Goal: Transaction & Acquisition: Download file/media

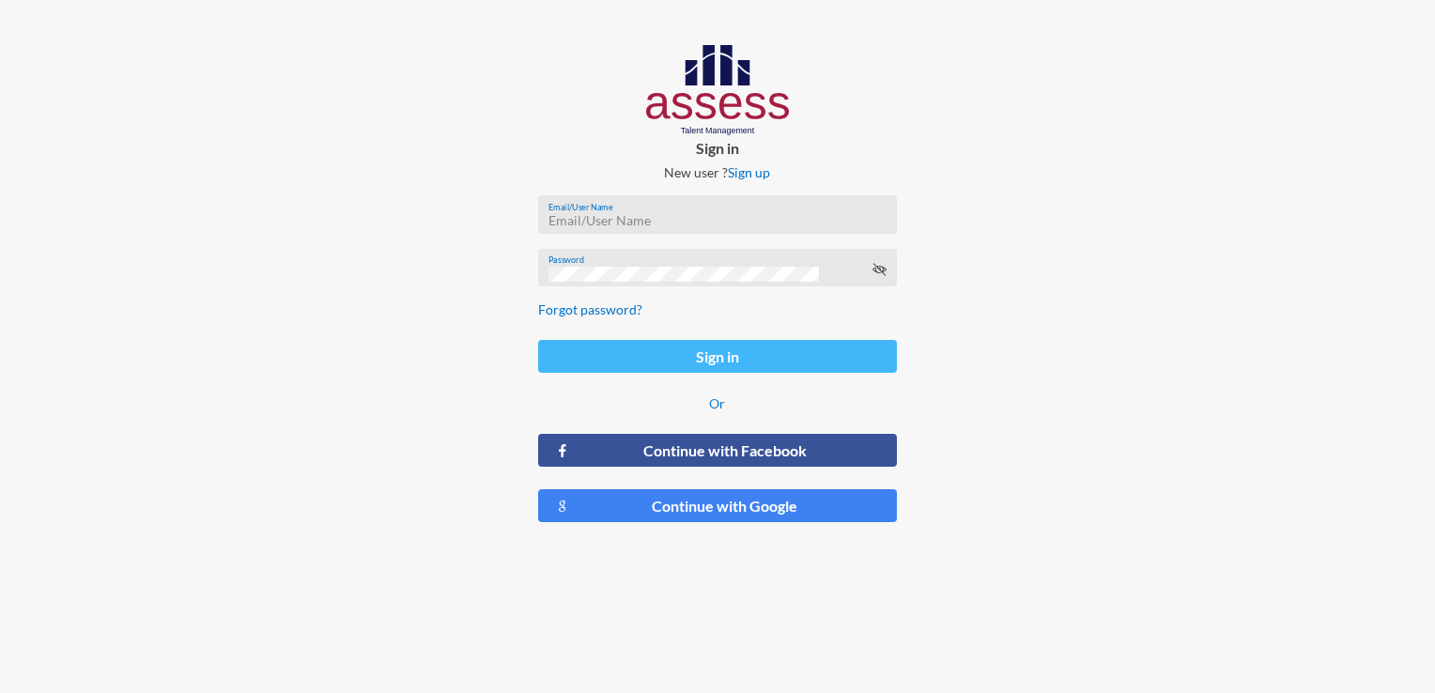
type input "[EMAIL_ADDRESS][DOMAIN_NAME]"
click at [782, 362] on button "Sign in" at bounding box center [717, 356] width 358 height 33
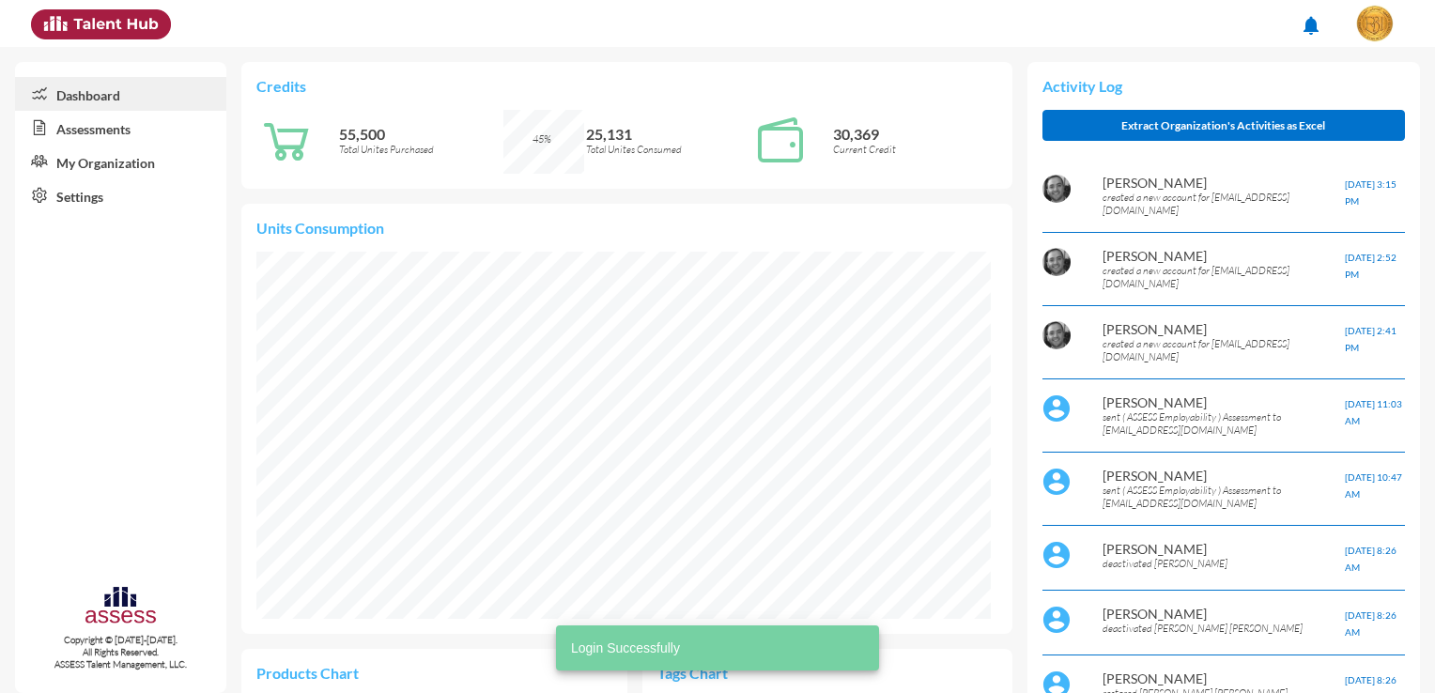
scroll to position [367, 733]
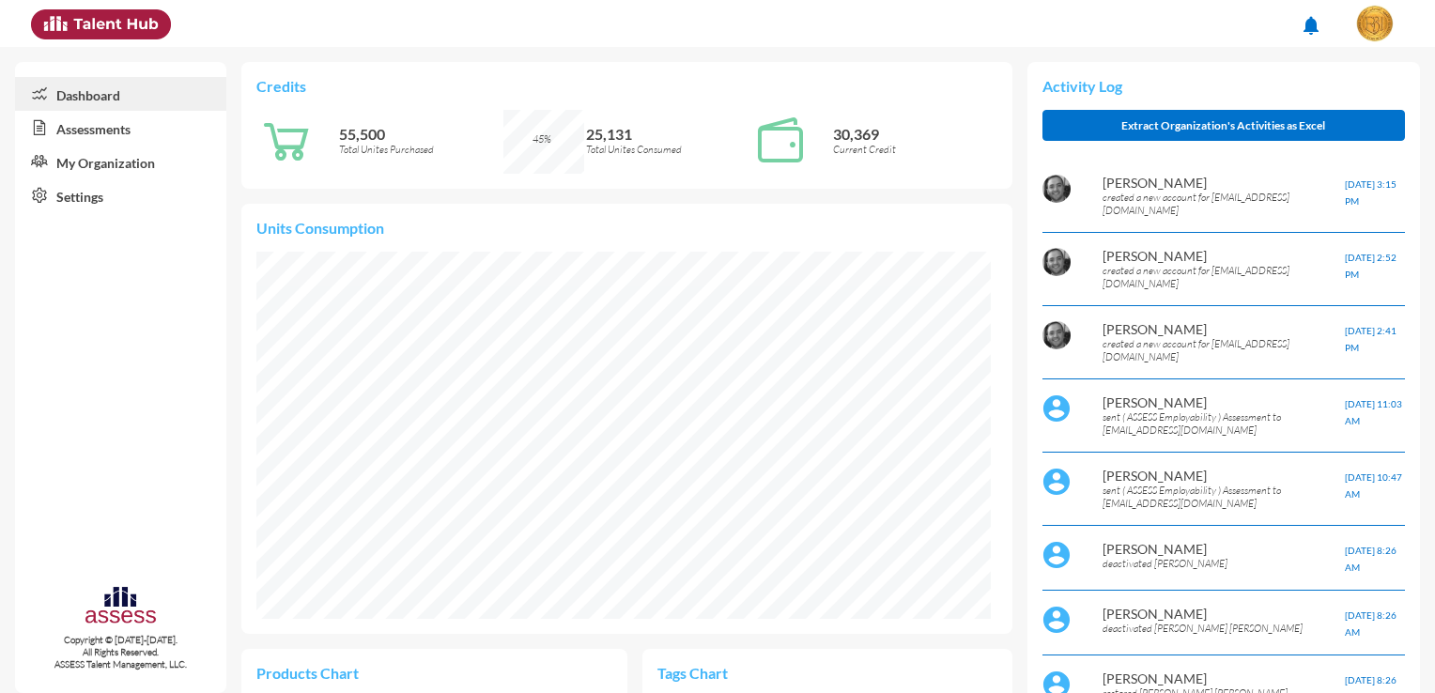
click at [95, 139] on link "Assessments" at bounding box center [120, 128] width 211 height 34
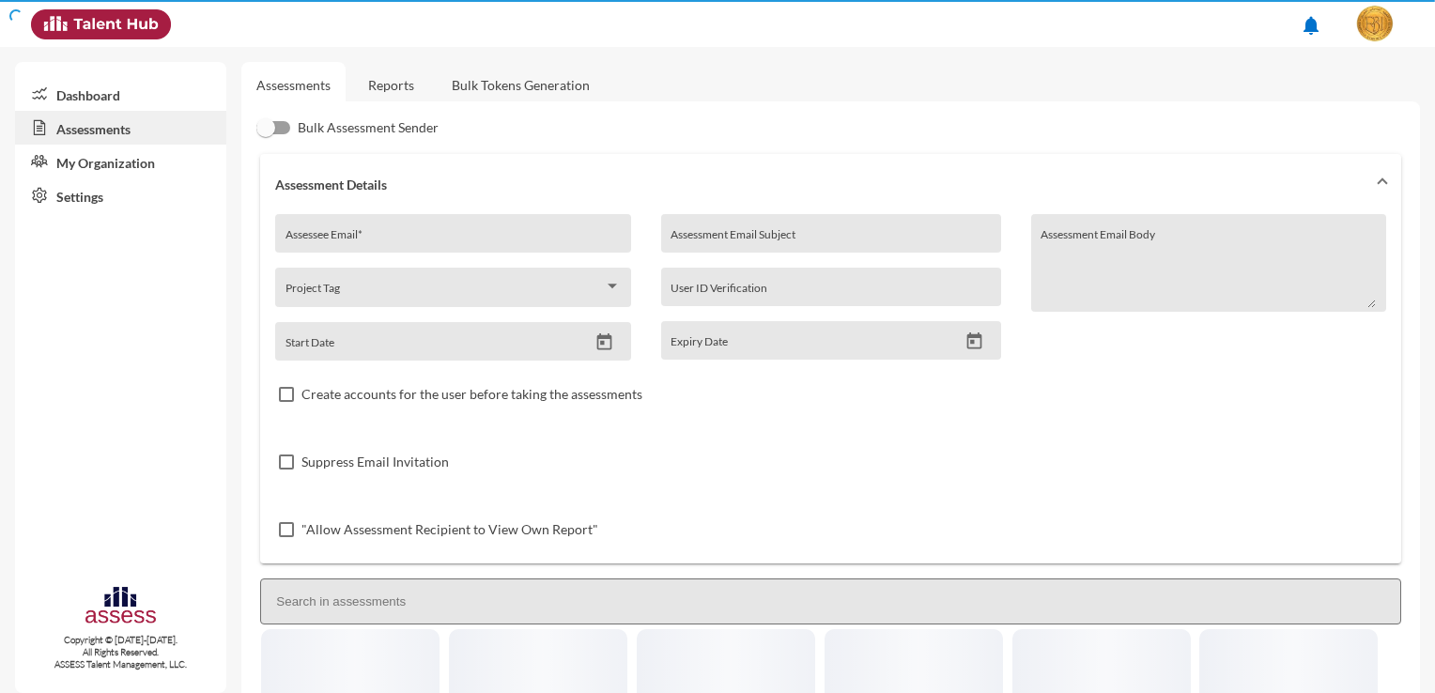
click at [95, 139] on link "Assessments" at bounding box center [120, 128] width 211 height 34
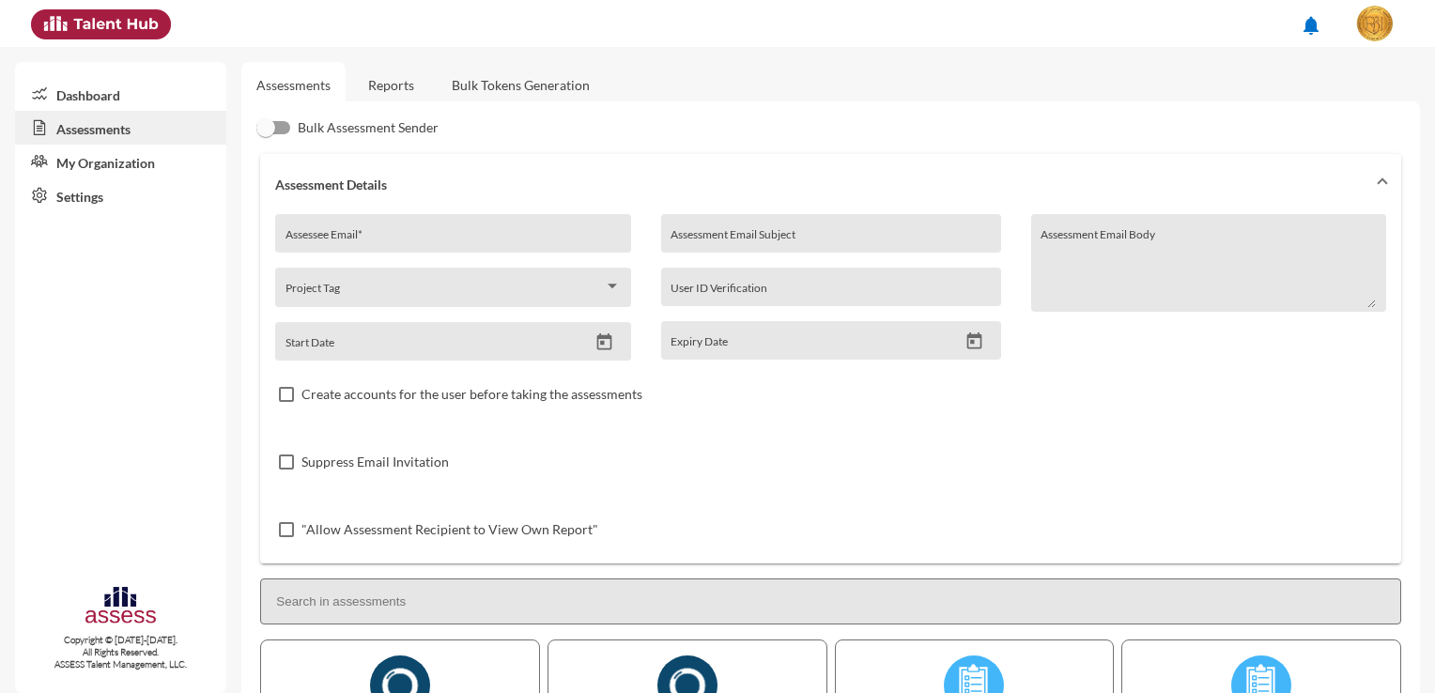
click at [386, 85] on link "Reports" at bounding box center [391, 85] width 76 height 46
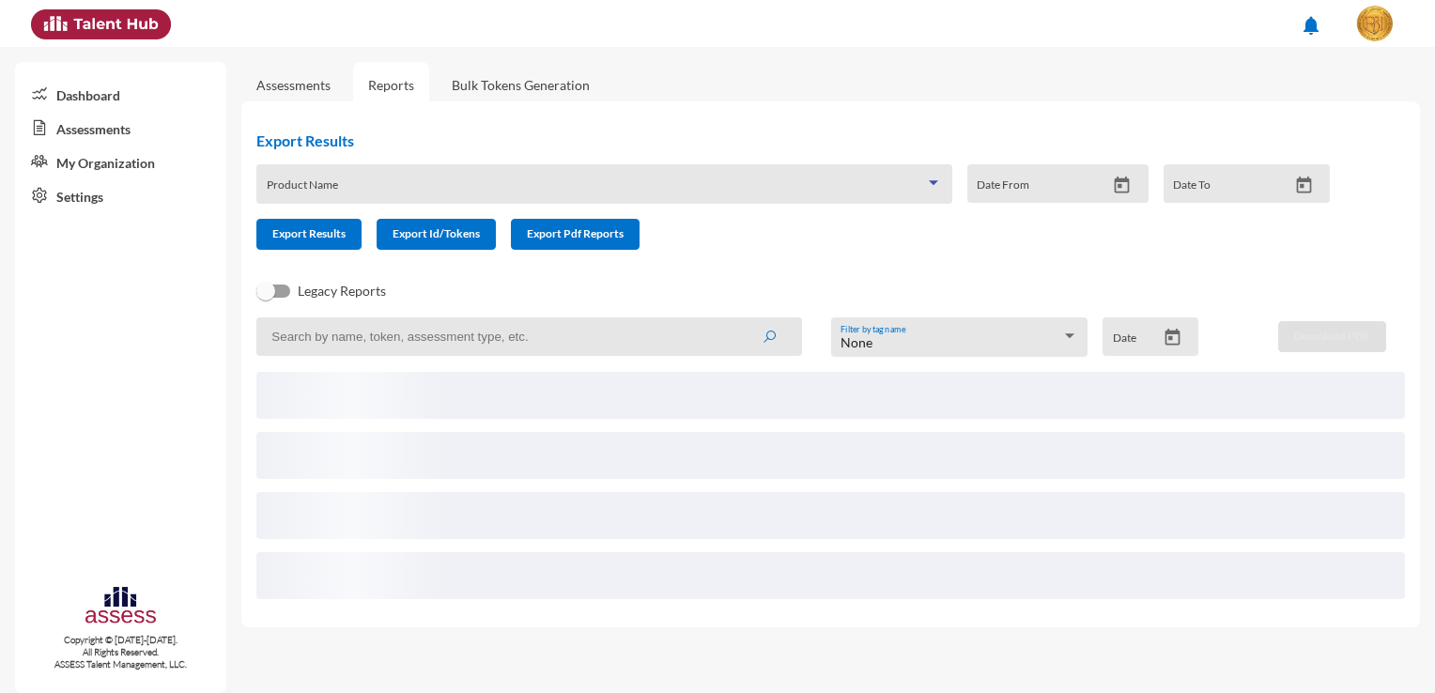
click at [898, 192] on span at bounding box center [596, 190] width 658 height 15
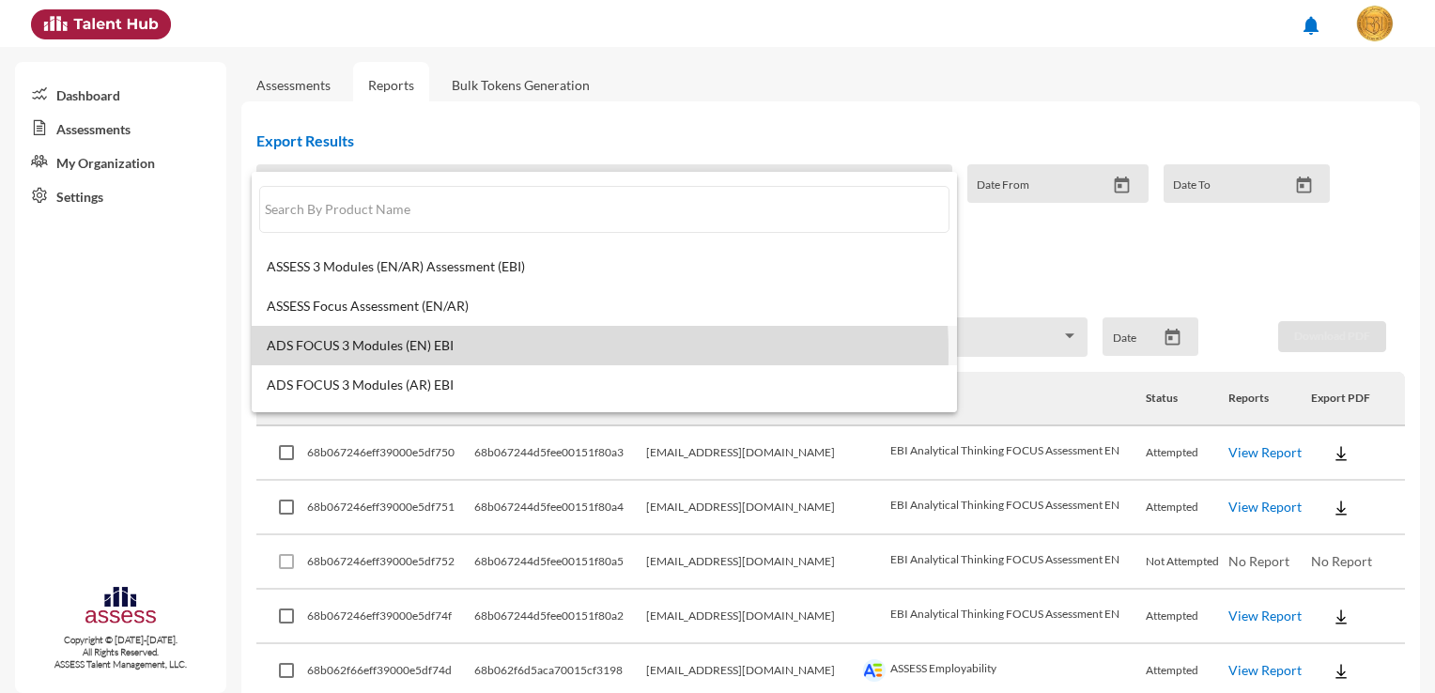
click at [447, 353] on mat-option "ADS FOCUS 3 Modules (EN) EBI" at bounding box center [604, 345] width 705 height 39
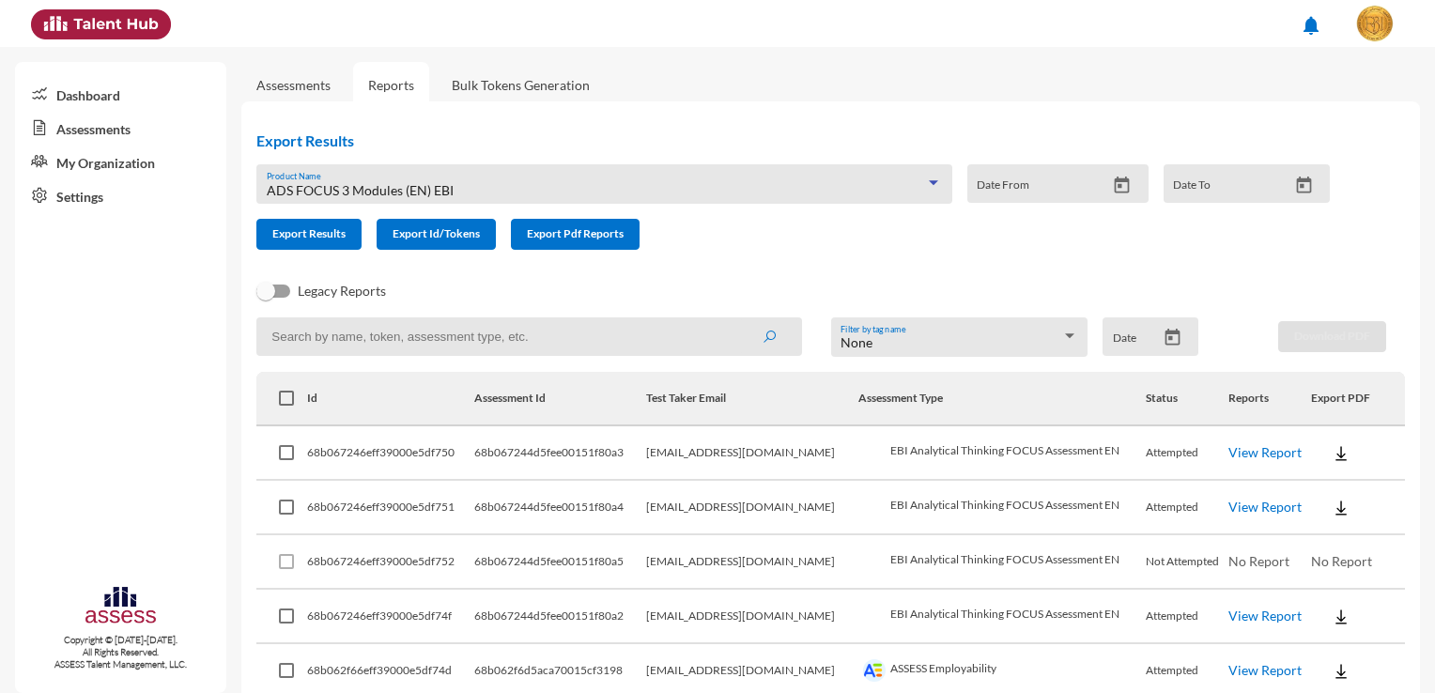
click at [530, 181] on div "ADS FOCUS 3 Modules (EN) EBI Product Name" at bounding box center [604, 189] width 675 height 29
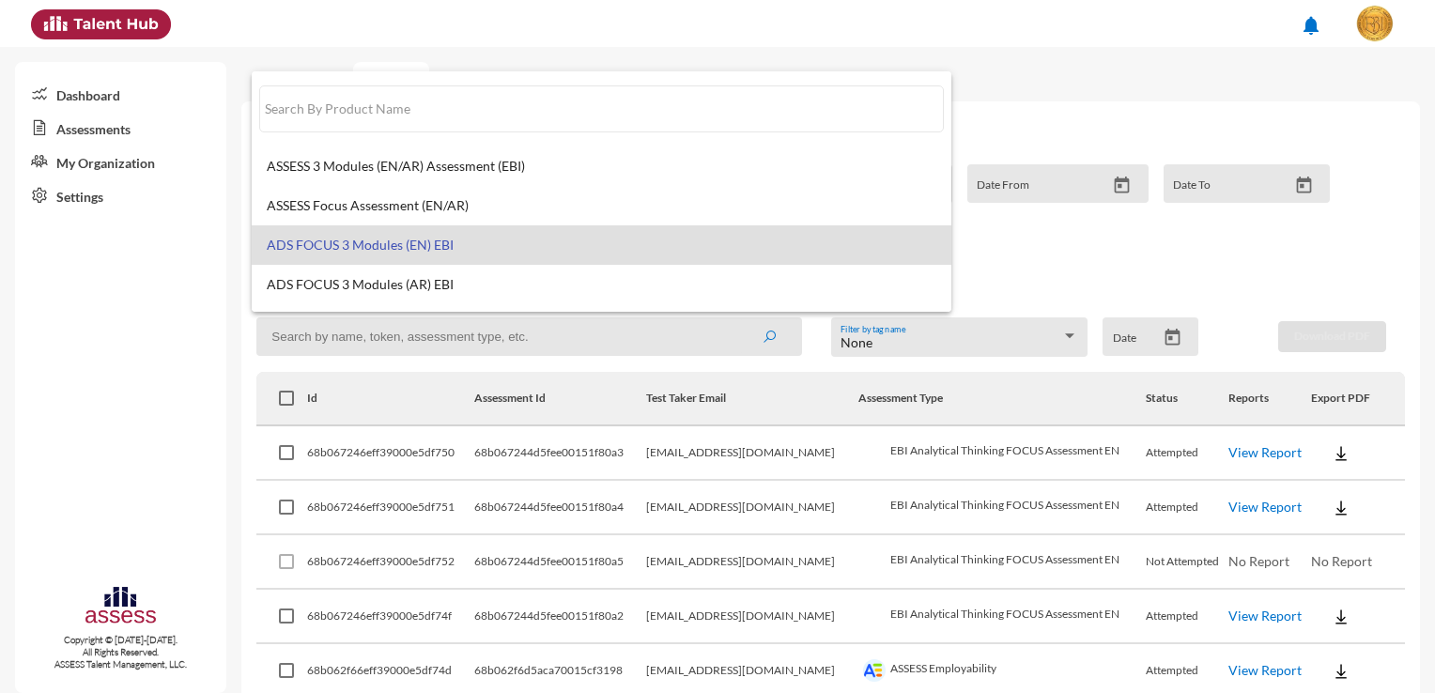
click at [487, 231] on mat-option "ADS FOCUS 3 Modules (EN) EBI" at bounding box center [602, 244] width 700 height 39
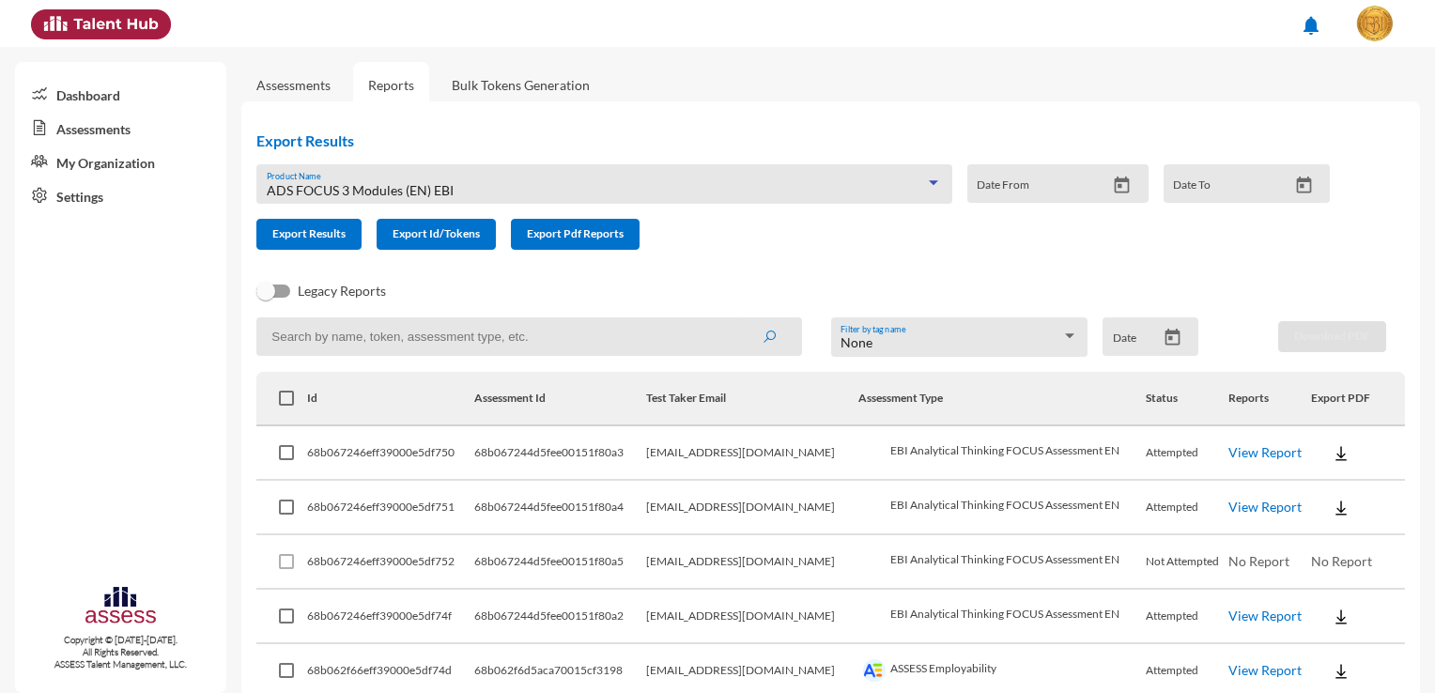
click at [1052, 186] on input "Date From" at bounding box center [1041, 190] width 129 height 15
click at [308, 240] on span "Export Results" at bounding box center [308, 233] width 73 height 14
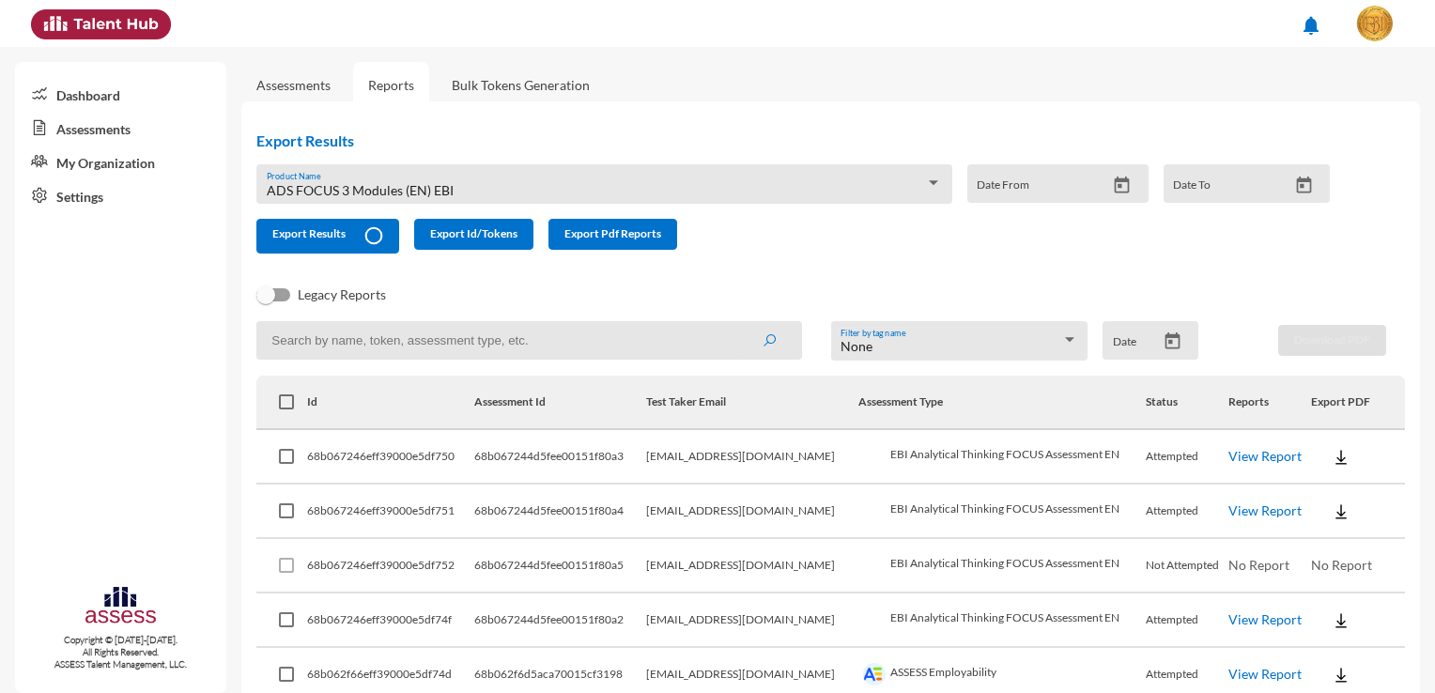
click at [661, 335] on input at bounding box center [529, 340] width 546 height 38
click at [954, 342] on div "None" at bounding box center [950, 346] width 221 height 15
click at [944, 392] on span "BDC" at bounding box center [953, 387] width 235 height 39
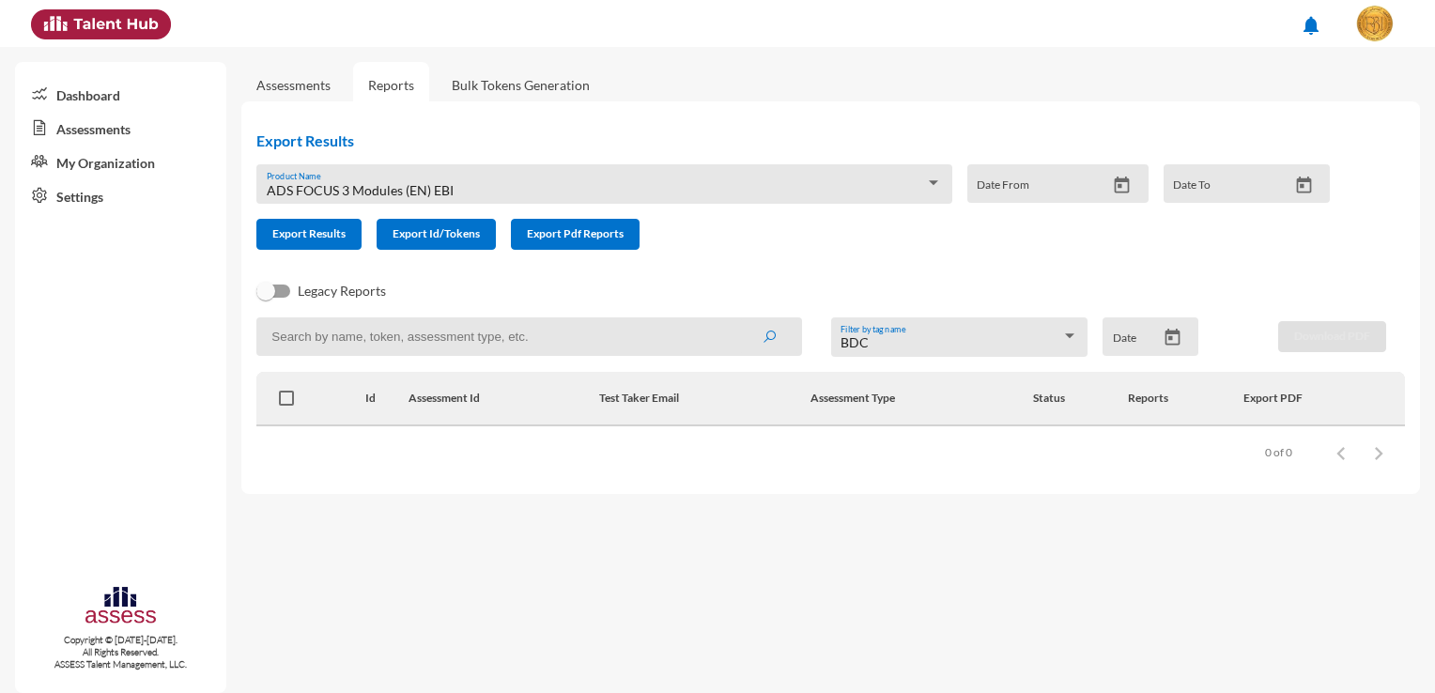
click at [1059, 335] on div "BDC Filter by tag name" at bounding box center [959, 341] width 238 height 29
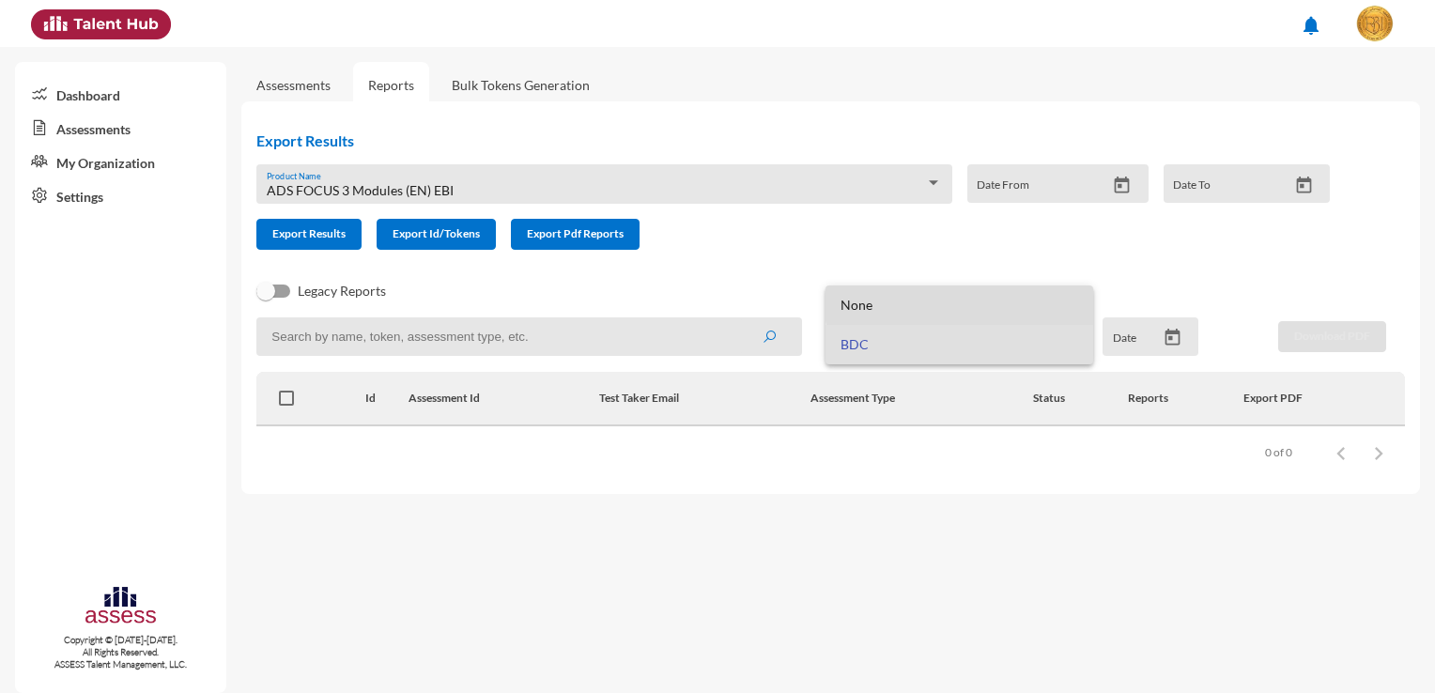
click at [988, 303] on span "None" at bounding box center [959, 304] width 238 height 39
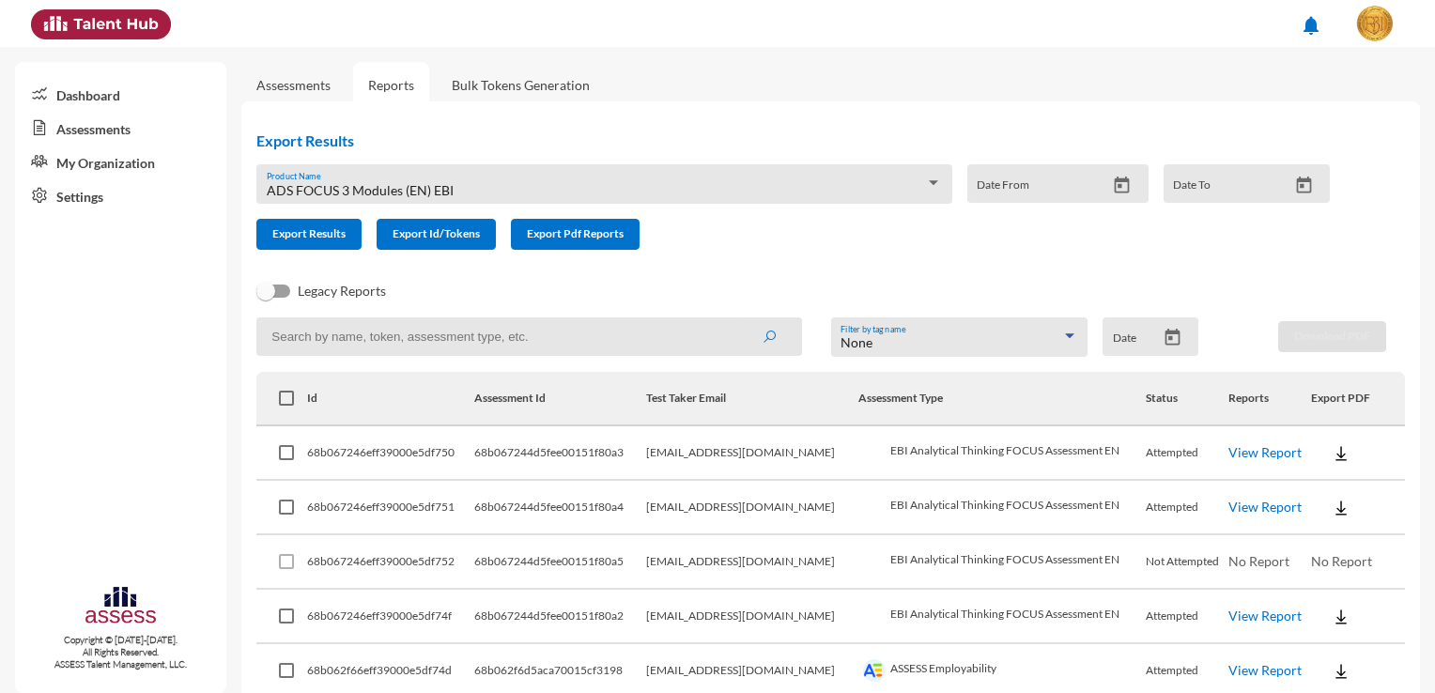
click at [1048, 175] on div "Date From" at bounding box center [1041, 189] width 129 height 28
type input "2"
click at [1121, 182] on icon "Open calendar" at bounding box center [1122, 184] width 15 height 17
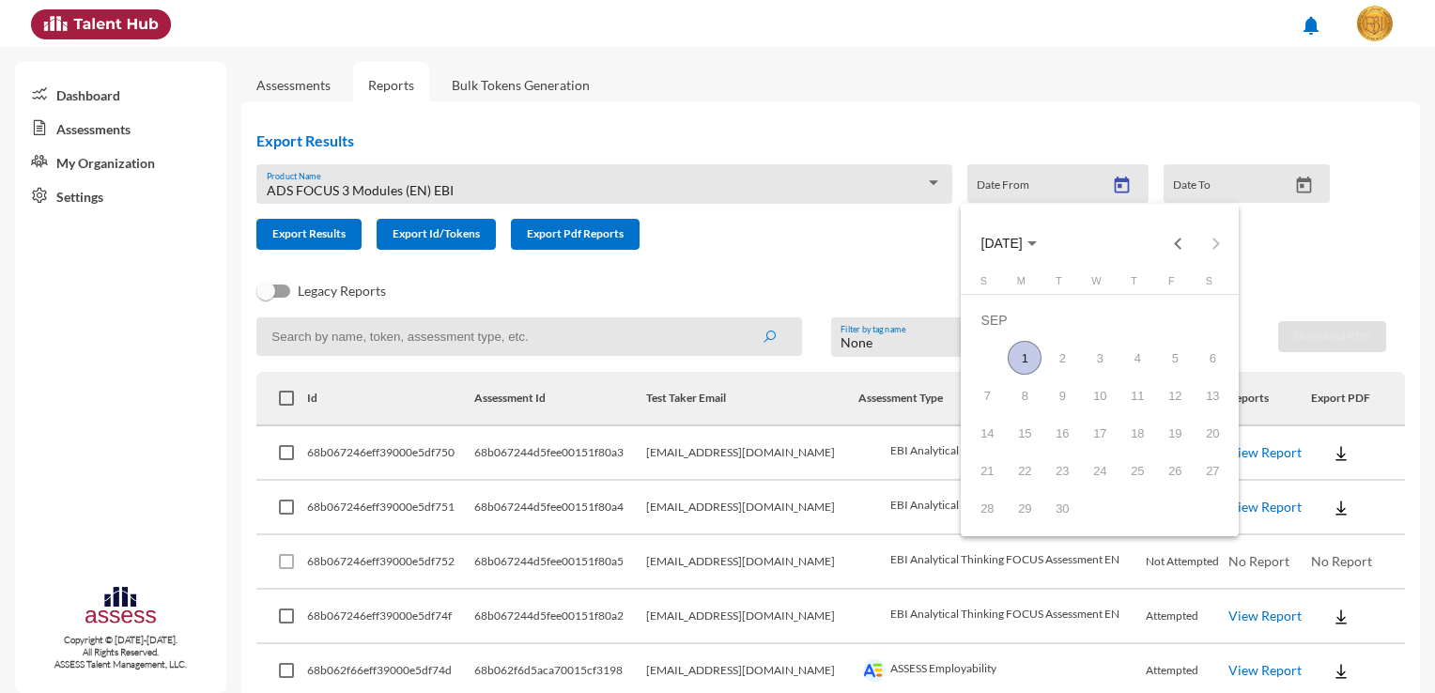
click at [1037, 242] on div "Choose month and year" at bounding box center [1031, 243] width 9 height 5
click at [1023, 242] on span "SEP 2025" at bounding box center [1001, 244] width 41 height 15
click at [1052, 251] on button "SEP 2025" at bounding box center [1008, 243] width 85 height 38
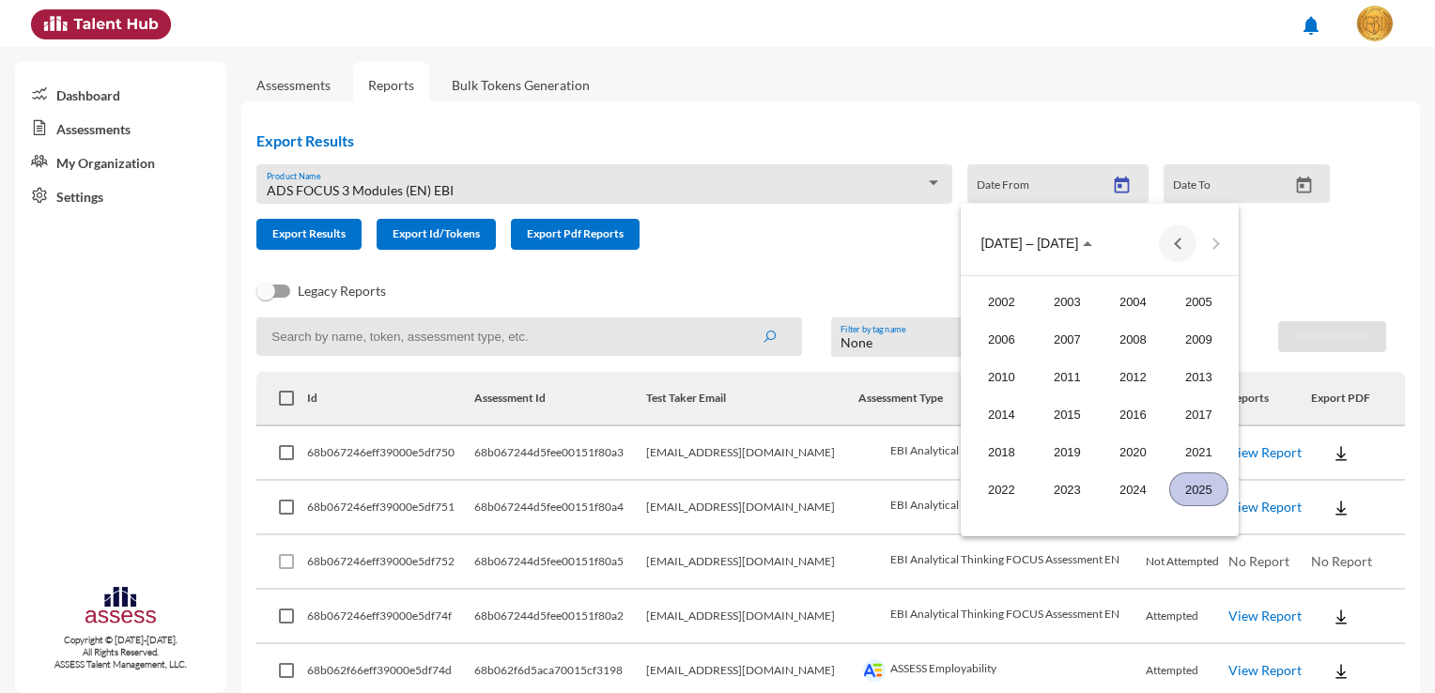
click at [1166, 239] on button "Previous 20 years" at bounding box center [1178, 243] width 38 height 38
click at [1221, 244] on button "Next 20 years" at bounding box center [1215, 243] width 38 height 38
click at [1223, 485] on div "2025" at bounding box center [1198, 489] width 59 height 34
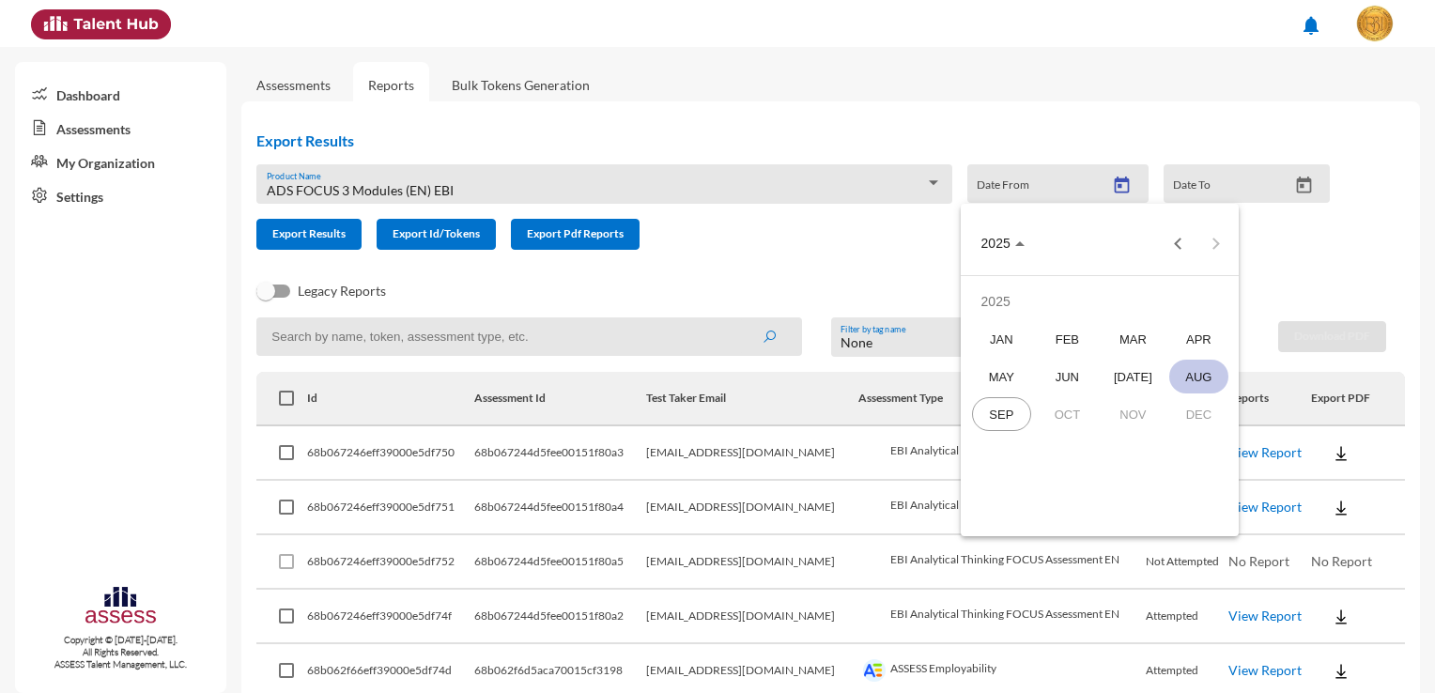
click at [1212, 370] on div "AUG" at bounding box center [1198, 377] width 59 height 34
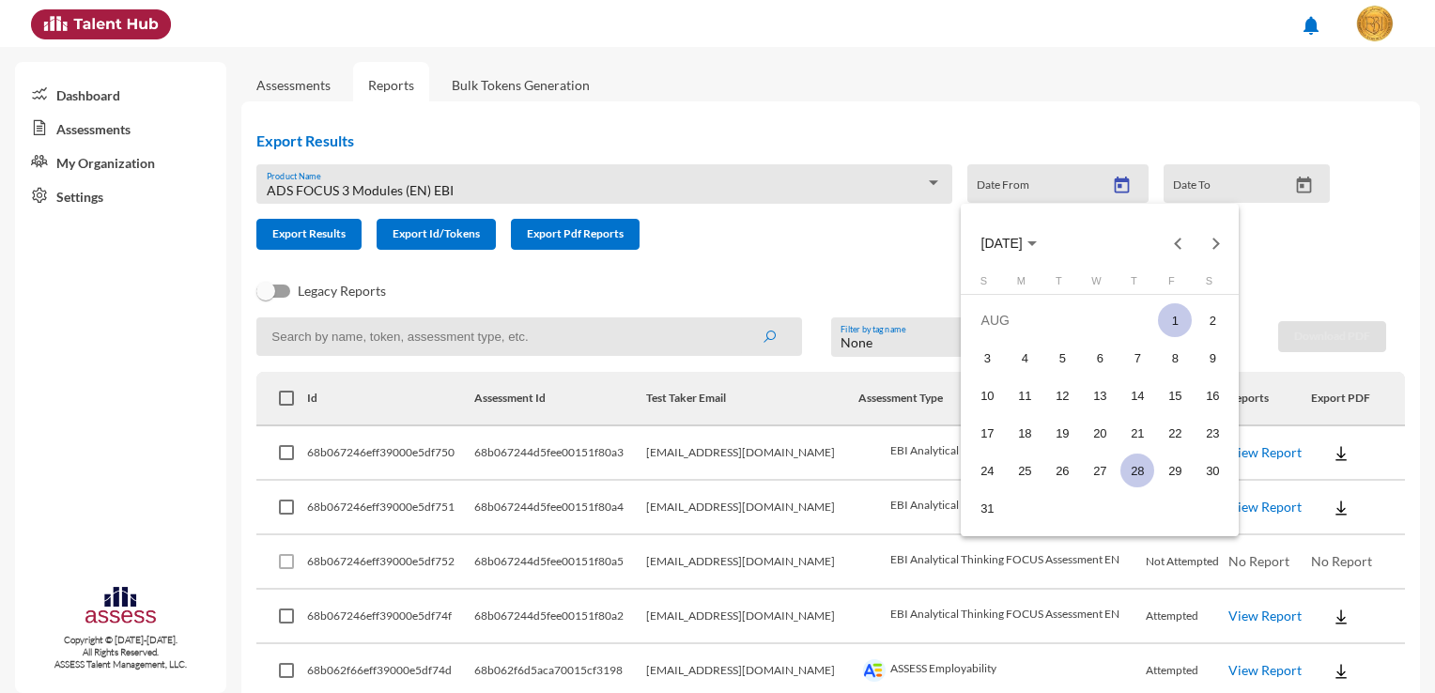
click at [1142, 469] on div "28" at bounding box center [1137, 471] width 34 height 34
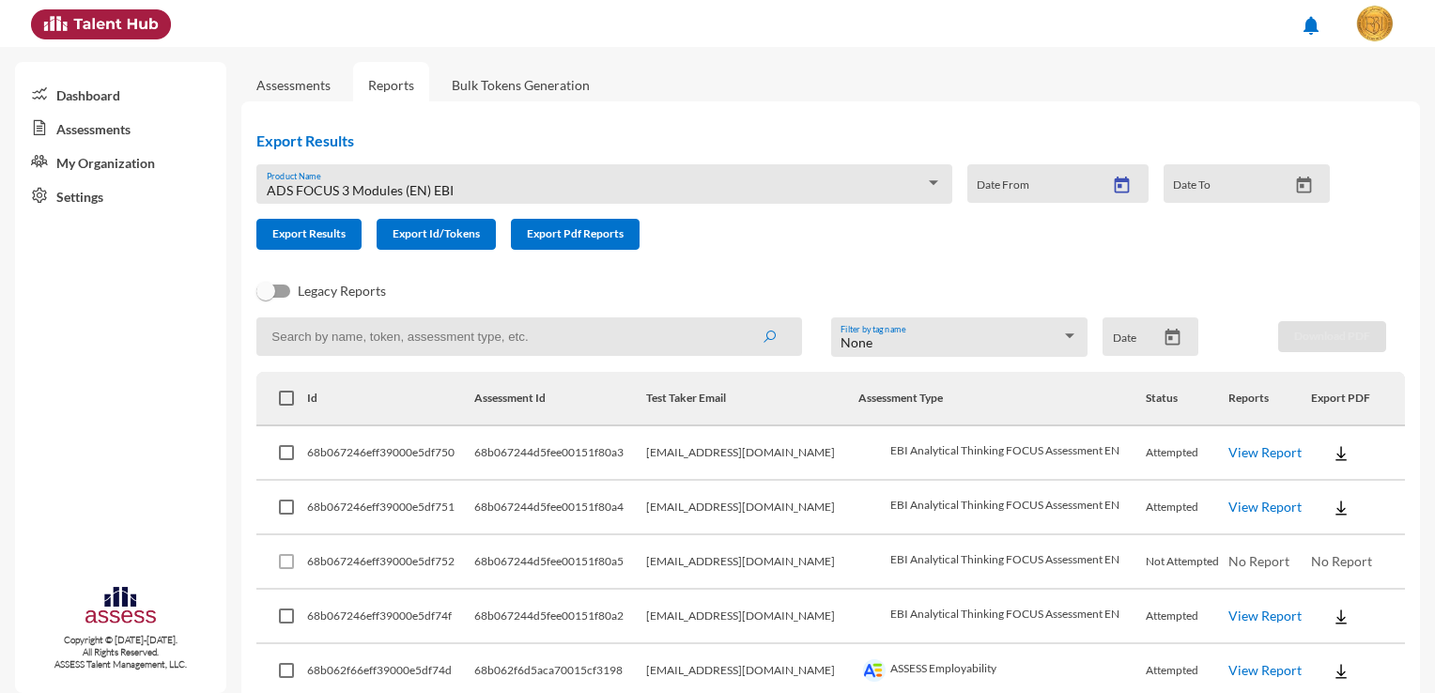
type input "8/28/2025"
click at [1219, 190] on input "Date To" at bounding box center [1230, 190] width 114 height 15
click at [1294, 184] on icon "Open calendar" at bounding box center [1304, 186] width 20 height 20
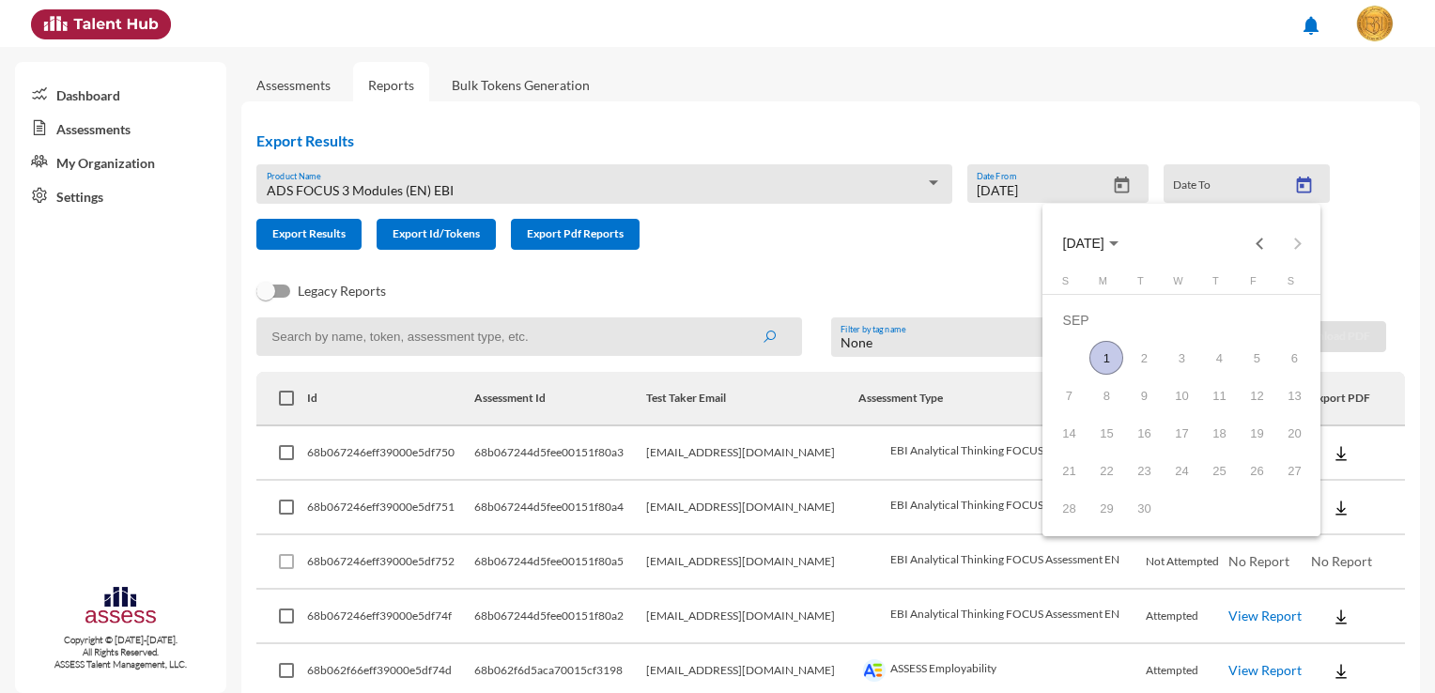
click at [1115, 253] on button "SEP 2025" at bounding box center [1090, 243] width 85 height 38
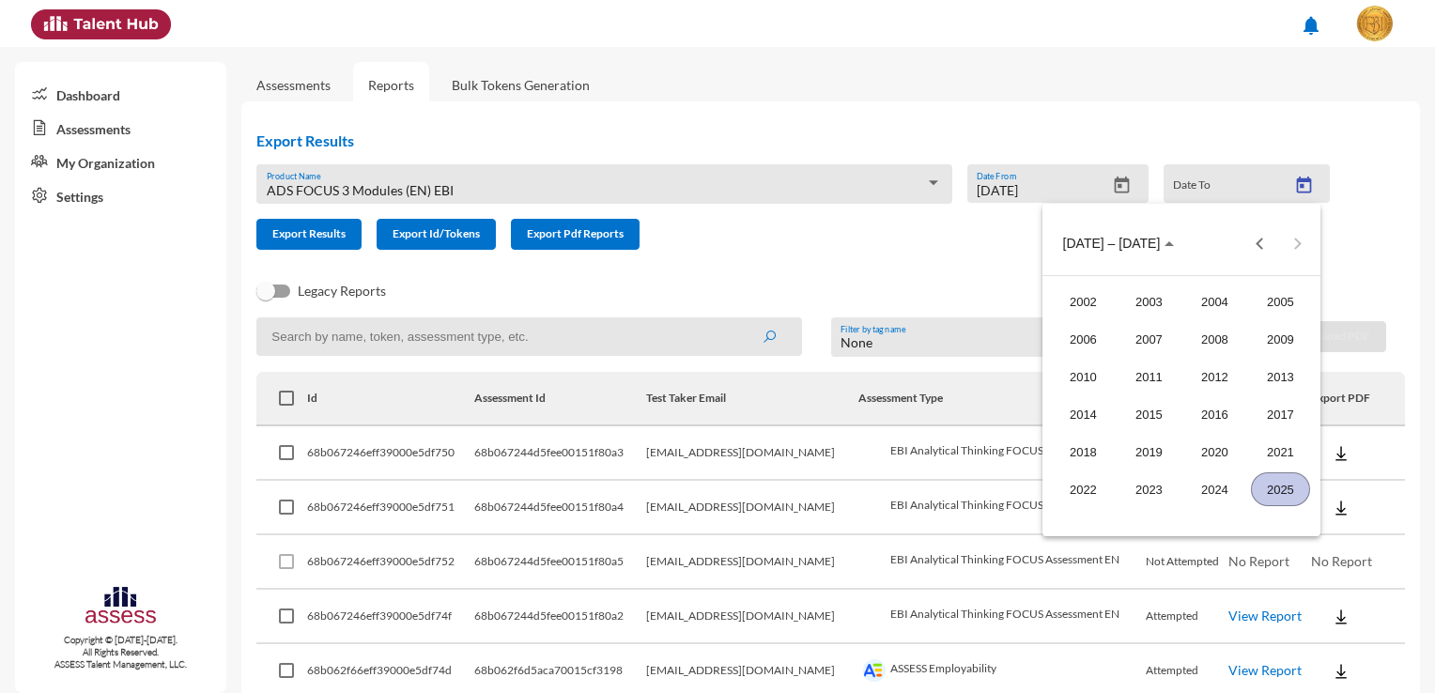
click at [1270, 483] on div "2025" at bounding box center [1280, 489] width 59 height 34
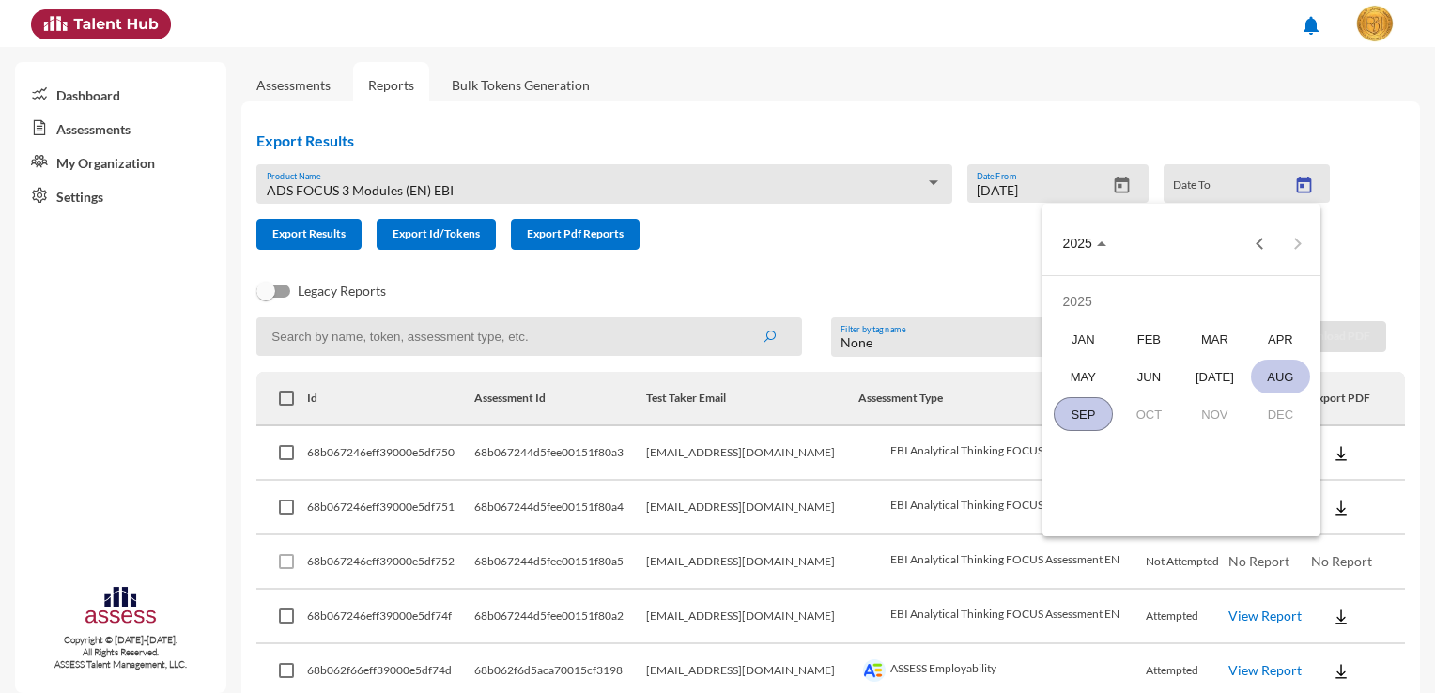
click at [1279, 377] on div "AUG" at bounding box center [1280, 377] width 59 height 34
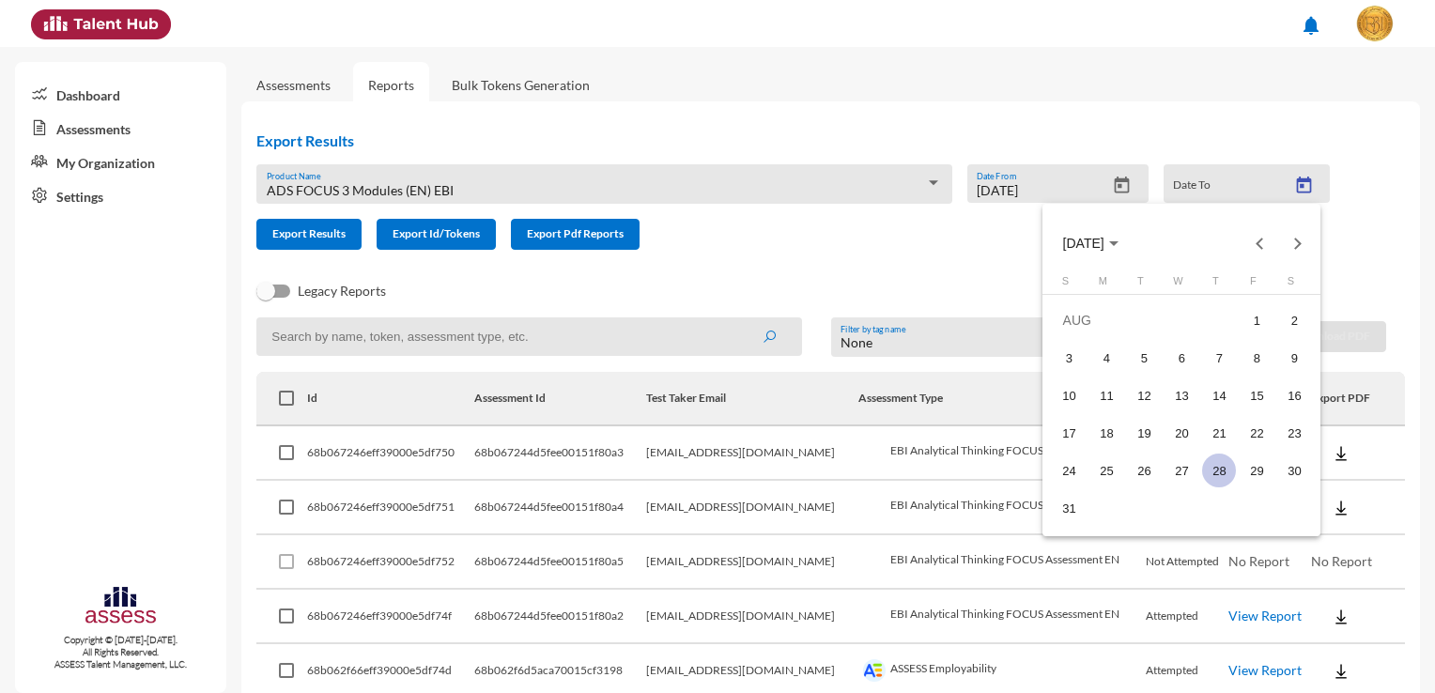
click at [1219, 467] on div "28" at bounding box center [1219, 471] width 34 height 34
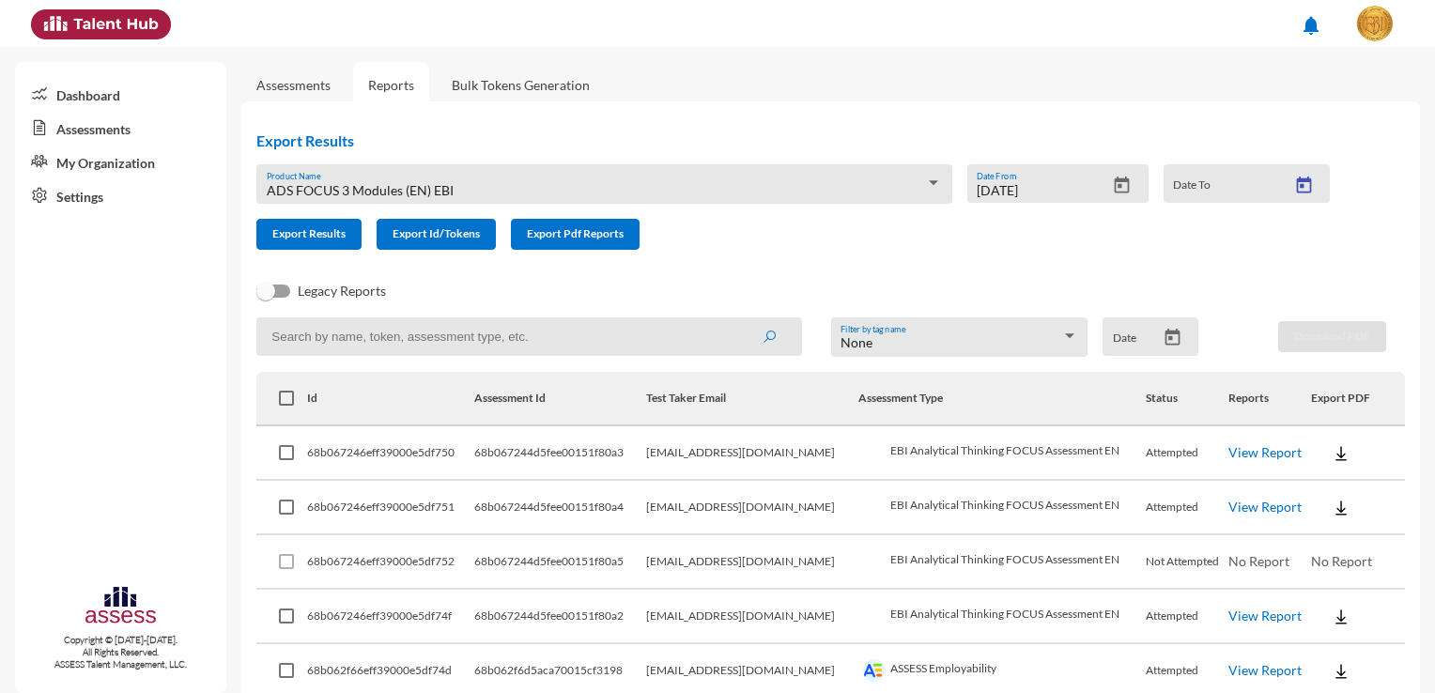
type input "8/28/2025"
click at [1287, 176] on button "Open calendar" at bounding box center [1303, 186] width 33 height 20
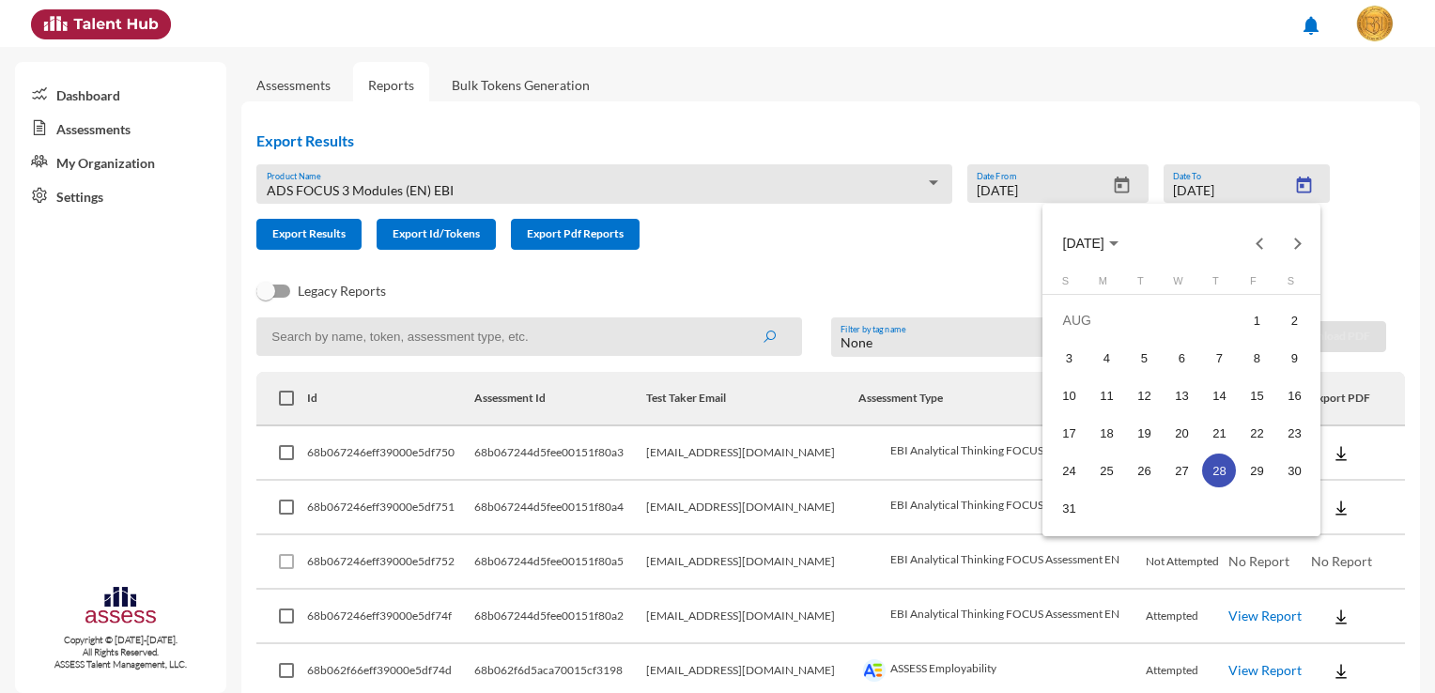
click at [800, 230] on div at bounding box center [717, 346] width 1435 height 693
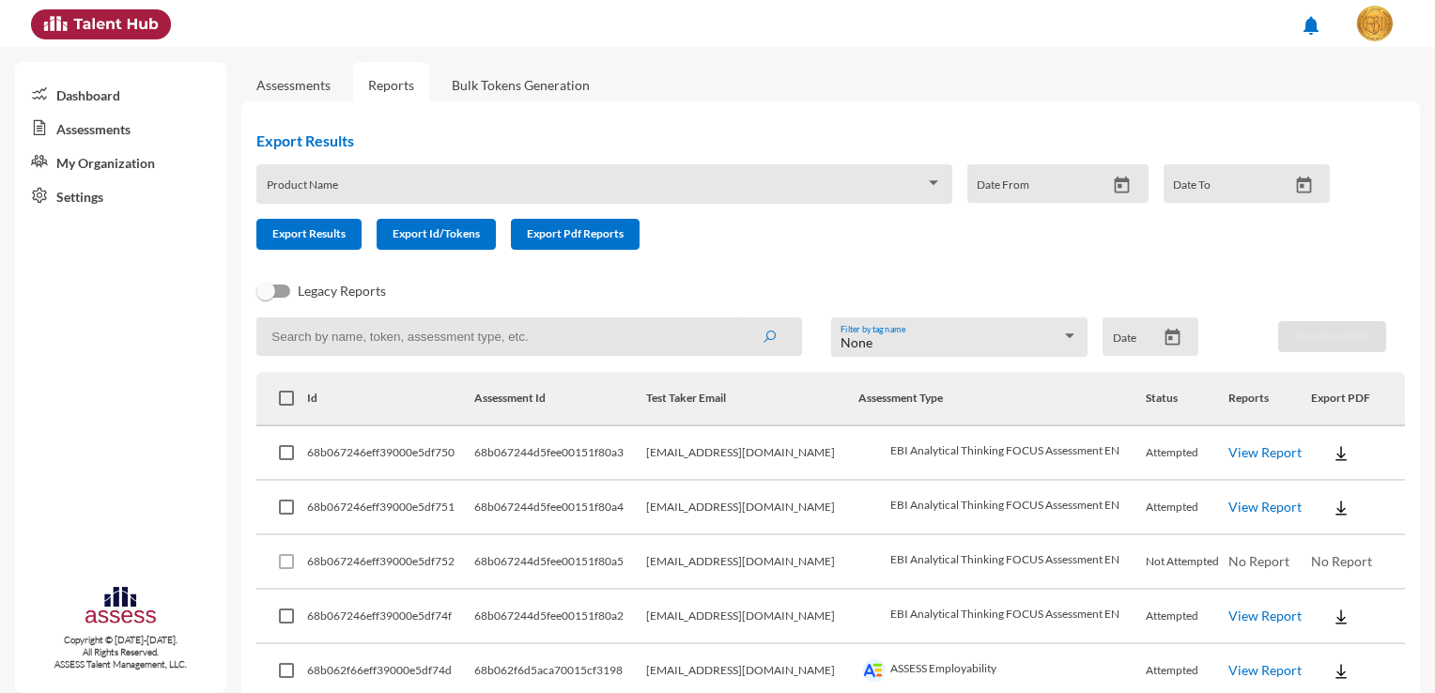
click at [283, 410] on mat-checkbox at bounding box center [286, 398] width 15 height 53
click at [279, 396] on span at bounding box center [286, 398] width 15 height 15
click at [285, 406] on input "checkbox" at bounding box center [285, 406] width 1 height 1
checkbox input "true"
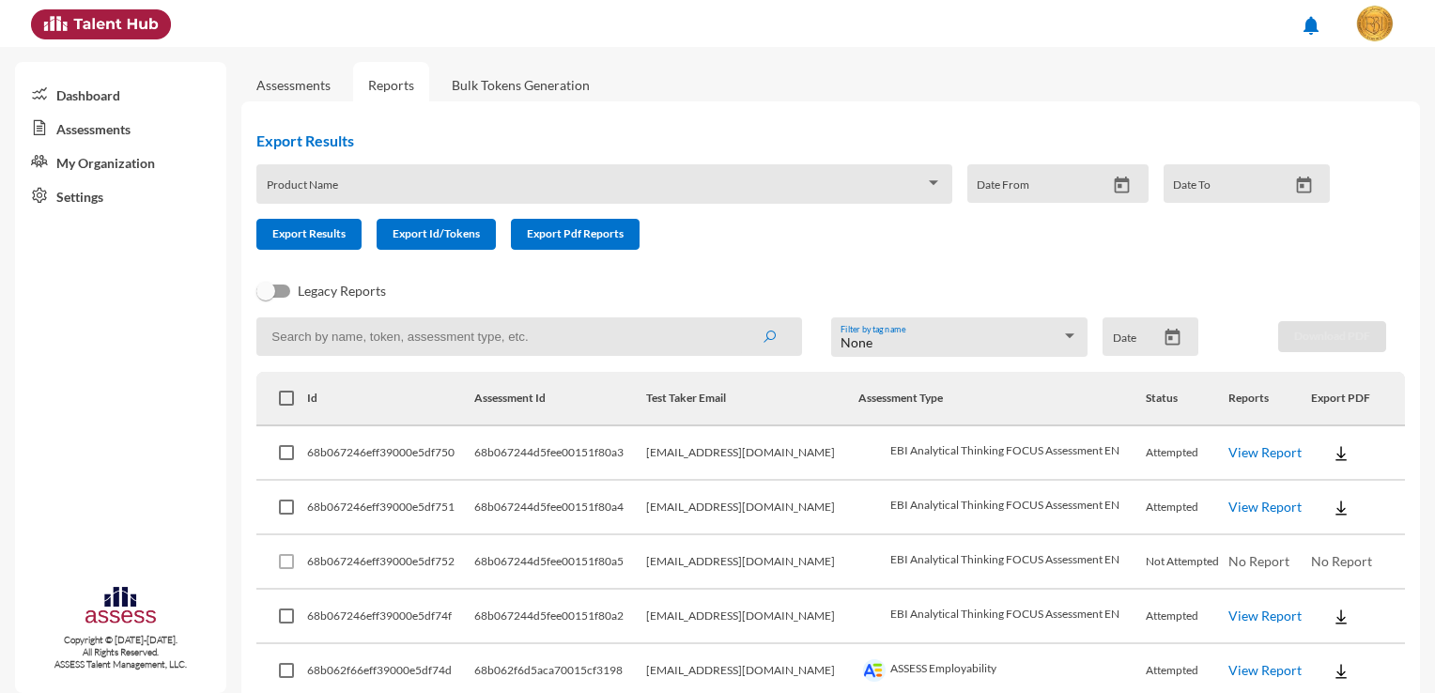
checkbox input "true"
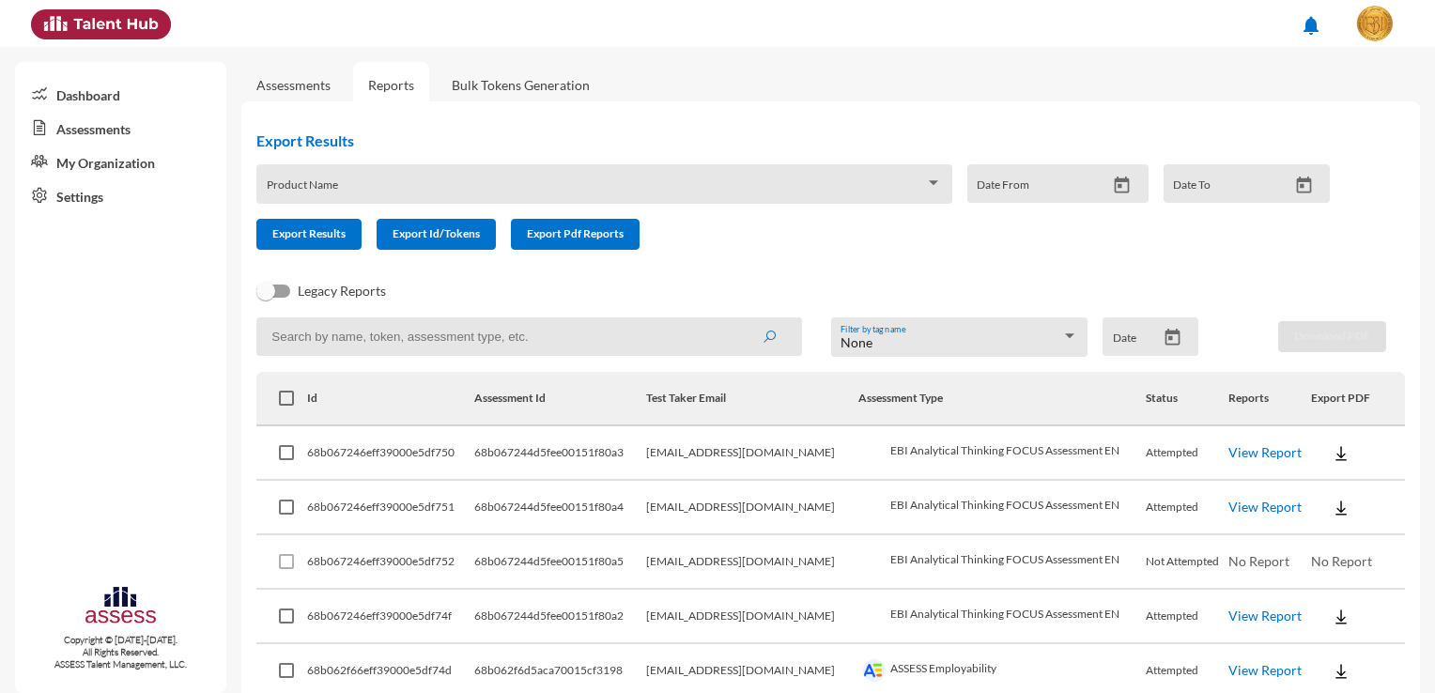
checkbox input "true"
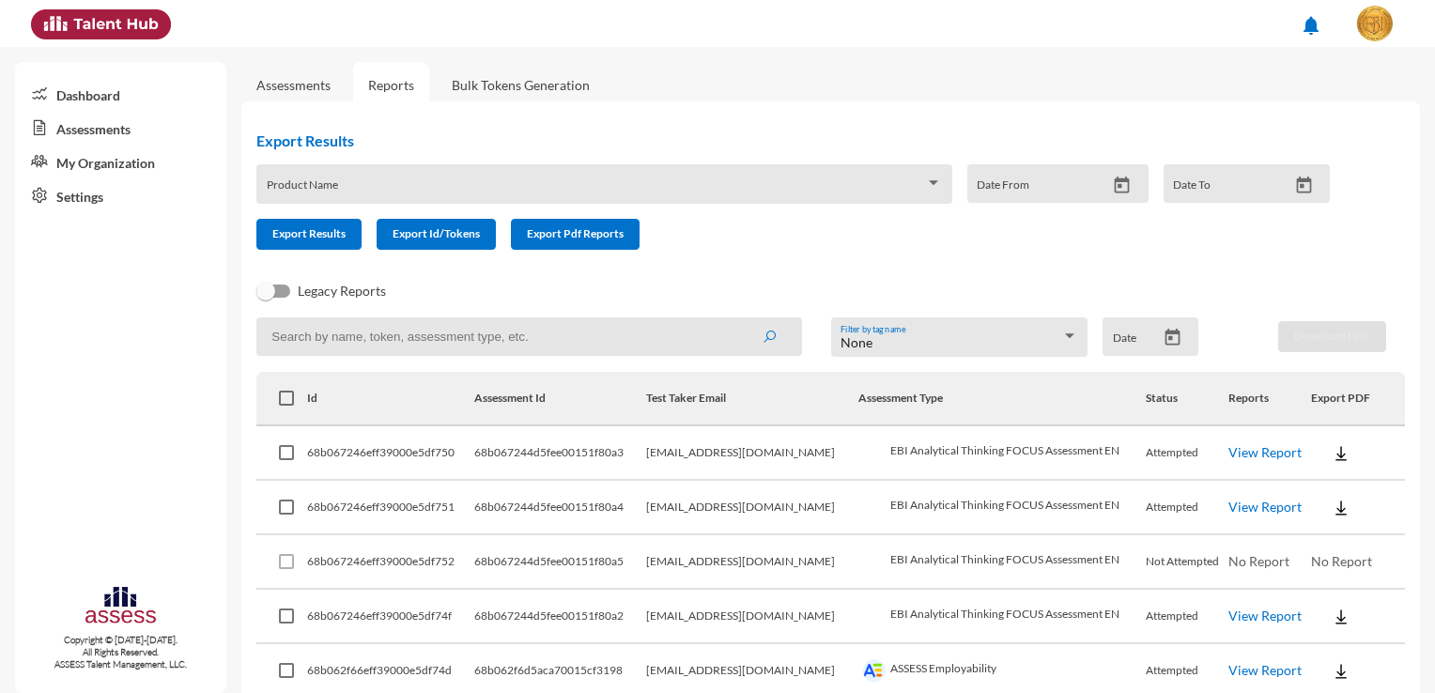
checkbox input "true"
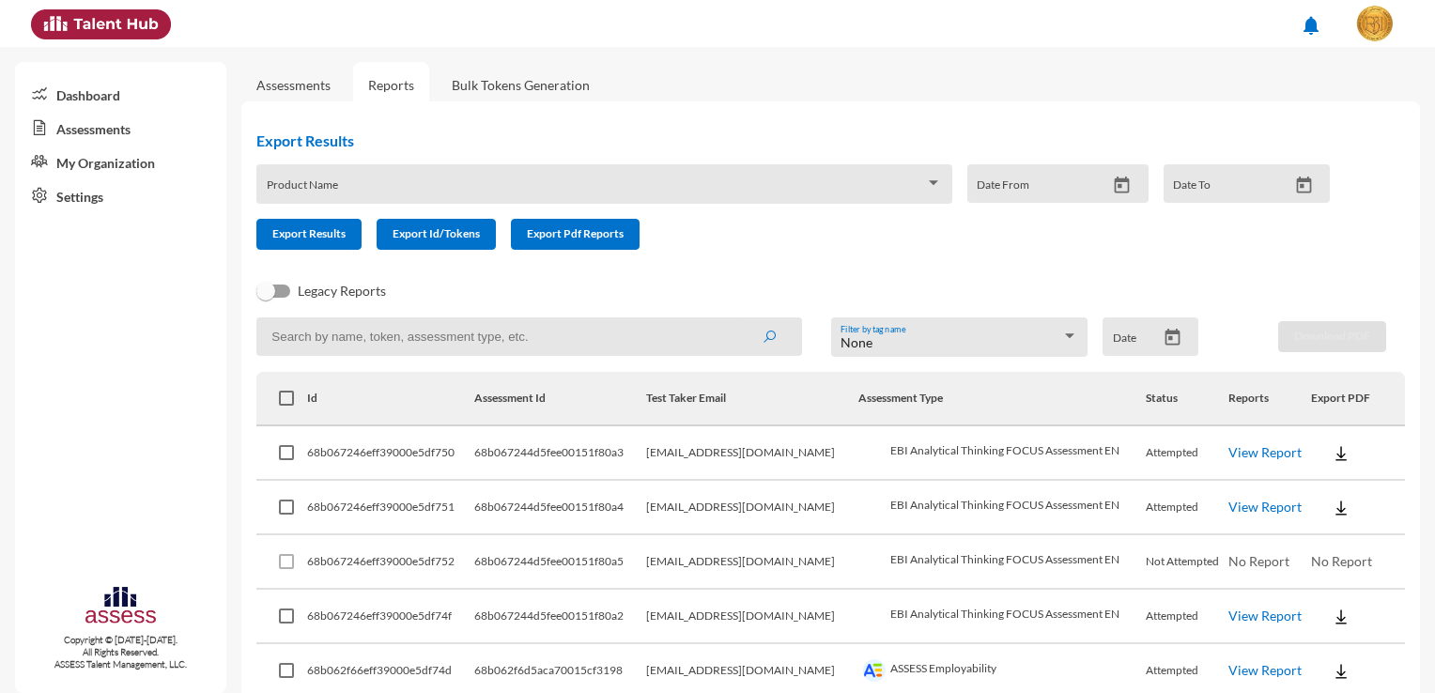
checkbox input "true"
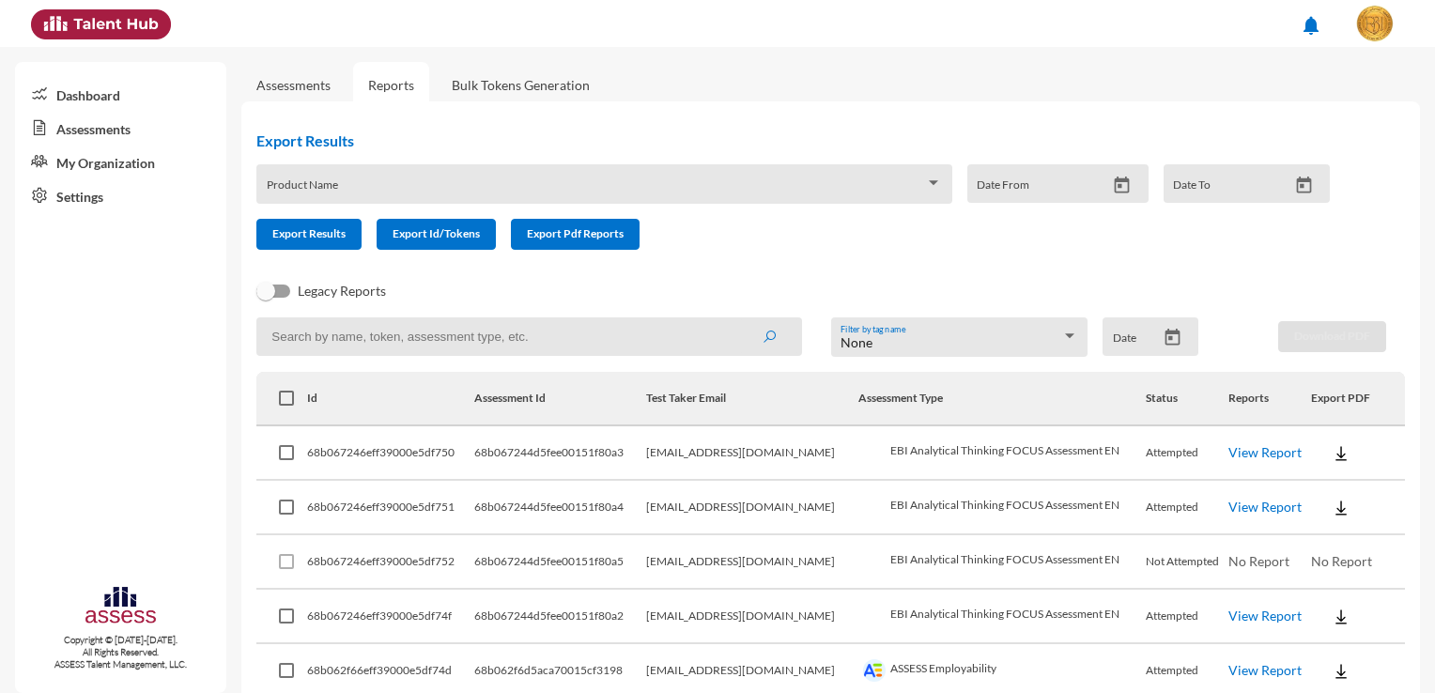
checkbox input "true"
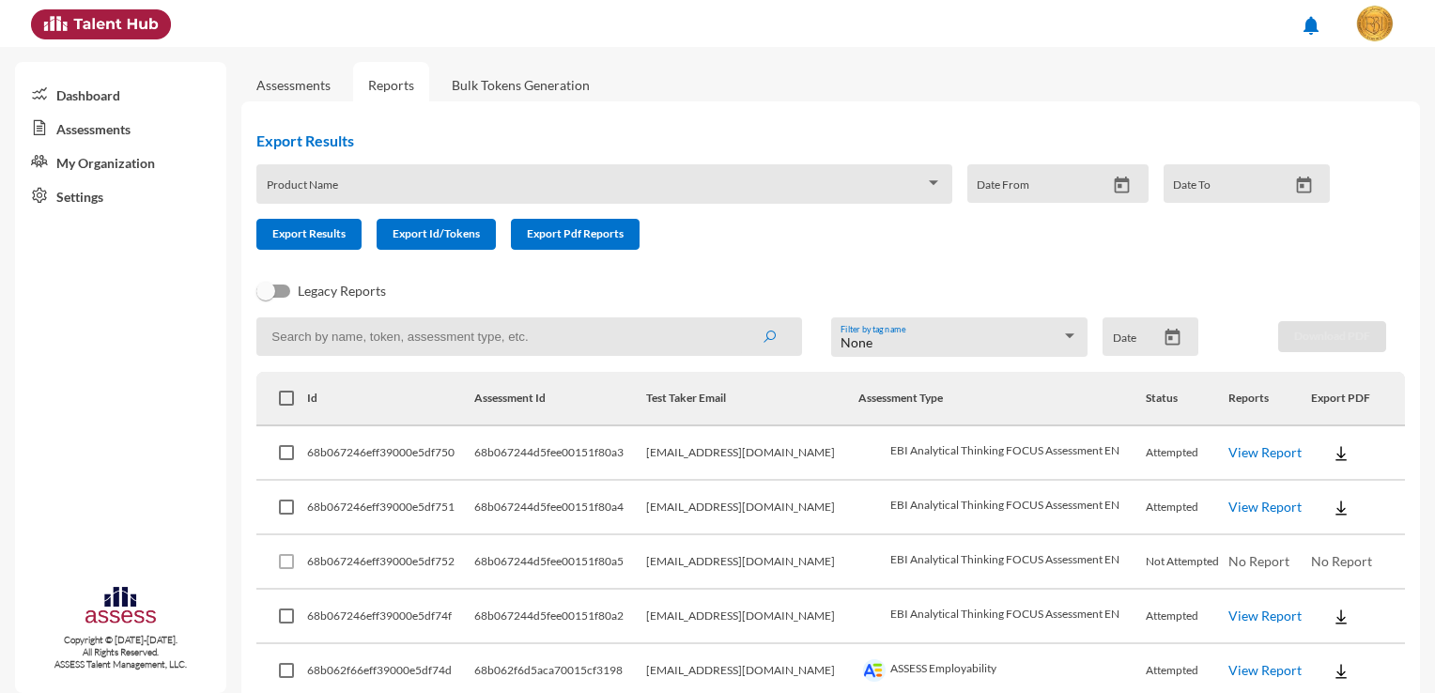
checkbox input "true"
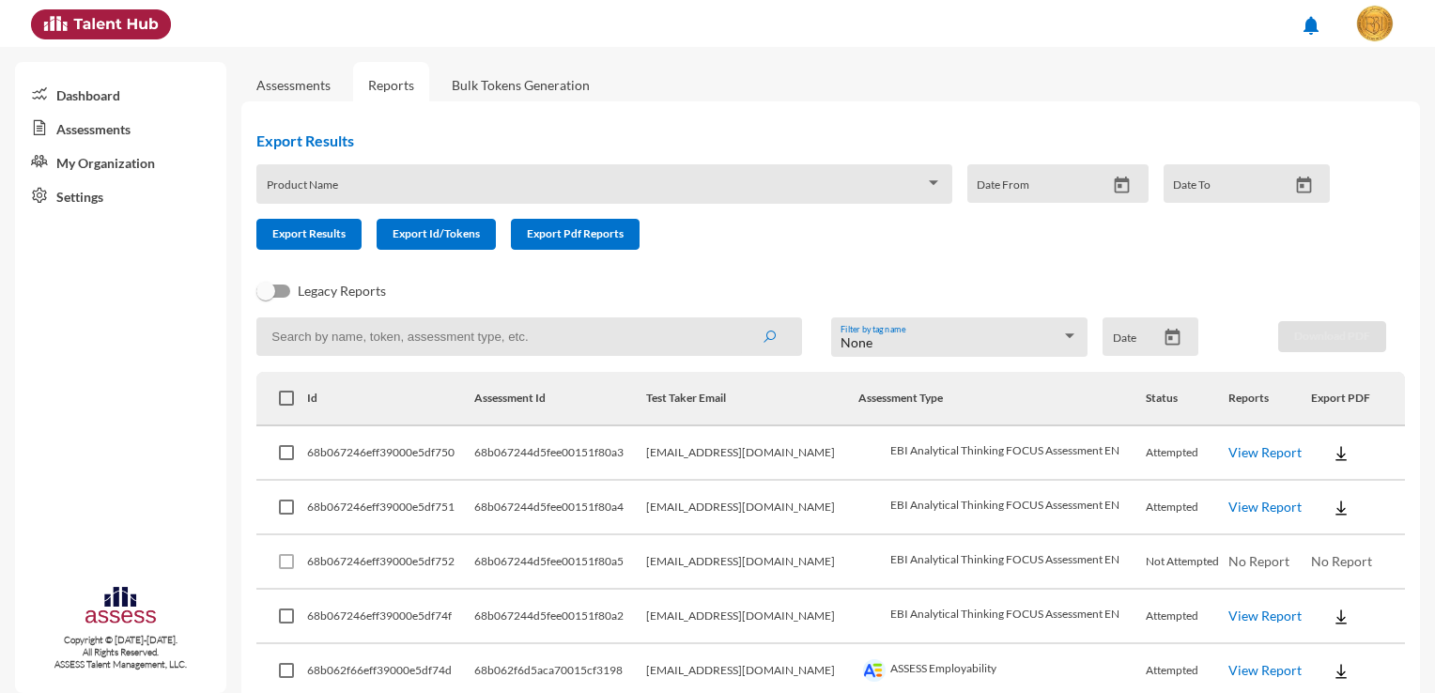
checkbox input "true"
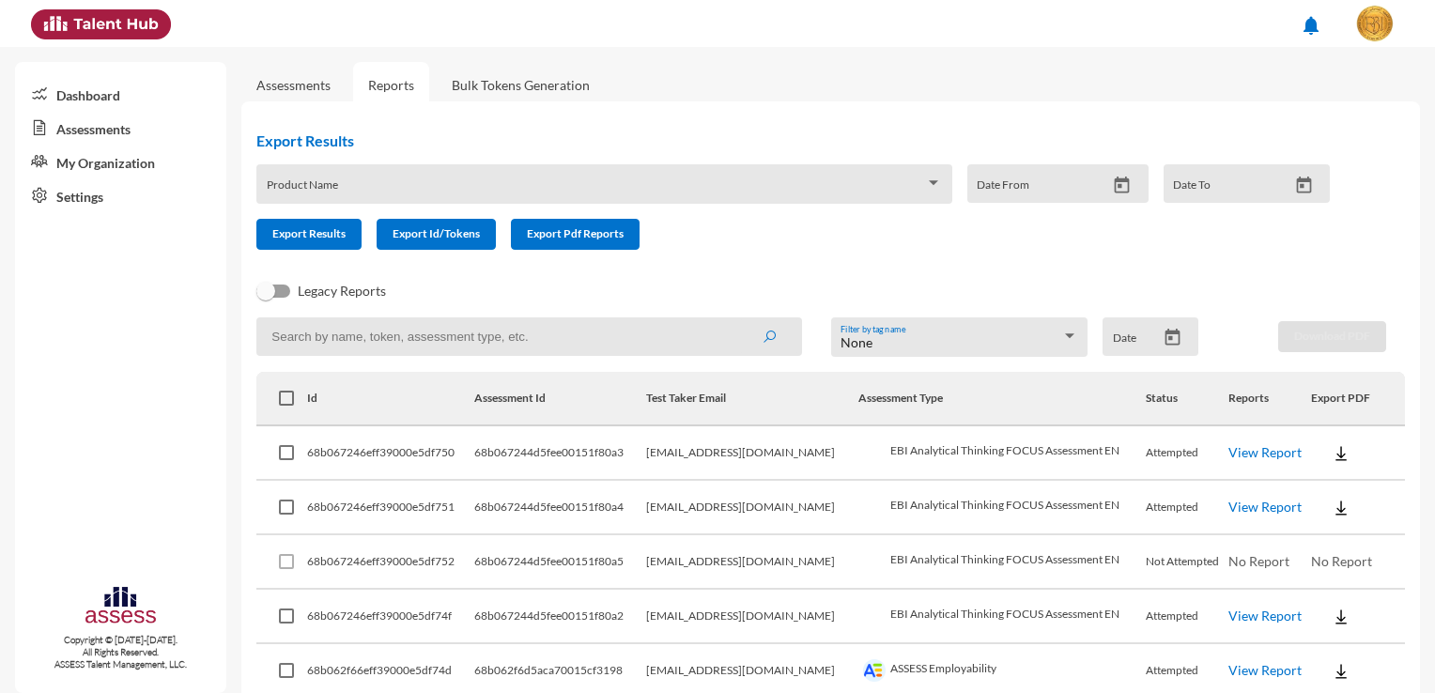
checkbox input "true"
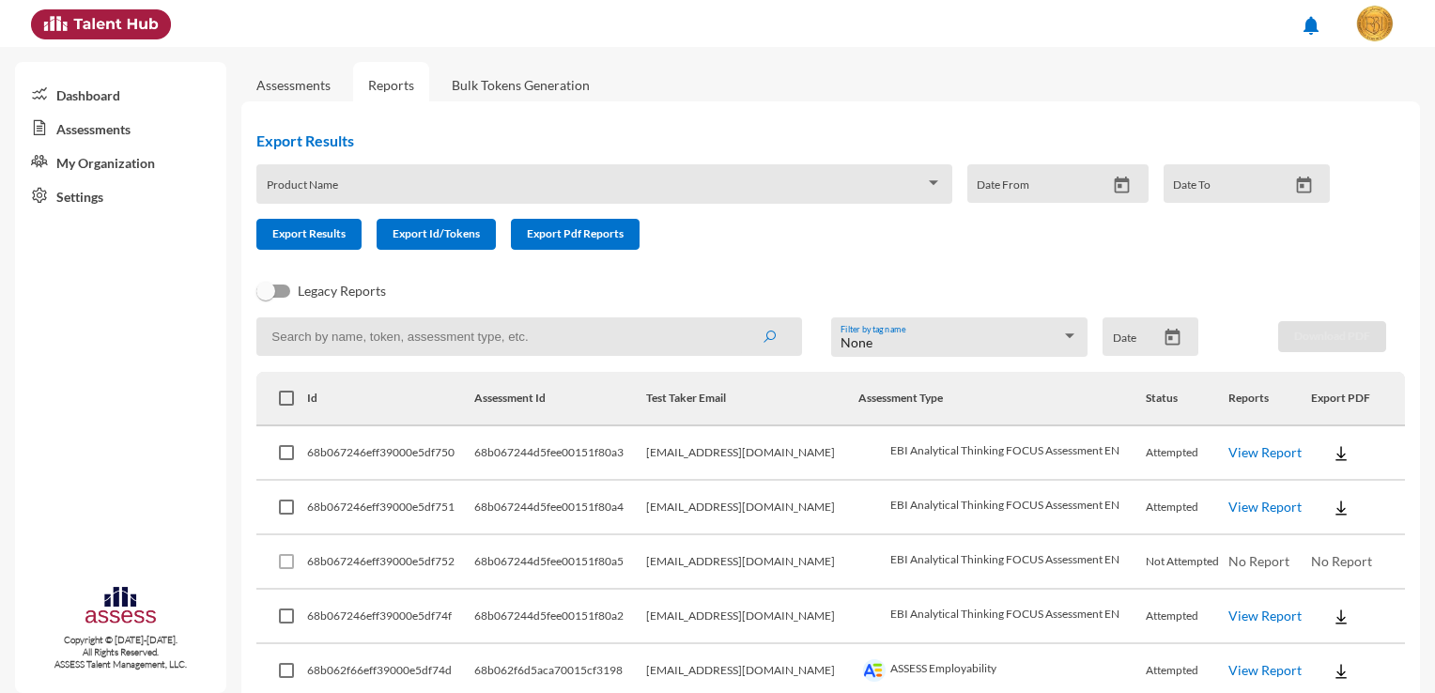
checkbox input "true"
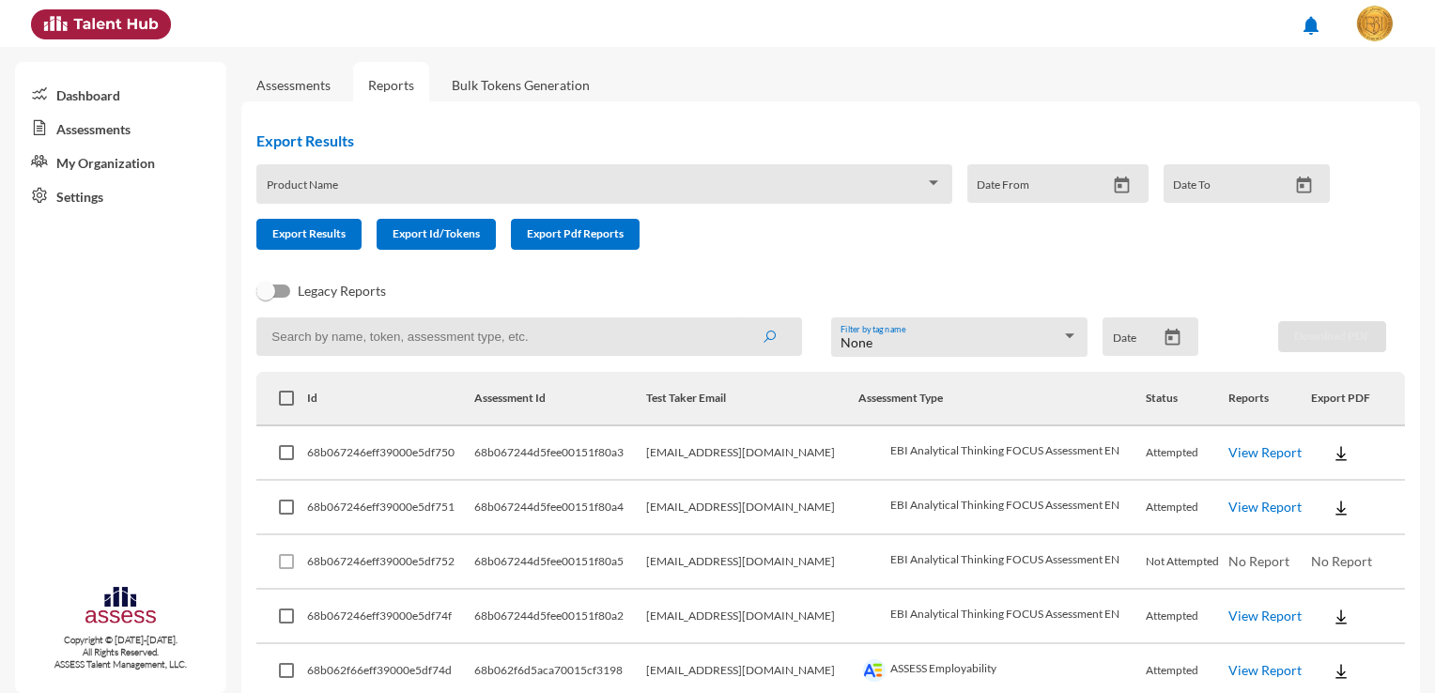
checkbox input "true"
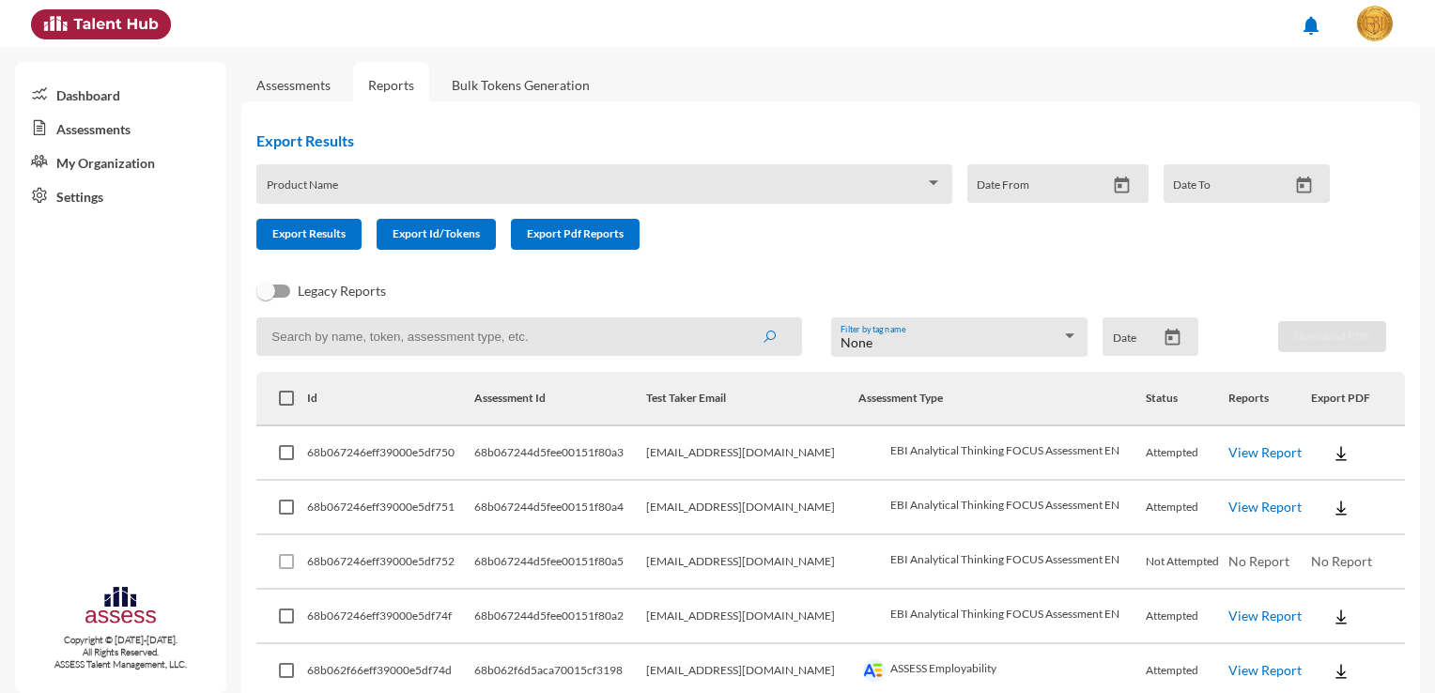
checkbox input "true"
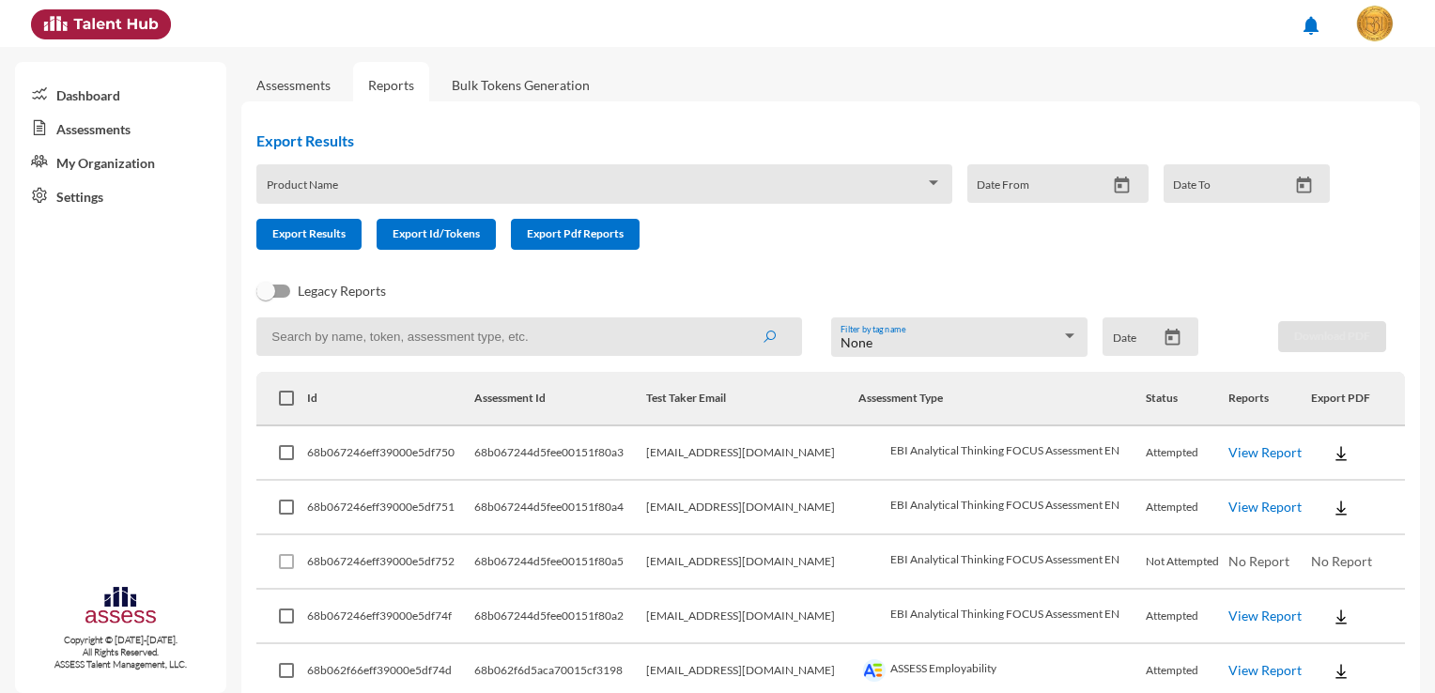
checkbox input "true"
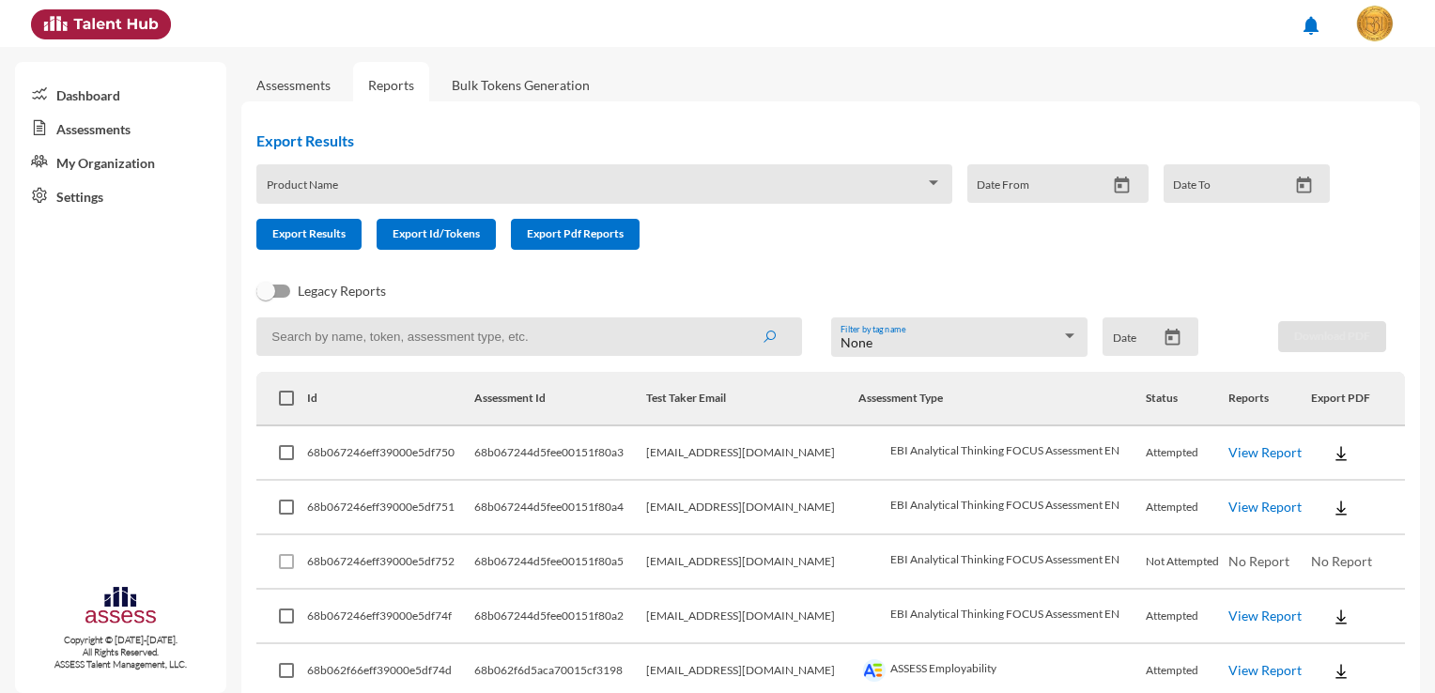
checkbox input "true"
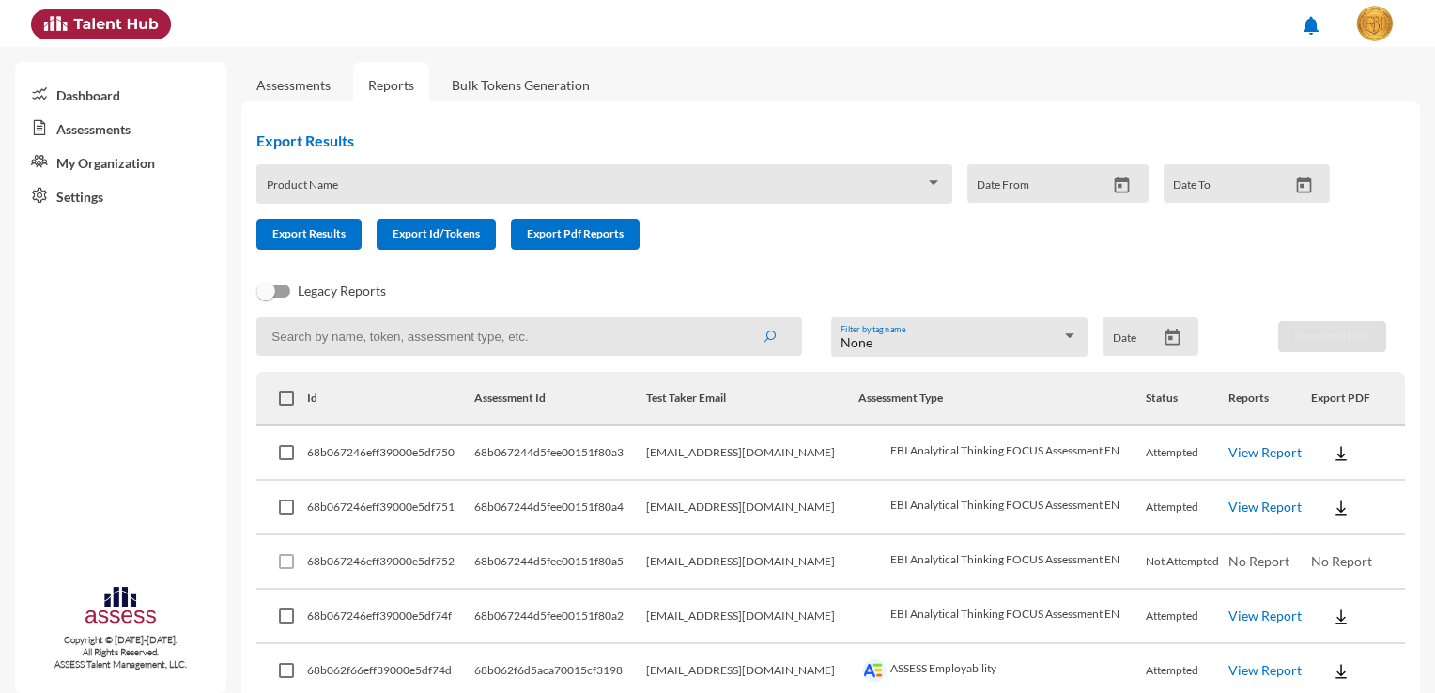
checkbox input "true"
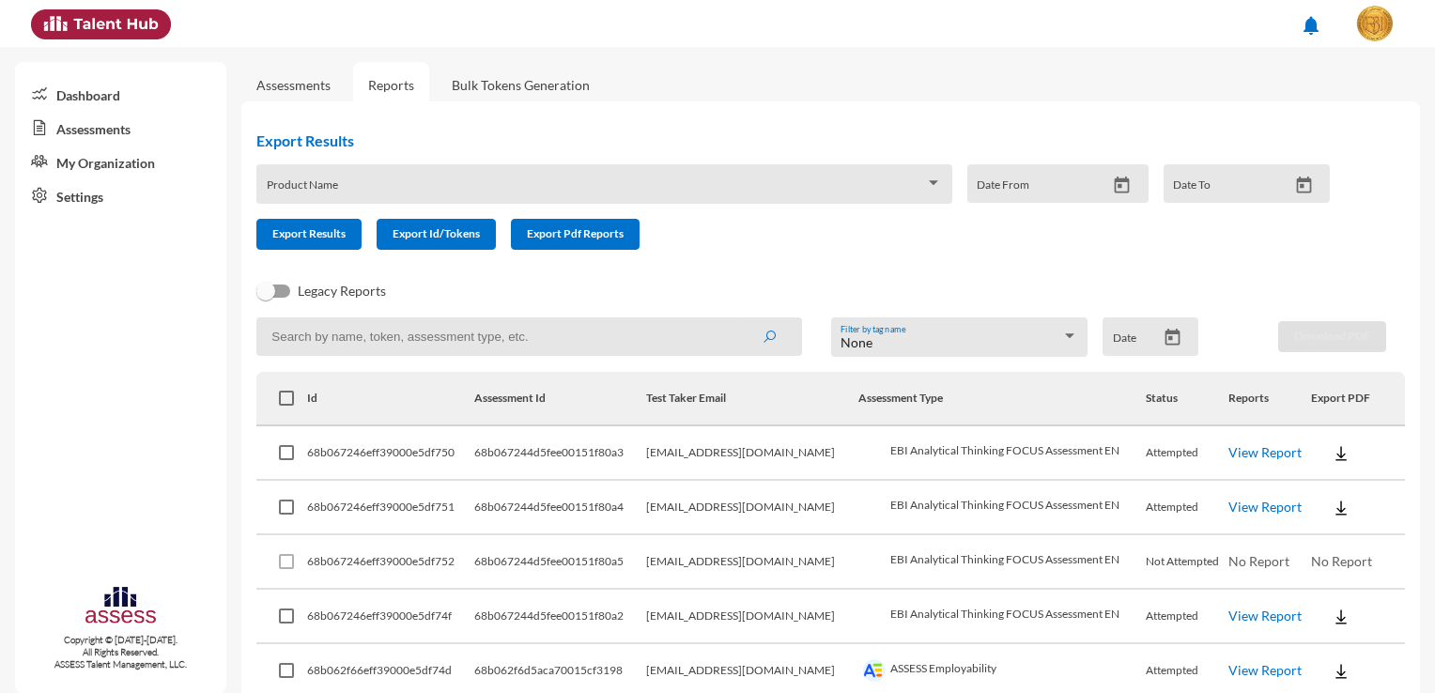
checkbox input "true"
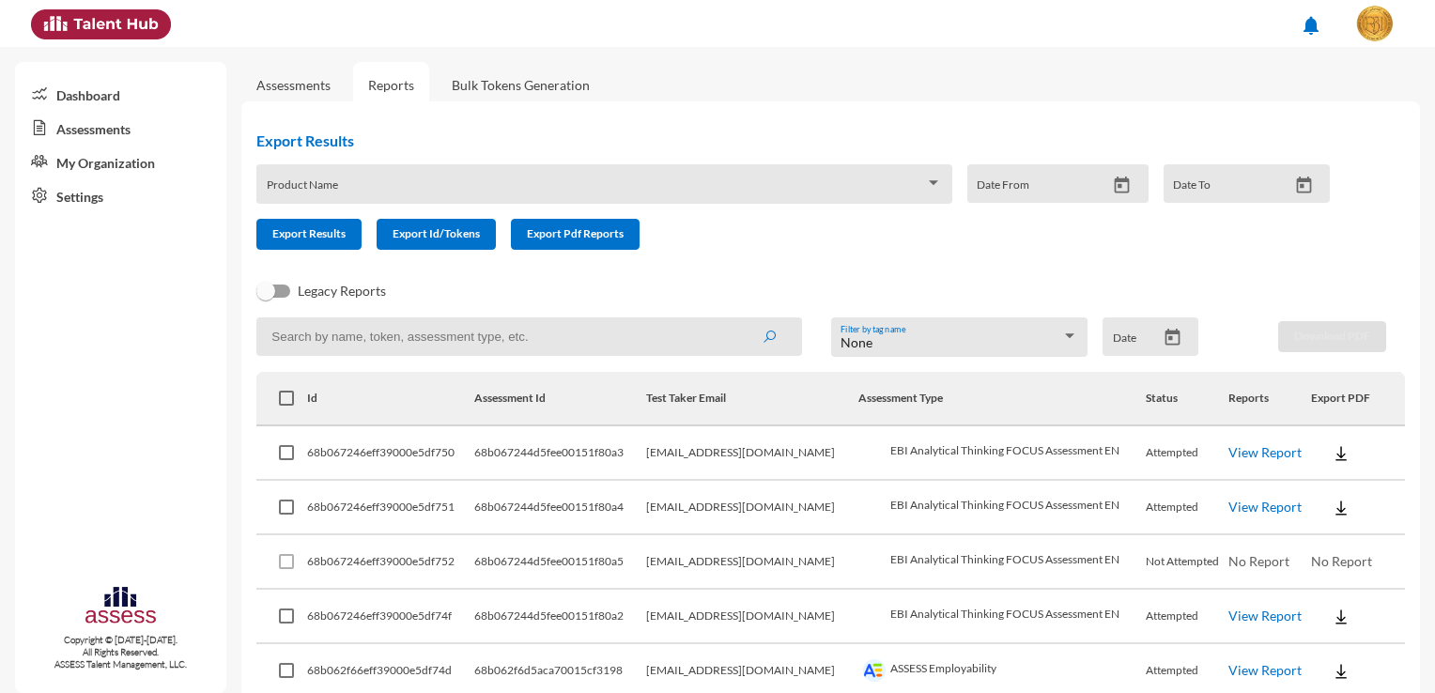
checkbox input "true"
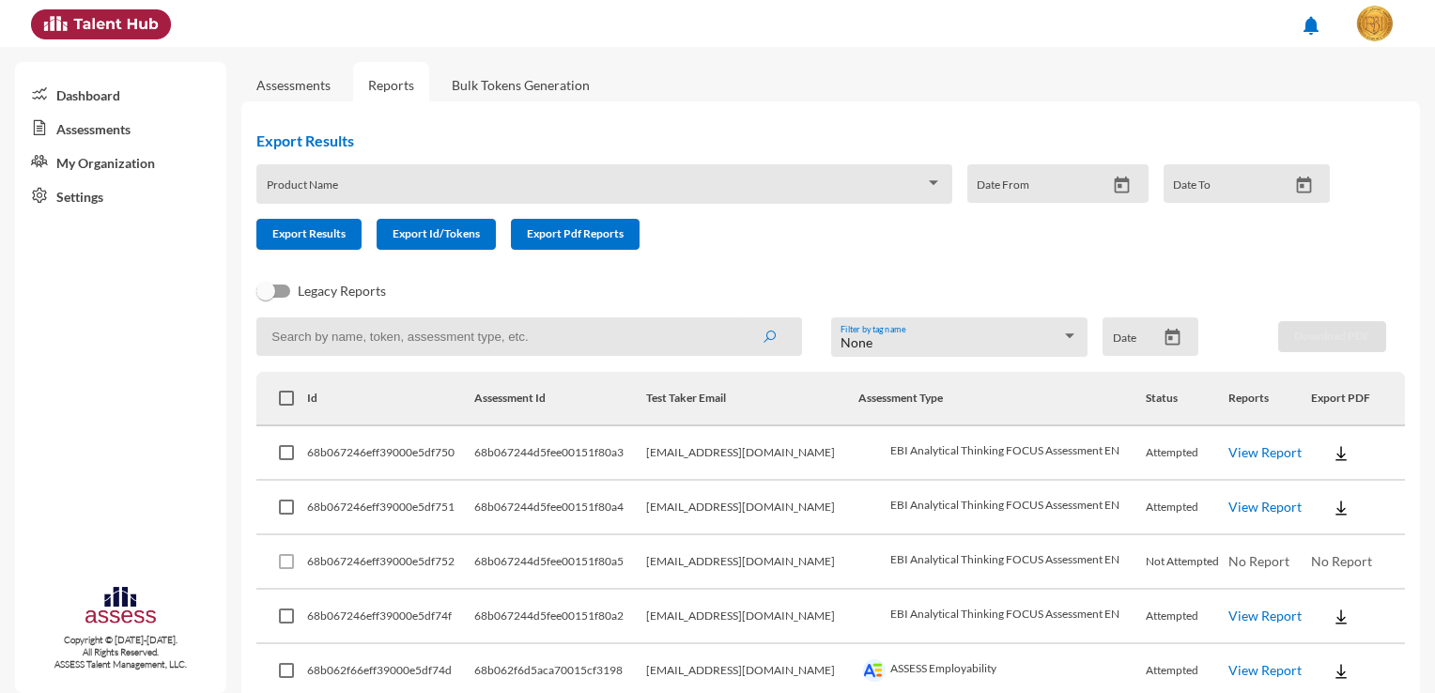
checkbox input "true"
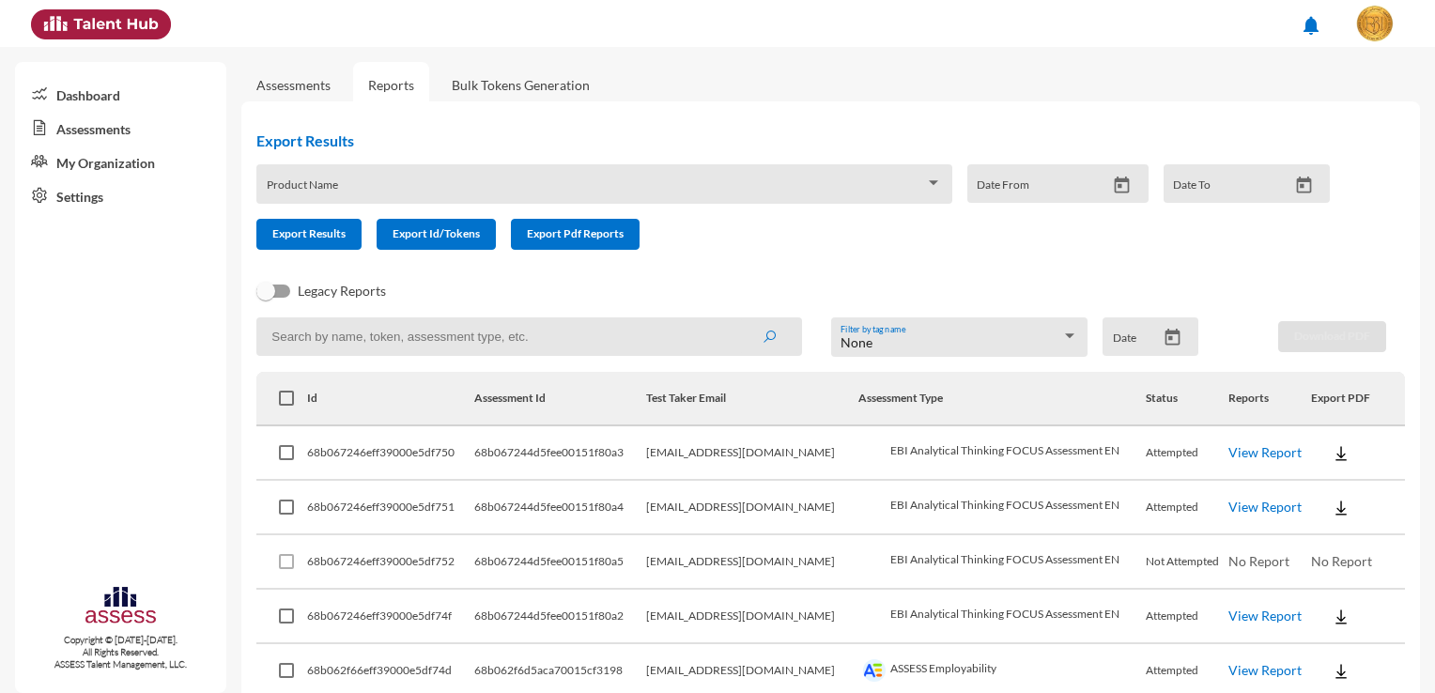
checkbox input "true"
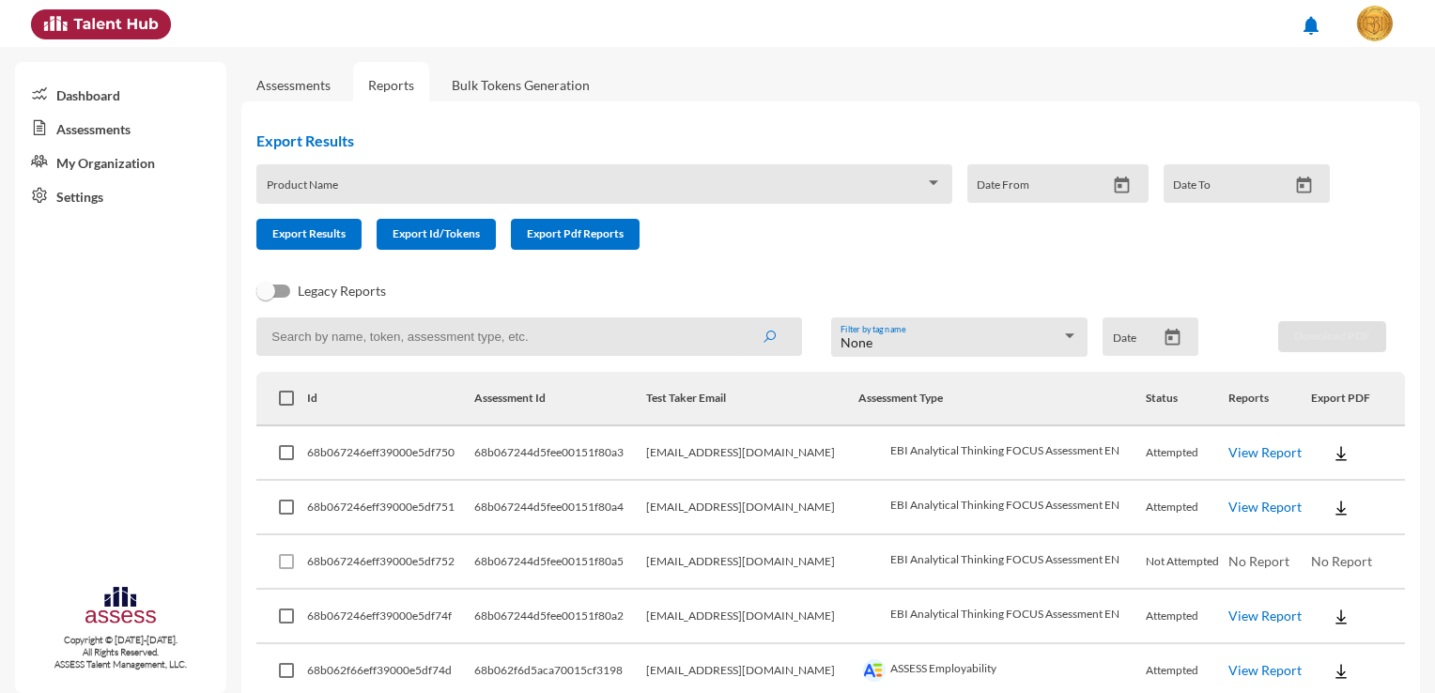
checkbox input "true"
click at [279, 396] on span at bounding box center [286, 398] width 15 height 15
click at [285, 406] on input "checkbox" at bounding box center [285, 406] width 1 height 1
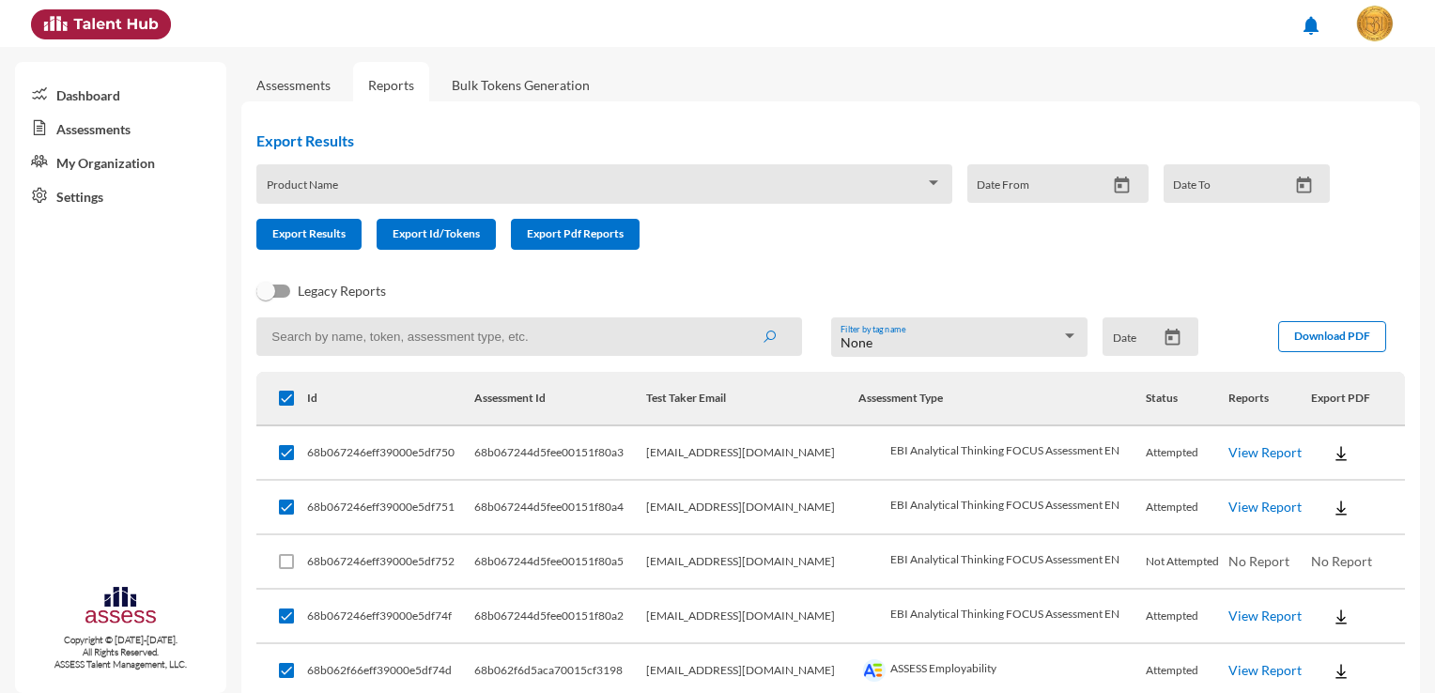
checkbox input "false"
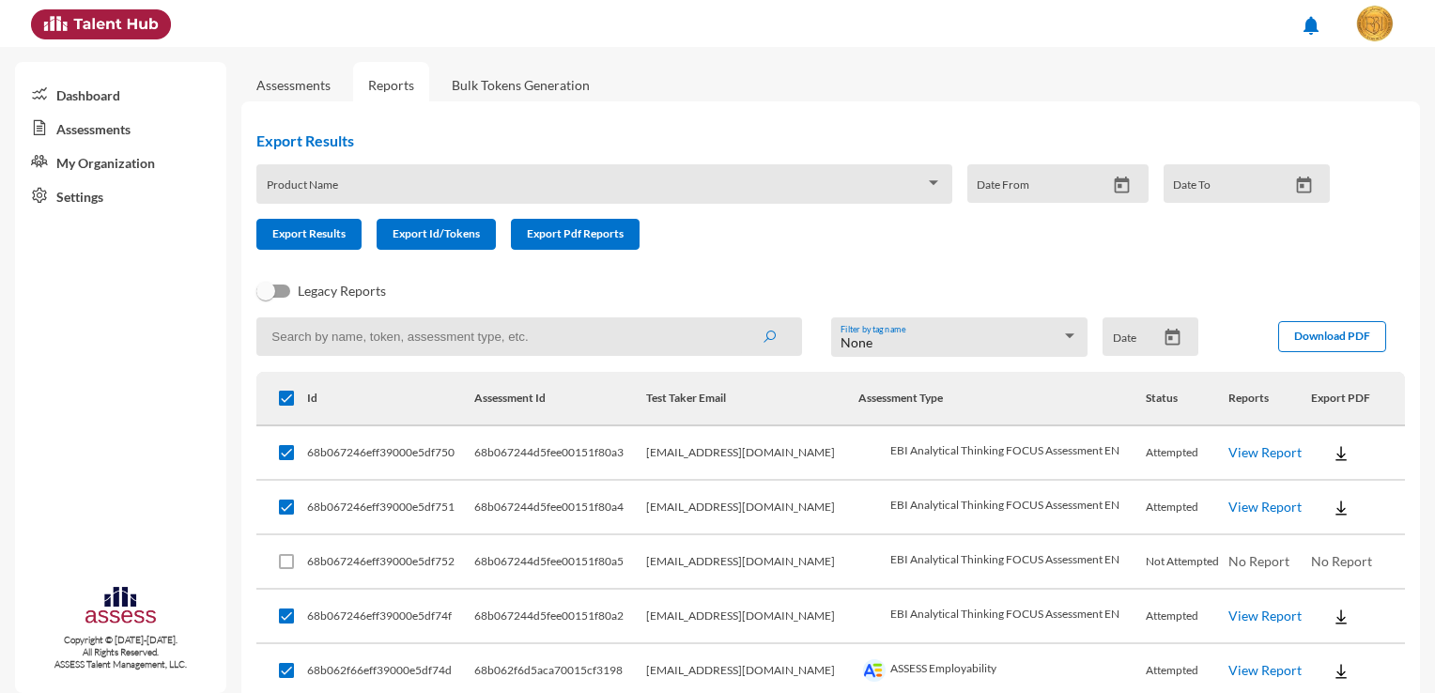
checkbox input "false"
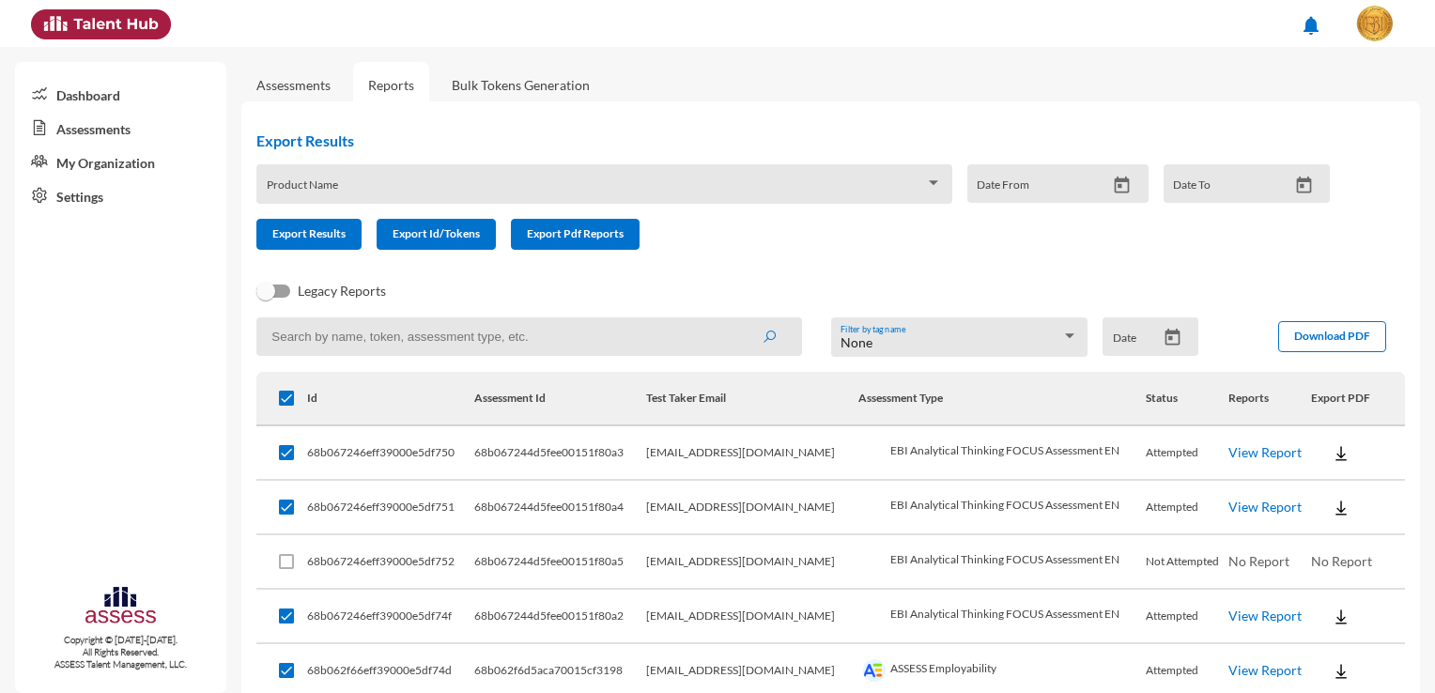
checkbox input "false"
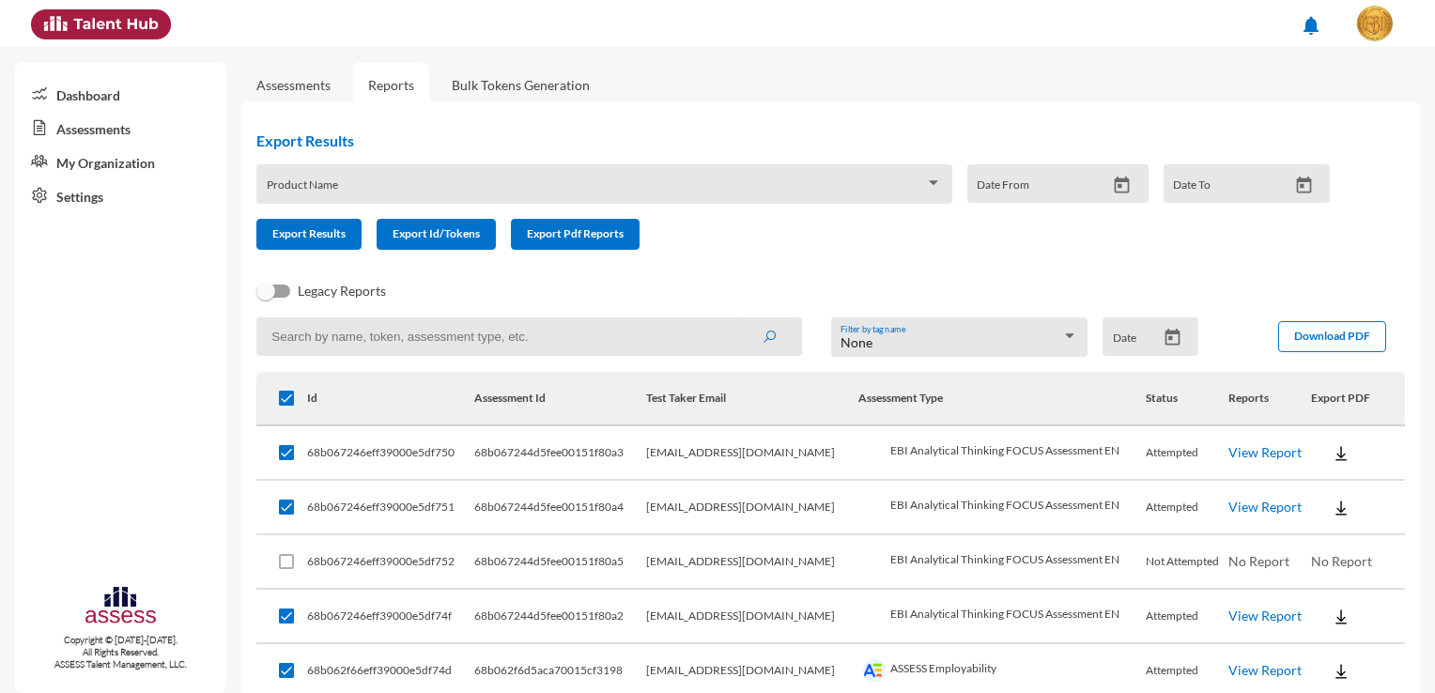
checkbox input "false"
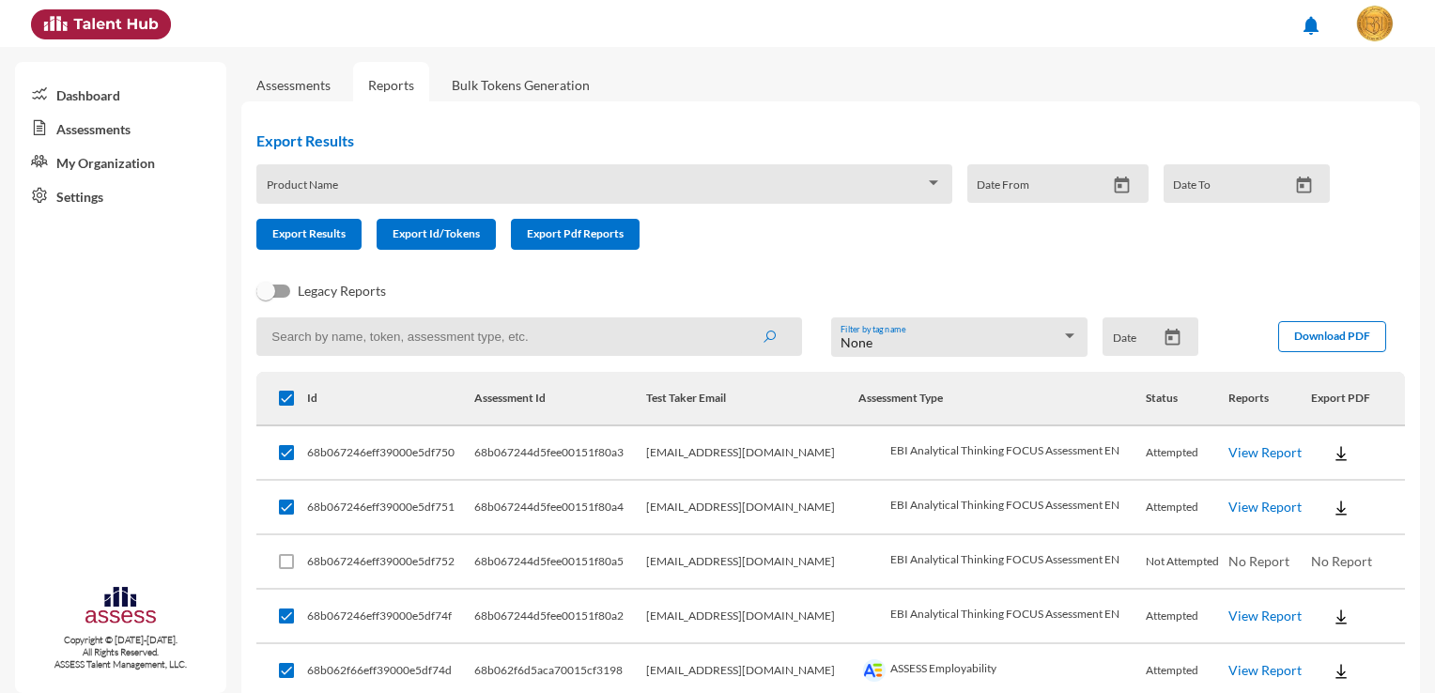
checkbox input "false"
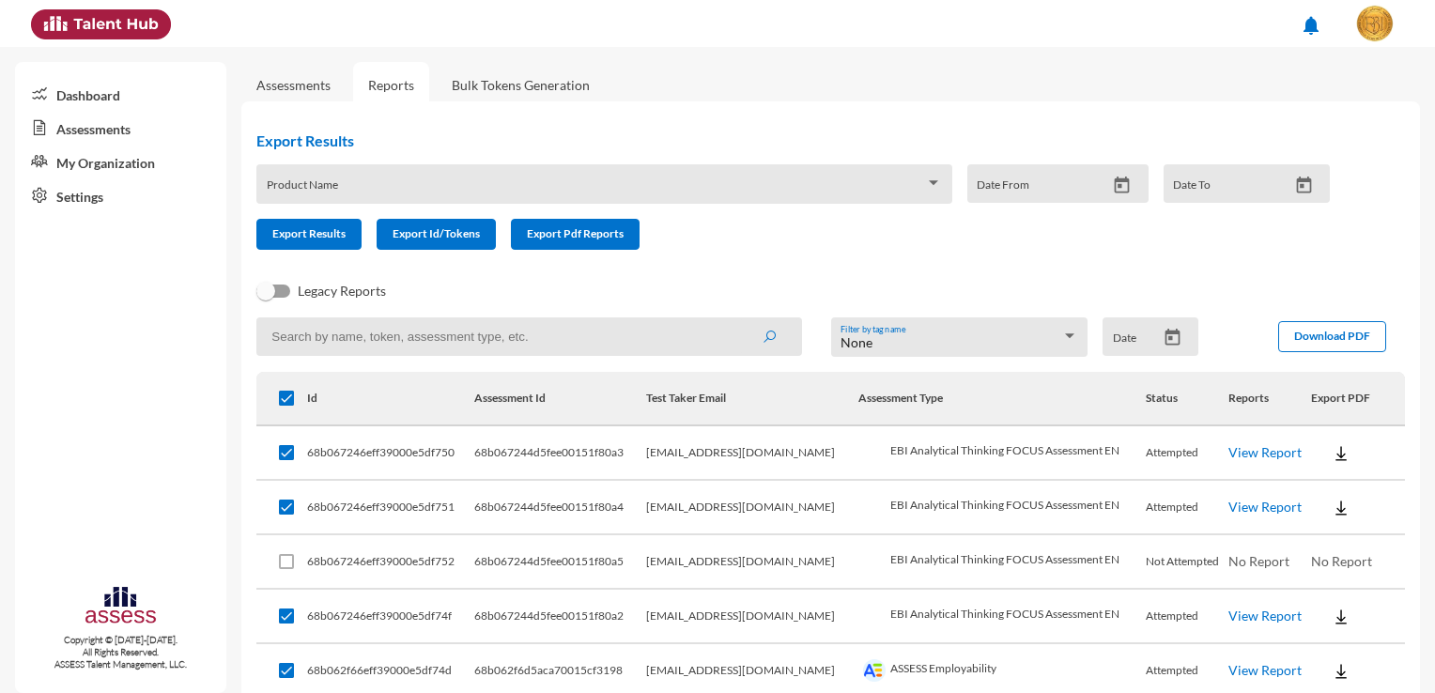
checkbox input "false"
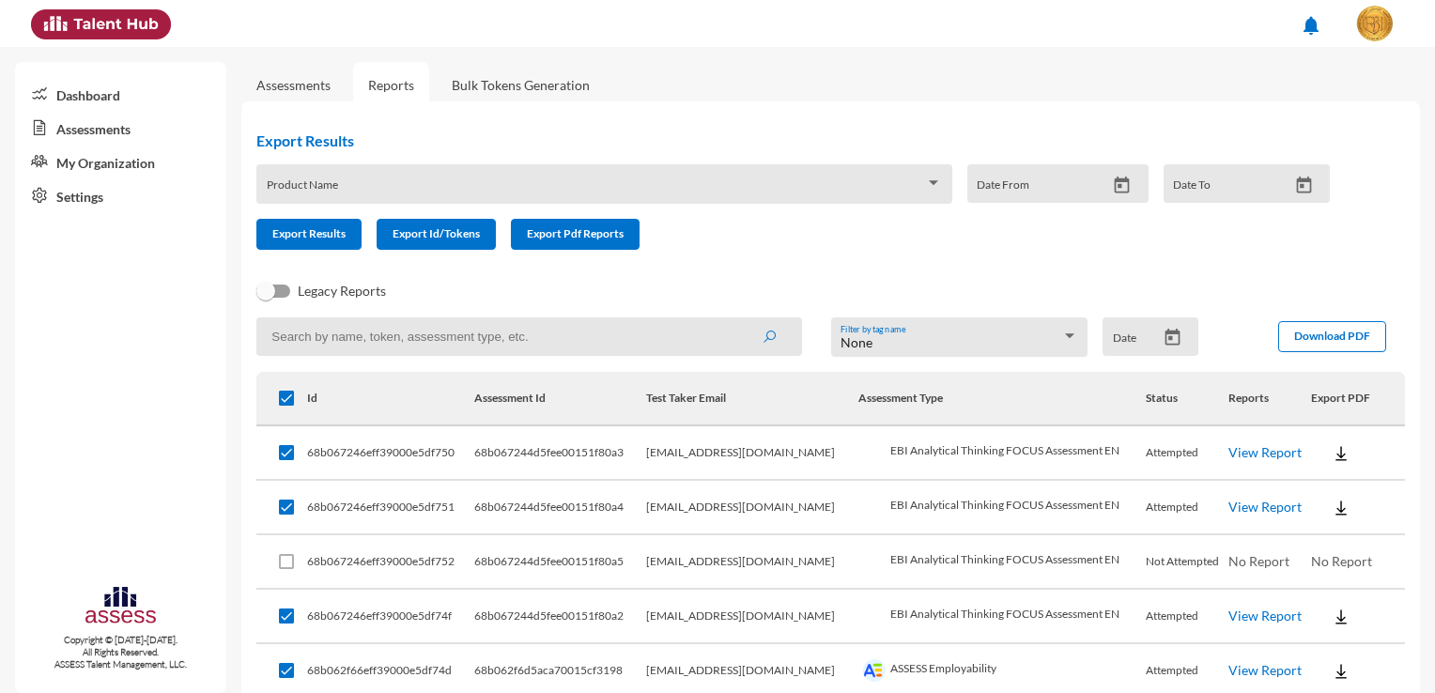
checkbox input "false"
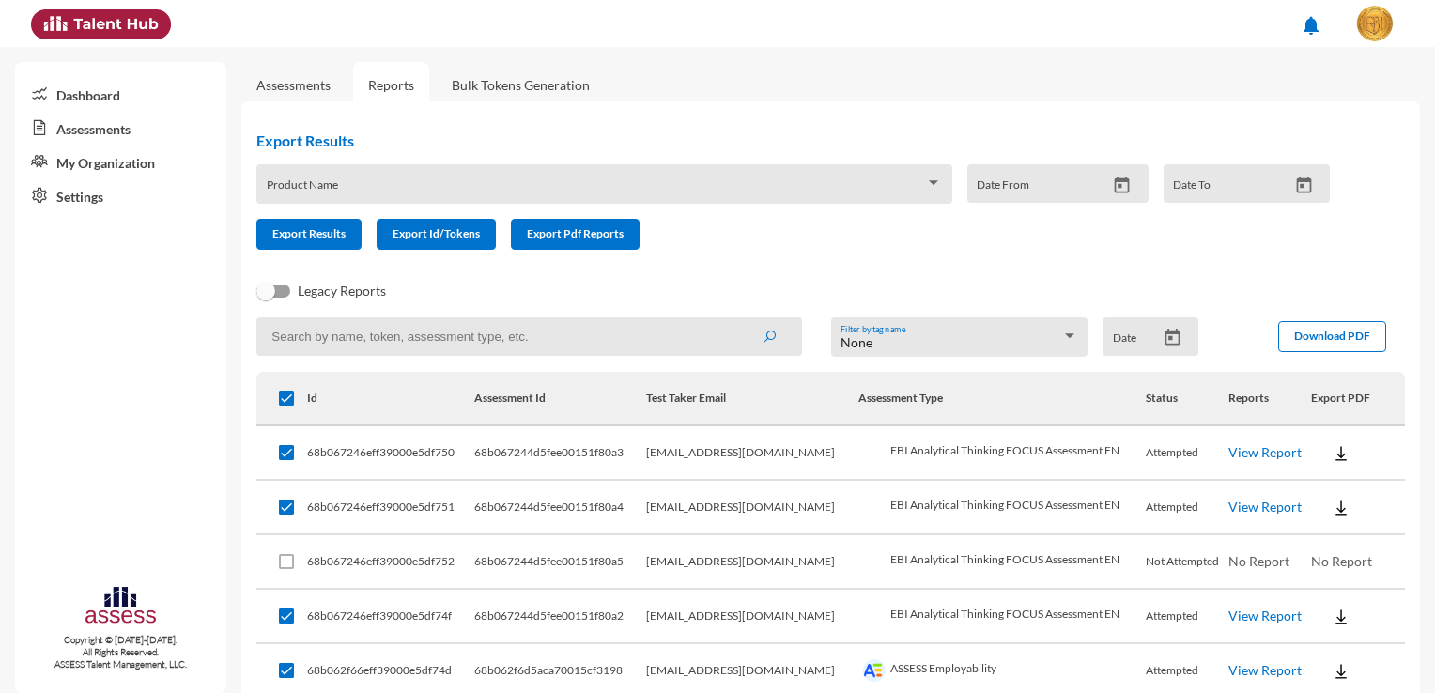
checkbox input "false"
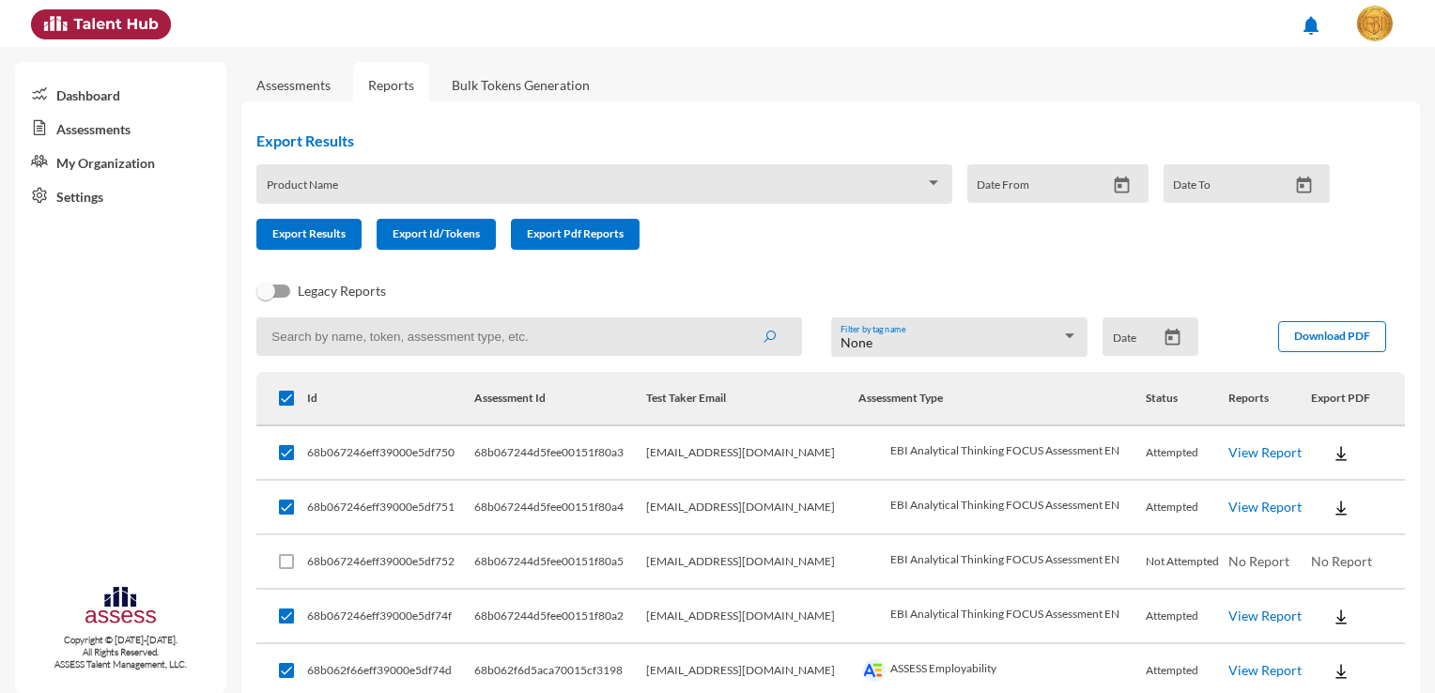
checkbox input "false"
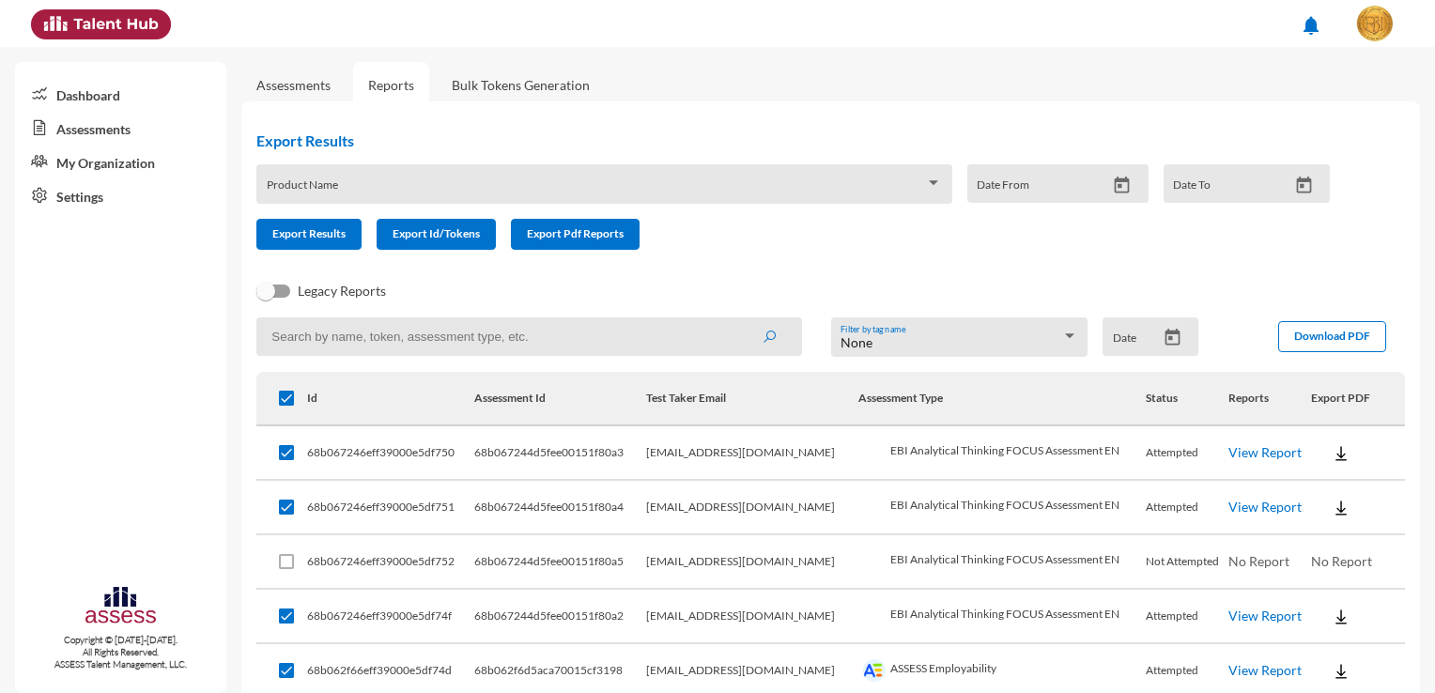
checkbox input "false"
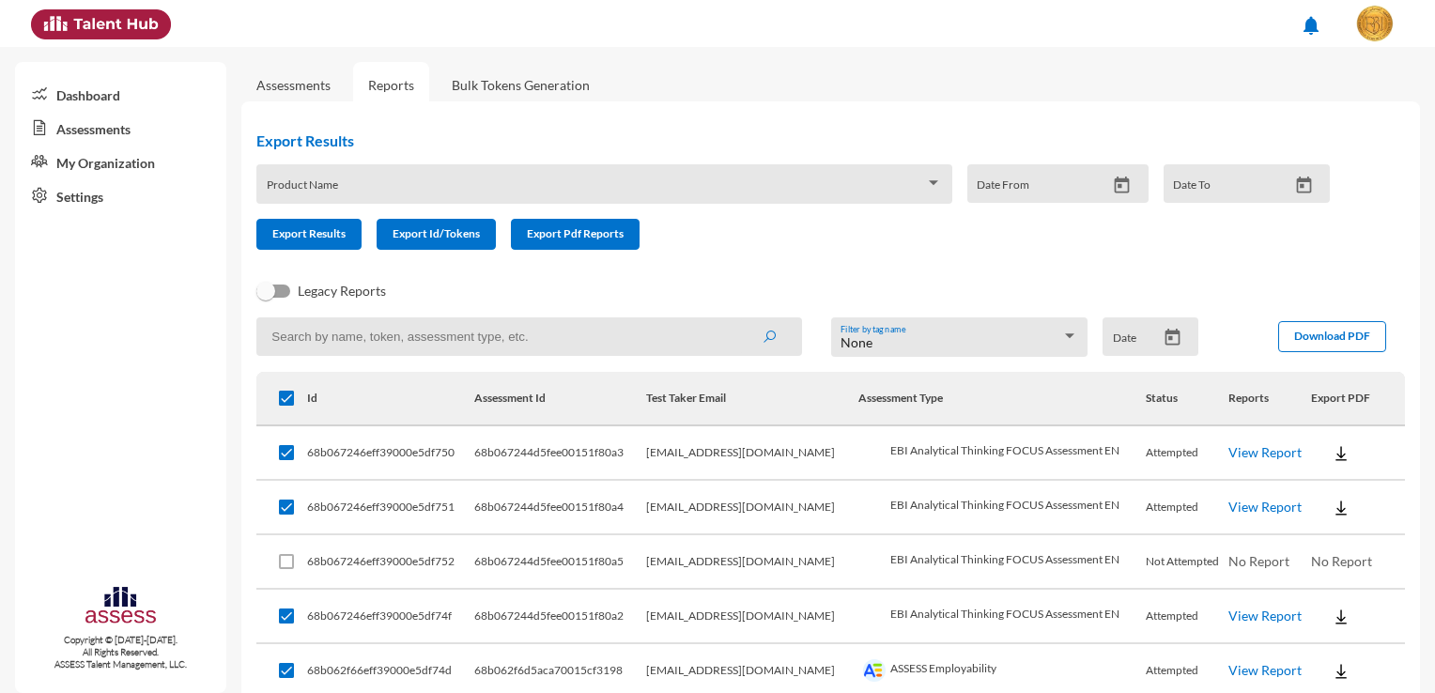
checkbox input "false"
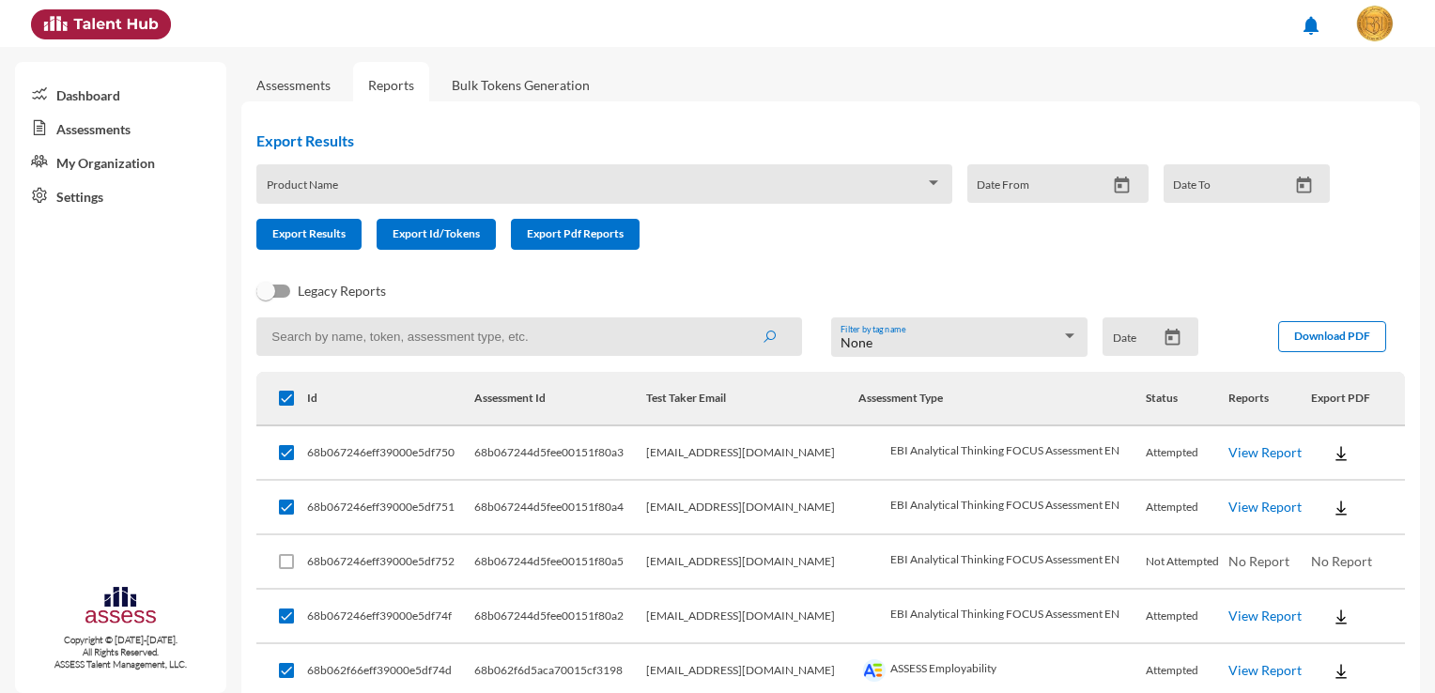
checkbox input "false"
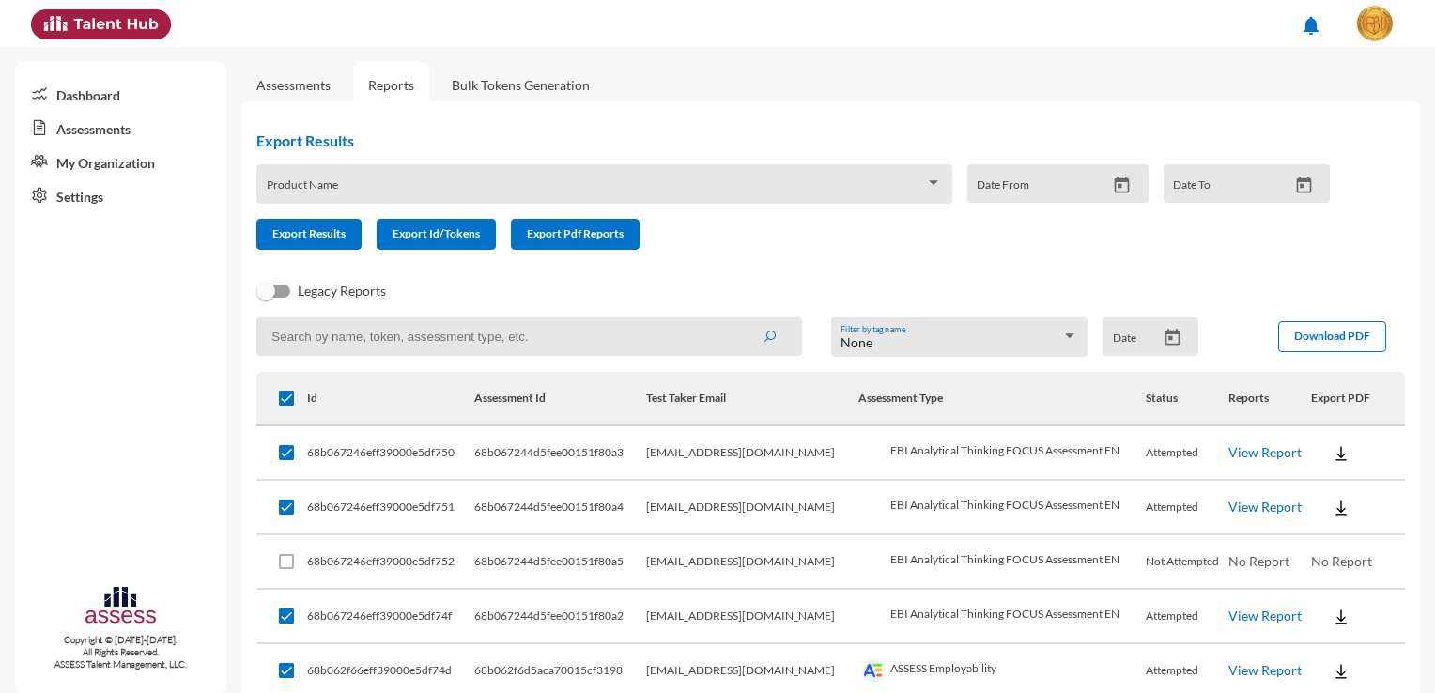
checkbox input "false"
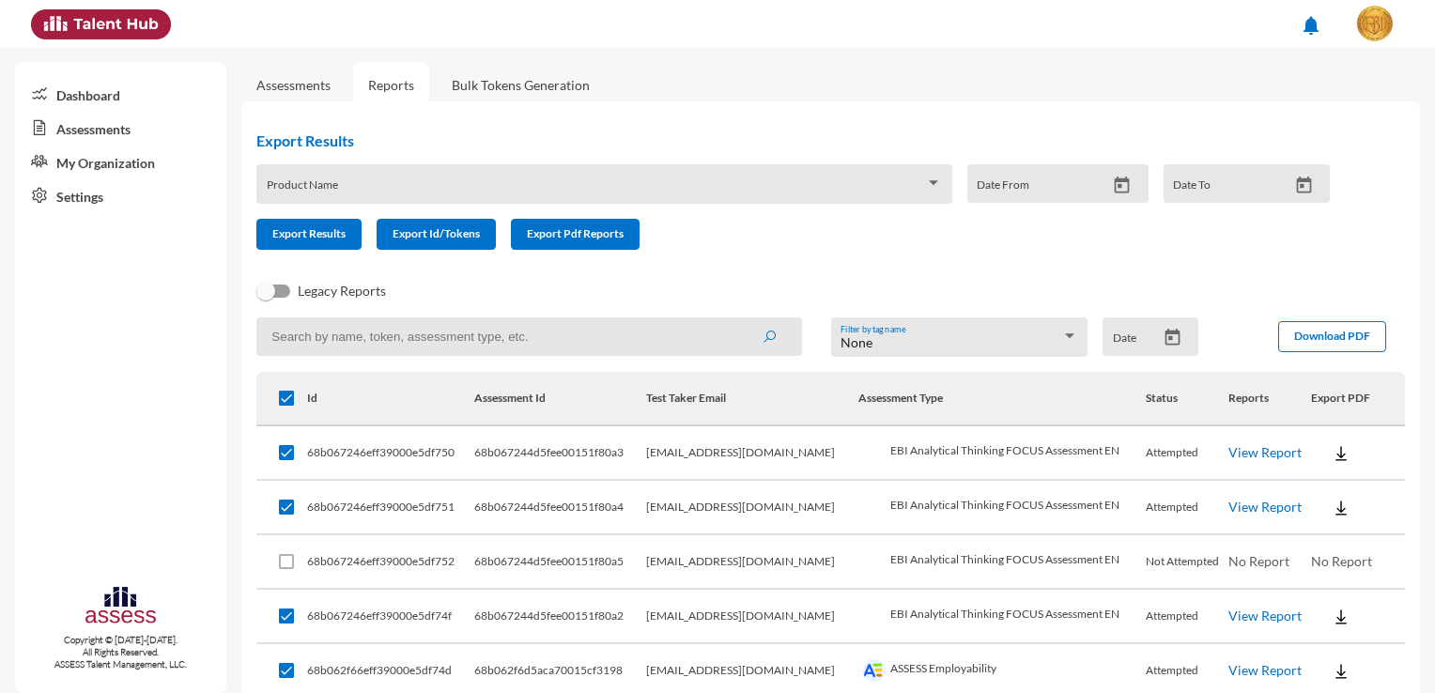
checkbox input "false"
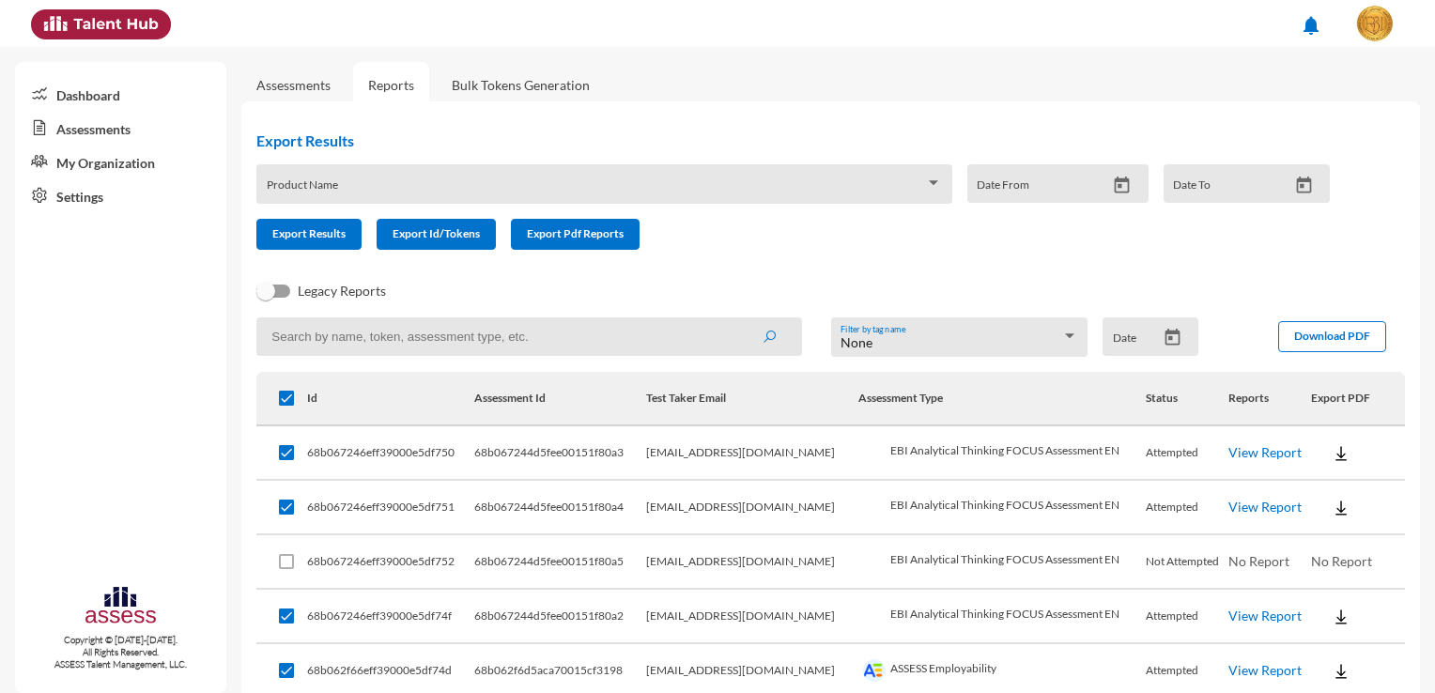
checkbox input "false"
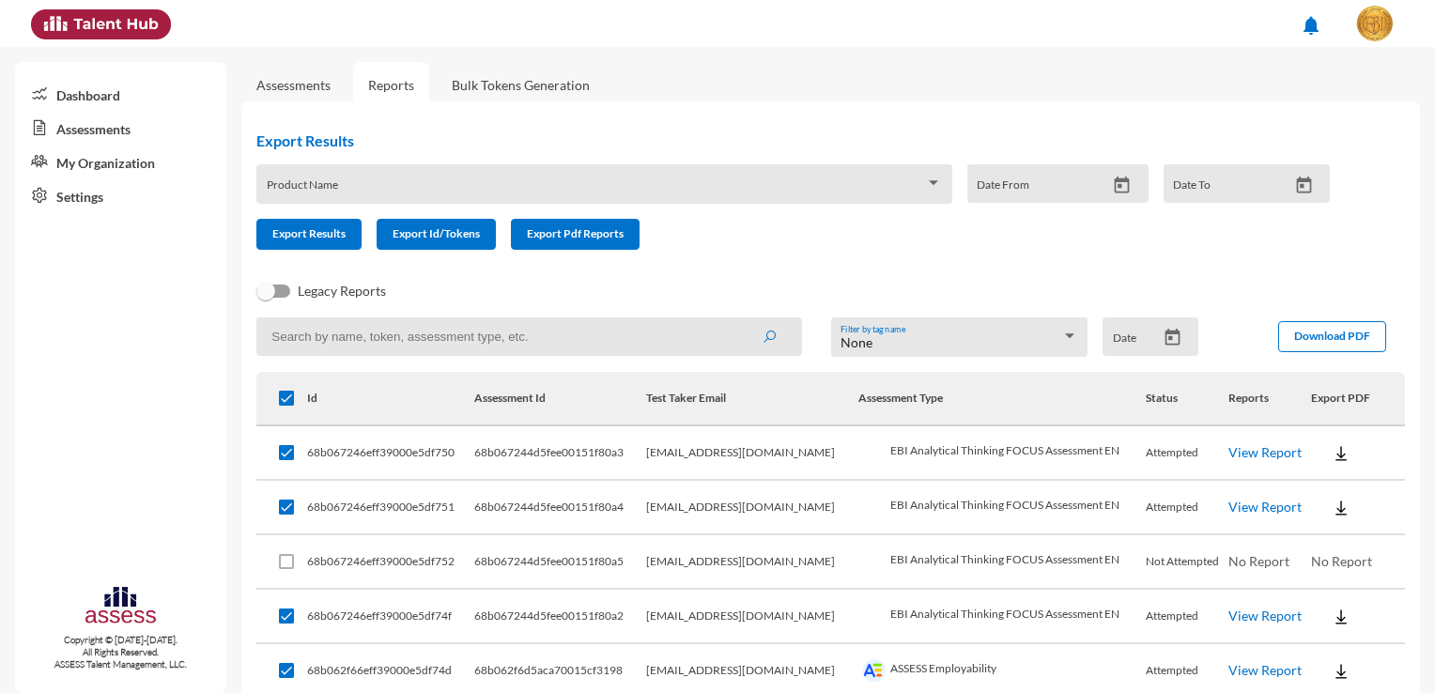
checkbox input "false"
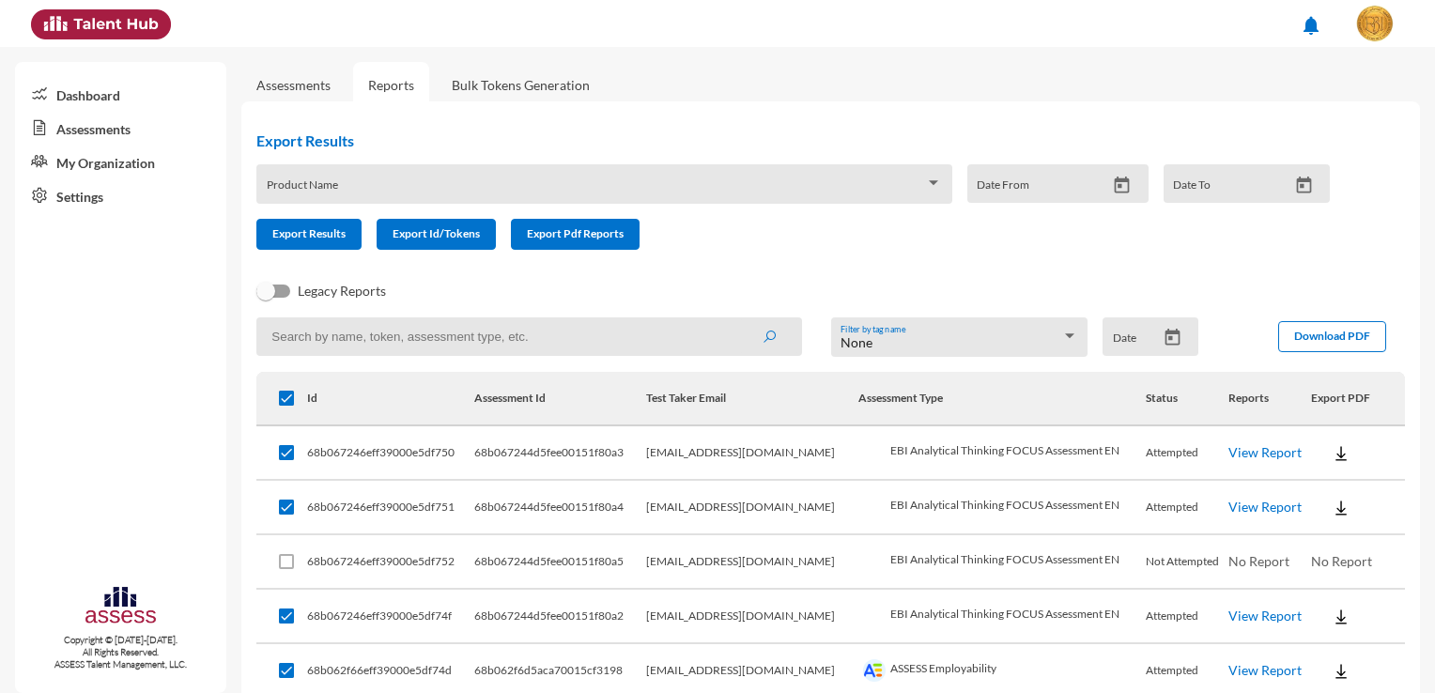
checkbox input "false"
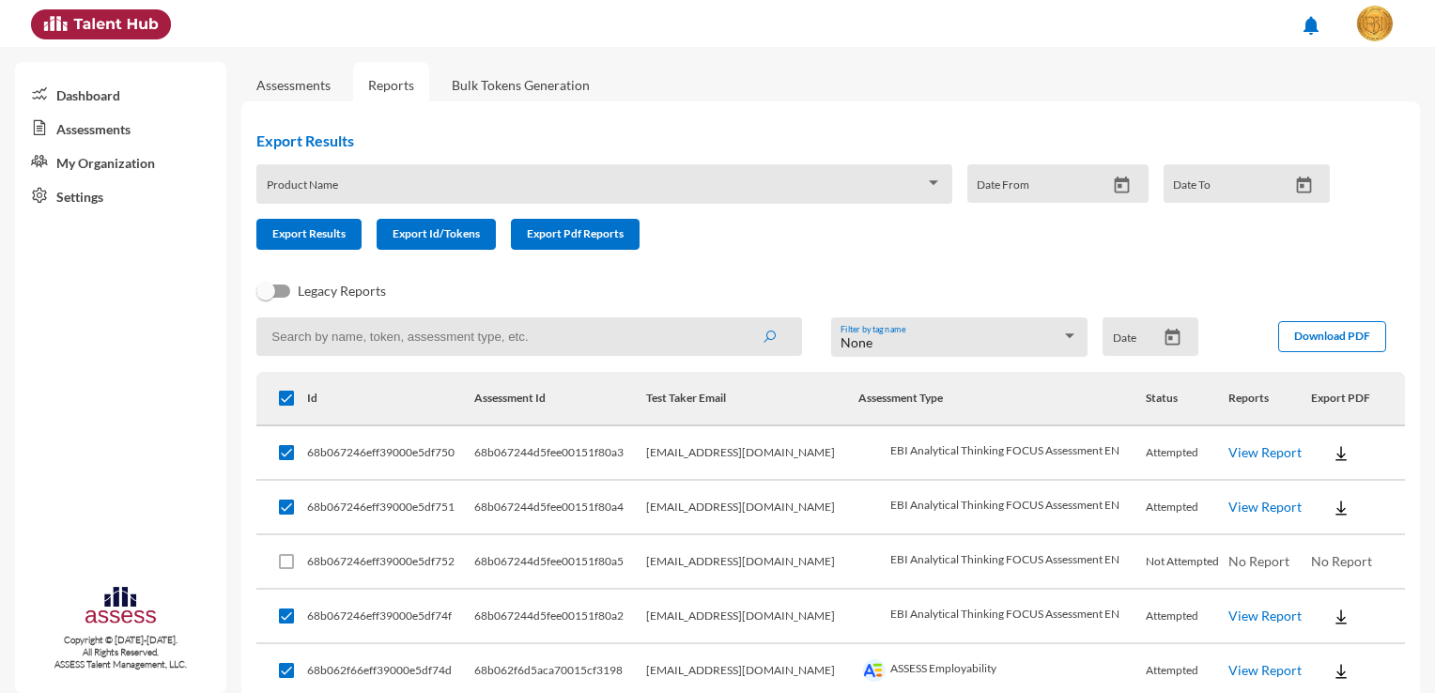
checkbox input "false"
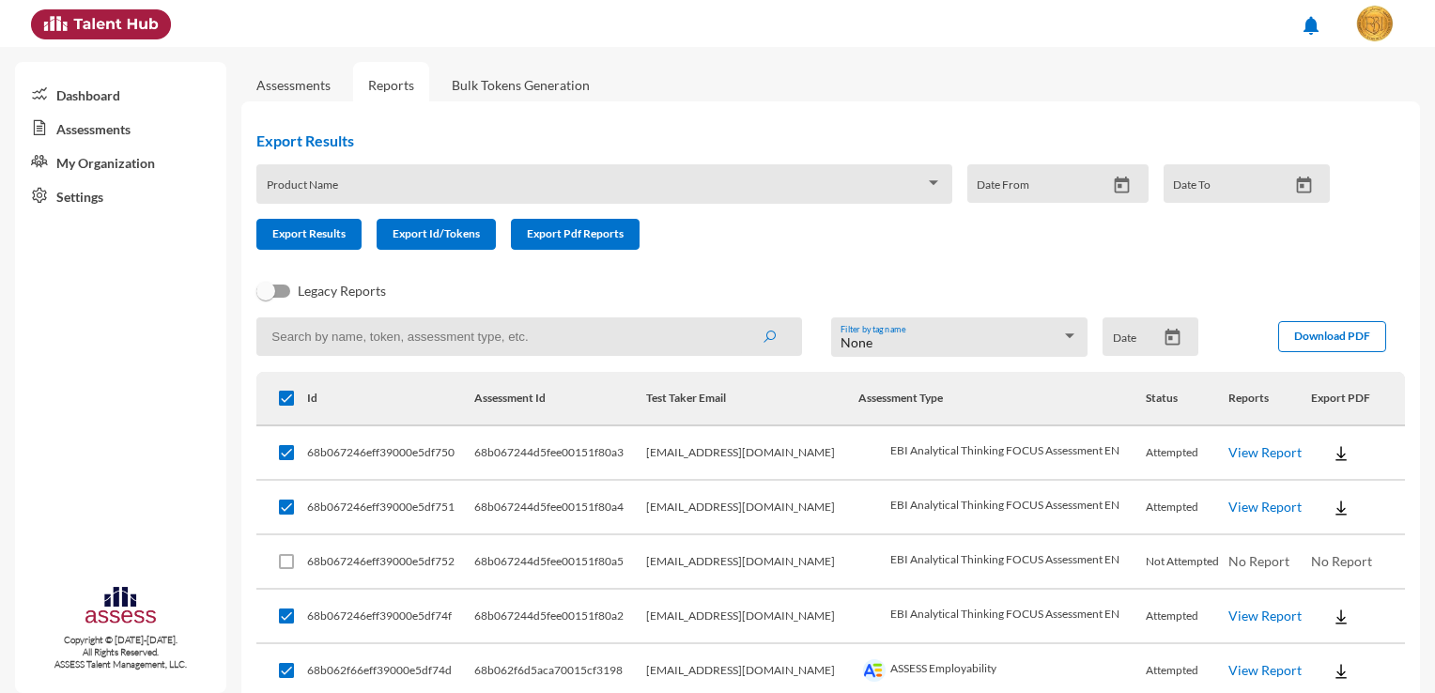
checkbox input "false"
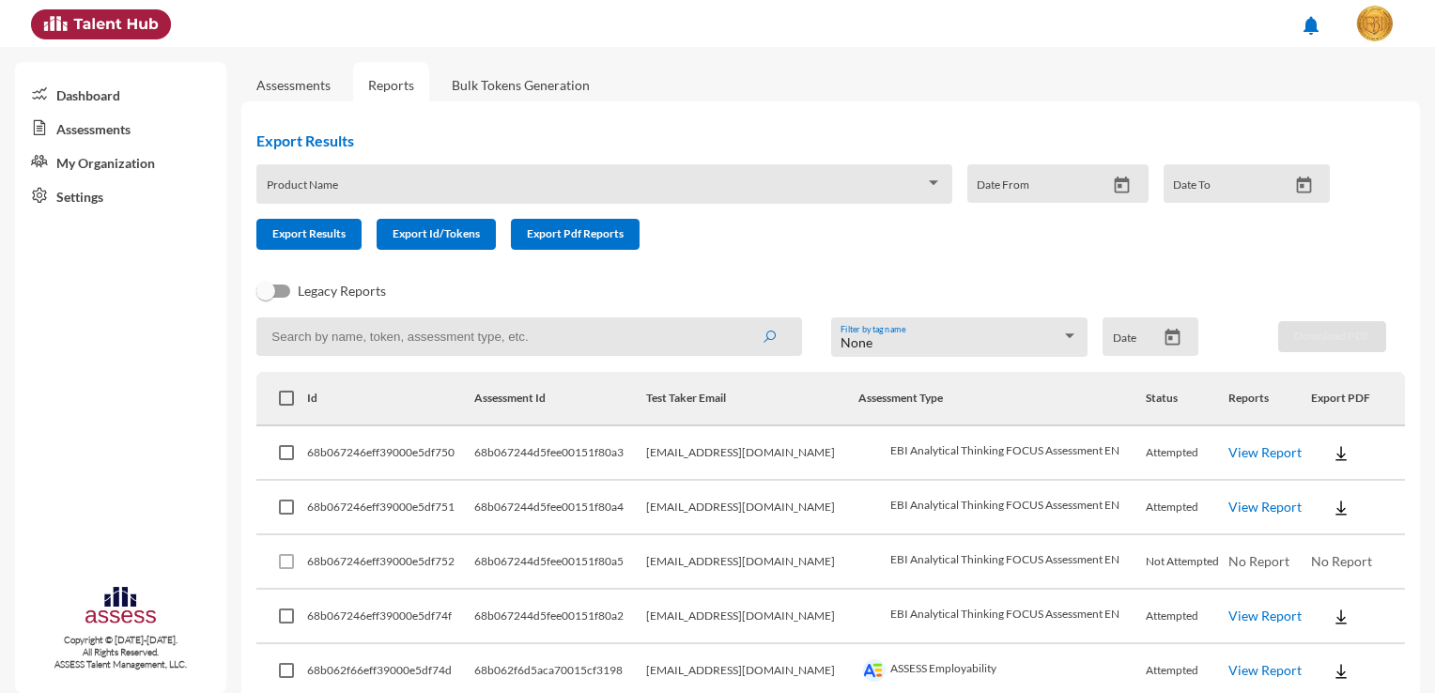
click at [695, 346] on input at bounding box center [529, 336] width 546 height 38
click at [371, 192] on span at bounding box center [596, 190] width 658 height 15
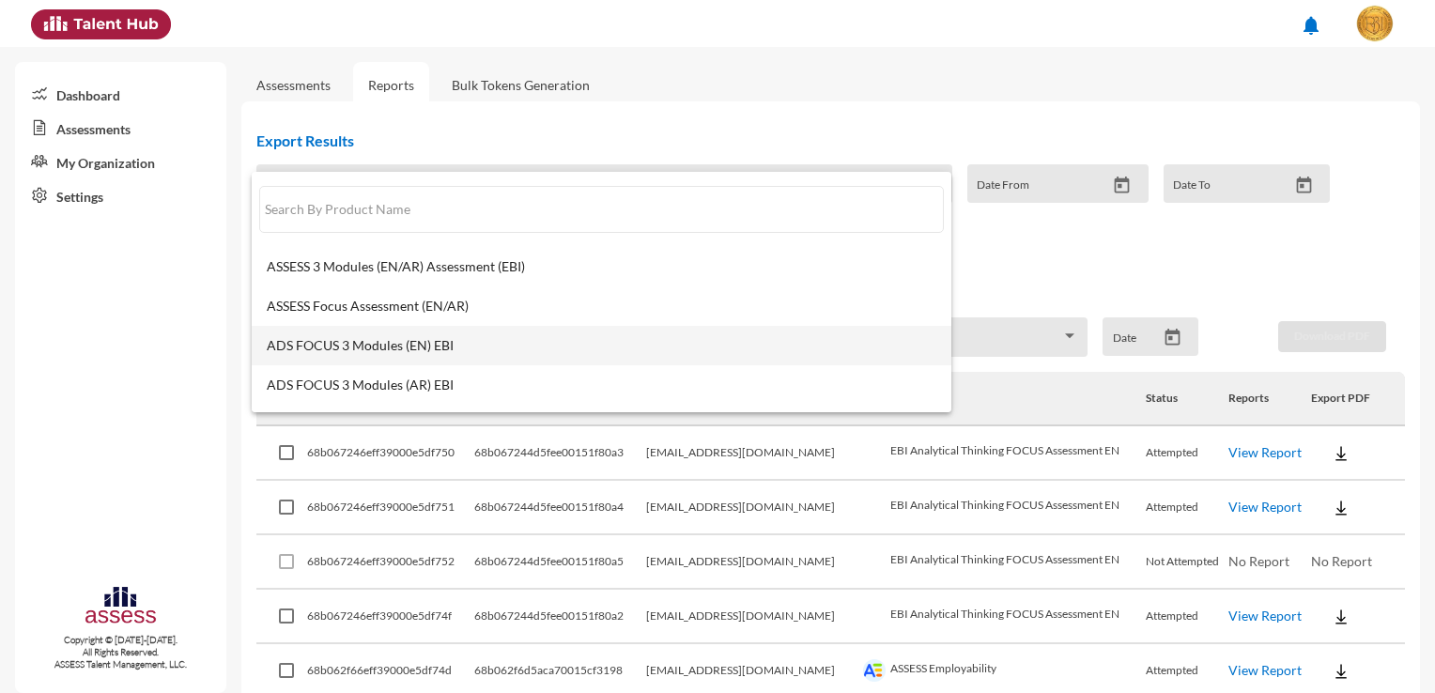
click at [389, 350] on span "ADS FOCUS 3 Modules (EN) EBI" at bounding box center [601, 345] width 669 height 15
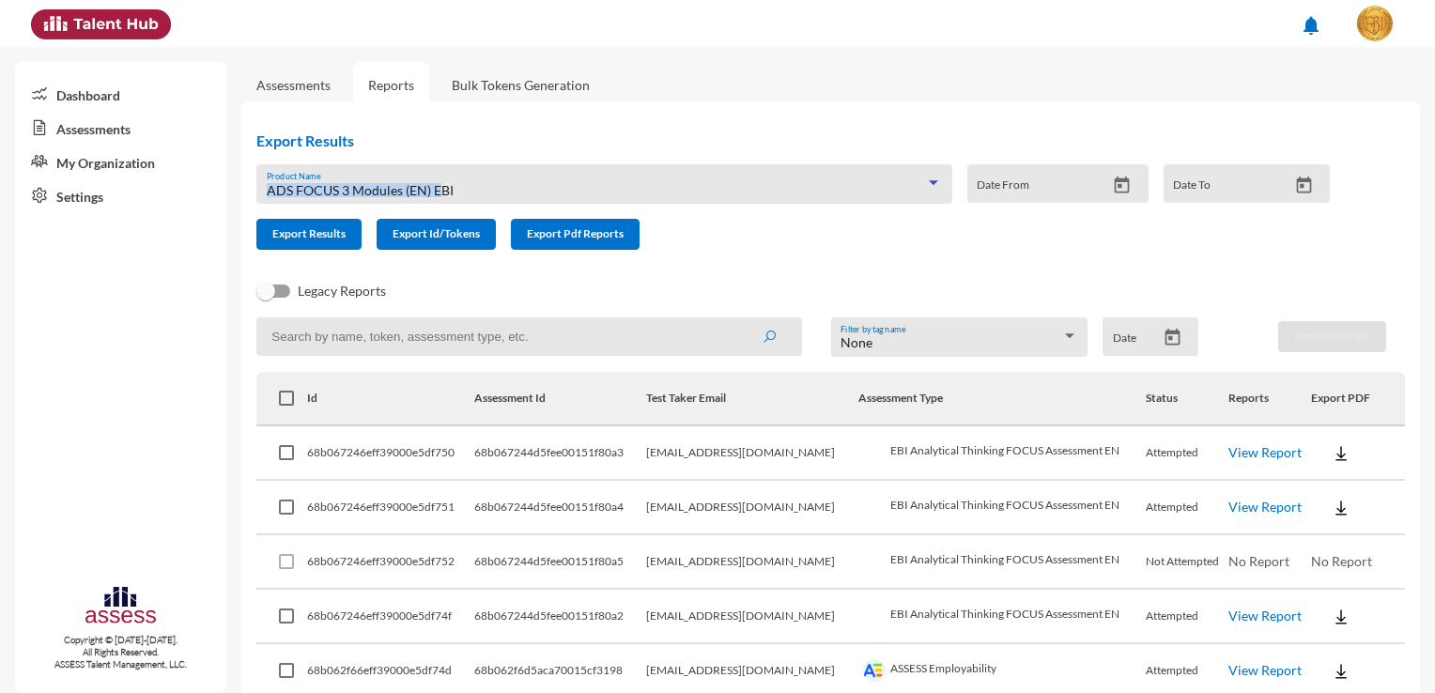
drag, startPoint x: 439, startPoint y: 186, endPoint x: 269, endPoint y: 183, distance: 170.0
click at [269, 183] on span "ADS FOCUS 3 Modules (EN) EBI" at bounding box center [360, 190] width 187 height 16
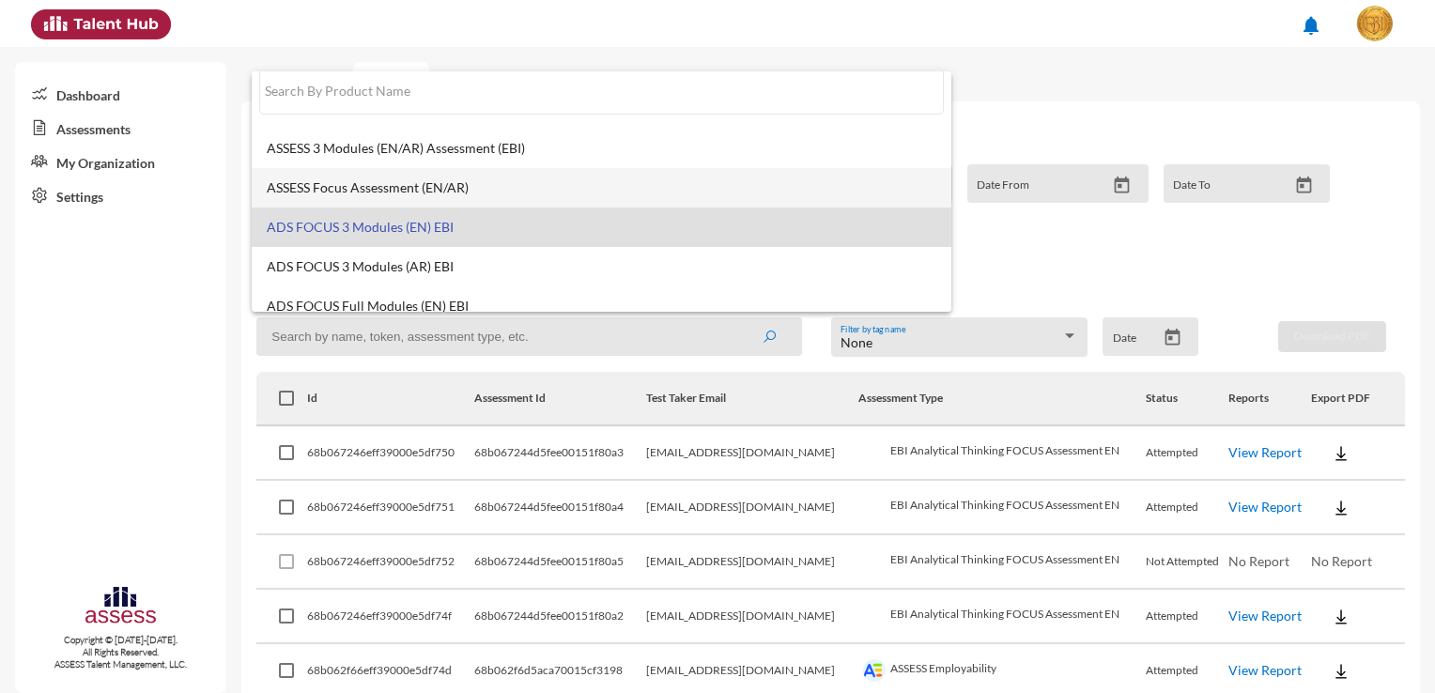
scroll to position [14, 0]
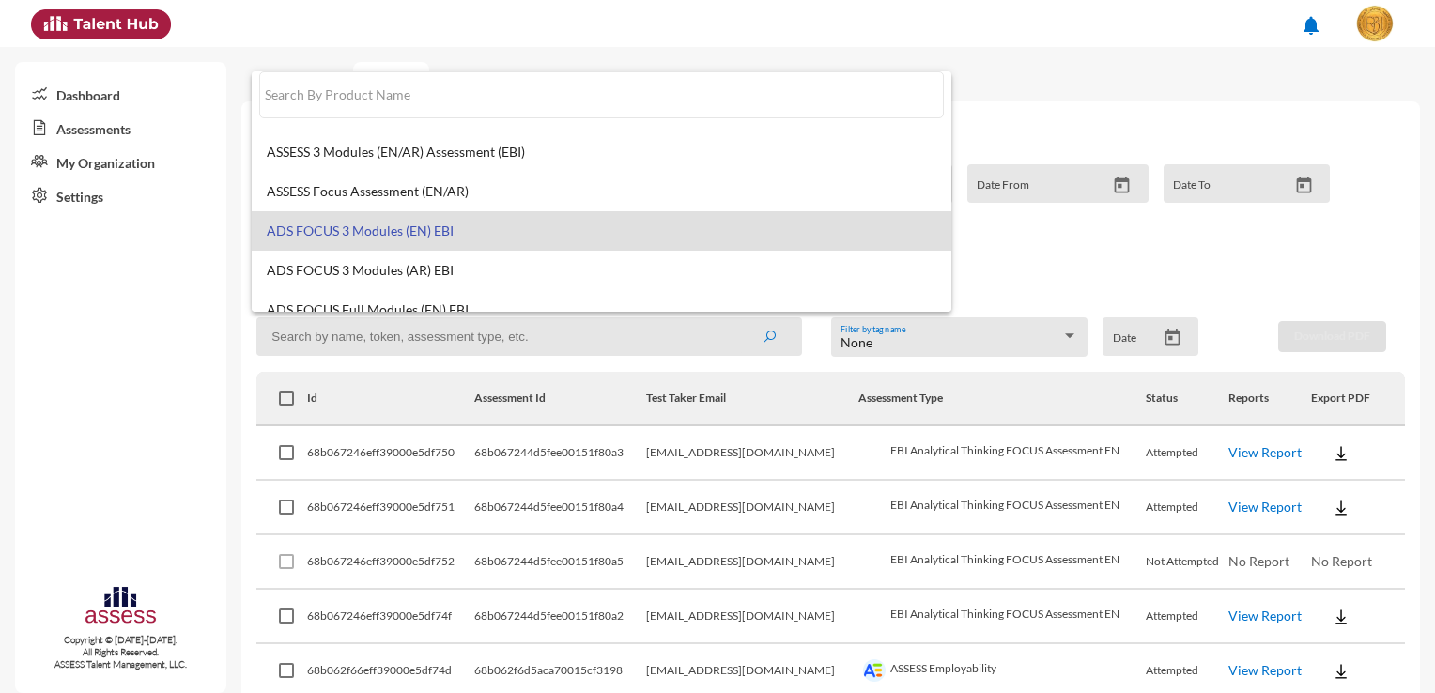
click at [1041, 235] on div at bounding box center [717, 346] width 1435 height 693
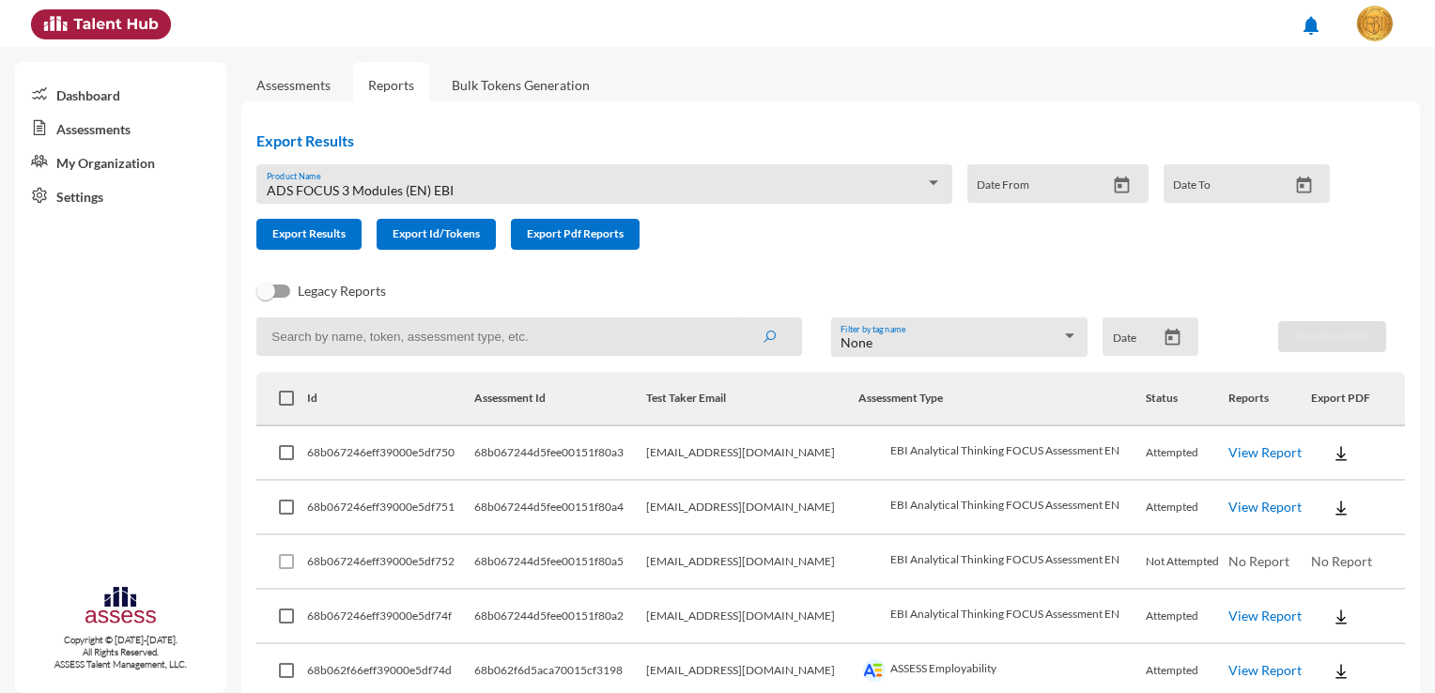
drag, startPoint x: 452, startPoint y: 182, endPoint x: 267, endPoint y: 180, distance: 185.0
click at [267, 180] on div "ADS FOCUS 3 Modules (EN) EBI Product Name" at bounding box center [604, 189] width 675 height 29
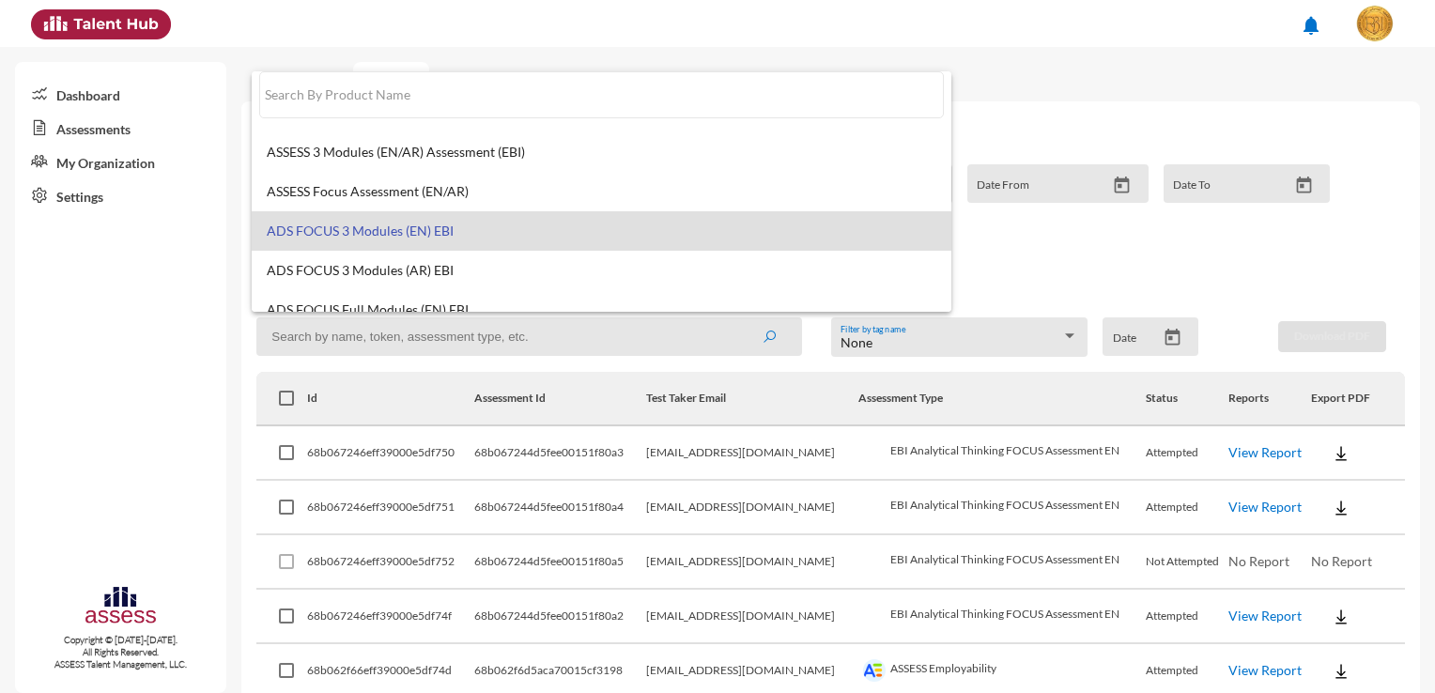
click at [323, 347] on div at bounding box center [717, 346] width 1435 height 693
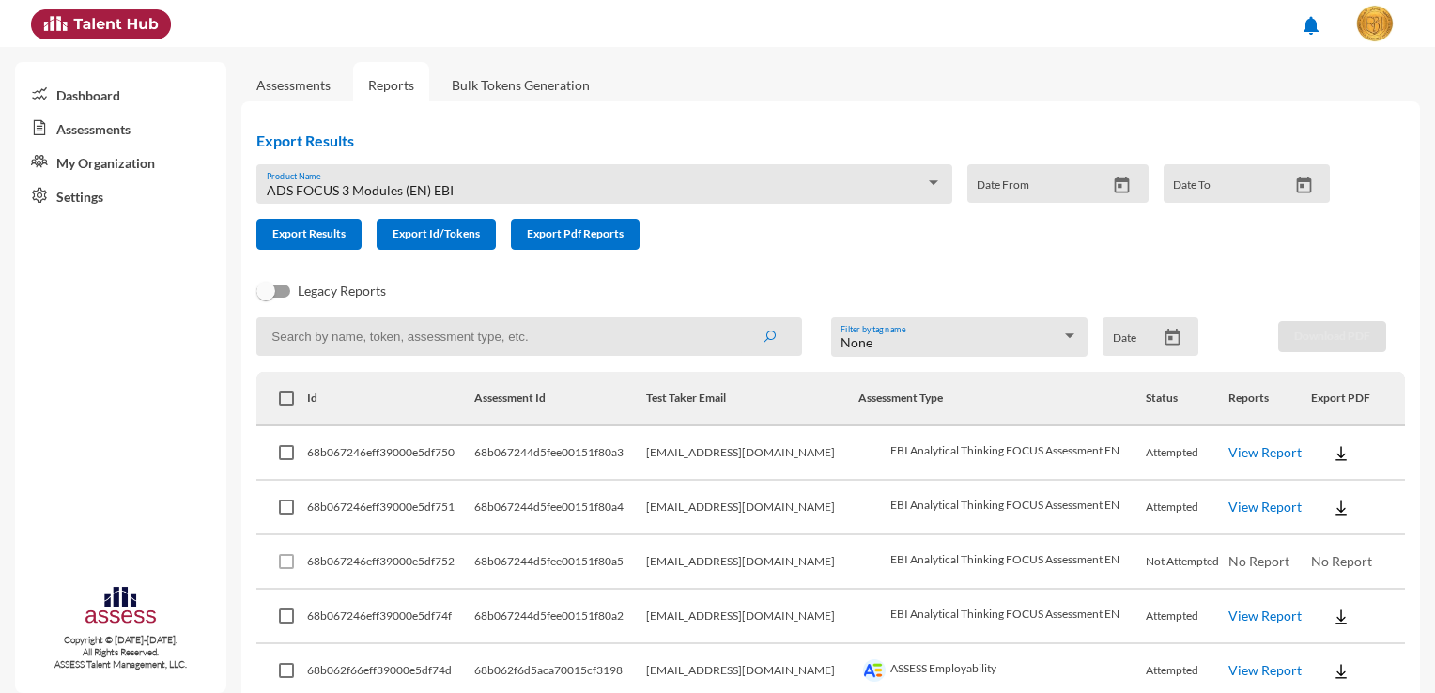
click at [319, 348] on input at bounding box center [529, 336] width 546 height 38
type input "ADS FOCUS 3 Modules (EN) EBI"
click at [739, 319] on button "submit" at bounding box center [769, 336] width 60 height 34
click at [953, 408] on th "Assessment Type" at bounding box center [1001, 399] width 287 height 54
click at [1003, 356] on div "None Filter by tag name" at bounding box center [959, 341] width 238 height 29
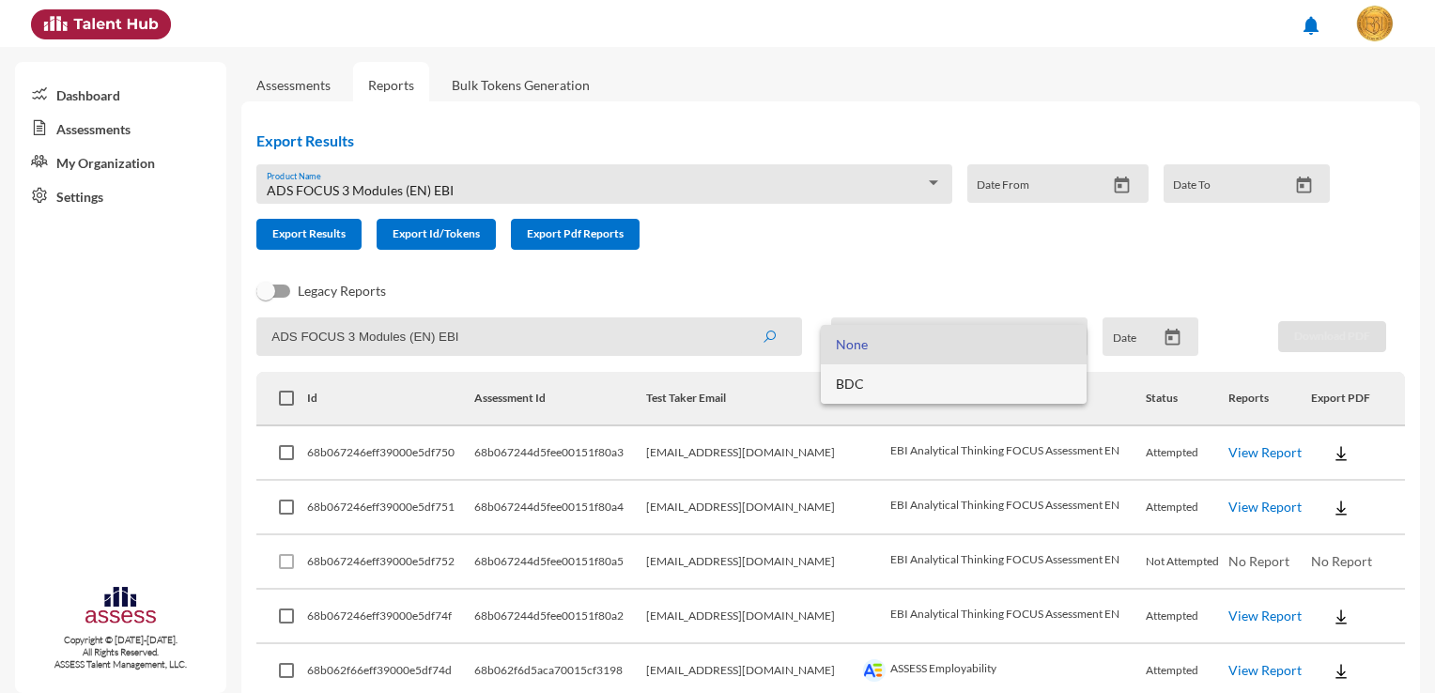
click at [977, 384] on span "BDC" at bounding box center [953, 383] width 235 height 39
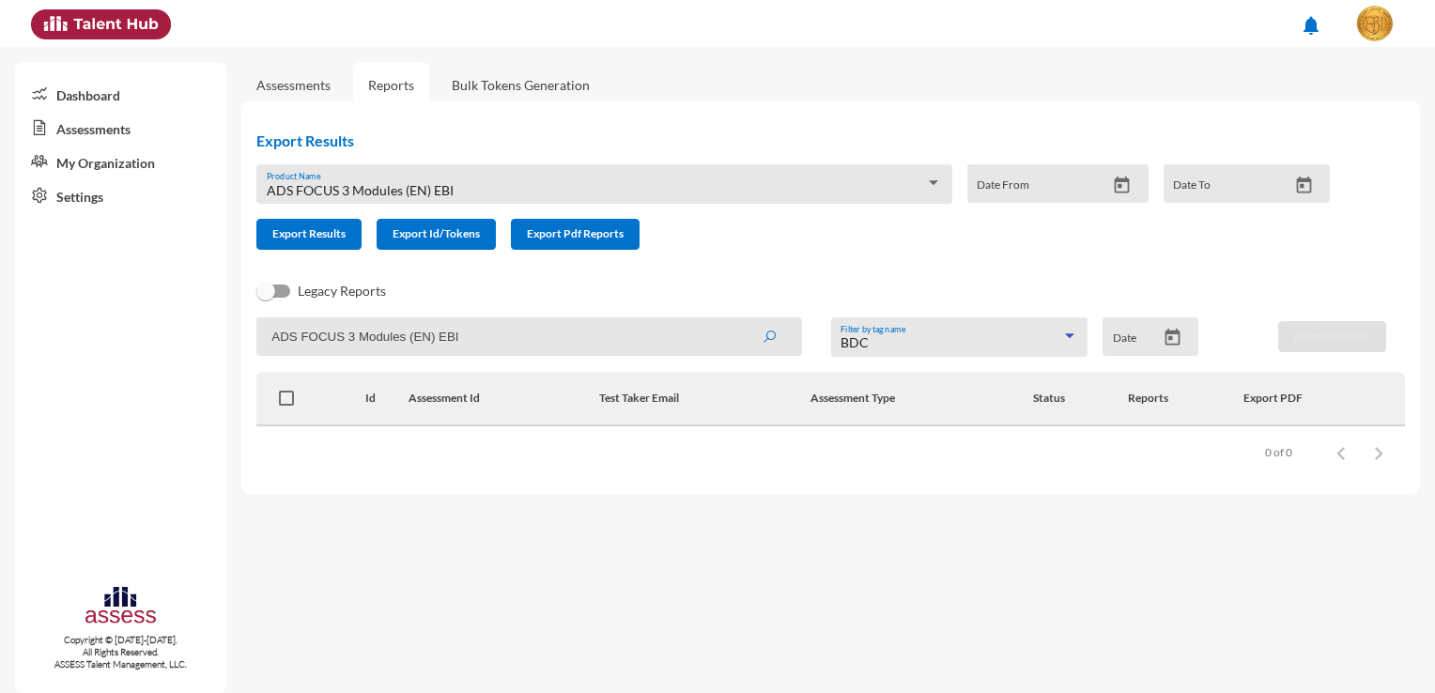
click at [1056, 345] on div "BDC" at bounding box center [950, 342] width 221 height 15
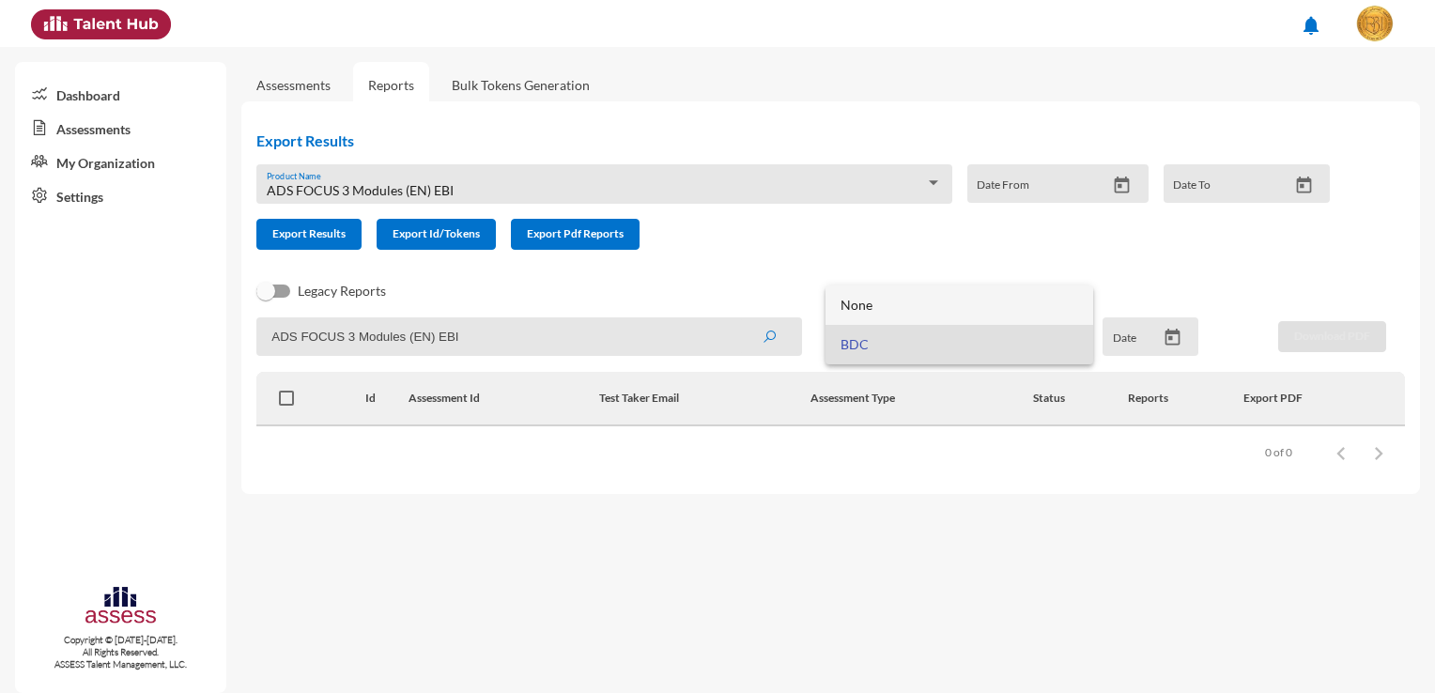
click at [943, 300] on span "None" at bounding box center [959, 304] width 238 height 39
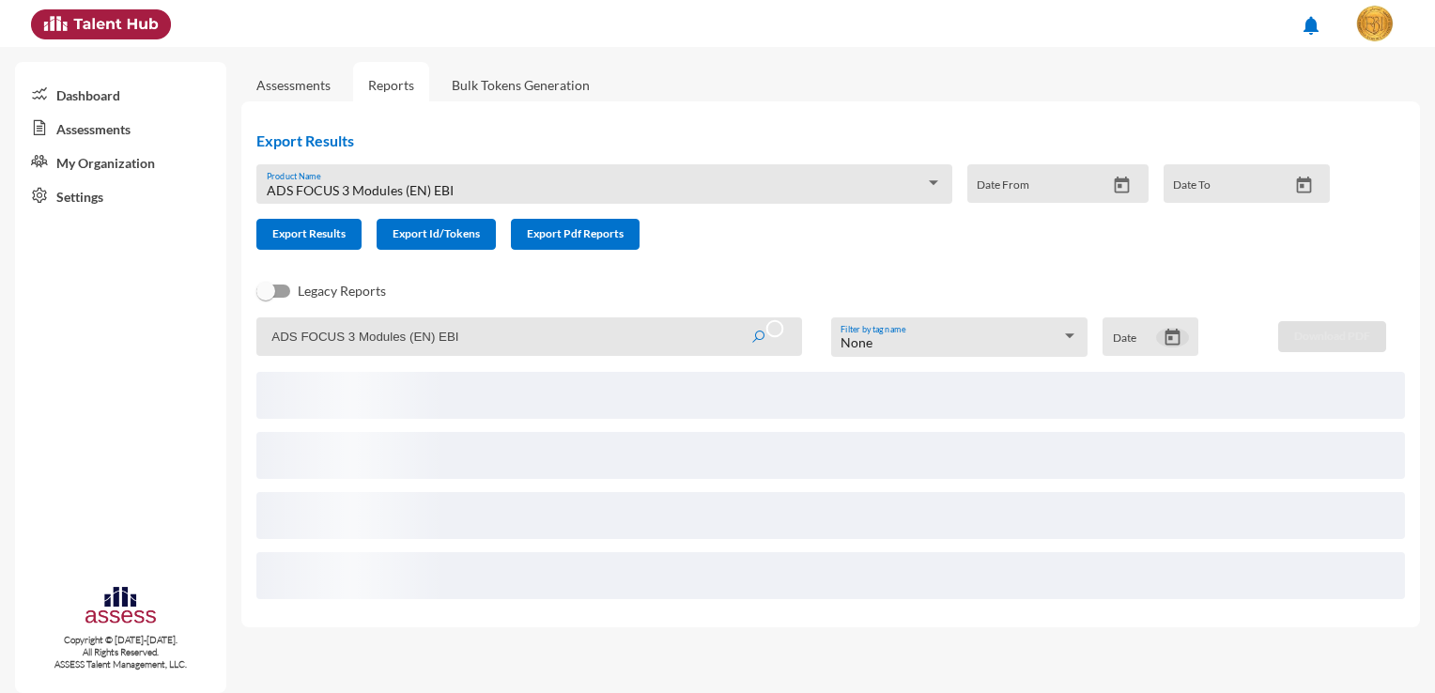
click at [1184, 345] on button "Open calendar" at bounding box center [1172, 338] width 33 height 20
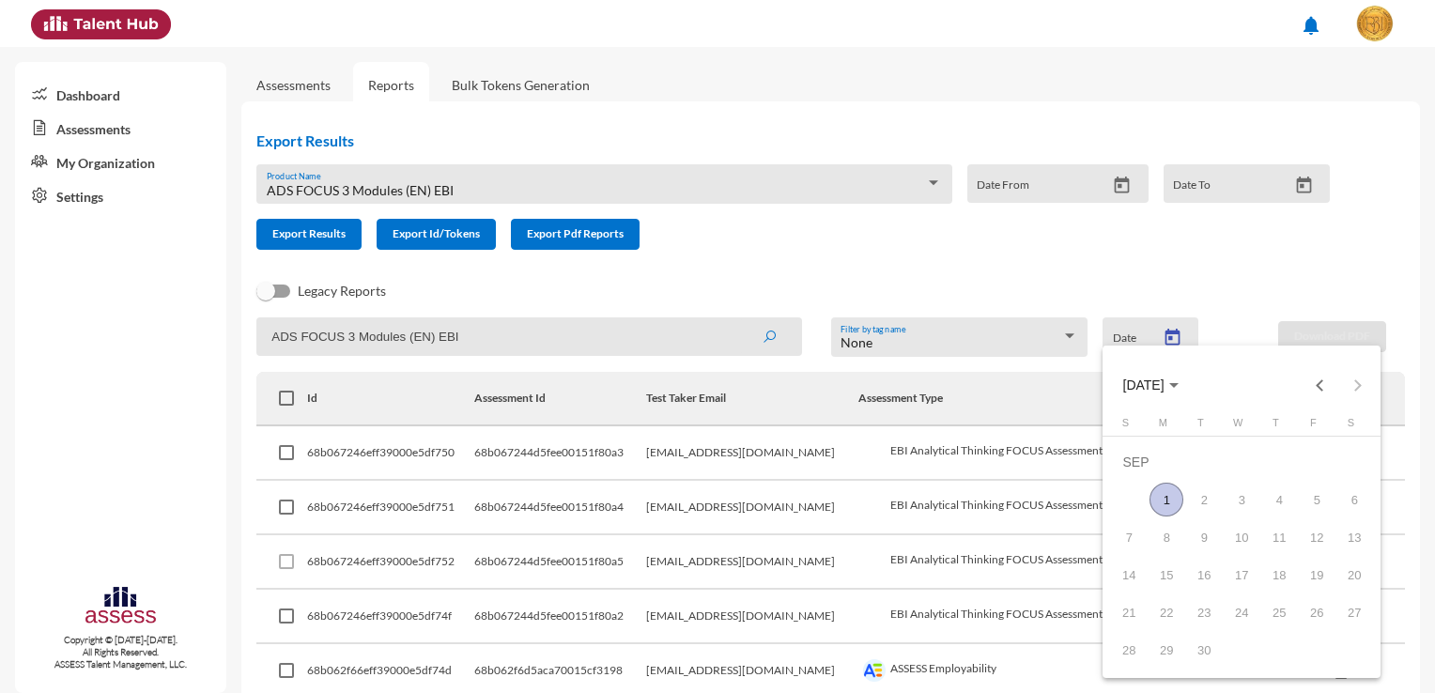
click at [1178, 390] on span "SEP 2025" at bounding box center [1150, 384] width 55 height 15
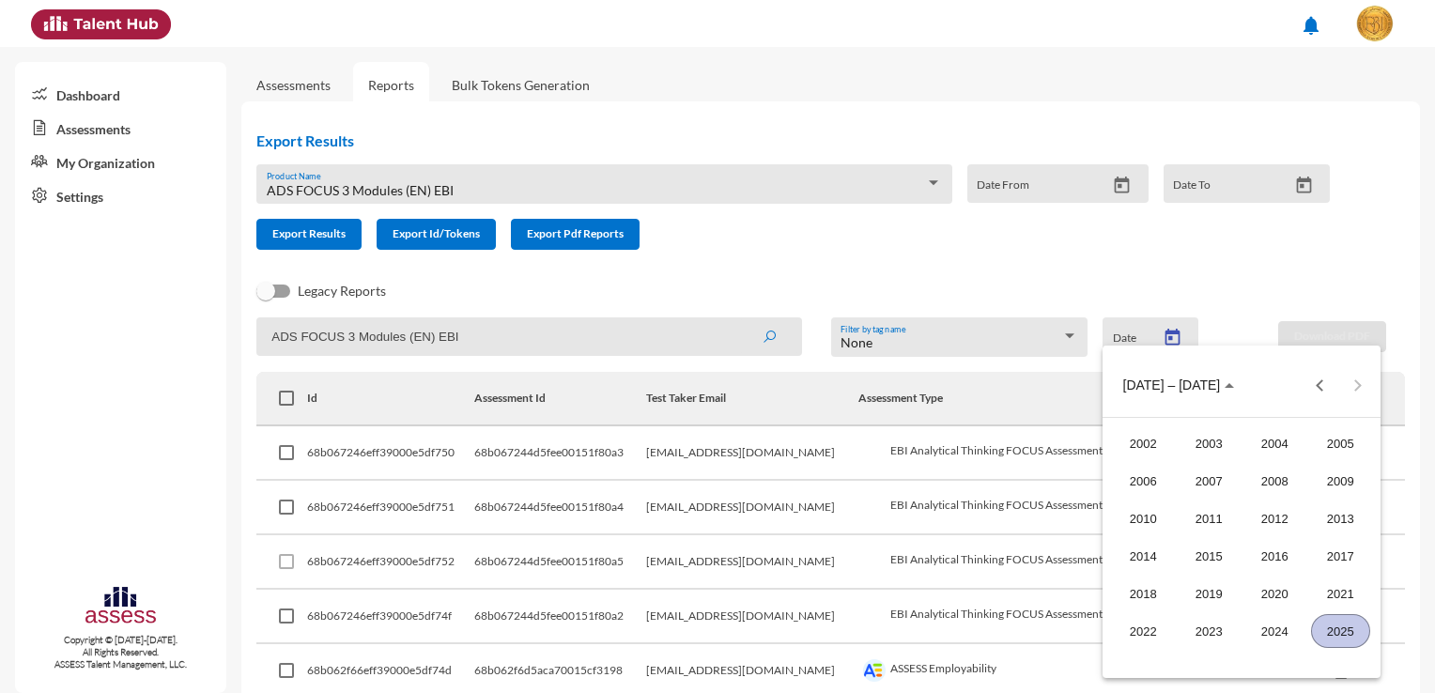
click at [1341, 635] on div "2025" at bounding box center [1340, 631] width 59 height 34
click at [1341, 635] on mat-calendar "2002 – 2025 2002 2003 2004 2005 2006 2007 2008 2009 2010 2011 2012 2013 2014 20…" at bounding box center [1241, 512] width 278 height 332
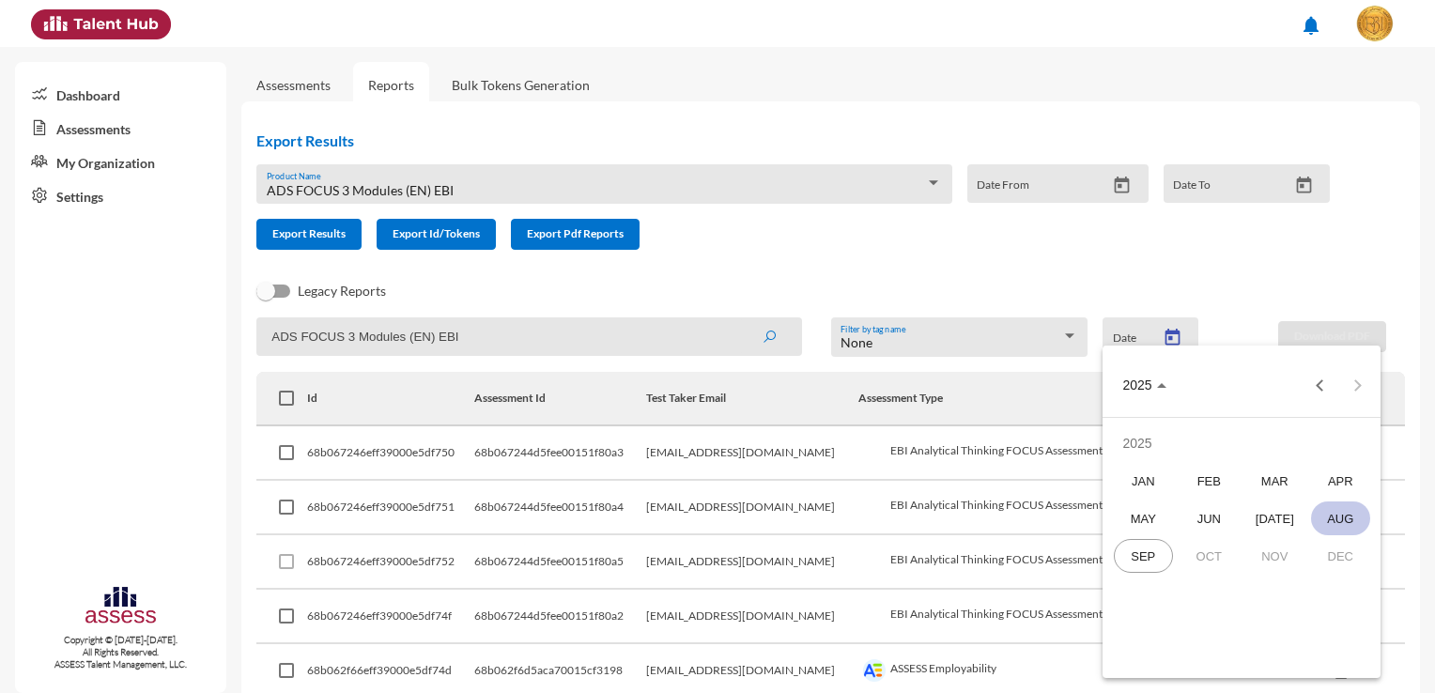
click at [1344, 523] on div "AUG" at bounding box center [1340, 518] width 59 height 34
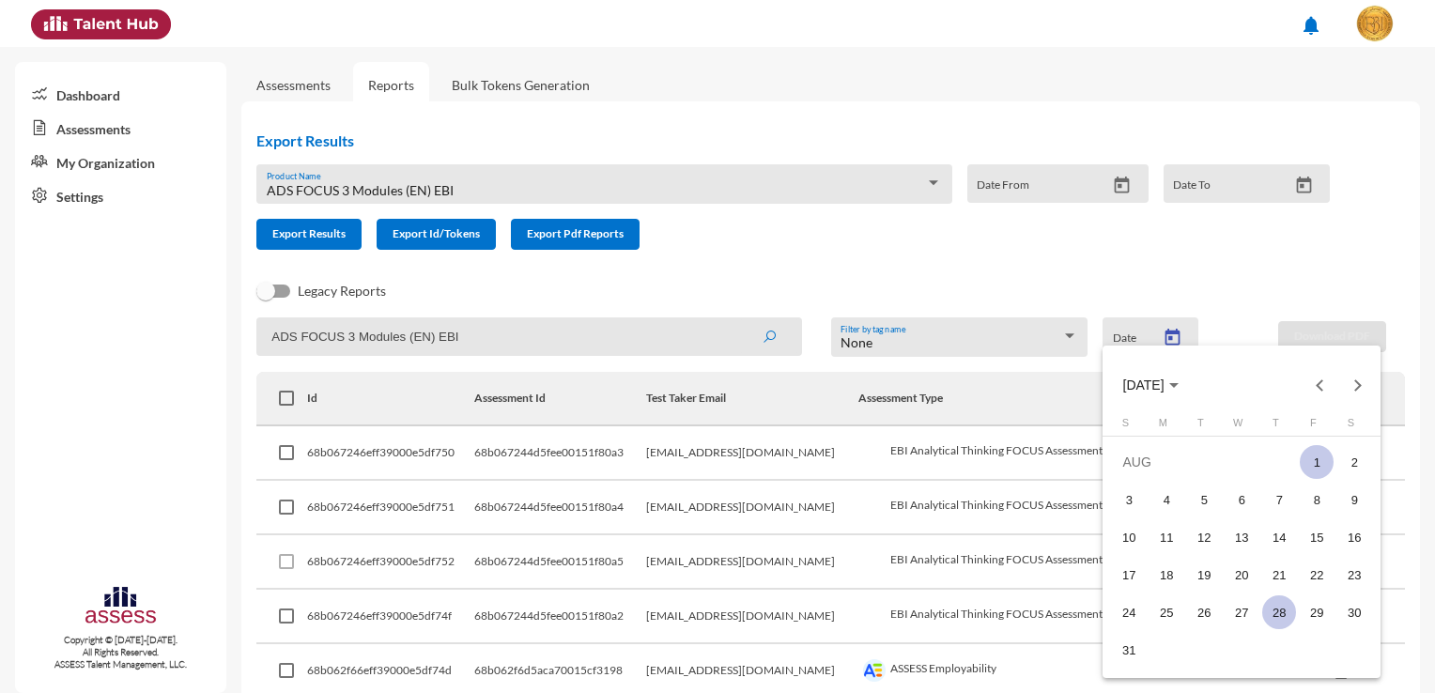
click at [1281, 612] on div "28" at bounding box center [1279, 612] width 34 height 34
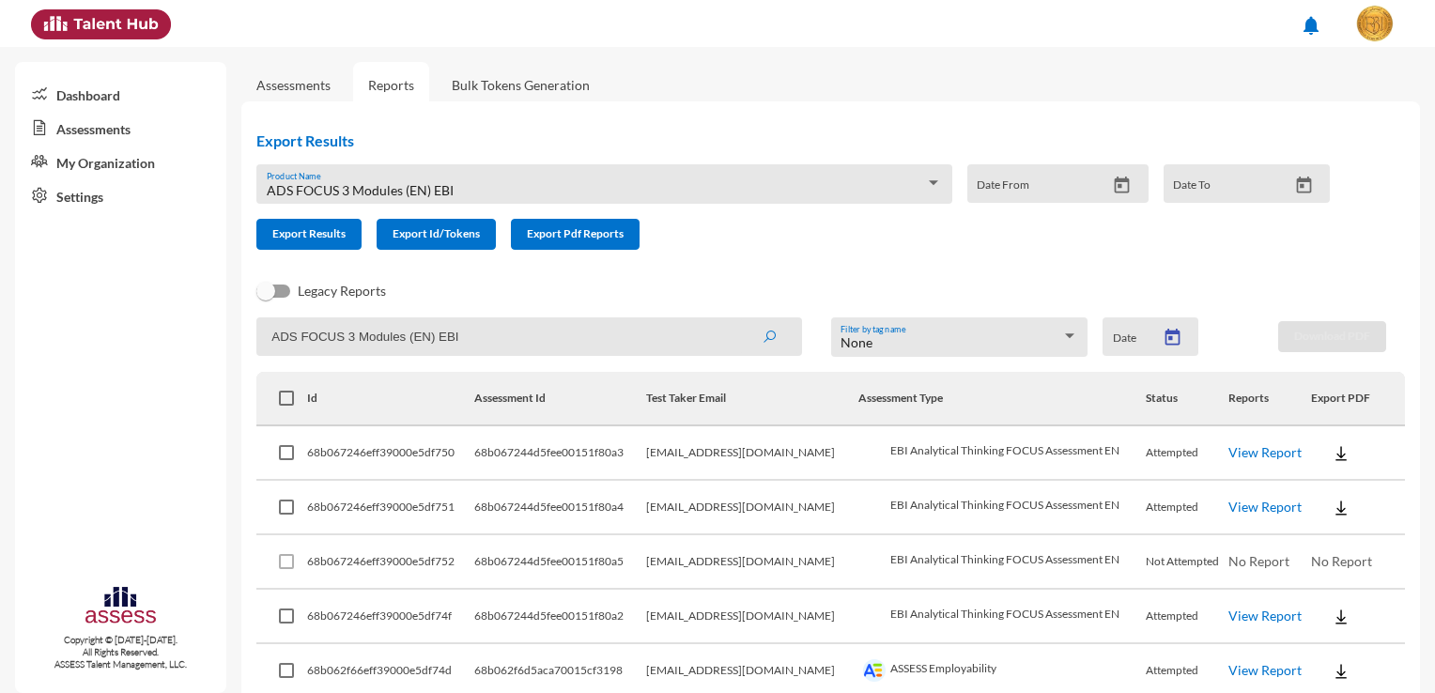
click at [1281, 612] on div "28" at bounding box center [1279, 612] width 34 height 34
type input "8/28/2025"
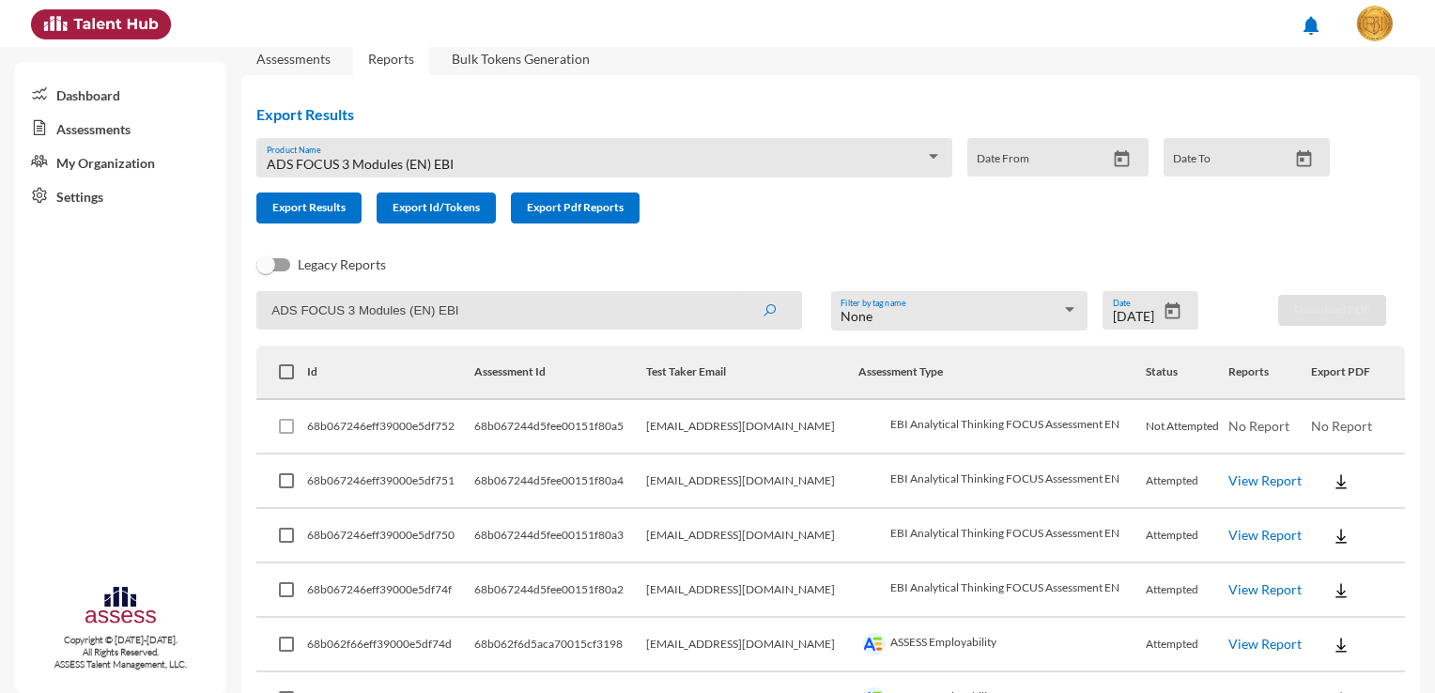
scroll to position [0, 0]
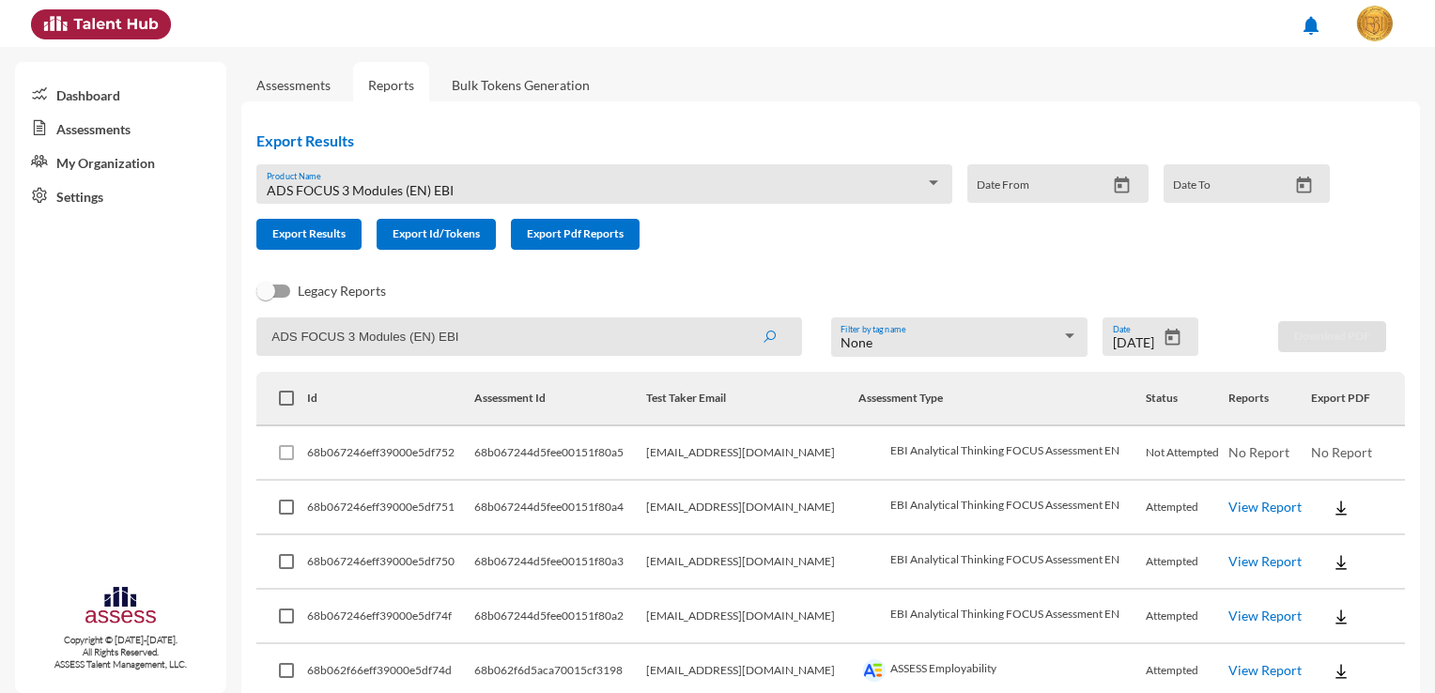
click at [930, 412] on th "Assessment Type" at bounding box center [1001, 399] width 287 height 54
click at [1009, 343] on div "None" at bounding box center [950, 342] width 221 height 15
click at [946, 394] on span "BDC" at bounding box center [953, 383] width 235 height 39
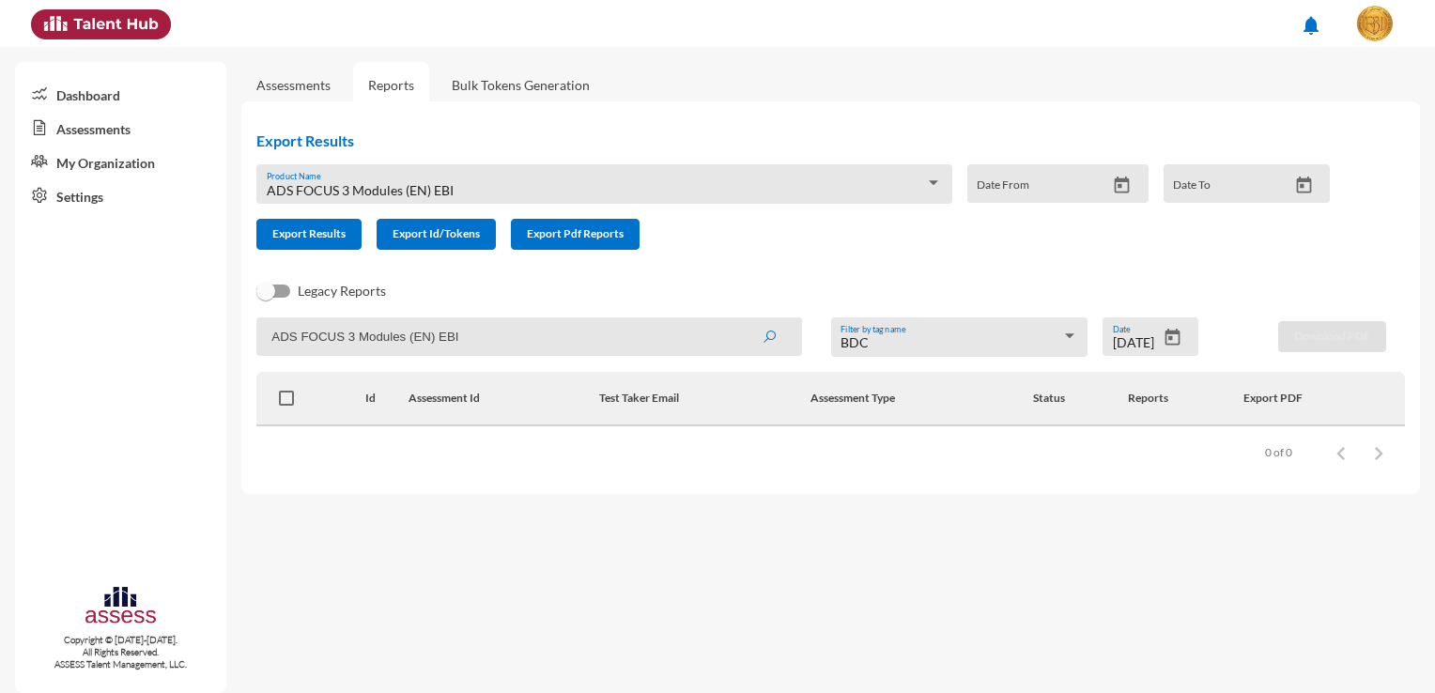
click at [310, 81] on link "Assessments" at bounding box center [293, 85] width 74 height 16
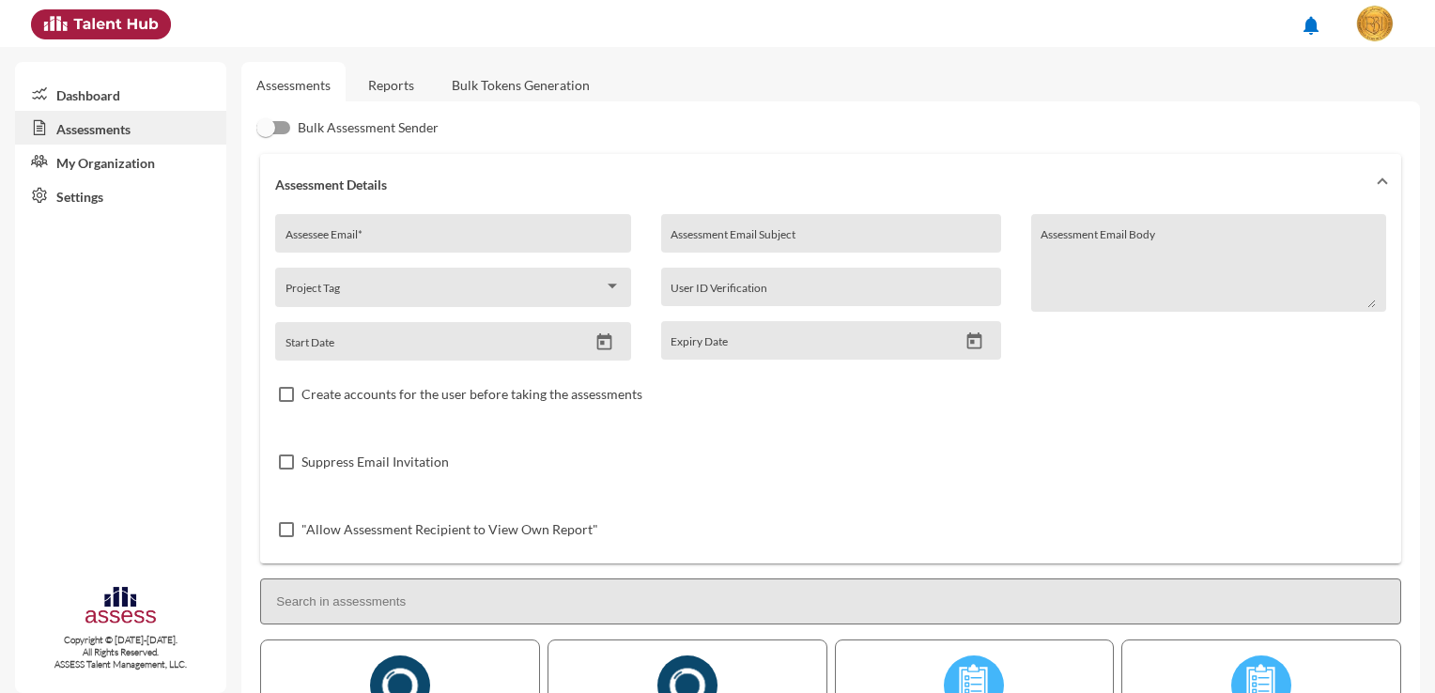
click at [389, 73] on link "Reports" at bounding box center [391, 85] width 76 height 46
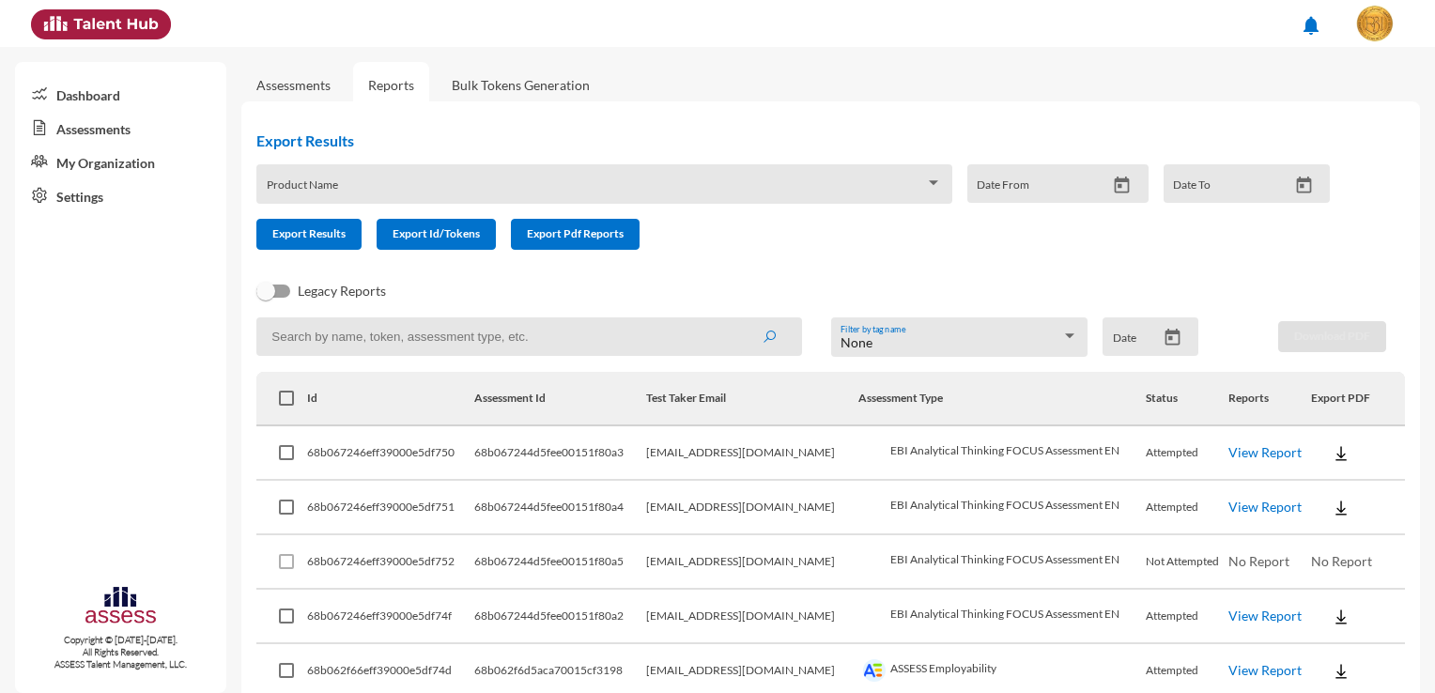
click at [345, 343] on input at bounding box center [529, 336] width 546 height 38
type input "BDC"
click at [739, 319] on button "submit" at bounding box center [769, 336] width 60 height 34
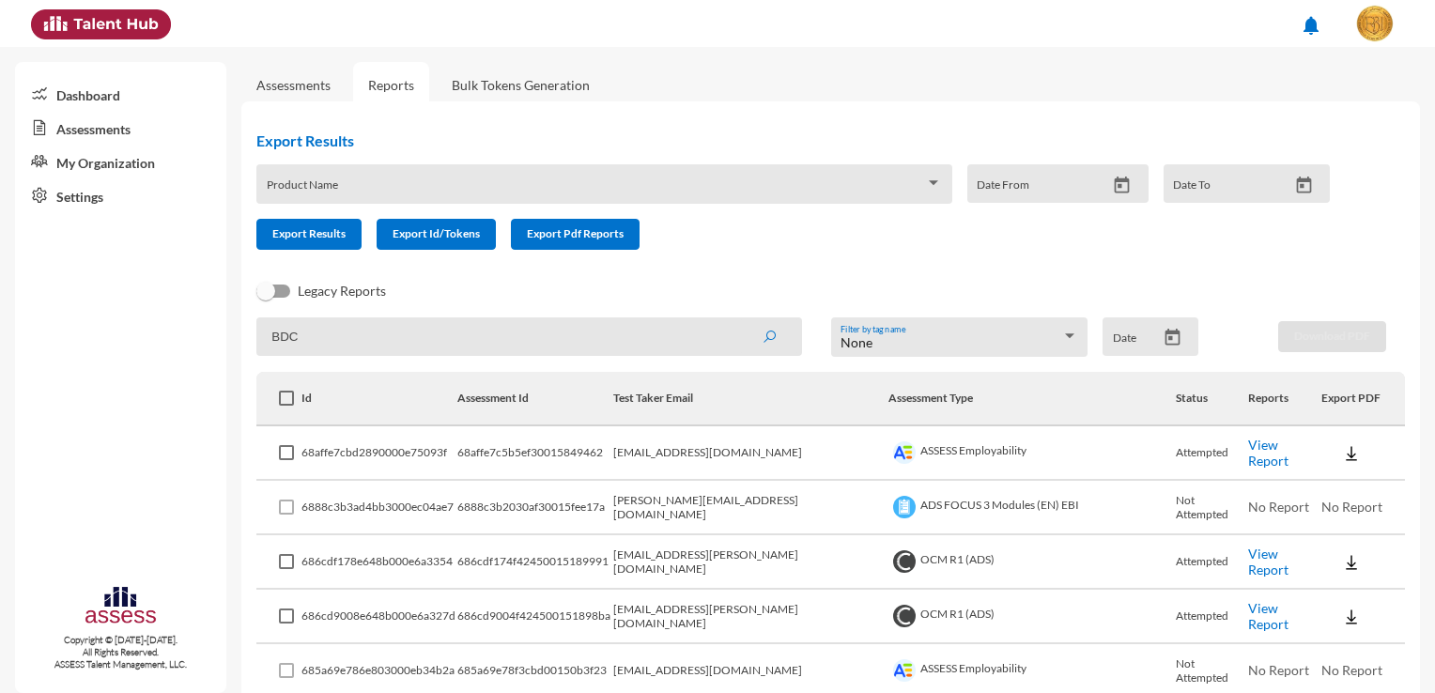
click at [1006, 411] on th "Assessment Type" at bounding box center [1031, 399] width 287 height 54
click at [974, 332] on div "None Filter by tag name" at bounding box center [959, 341] width 238 height 29
click at [875, 268] on div at bounding box center [717, 346] width 1435 height 693
click at [364, 325] on input "BDC" at bounding box center [529, 336] width 546 height 38
click at [364, 327] on input "BDC" at bounding box center [529, 336] width 546 height 38
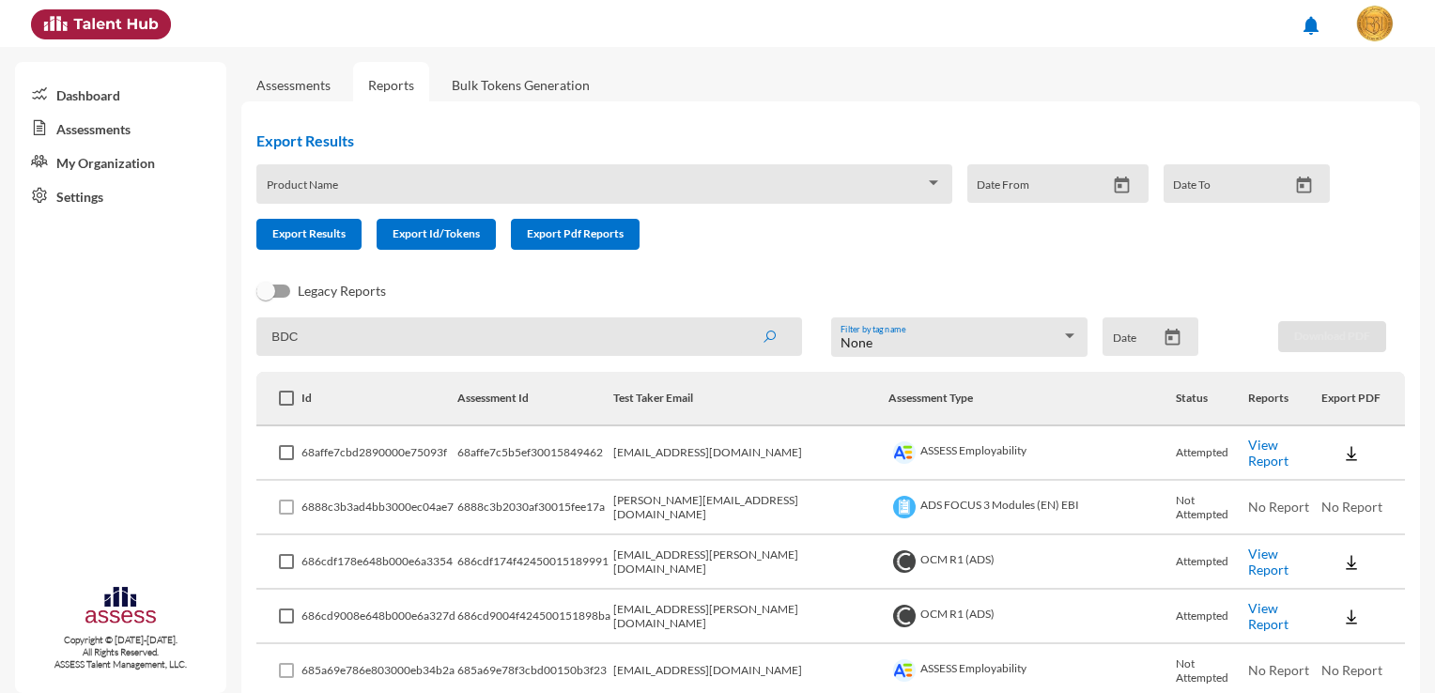
click at [385, 182] on div "Product Name" at bounding box center [604, 189] width 675 height 29
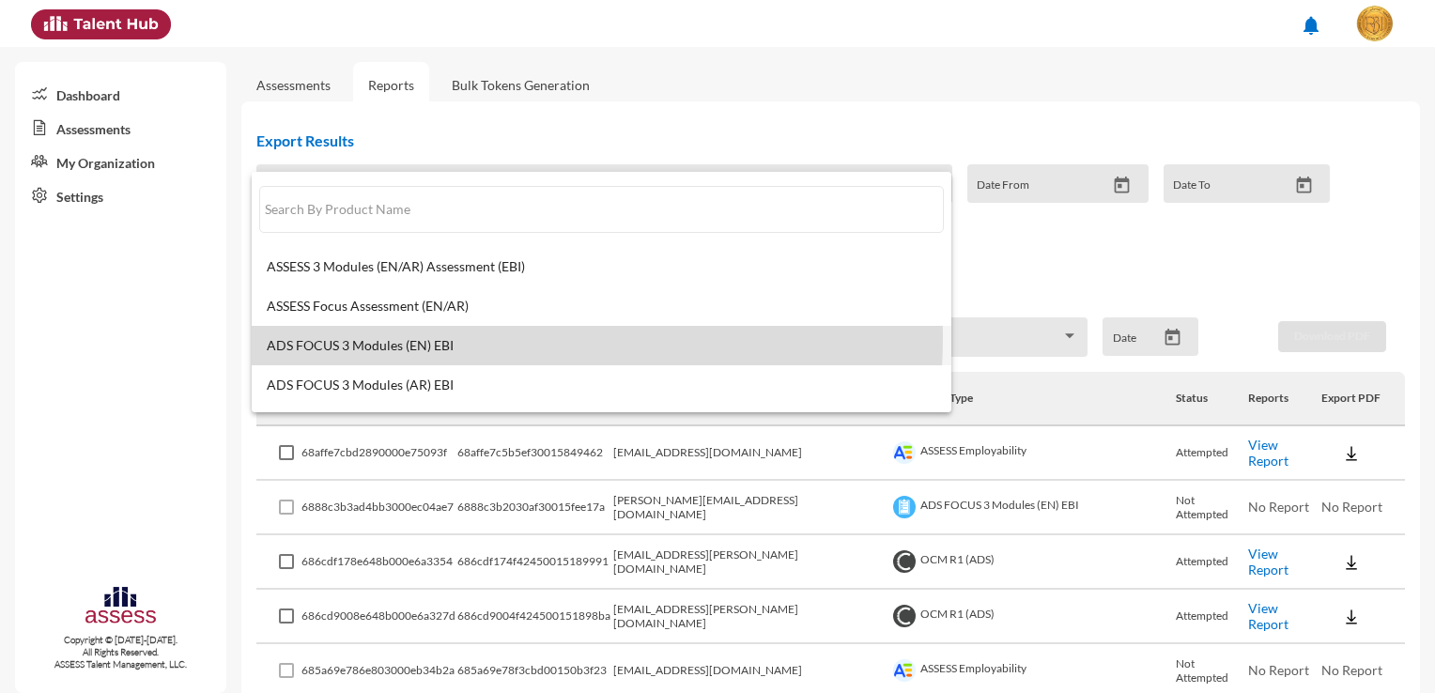
click at [452, 338] on span "ADS FOCUS 3 Modules (EN) EBI" at bounding box center [601, 345] width 669 height 15
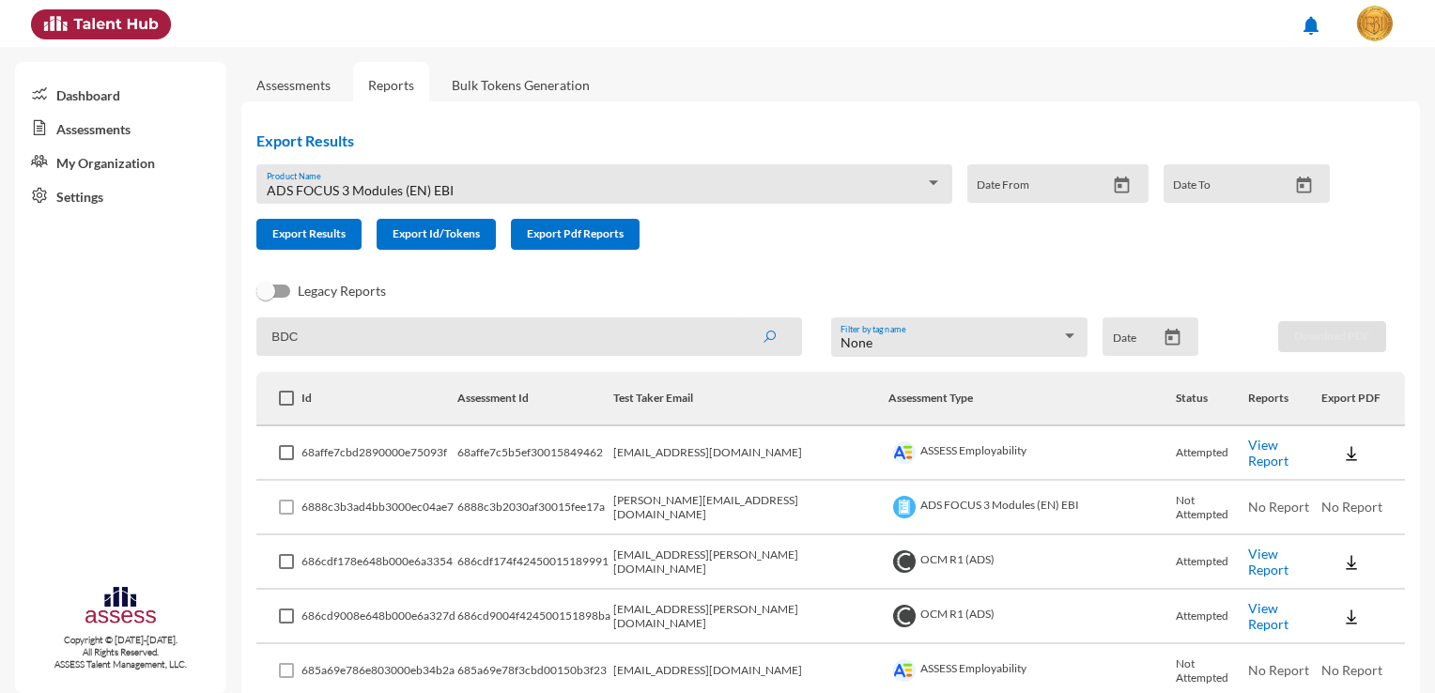
click at [1053, 329] on div "None Filter by tag name" at bounding box center [959, 341] width 238 height 29
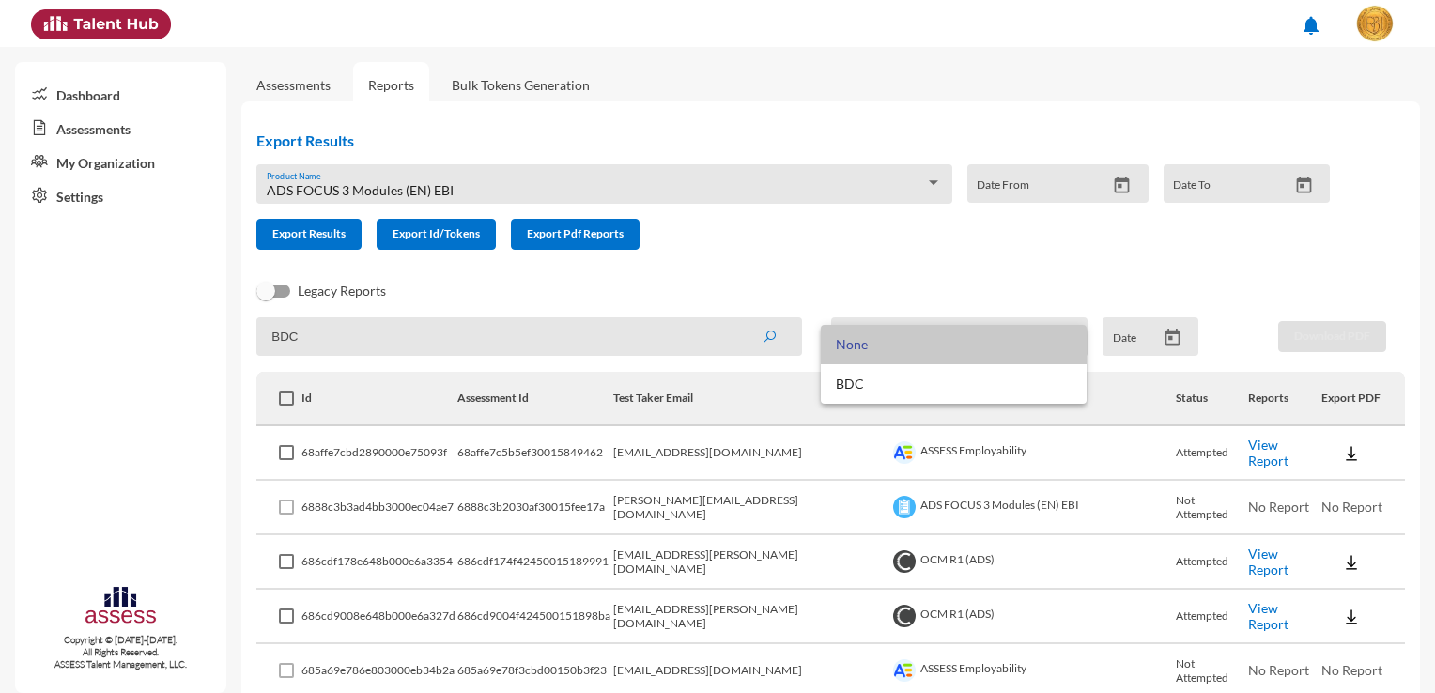
click at [1053, 329] on span "None" at bounding box center [953, 344] width 235 height 39
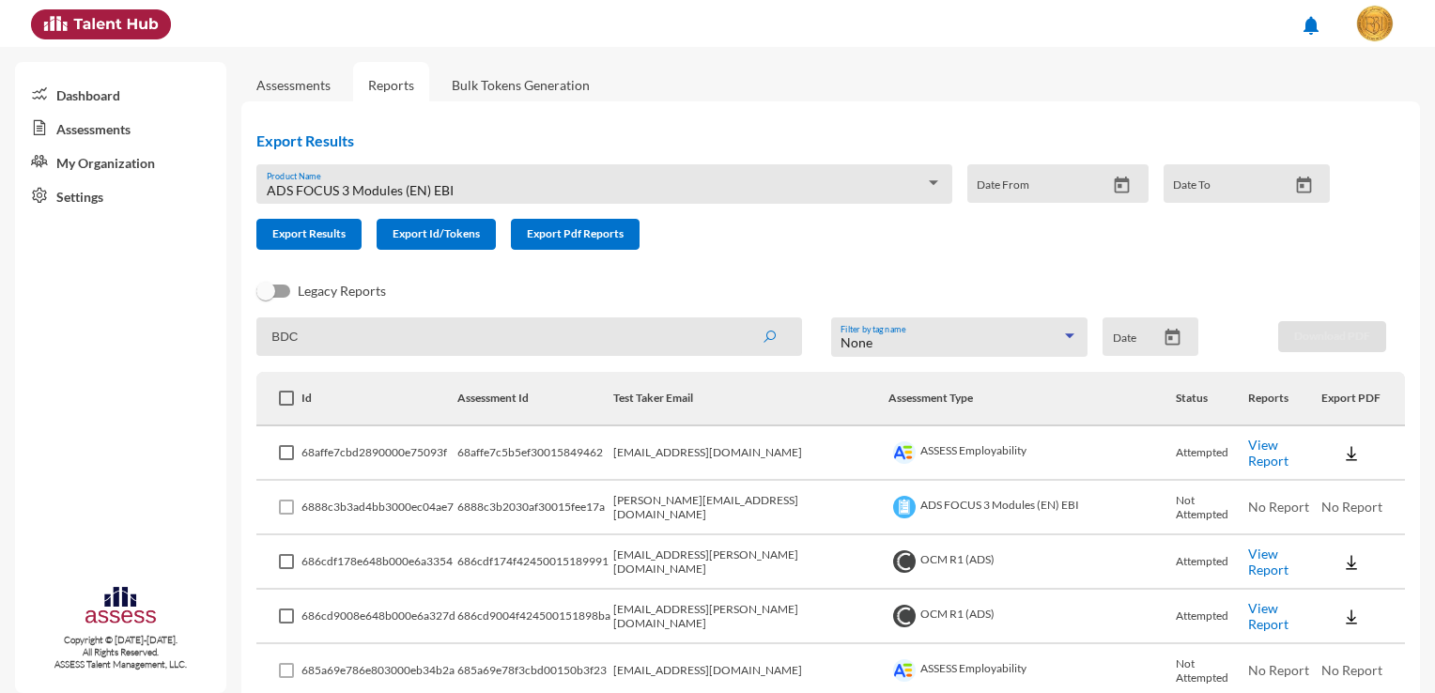
click at [1119, 186] on icon "Open calendar" at bounding box center [1122, 186] width 20 height 20
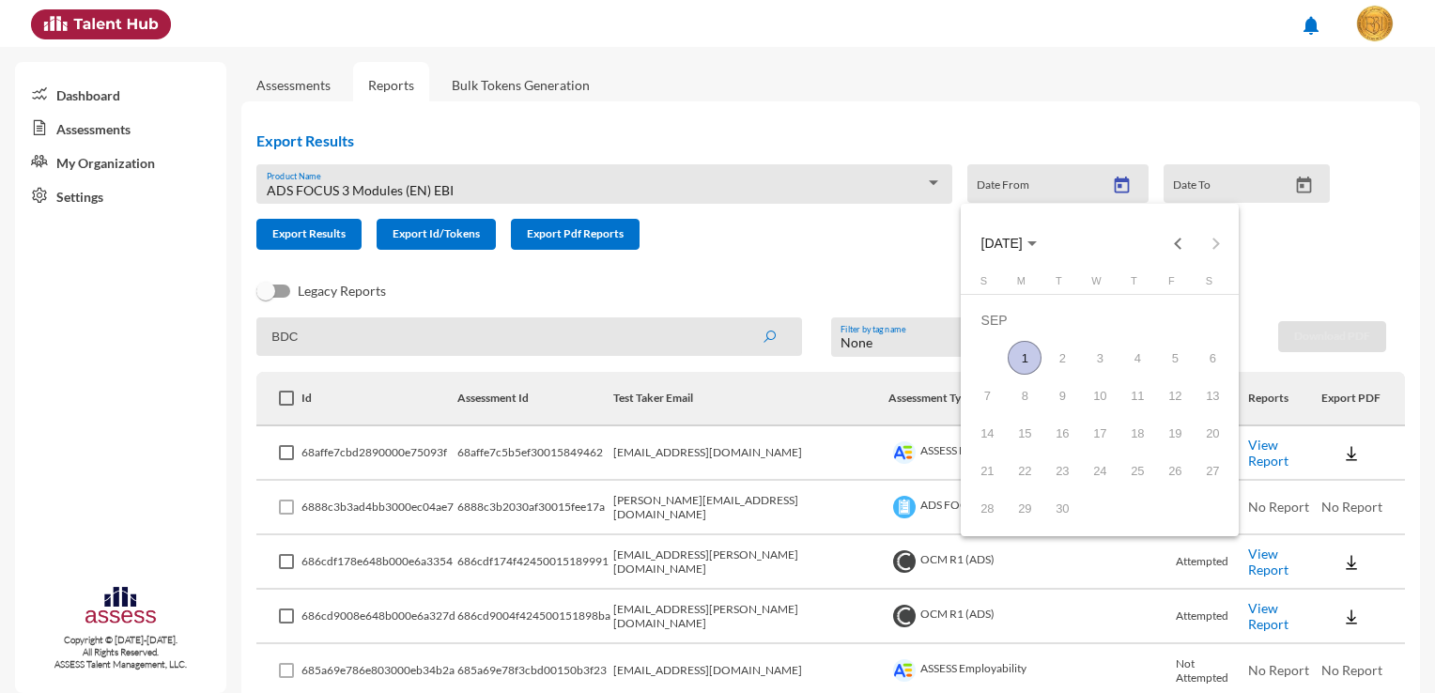
click at [1023, 242] on span "SEP 2025" at bounding box center [1001, 244] width 41 height 15
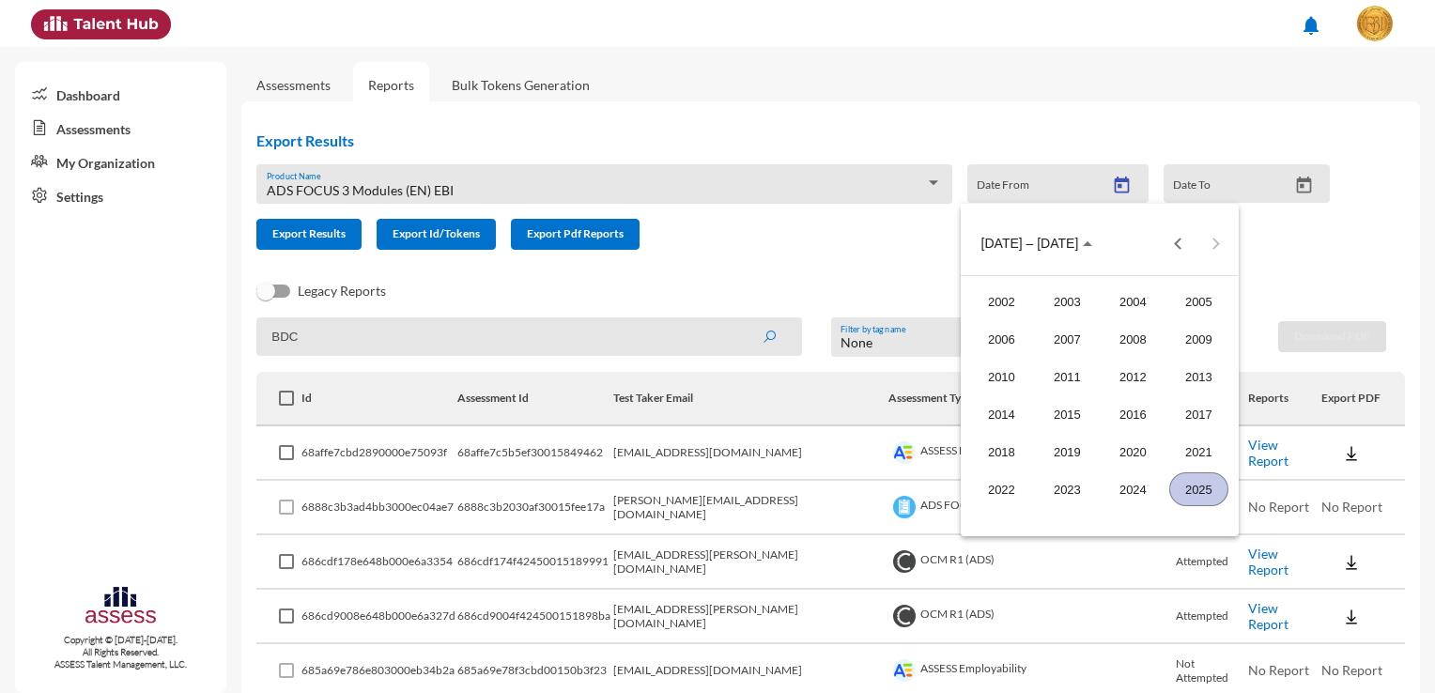
click at [1203, 485] on div "2025" at bounding box center [1198, 489] width 59 height 34
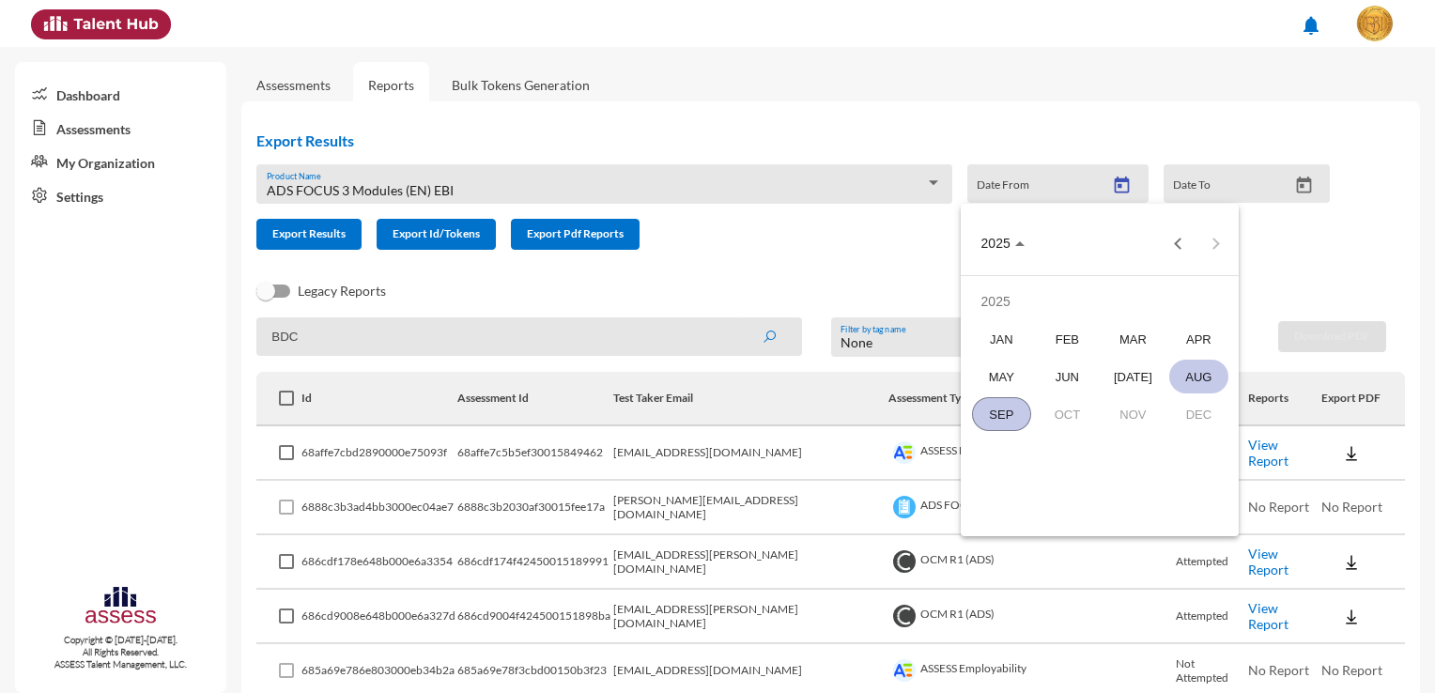
click at [1182, 380] on div "AUG" at bounding box center [1198, 377] width 59 height 34
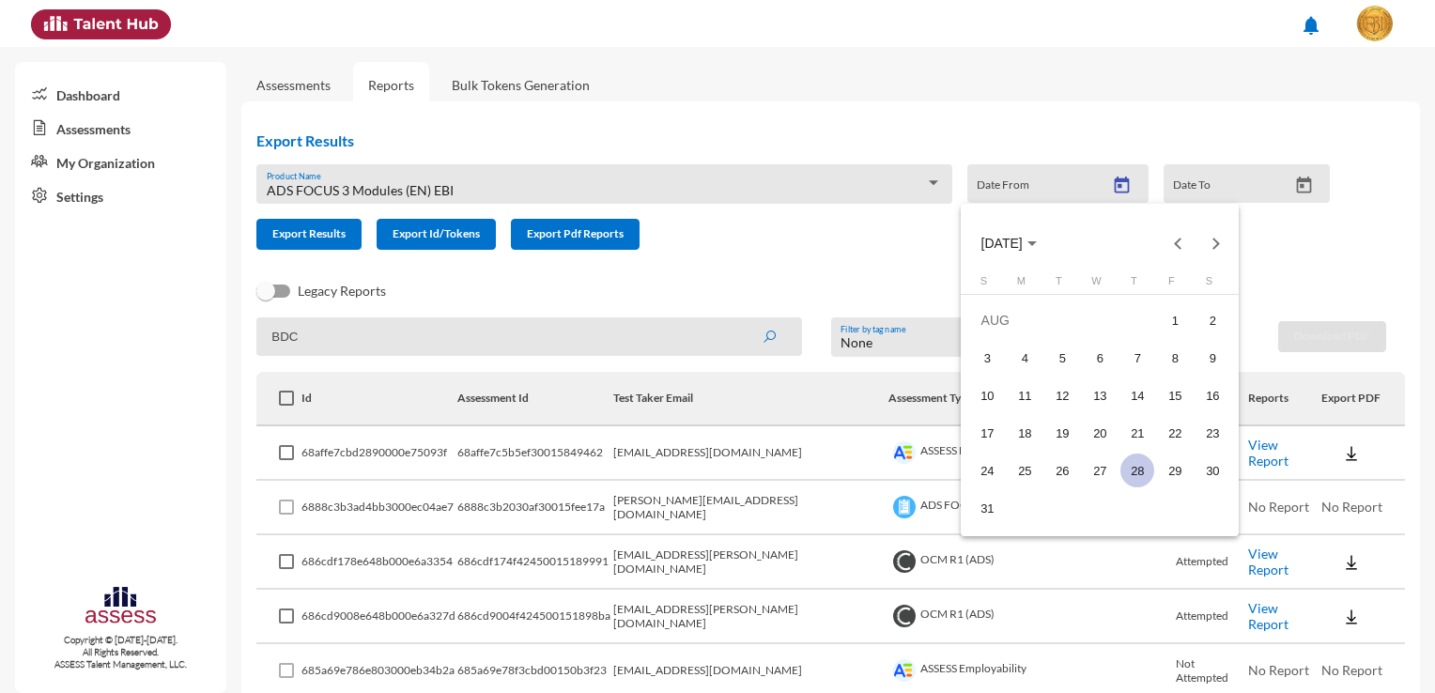
click at [1139, 473] on div "28" at bounding box center [1137, 471] width 34 height 34
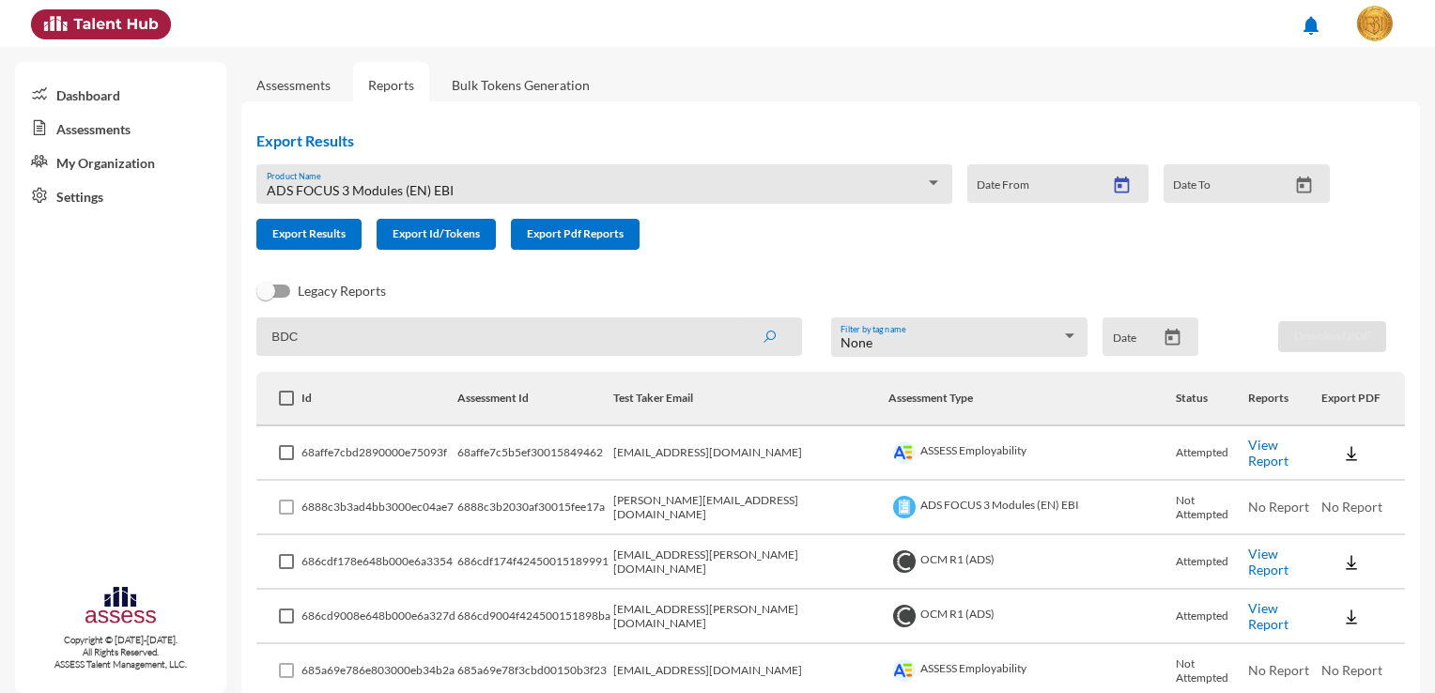
type input "8/28/2025"
click at [1199, 191] on input "Date To" at bounding box center [1230, 190] width 114 height 15
click at [1291, 171] on div "Date To" at bounding box center [1246, 183] width 166 height 38
click at [1298, 185] on icon "Open calendar" at bounding box center [1304, 186] width 20 height 20
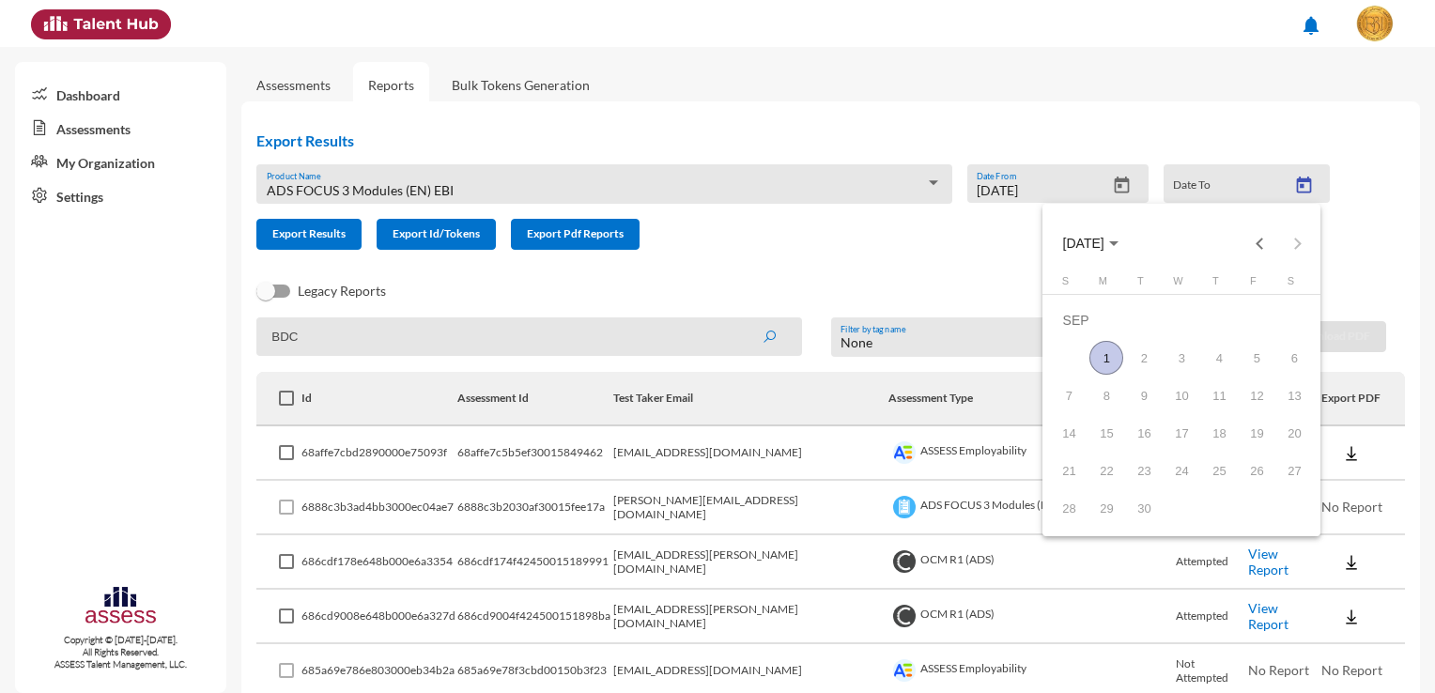
click at [1068, 241] on span "SEP 2025" at bounding box center [1083, 244] width 41 height 15
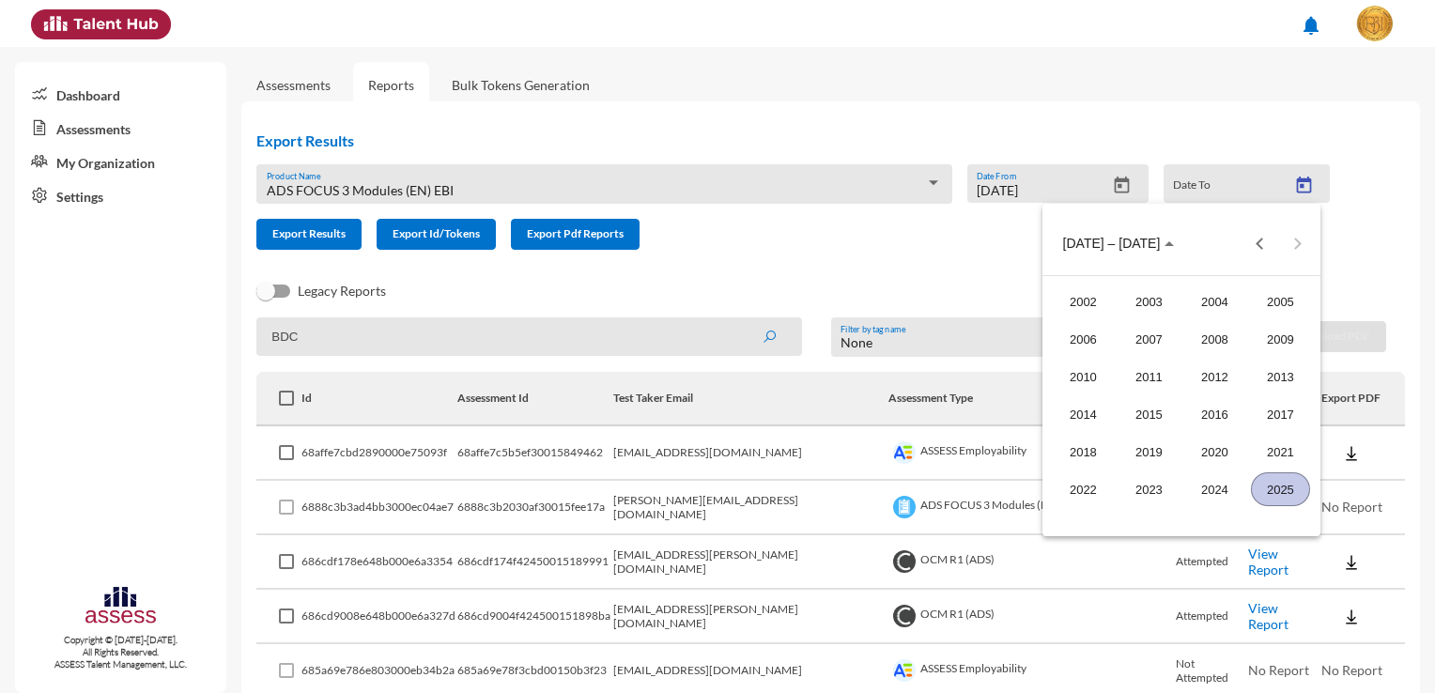
click at [1296, 486] on div "2025" at bounding box center [1280, 489] width 59 height 34
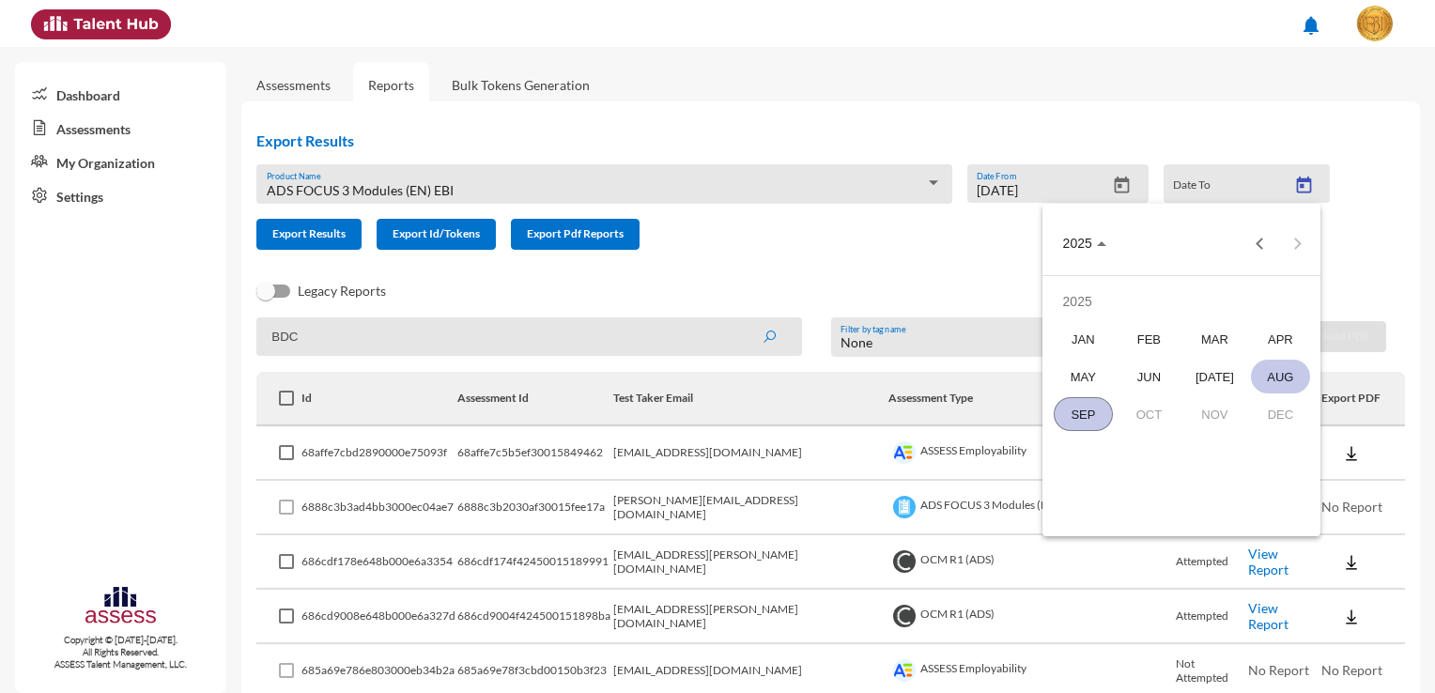
click at [1266, 371] on div "AUG" at bounding box center [1280, 377] width 59 height 34
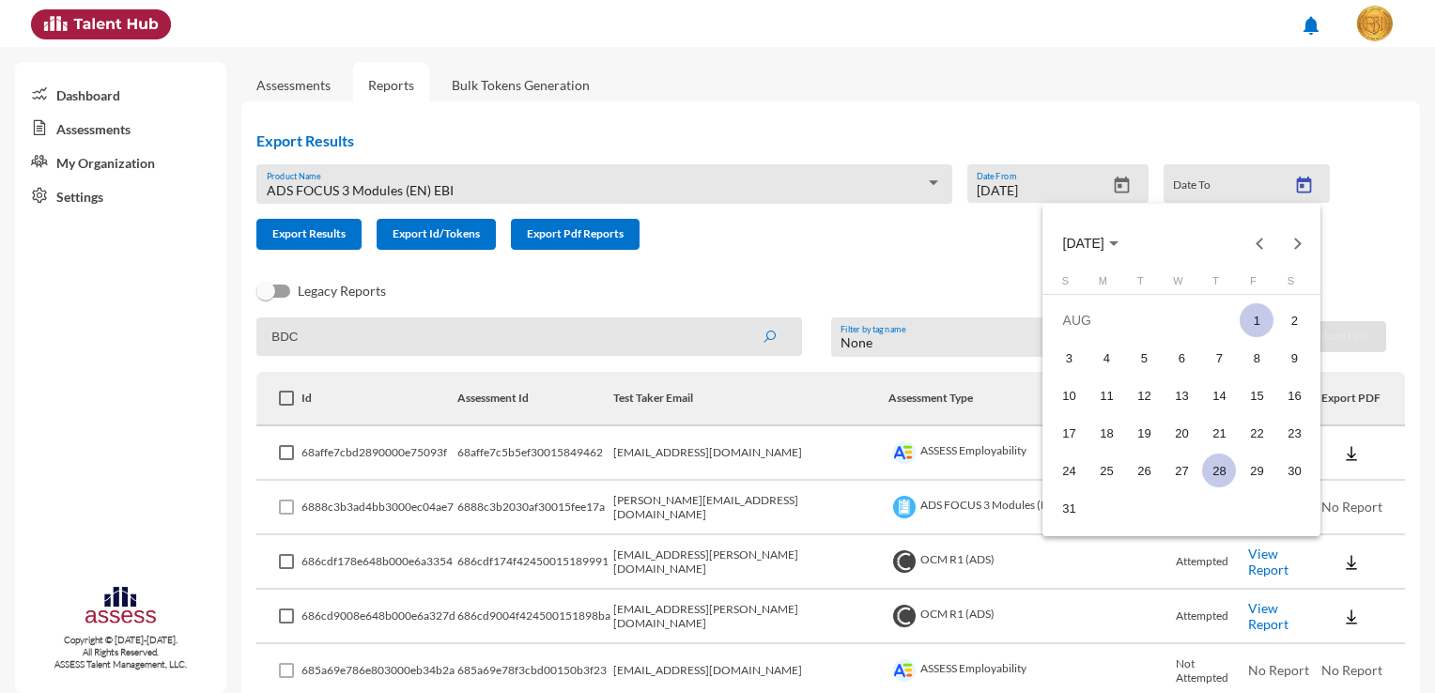
click at [1220, 461] on div "28" at bounding box center [1219, 471] width 34 height 34
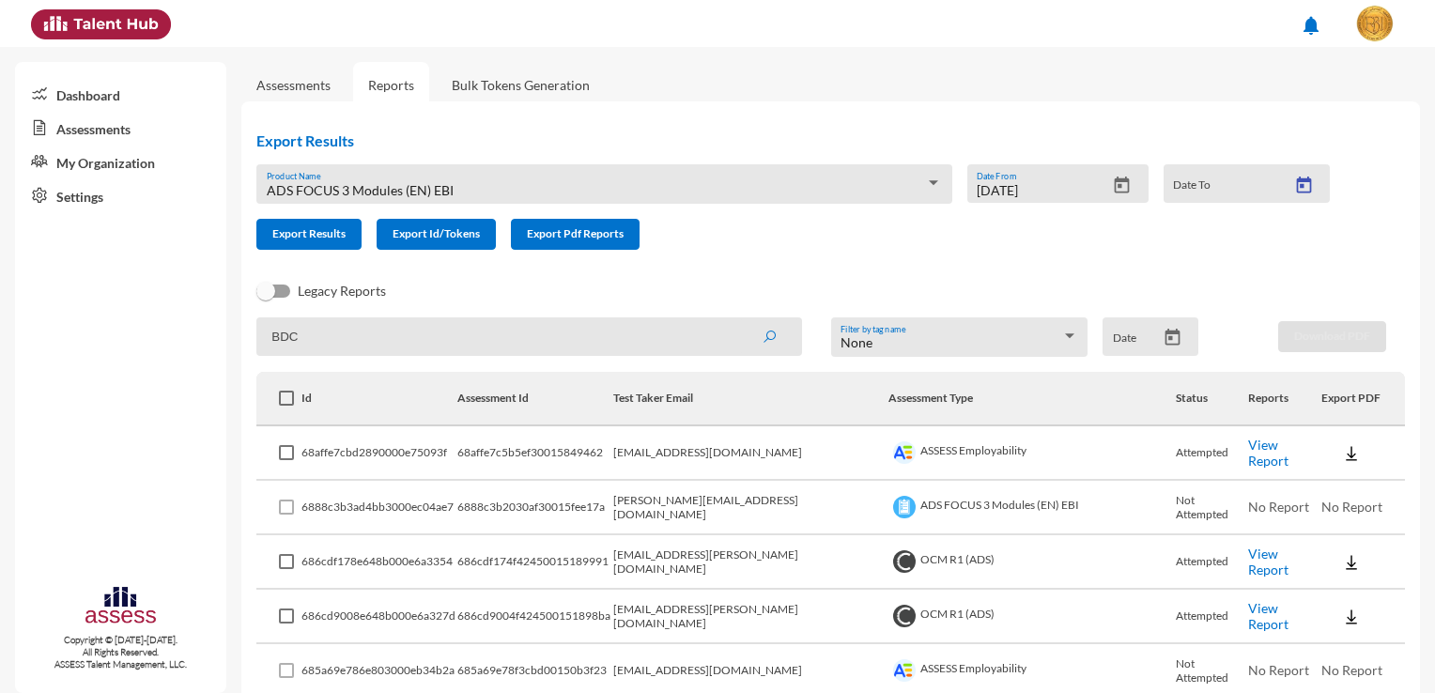
type input "8/28/2025"
click at [488, 340] on input "BDC" at bounding box center [529, 336] width 546 height 38
drag, startPoint x: 452, startPoint y: 190, endPoint x: 282, endPoint y: 180, distance: 170.2
click at [282, 180] on div "ADS FOCUS 3 Modules (EN) EBI Product Name" at bounding box center [604, 189] width 675 height 29
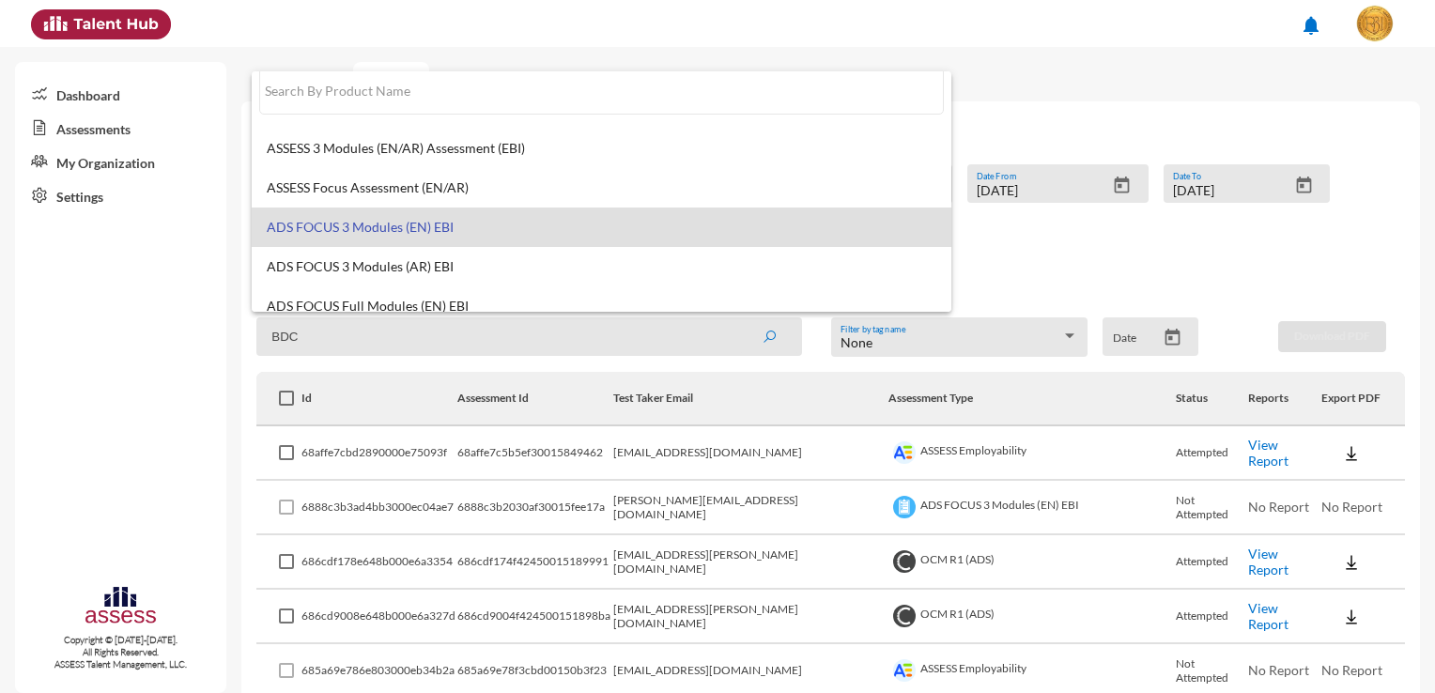
scroll to position [14, 0]
click at [325, 339] on div at bounding box center [717, 346] width 1435 height 693
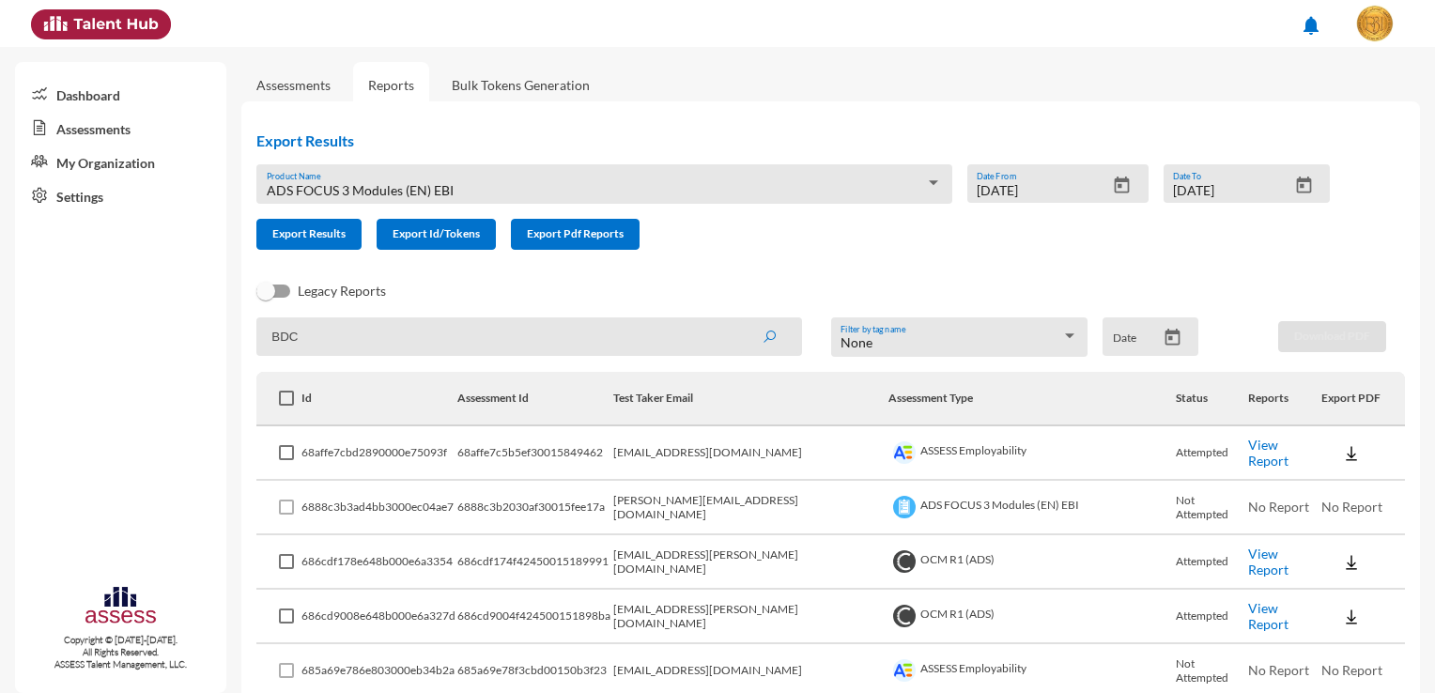
click at [325, 339] on input "BDC" at bounding box center [529, 336] width 546 height 38
type input "BDC Hiring 28.08.2025"
click at [739, 319] on button "submit" at bounding box center [769, 336] width 60 height 34
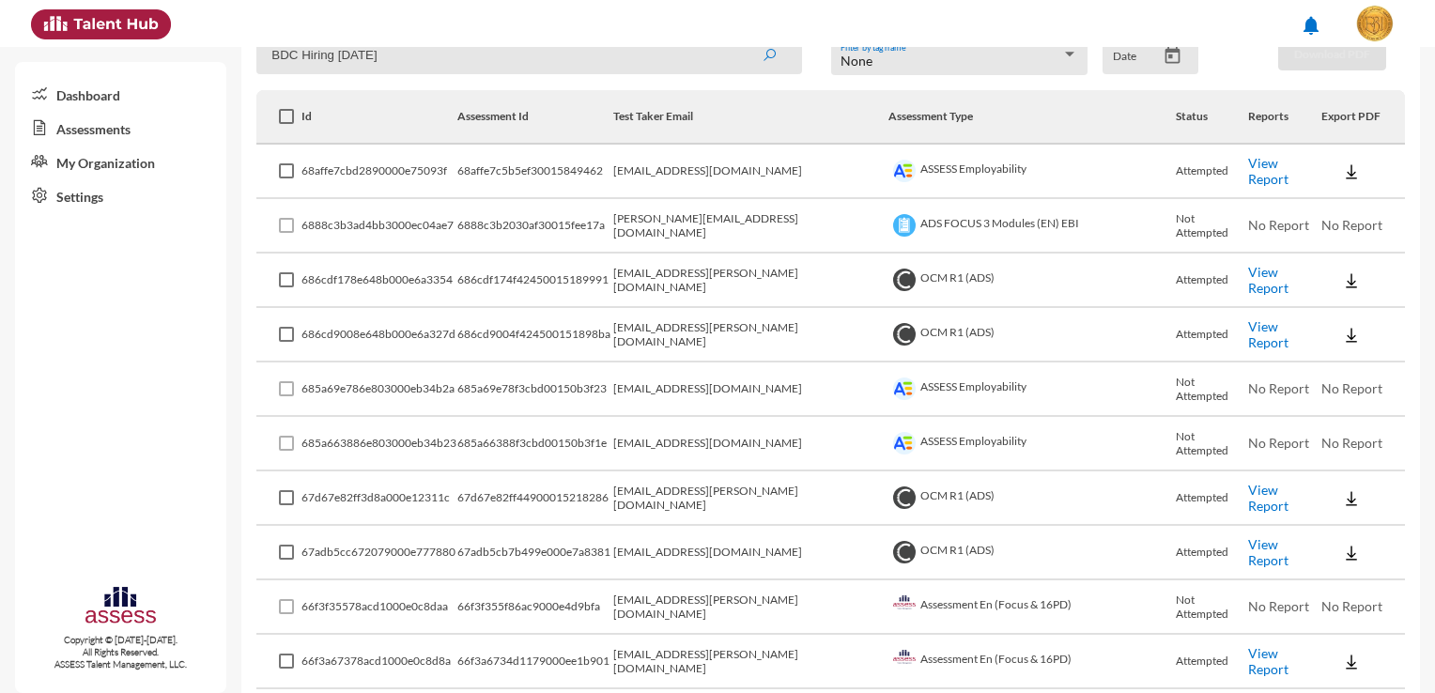
scroll to position [0, 0]
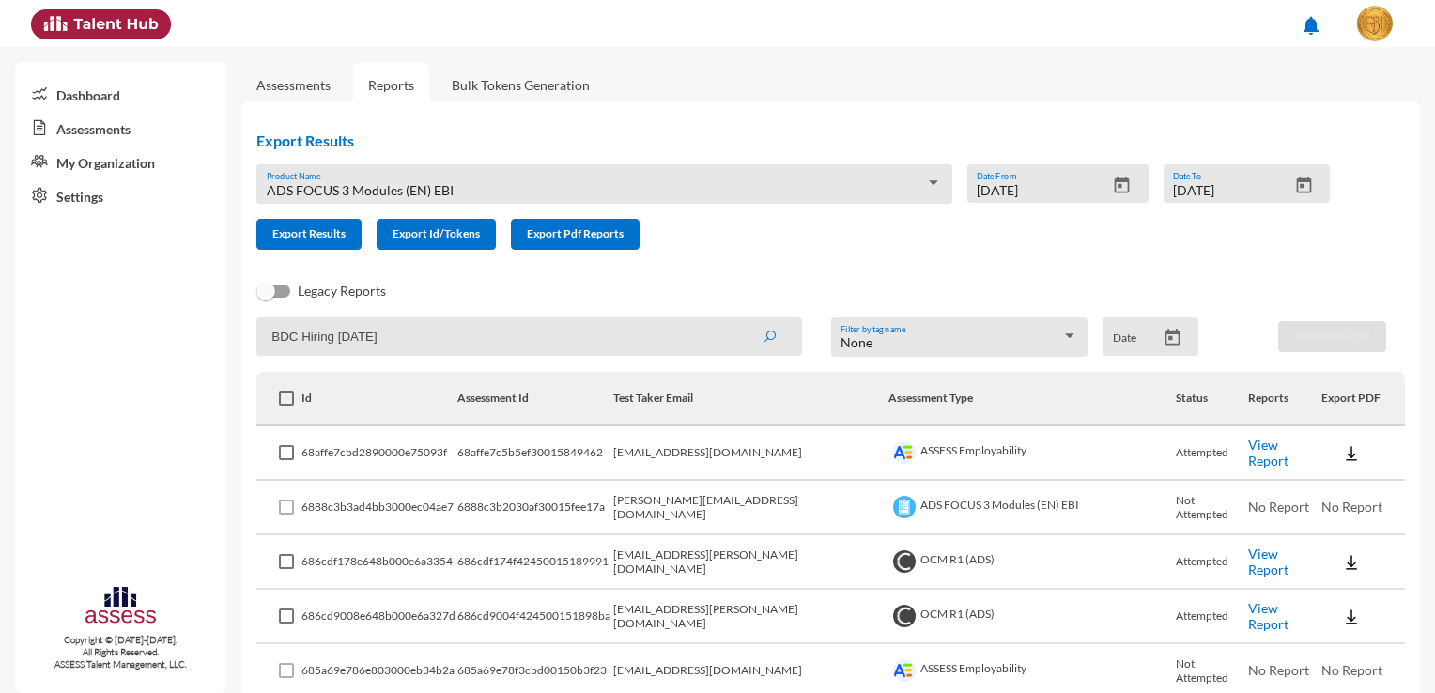
click at [1008, 336] on div "None" at bounding box center [950, 342] width 221 height 15
click at [1006, 279] on div at bounding box center [717, 346] width 1435 height 693
click at [1164, 337] on icon "Open calendar" at bounding box center [1171, 337] width 15 height 17
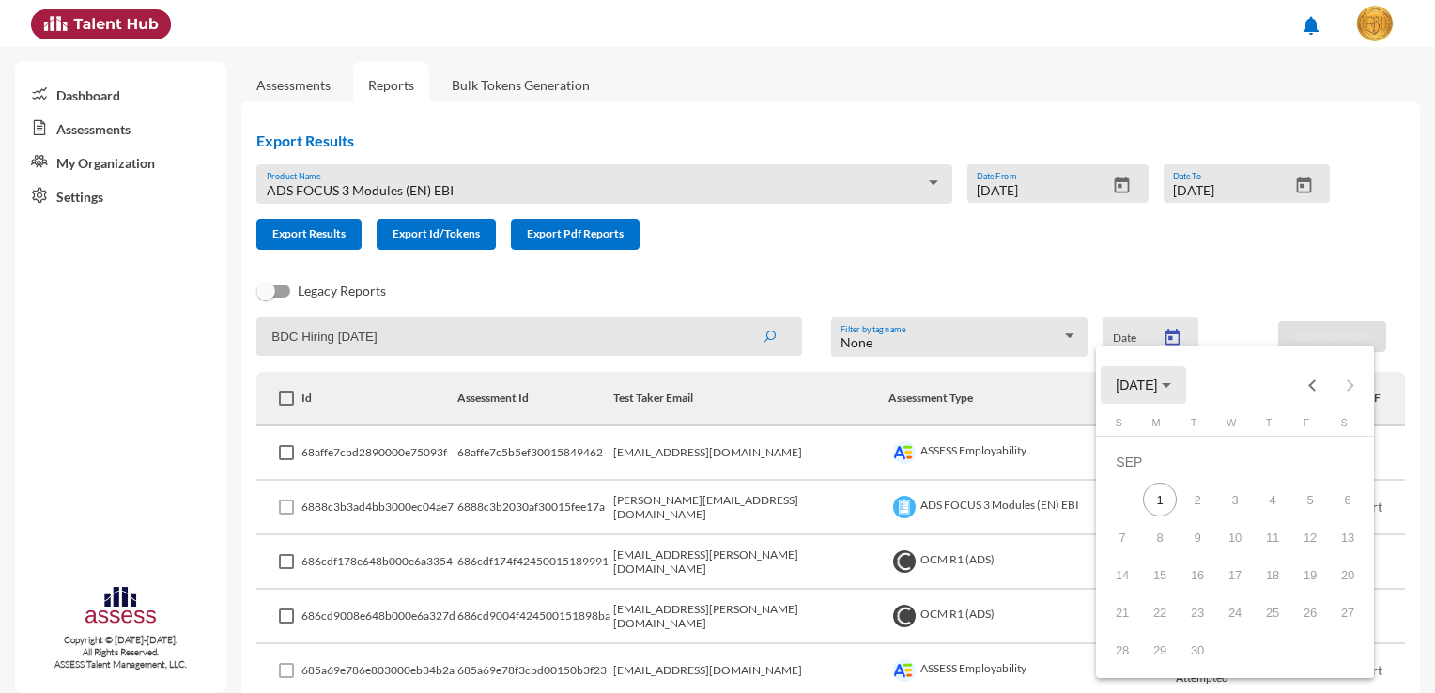
click at [1163, 396] on button "SEP 2025" at bounding box center [1142, 385] width 85 height 38
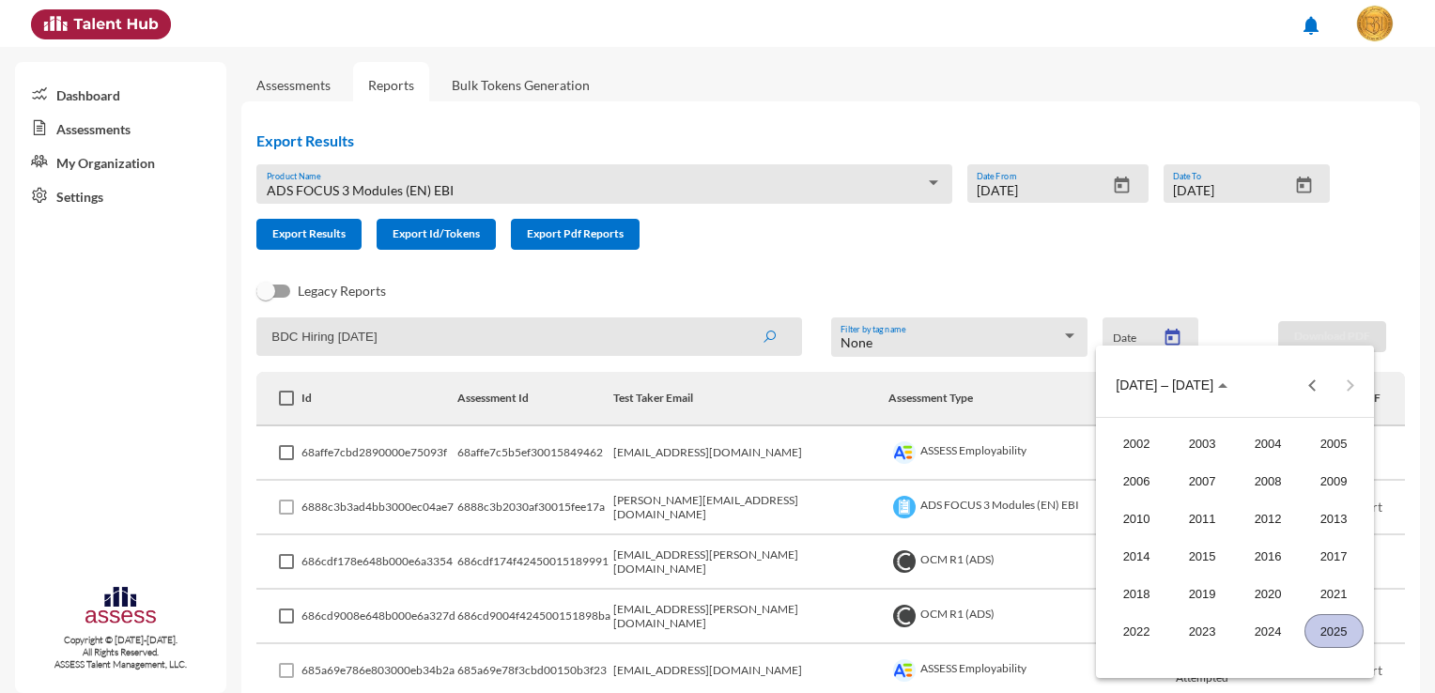
click at [1322, 630] on div "2025" at bounding box center [1333, 631] width 59 height 34
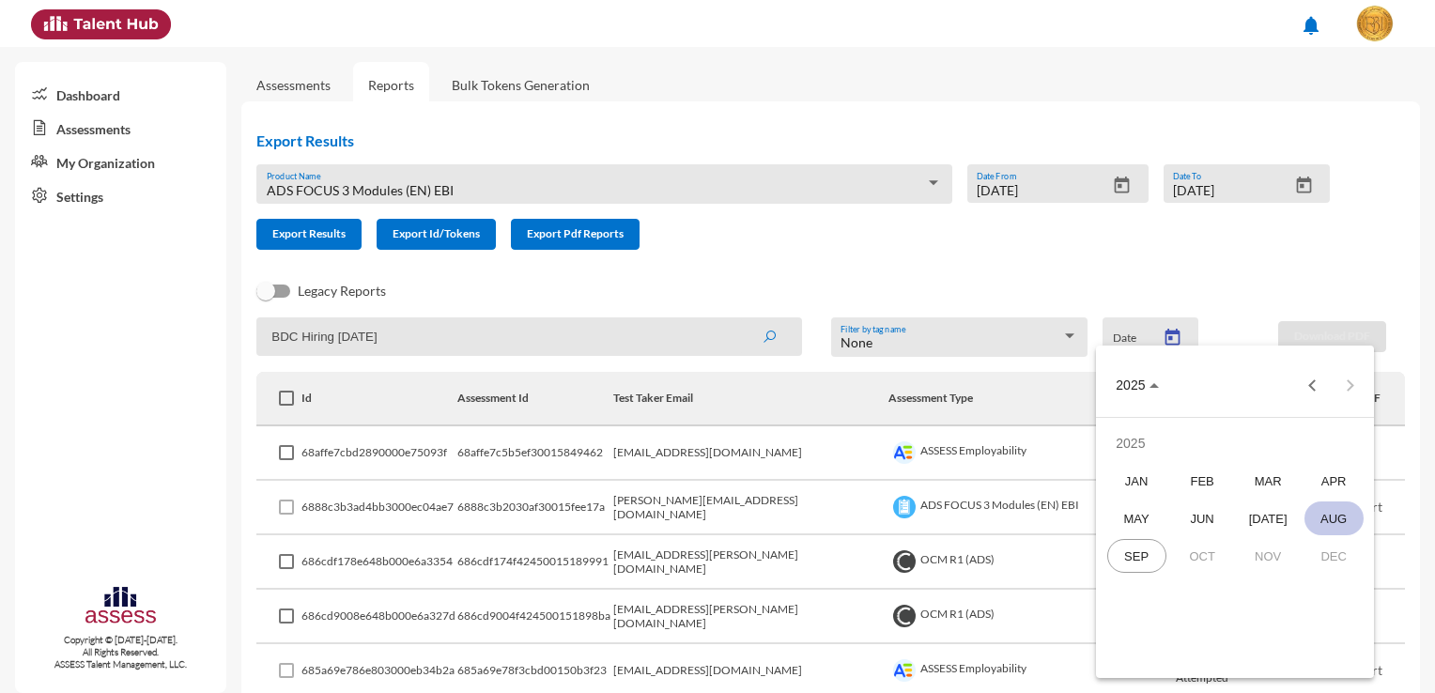
click at [1339, 516] on div "AUG" at bounding box center [1333, 518] width 59 height 34
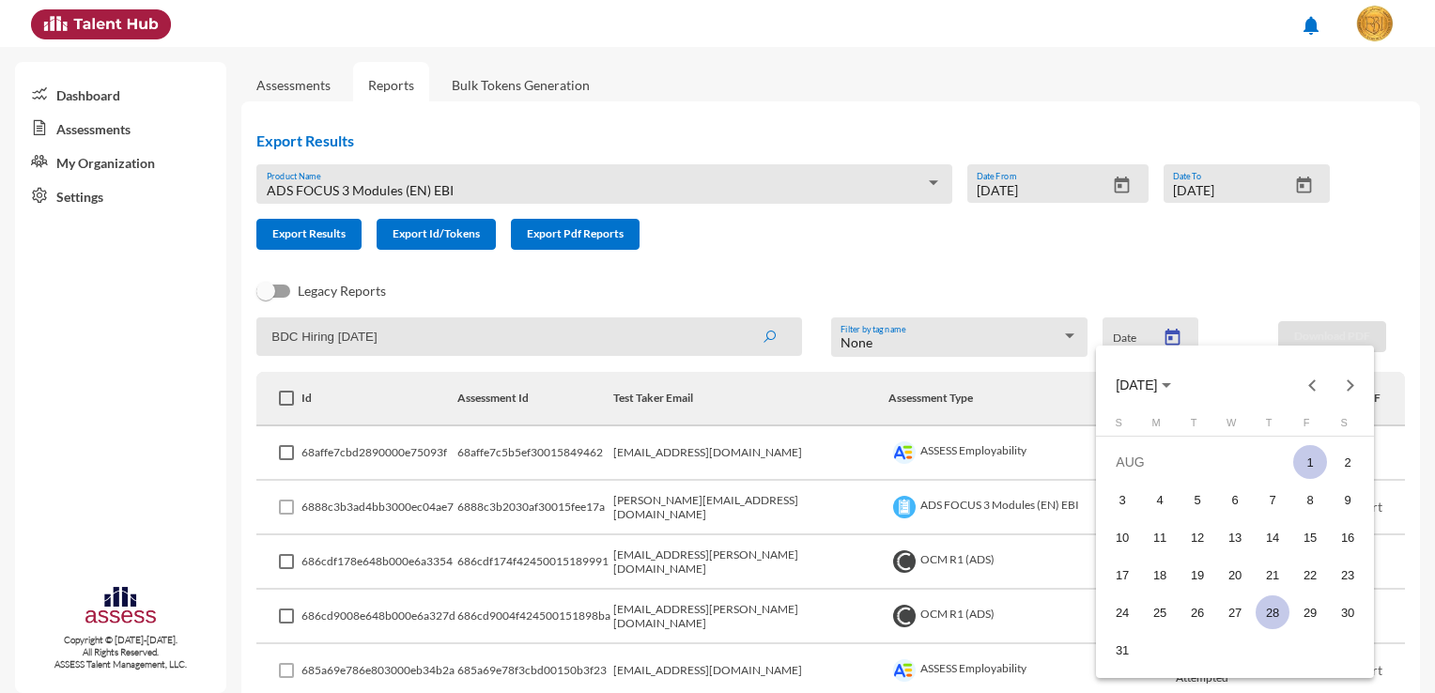
click at [1266, 599] on div "28" at bounding box center [1272, 612] width 34 height 34
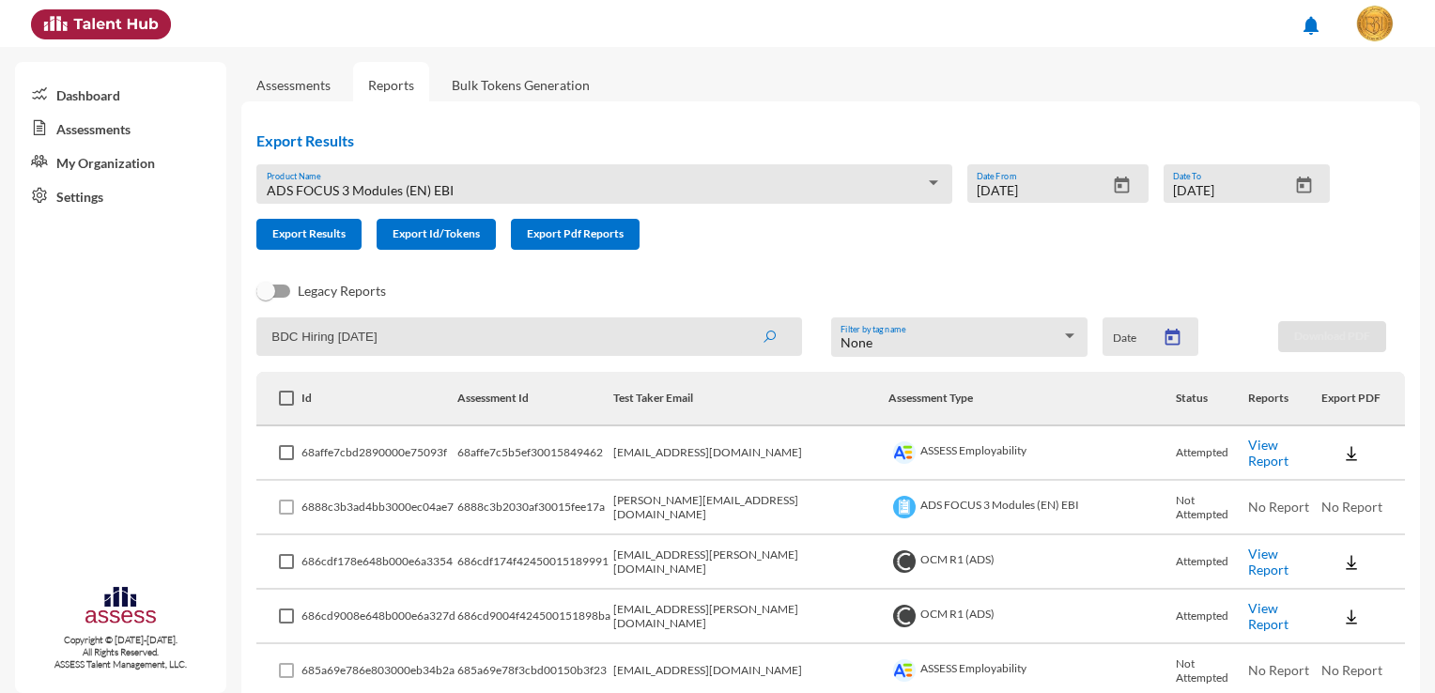
type input "8/28/2025"
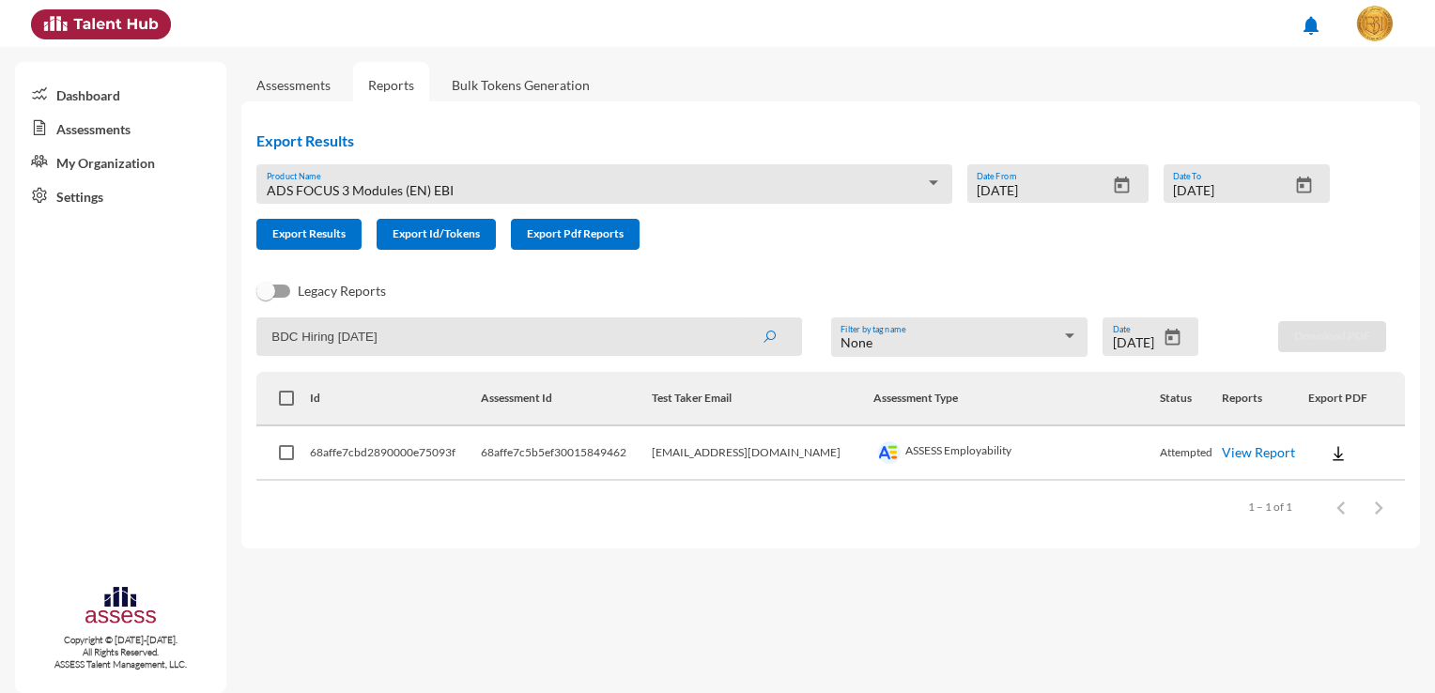
drag, startPoint x: 418, startPoint y: 337, endPoint x: 263, endPoint y: 321, distance: 155.8
click at [263, 321] on input "BDC Hiring 28.08.2025" at bounding box center [529, 336] width 546 height 38
drag, startPoint x: 445, startPoint y: 190, endPoint x: 255, endPoint y: 186, distance: 189.7
click at [255, 186] on div "ADS FOCUS 3 Modules (EN) EBI Product Name" at bounding box center [603, 183] width 725 height 39
copy span "ADS FOCUS 3 Modules (EN) EB"
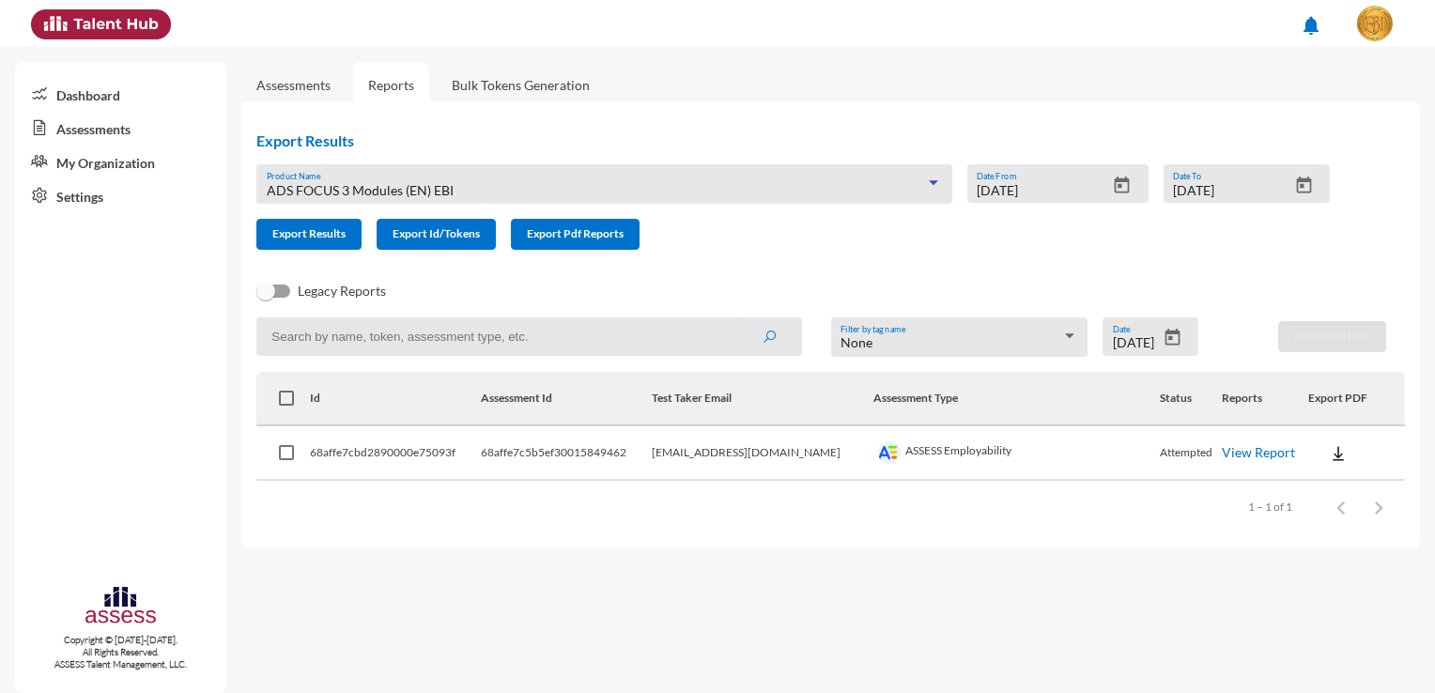
click at [319, 335] on input at bounding box center [529, 336] width 546 height 38
paste input "ADS FOCUS 3 Modules (EN) EB"
type input "ADS FOCUS 3 Modules (EN) EBI"
click at [739, 319] on button "submit" at bounding box center [769, 336] width 60 height 34
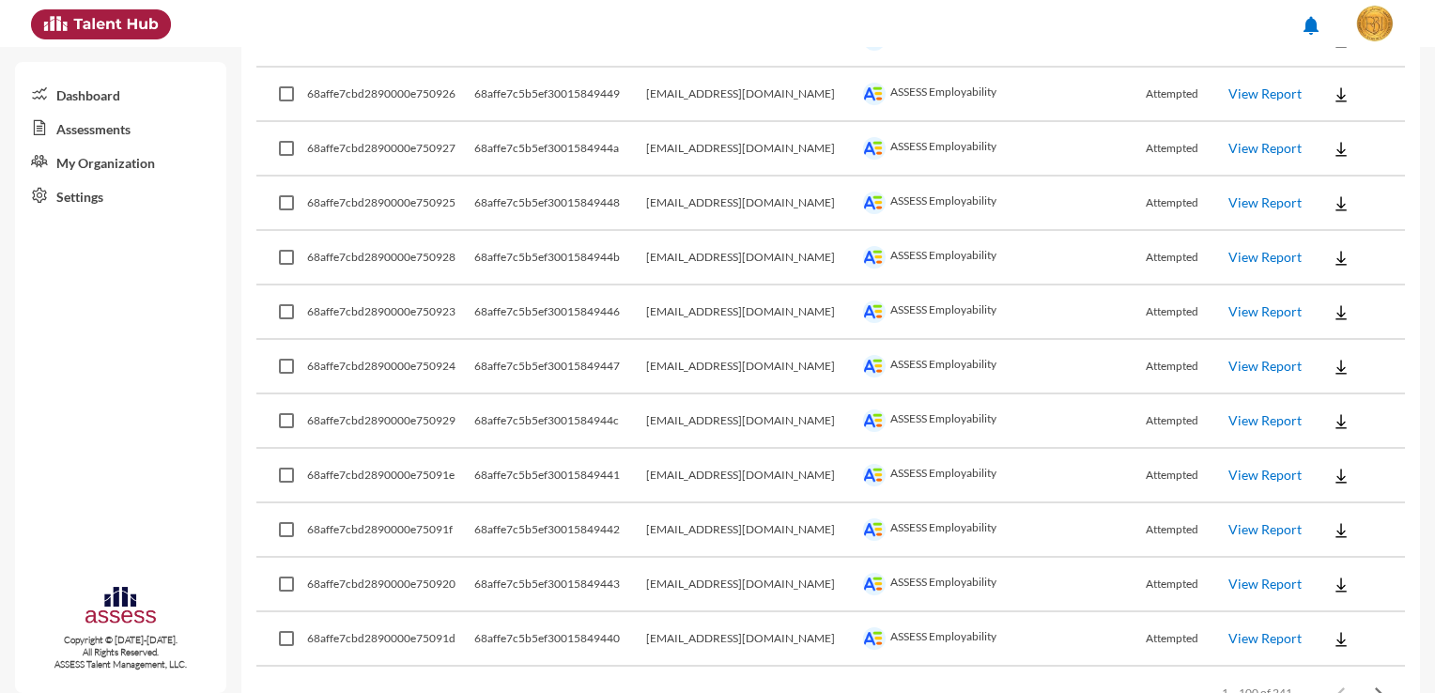
scroll to position [5224, 0]
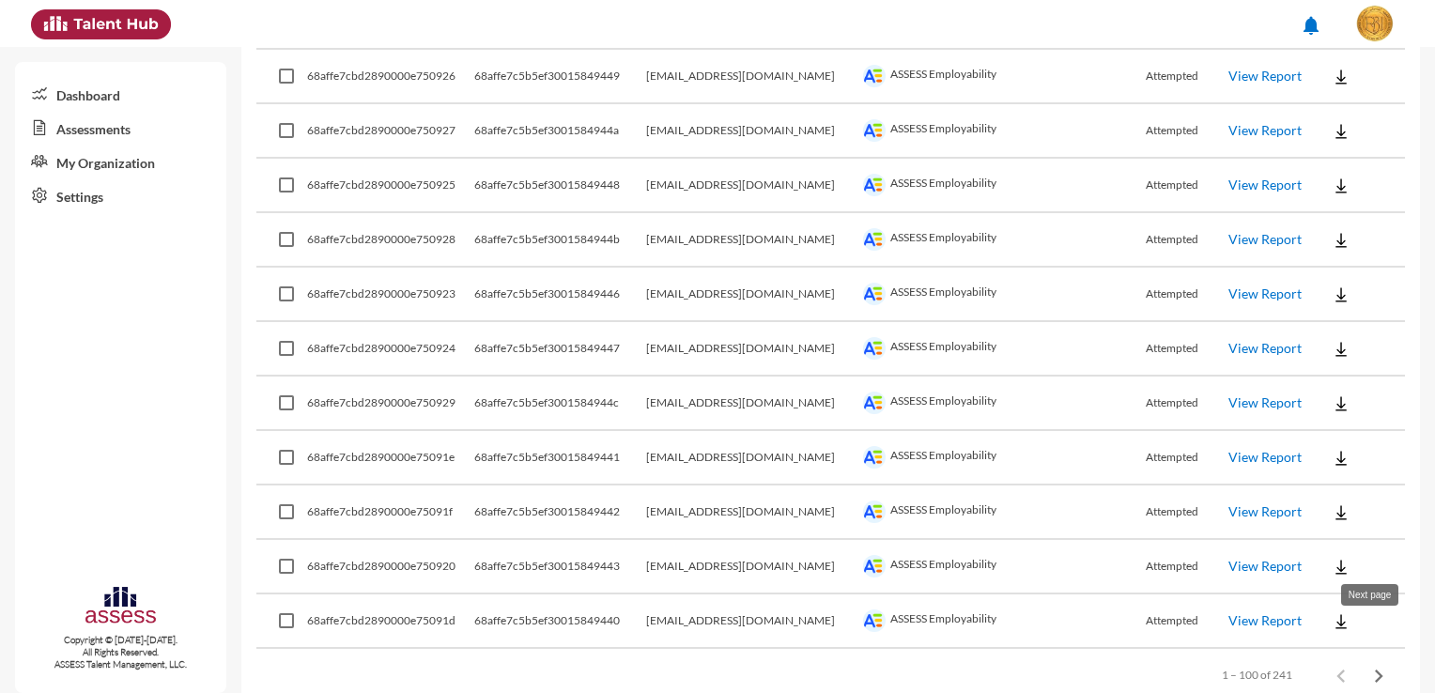
click at [1377, 663] on icon "Next page" at bounding box center [1378, 676] width 26 height 26
click at [1377, 636] on mat-sidenav-content "Assessments Reports Bulk Tokens Generation Export Results ADS FOCUS 3 Modules (…" at bounding box center [837, 370] width 1193 height 646
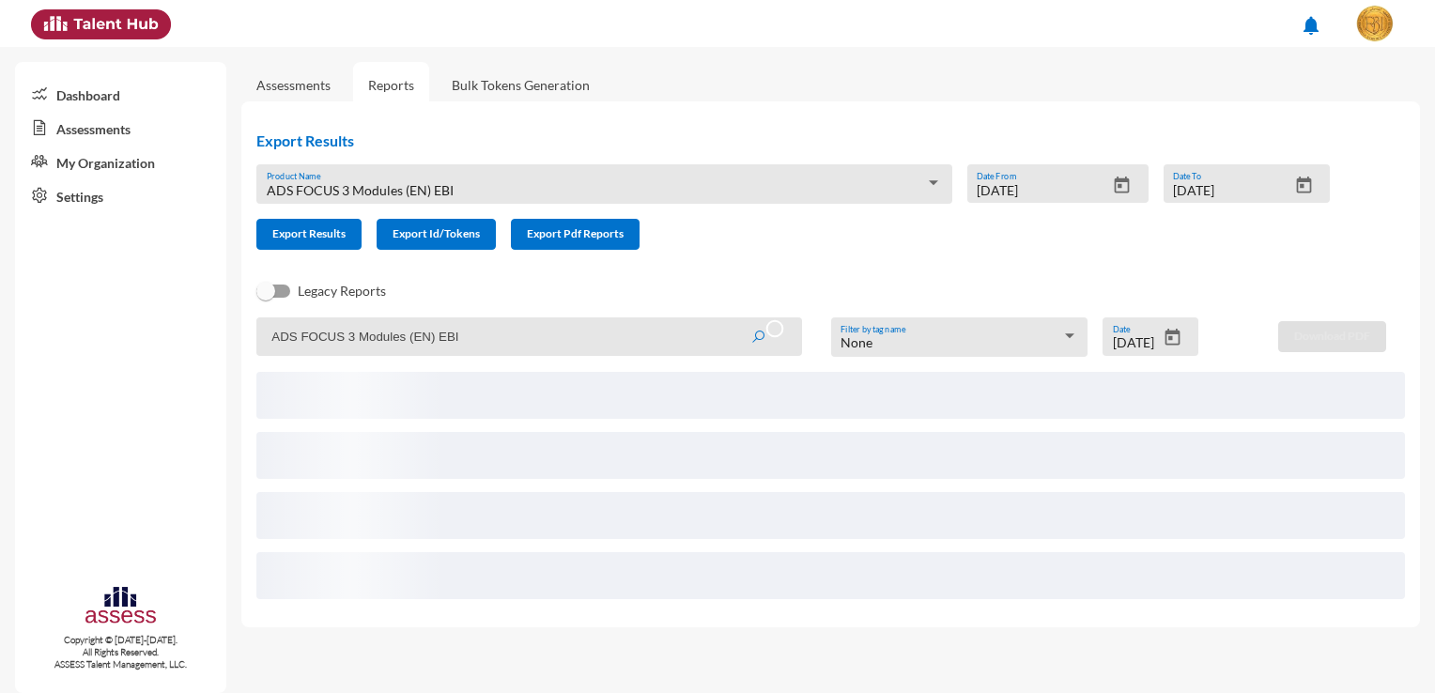
scroll to position [0, 0]
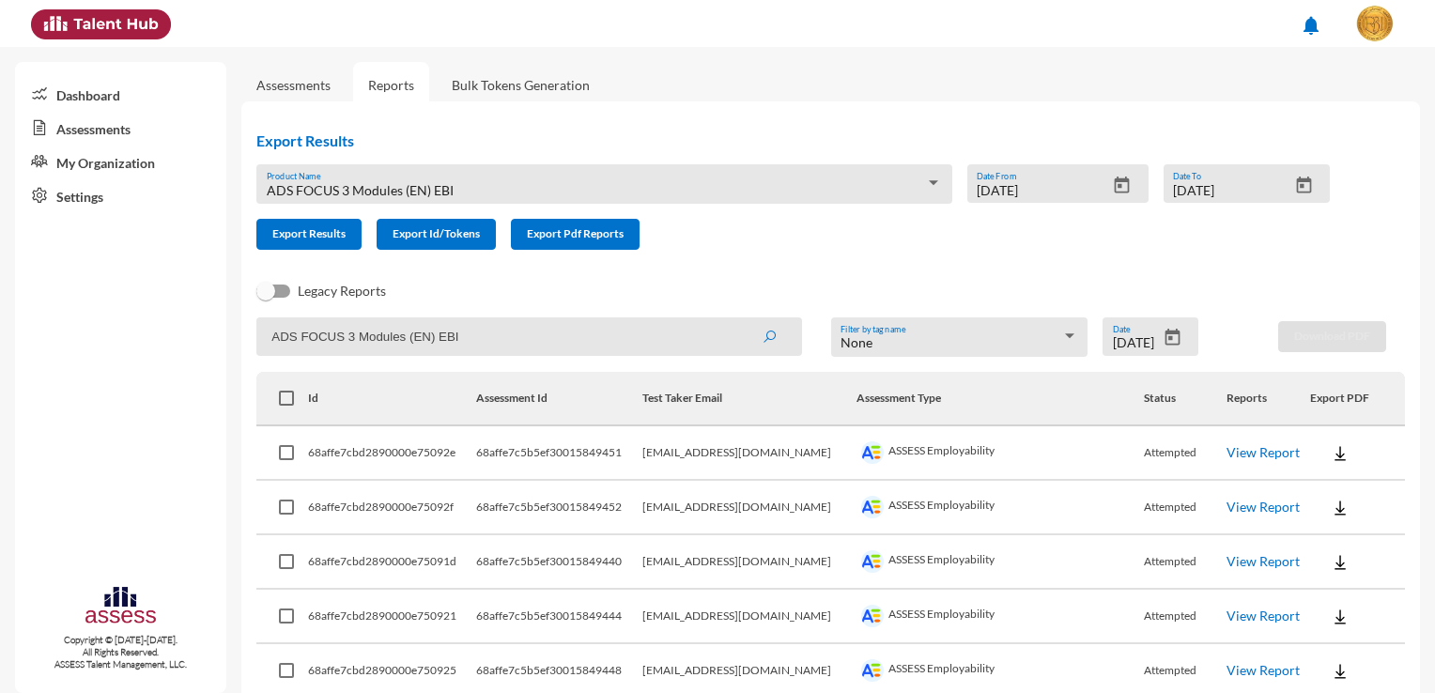
click at [853, 273] on div "Export Results ADS FOCUS 3 Modules (EN) EBI Product Name 8/28/2025 Date From 8/…" at bounding box center [800, 197] width 1148 height 163
click at [560, 243] on button "Export Pdf Reports" at bounding box center [575, 234] width 129 height 31
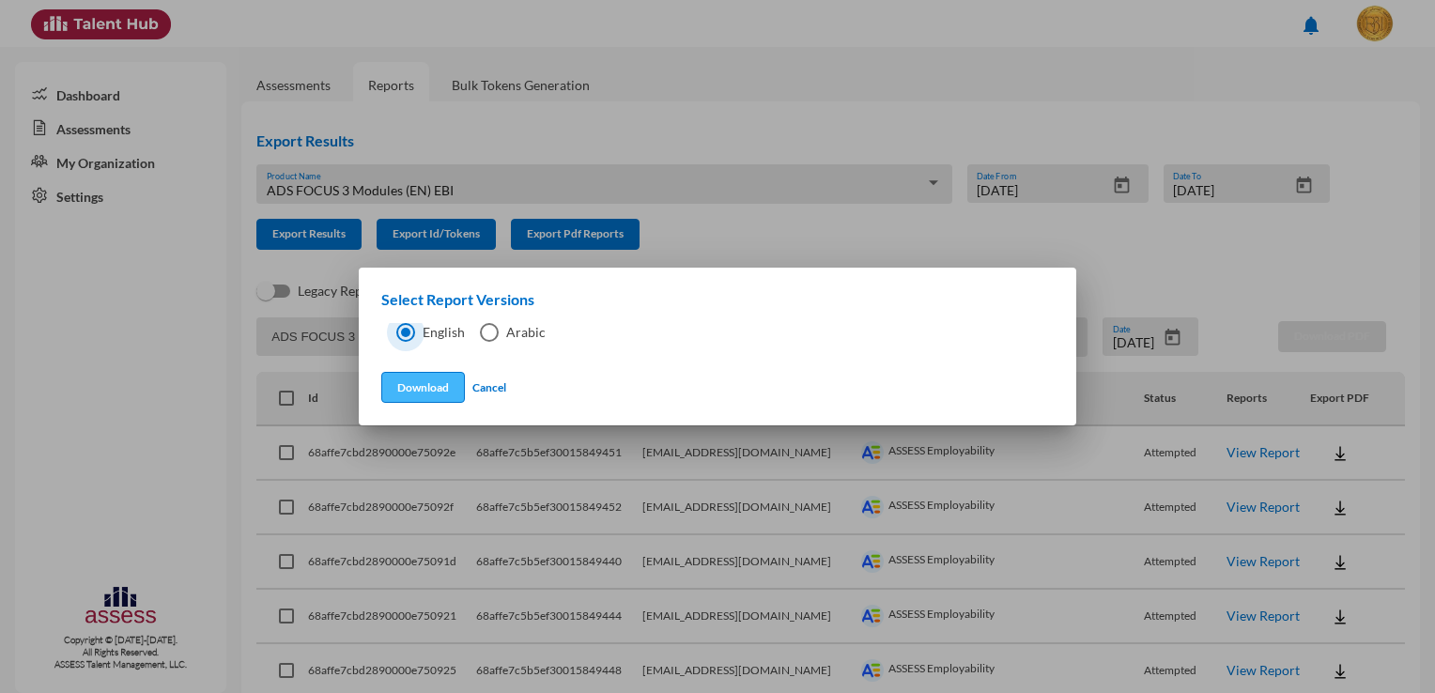
click at [419, 387] on button "Download" at bounding box center [423, 387] width 84 height 31
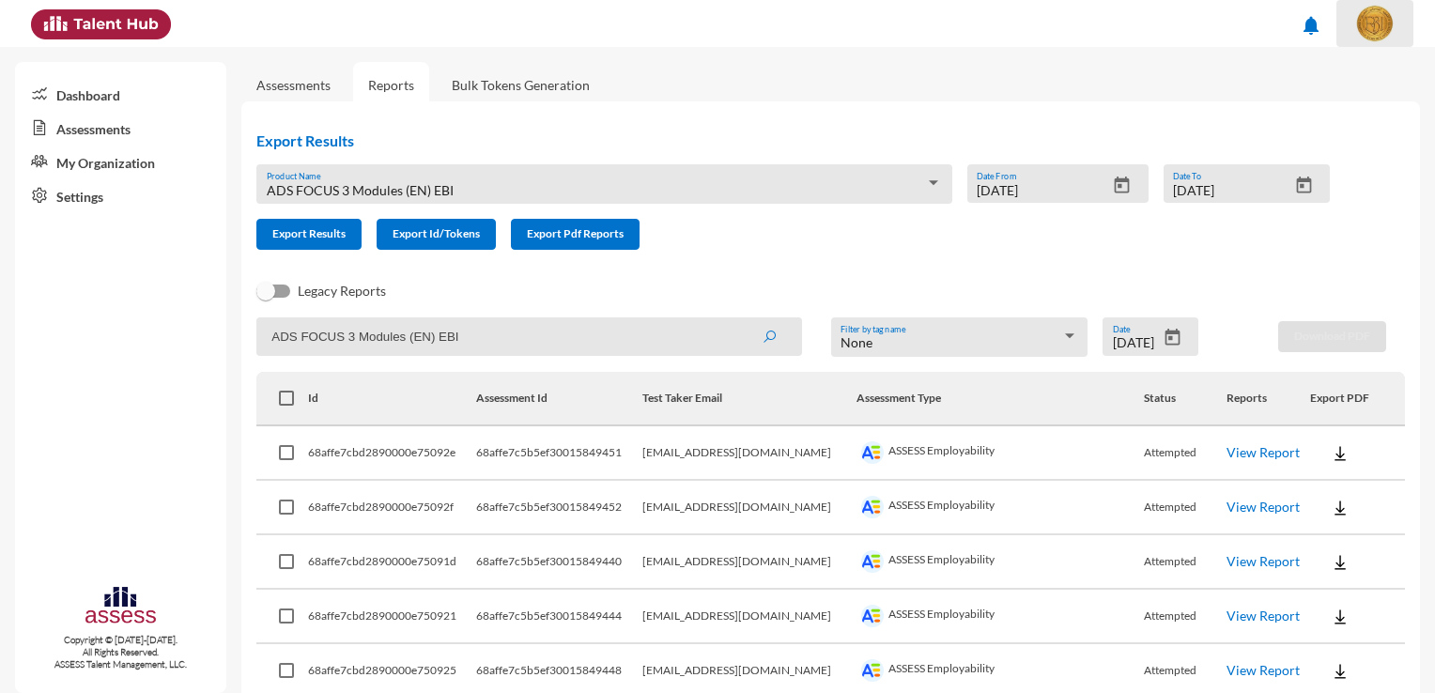
click at [1378, 25] on img at bounding box center [1375, 24] width 38 height 38
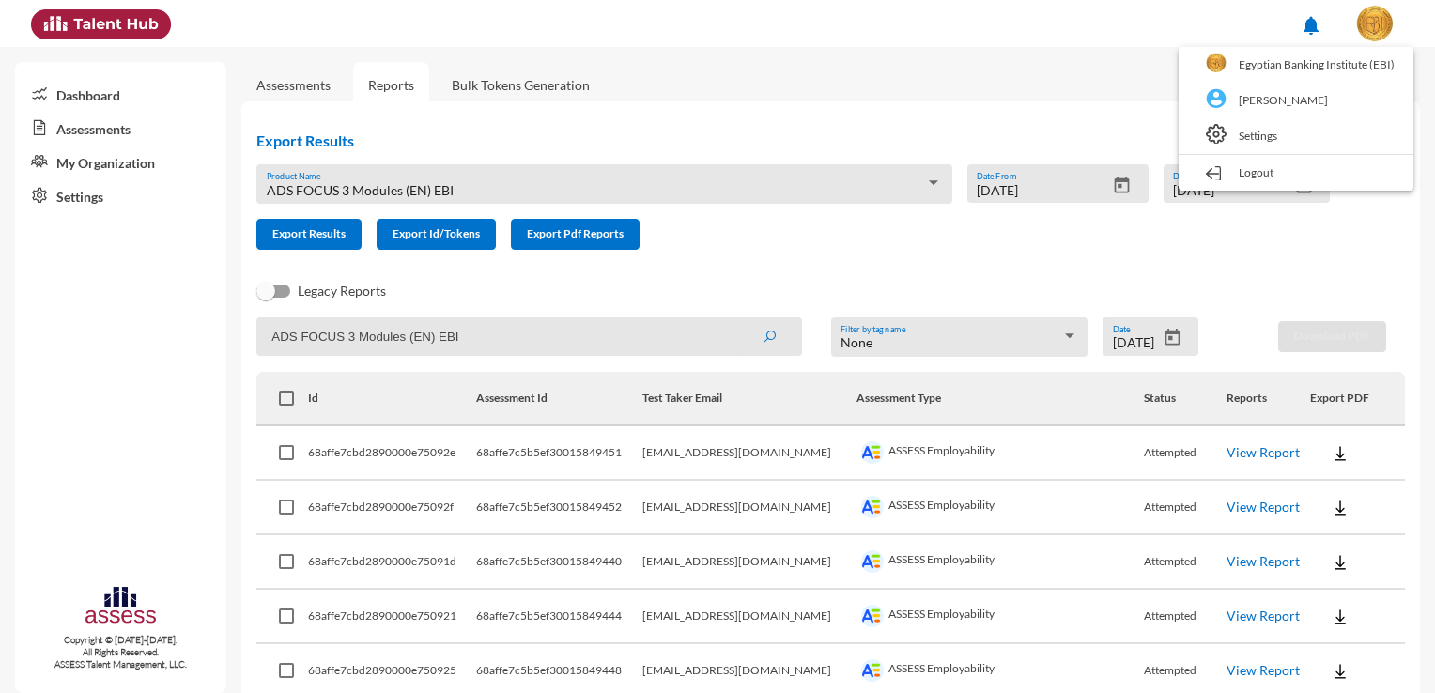
click at [1378, 25] on div at bounding box center [717, 346] width 1435 height 693
click at [1378, 25] on img at bounding box center [1375, 24] width 38 height 38
click at [1288, 285] on div at bounding box center [717, 346] width 1435 height 693
click at [289, 298] on label "Legacy Reports" at bounding box center [321, 291] width 130 height 23
click at [266, 298] on input "Legacy Reports" at bounding box center [265, 298] width 1 height 1
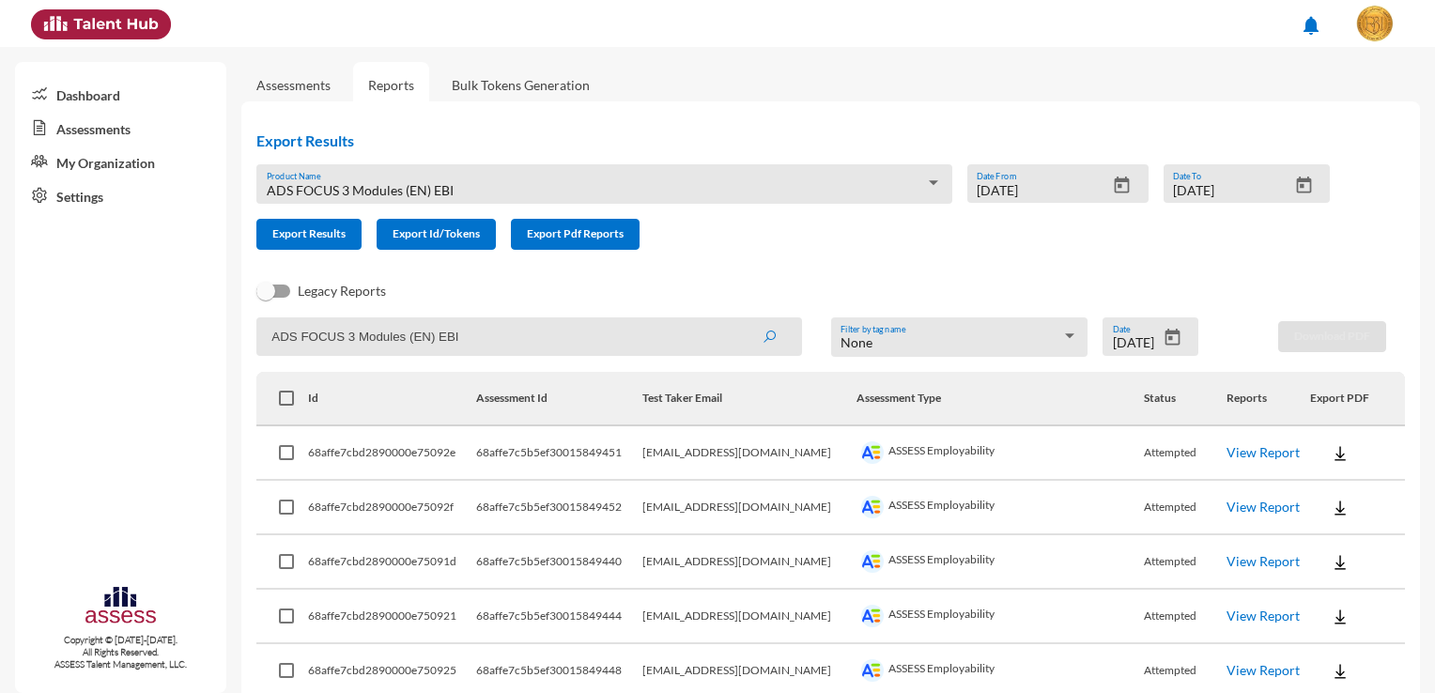
checkbox input "true"
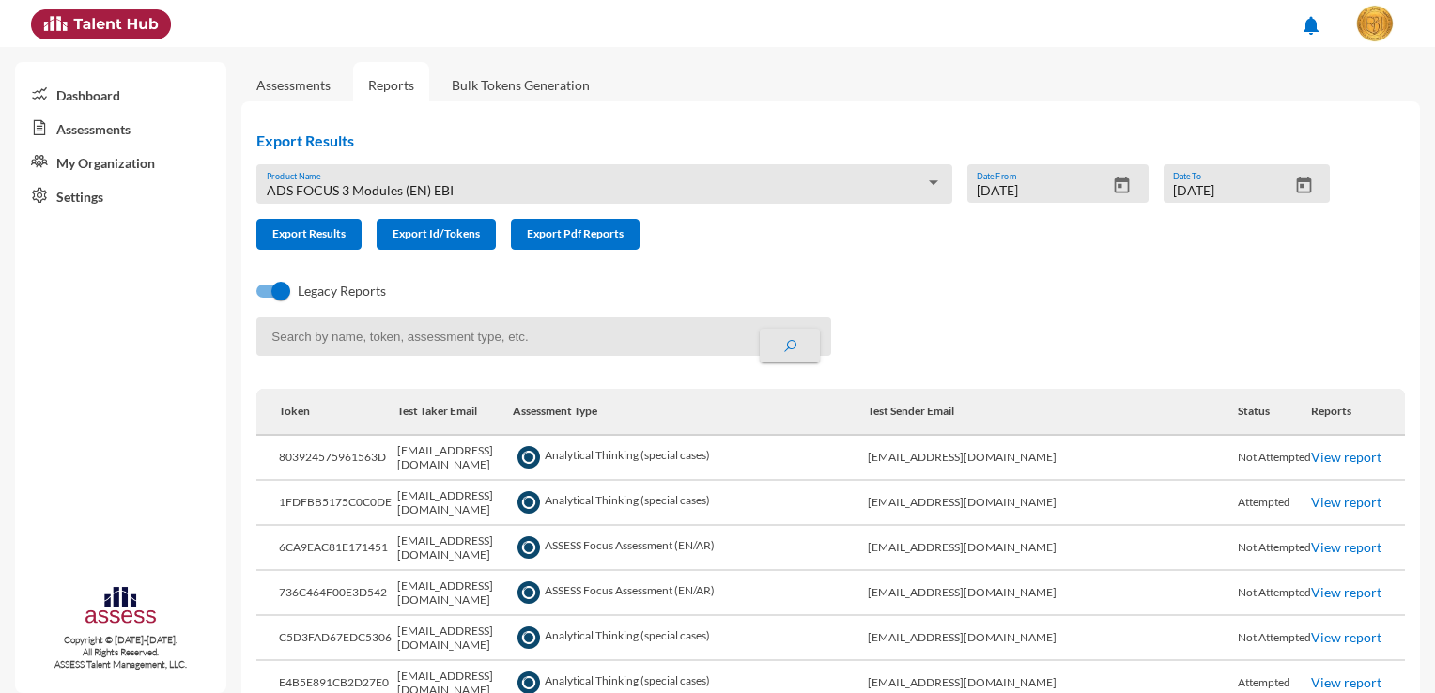
click at [376, 339] on input at bounding box center [543, 336] width 574 height 38
drag, startPoint x: 458, startPoint y: 186, endPoint x: 261, endPoint y: 195, distance: 197.4
click at [261, 195] on div "ADS FOCUS 3 Modules (EN) EBI Product Name" at bounding box center [603, 183] width 695 height 39
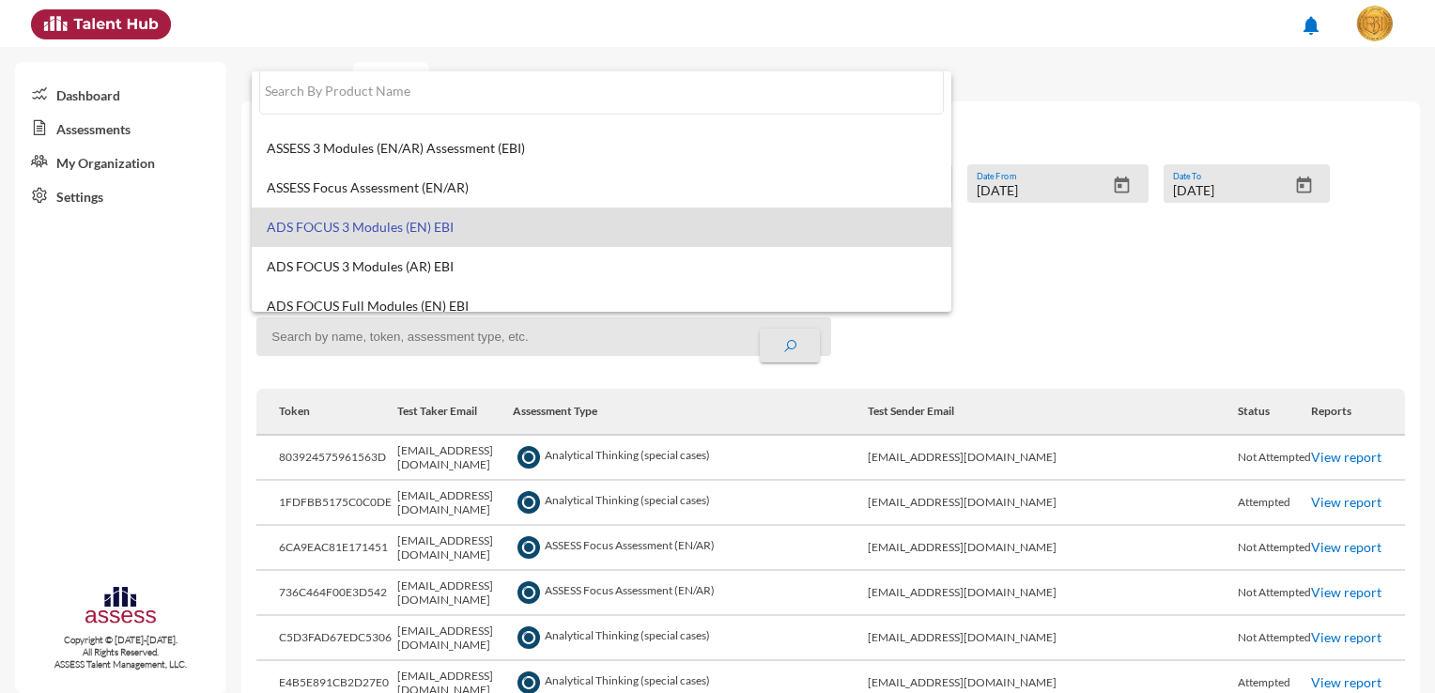
scroll to position [14, 0]
click at [346, 340] on div at bounding box center [717, 346] width 1435 height 693
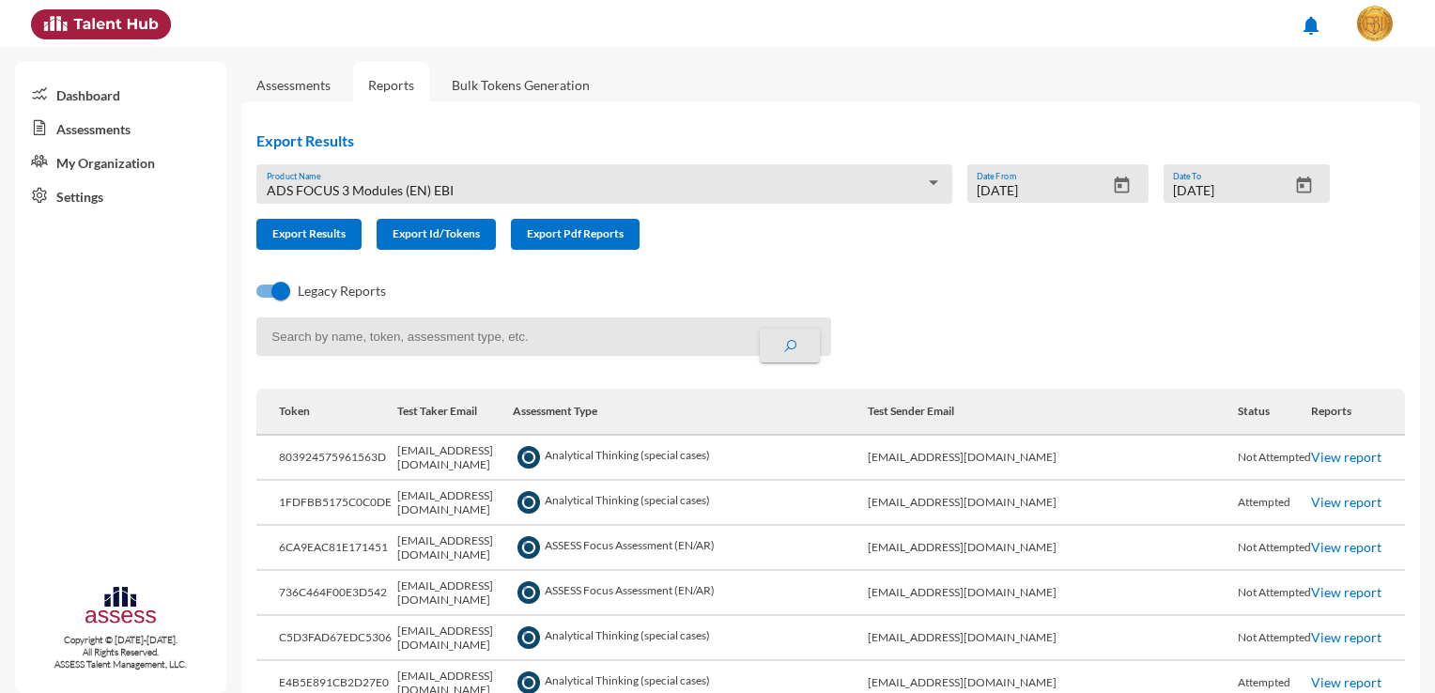
click at [346, 340] on input at bounding box center [543, 336] width 574 height 38
paste input "ADS FOCUS 3 Modules (EN) EB"
type input "ADS FOCUS 3 Modules (EN) EB"
click at [1087, 321] on div at bounding box center [974, 345] width 287 height 56
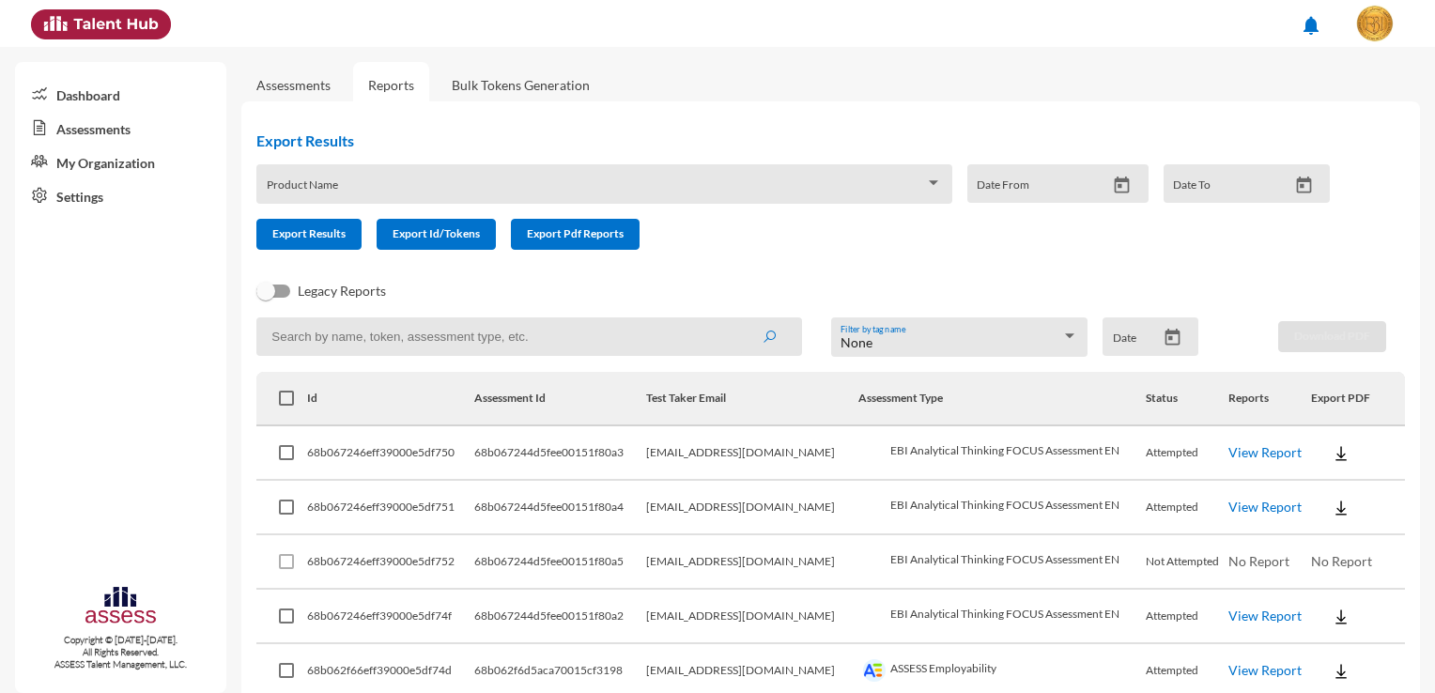
drag, startPoint x: 522, startPoint y: 351, endPoint x: 481, endPoint y: 308, distance: 59.8
click at [522, 351] on input at bounding box center [529, 336] width 546 height 38
click at [372, 188] on span at bounding box center [596, 190] width 658 height 15
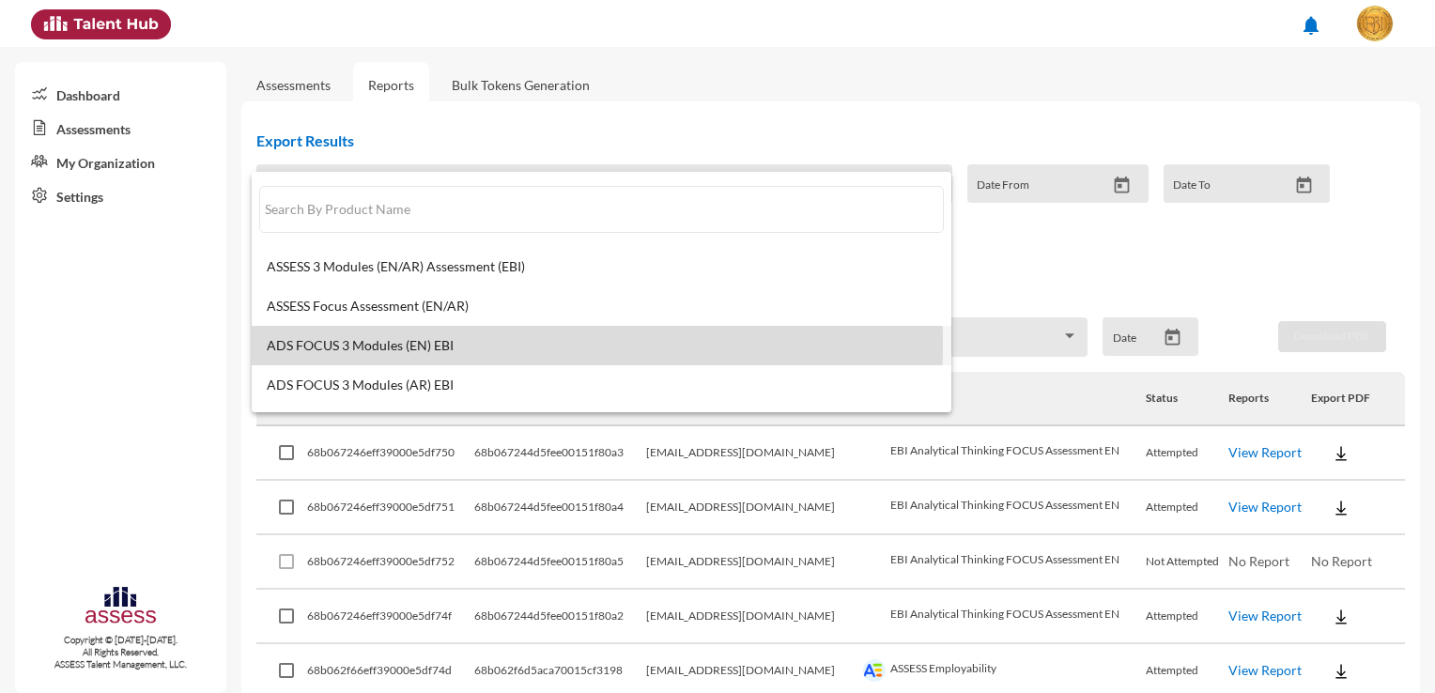
click at [431, 344] on span "ADS FOCUS 3 Modules (EN) EBI" at bounding box center [601, 345] width 669 height 15
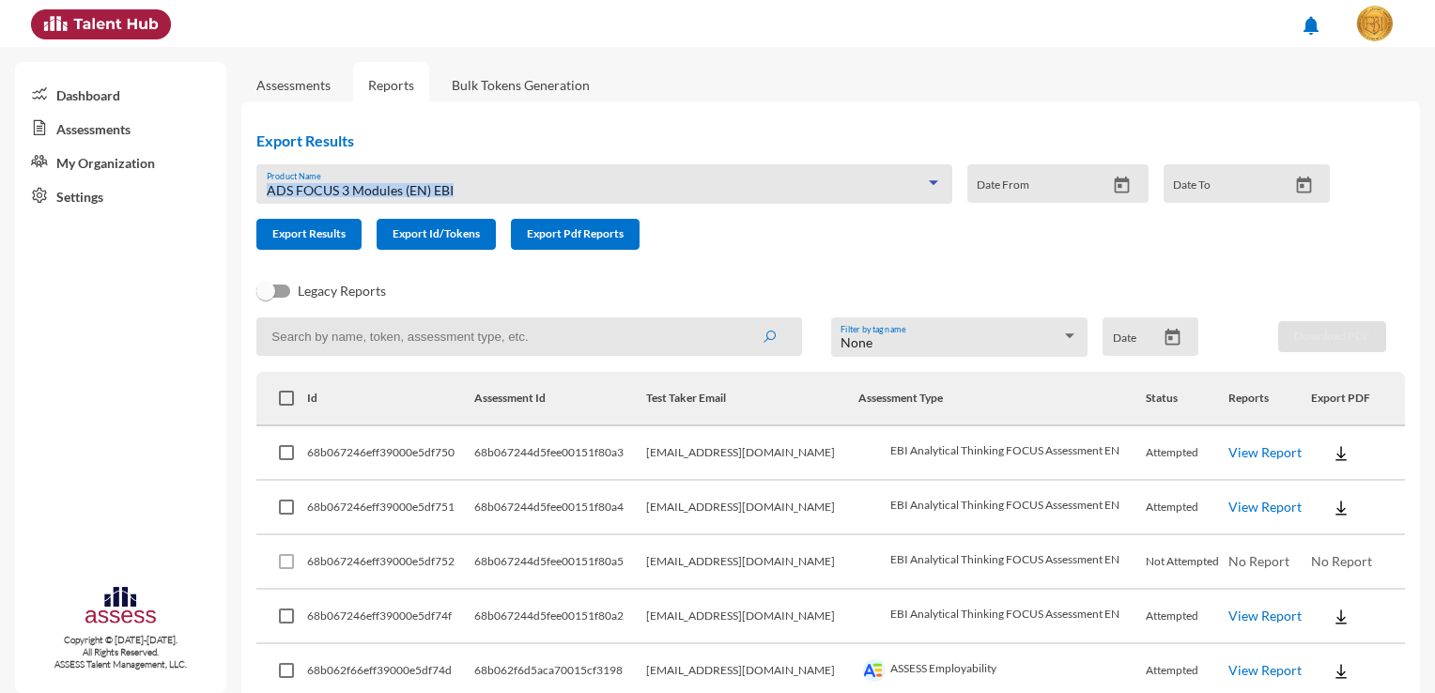
drag, startPoint x: 451, startPoint y: 189, endPoint x: 270, endPoint y: 192, distance: 180.3
click at [270, 192] on span "ADS FOCUS 3 Modules (EN) EBI" at bounding box center [360, 190] width 187 height 16
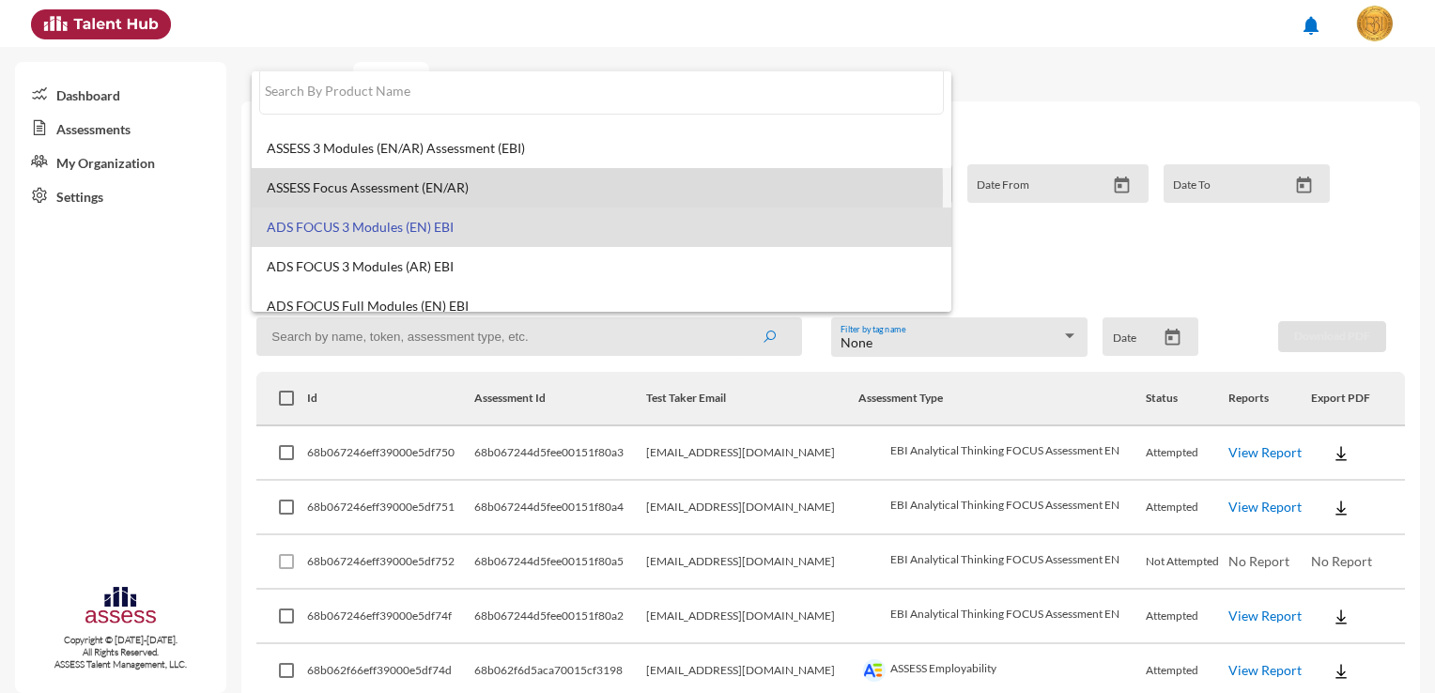
scroll to position [14, 0]
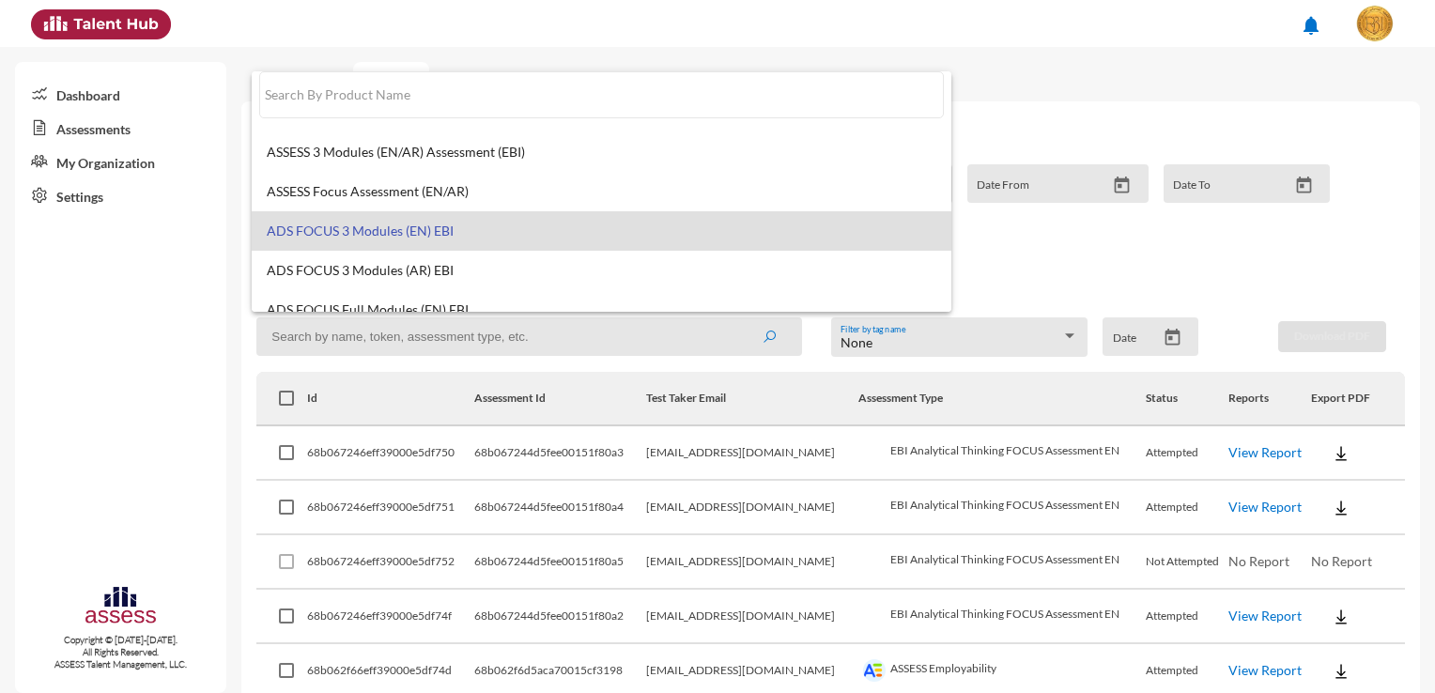
drag, startPoint x: 270, startPoint y: 192, endPoint x: 188, endPoint y: 192, distance: 82.6
click at [188, 192] on div at bounding box center [717, 346] width 1435 height 693
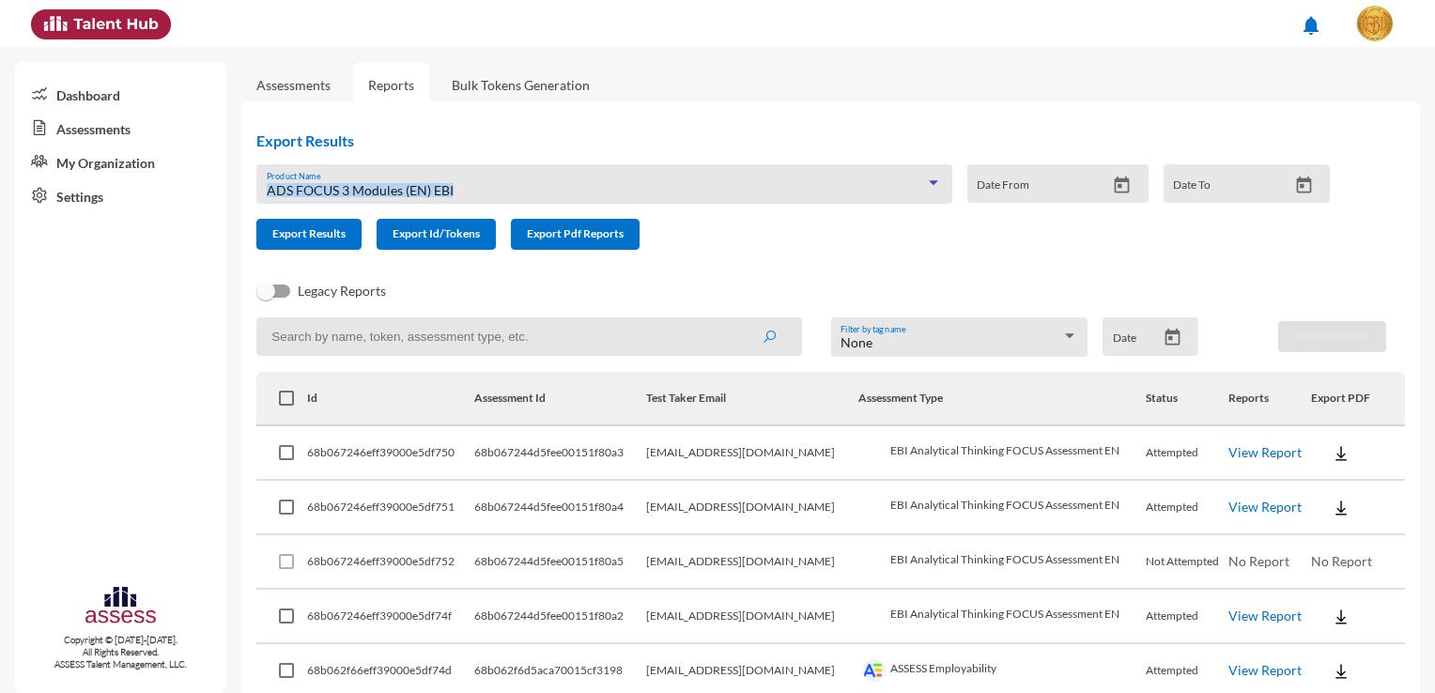
drag, startPoint x: 465, startPoint y: 186, endPoint x: 268, endPoint y: 189, distance: 197.2
click at [268, 189] on div "ADS FOCUS 3 Modules (EN) EBI" at bounding box center [596, 190] width 658 height 15
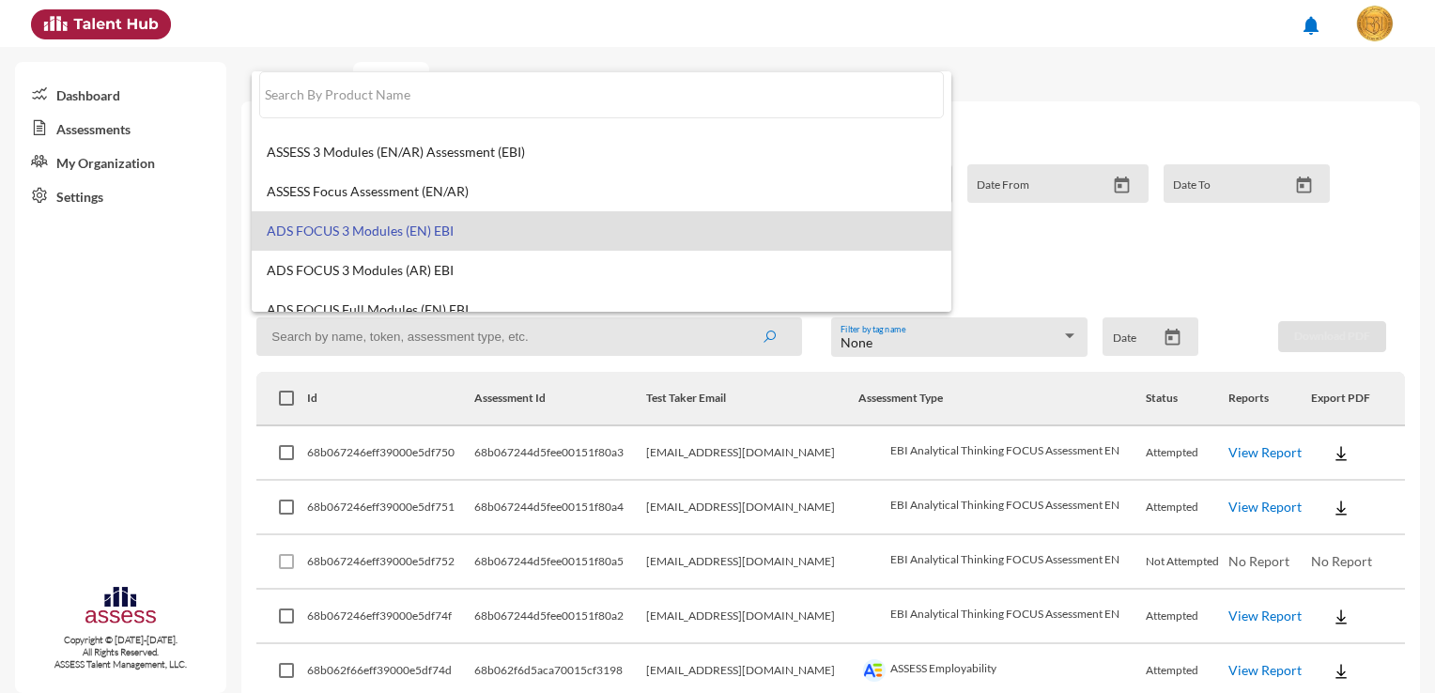
click at [371, 326] on div at bounding box center [717, 346] width 1435 height 693
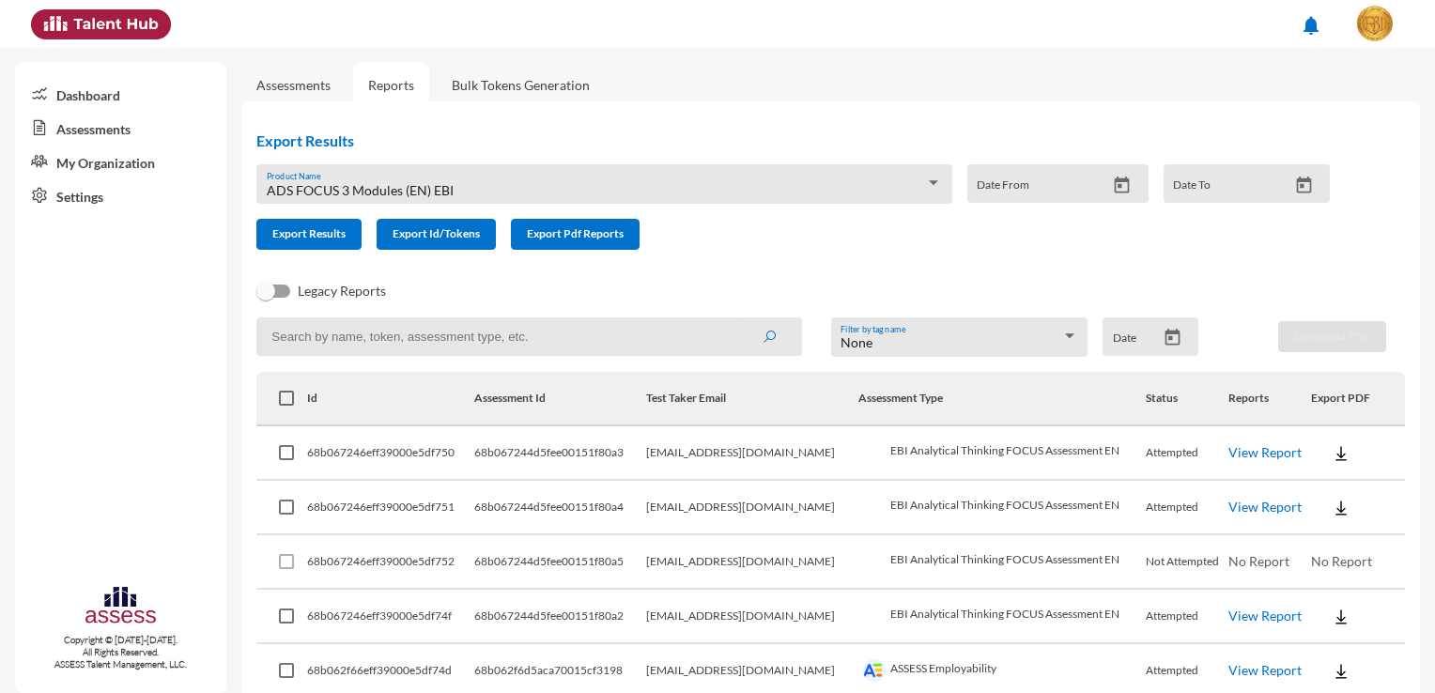
click at [372, 331] on input at bounding box center [529, 336] width 546 height 38
paste input "ADS FOCUS 3 Modules (EN) EB"
type input "ADS FOCUS 3 Modules (EN) EB"
click at [739, 319] on button "submit" at bounding box center [769, 336] width 60 height 34
click at [1014, 345] on div "None" at bounding box center [950, 342] width 221 height 15
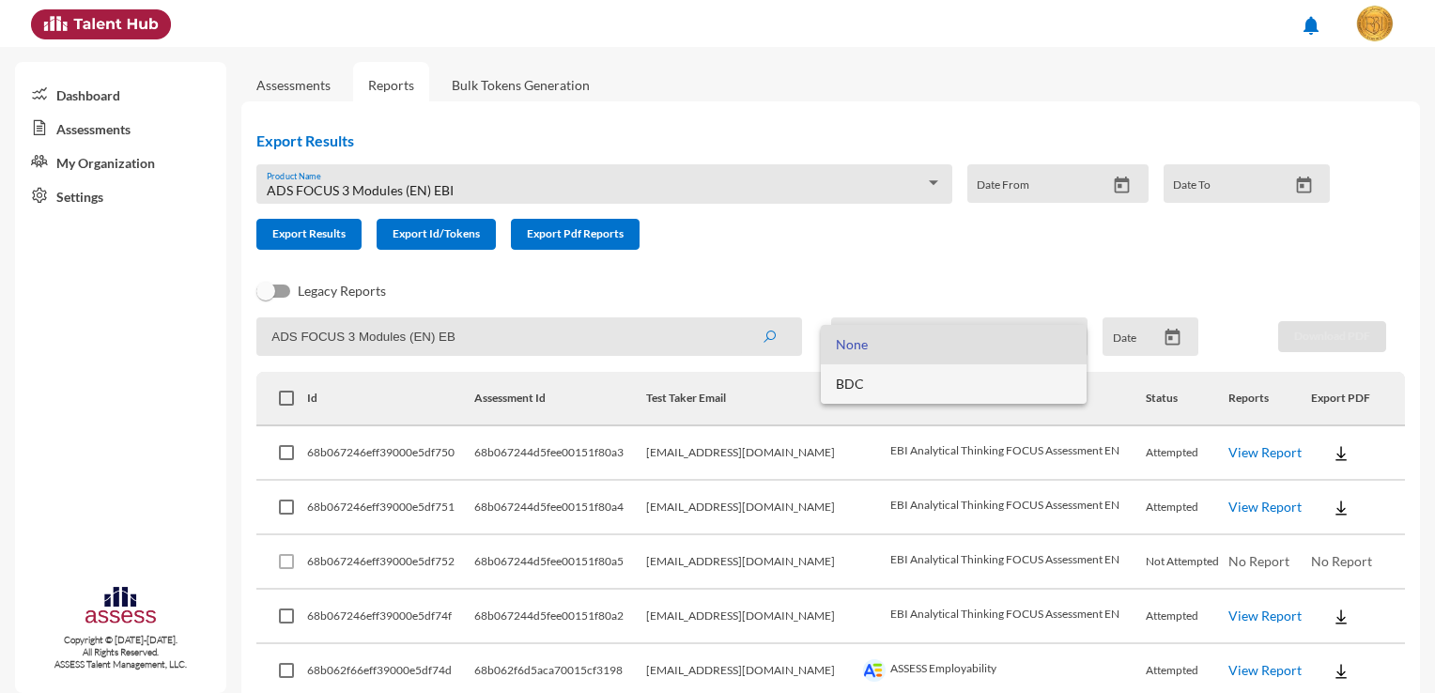
click at [946, 393] on span "BDC" at bounding box center [953, 383] width 235 height 39
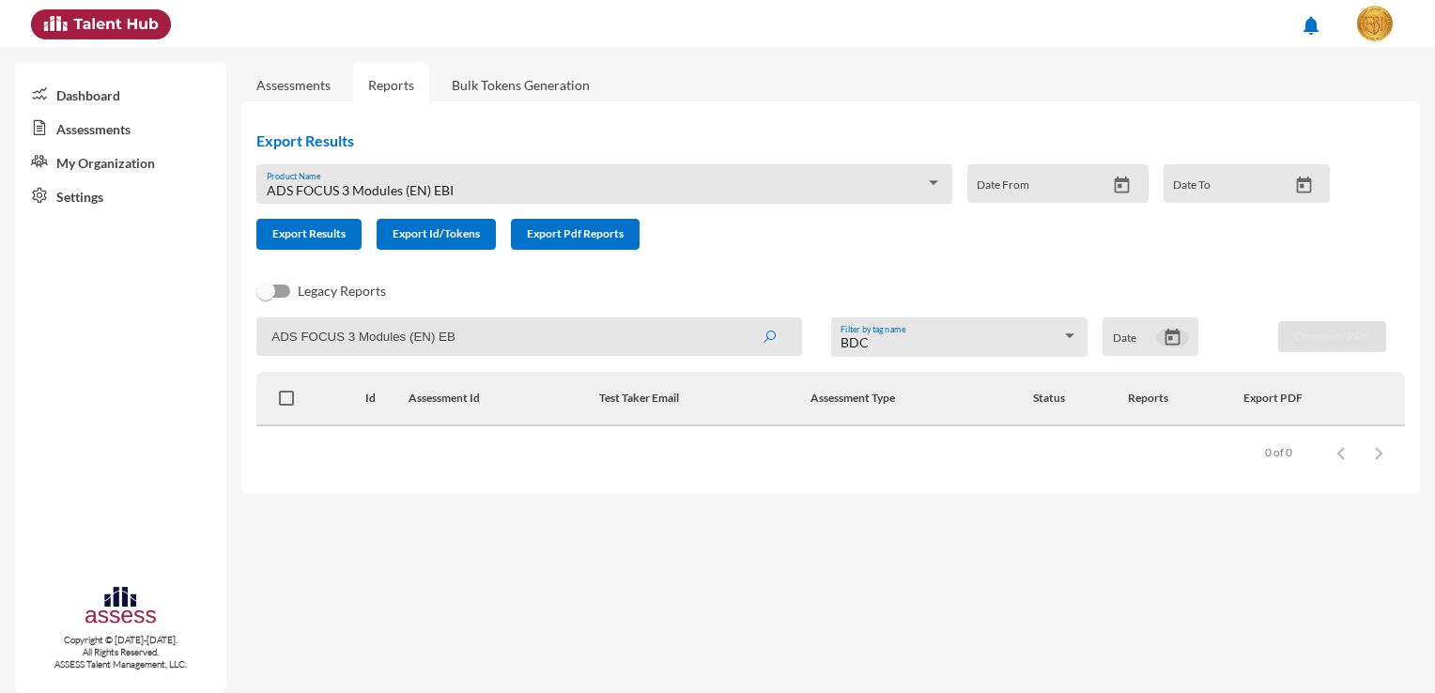
click at [1180, 338] on icon "Open calendar" at bounding box center [1172, 338] width 20 height 20
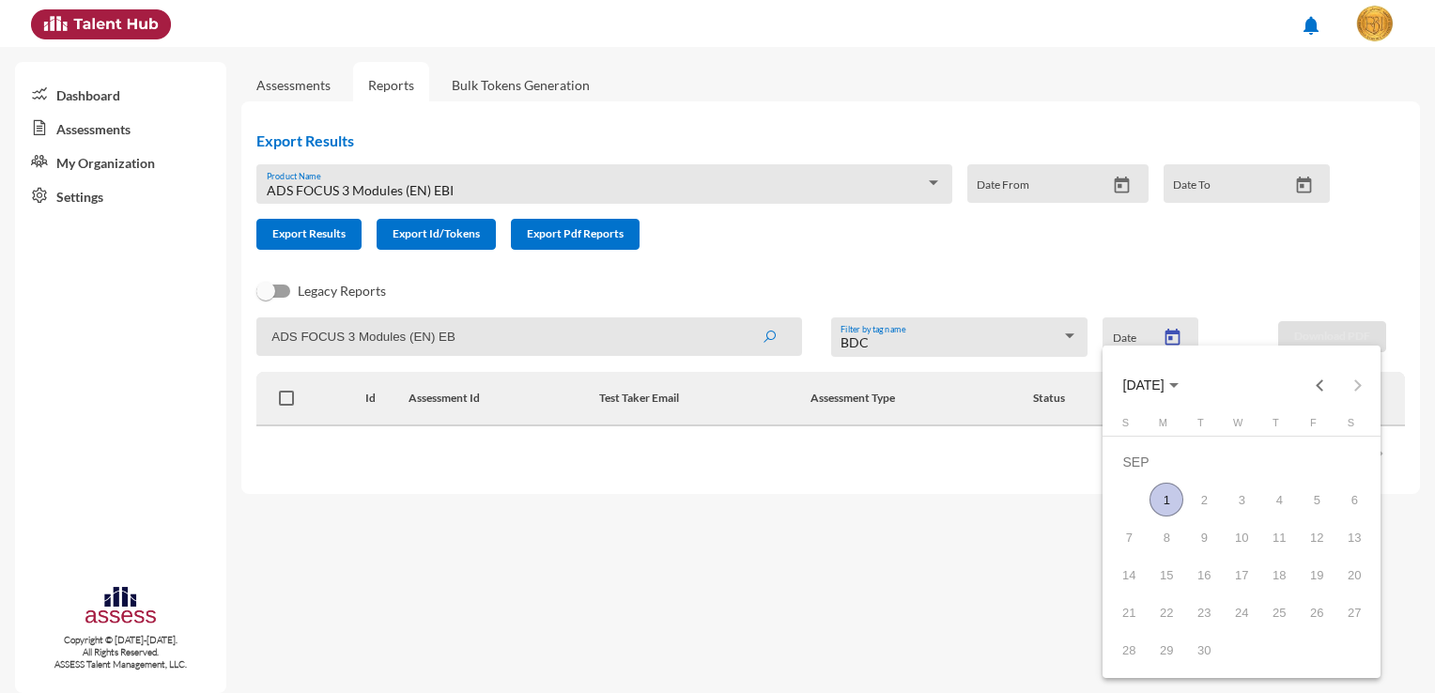
click at [1108, 387] on button "[DATE]" at bounding box center [1150, 385] width 85 height 38
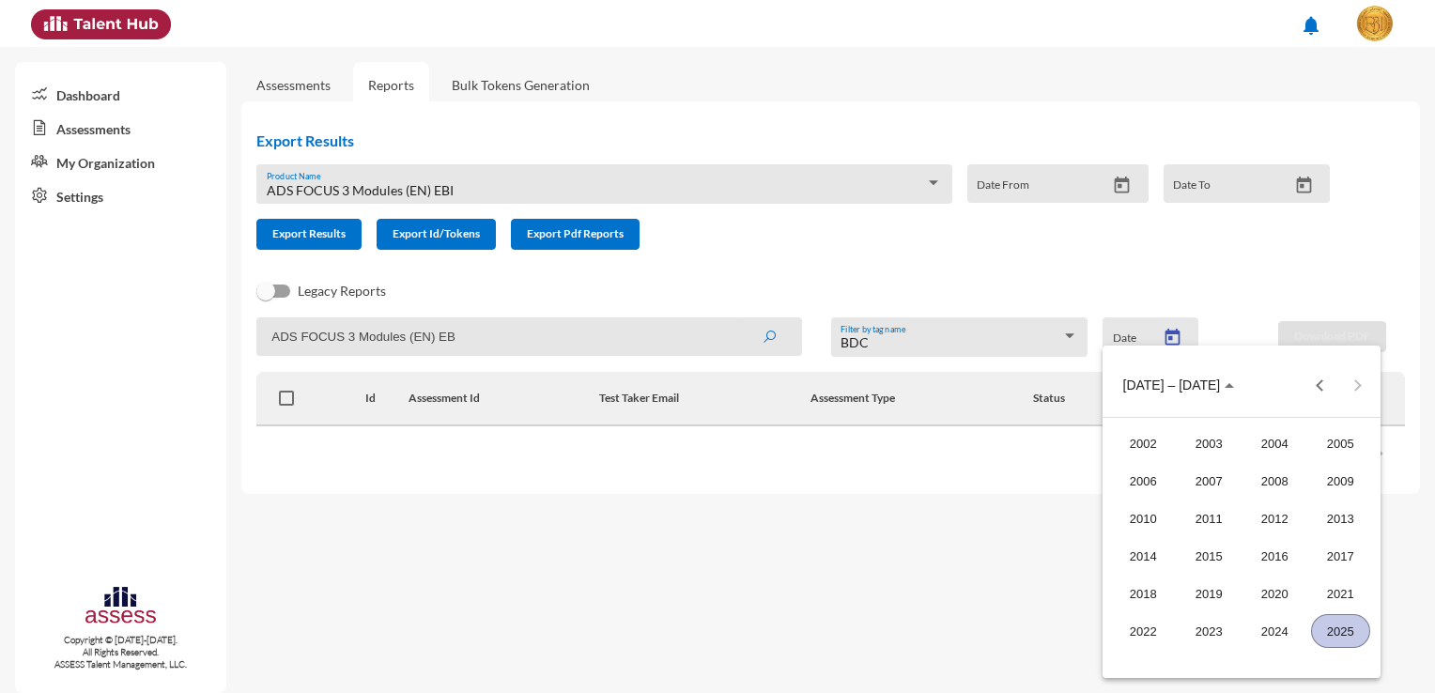
click at [1356, 636] on div "2025" at bounding box center [1340, 631] width 59 height 34
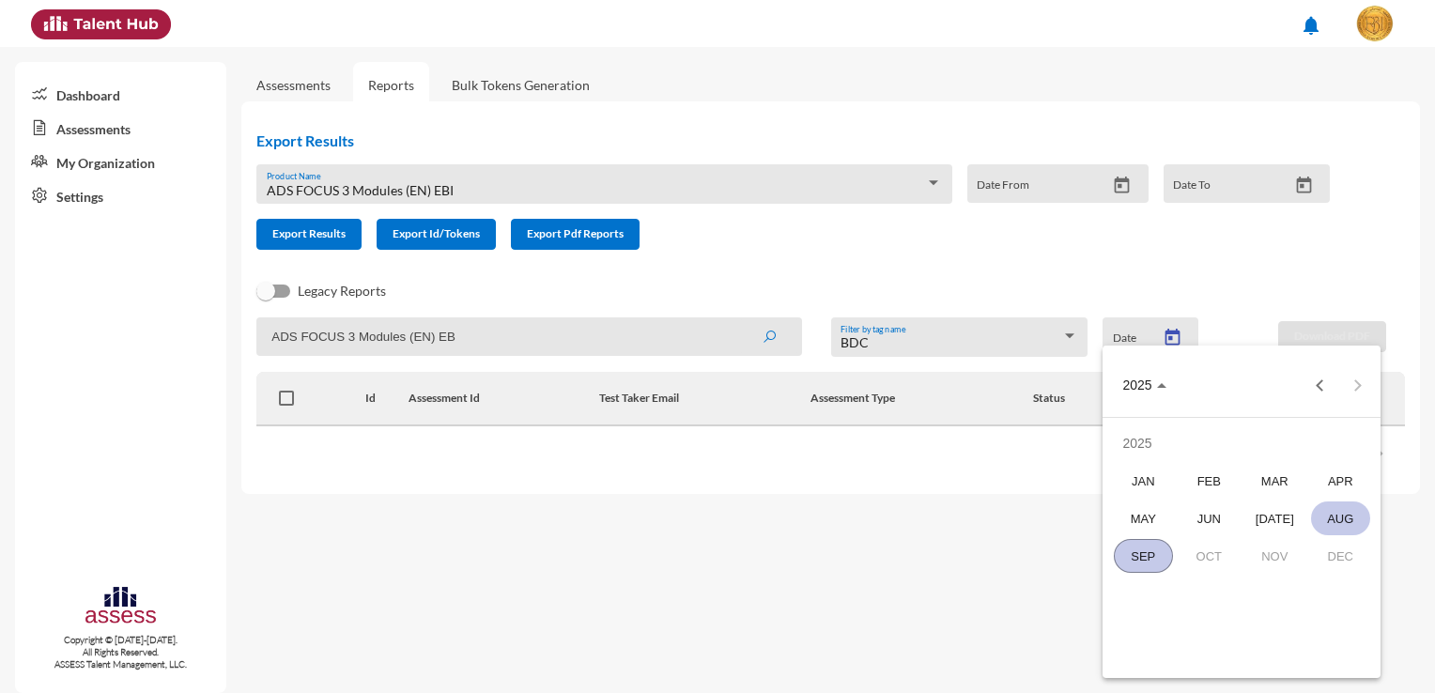
click at [1345, 510] on div "AUG" at bounding box center [1340, 518] width 59 height 34
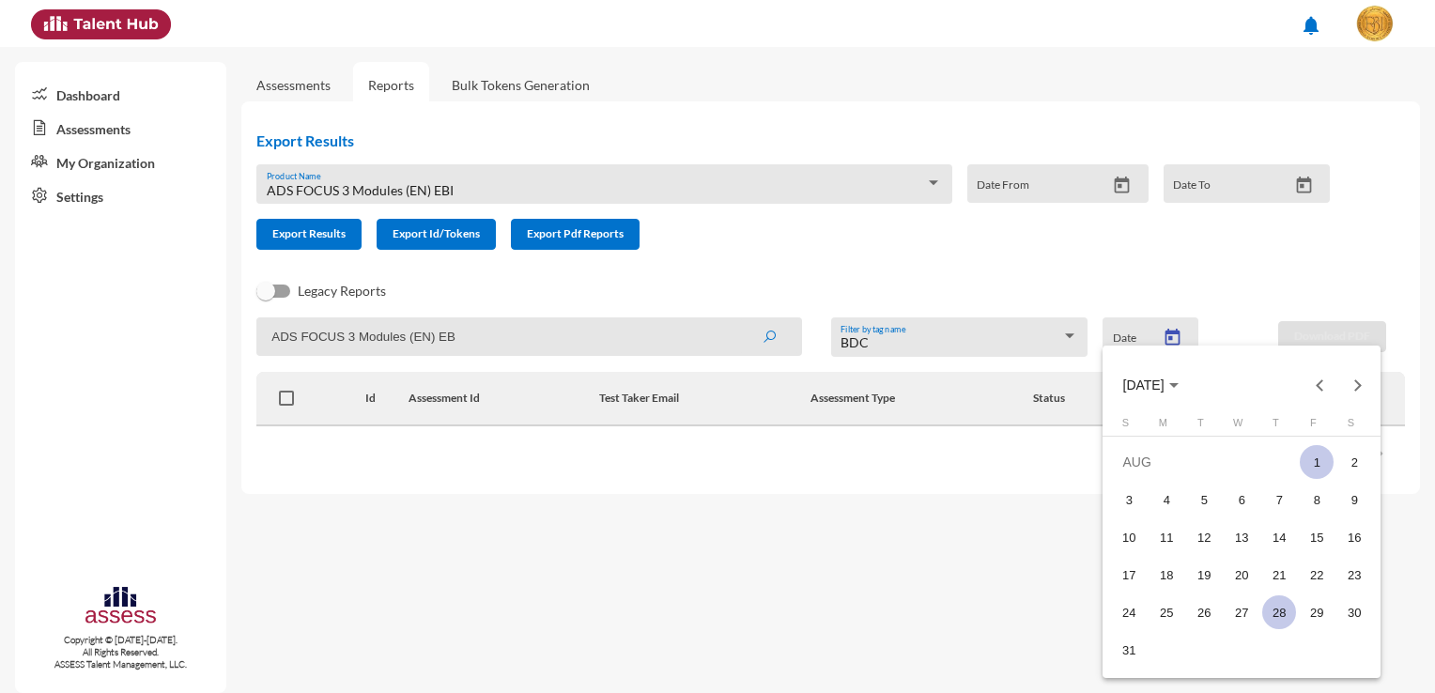
click at [1291, 602] on div "28" at bounding box center [1279, 612] width 34 height 34
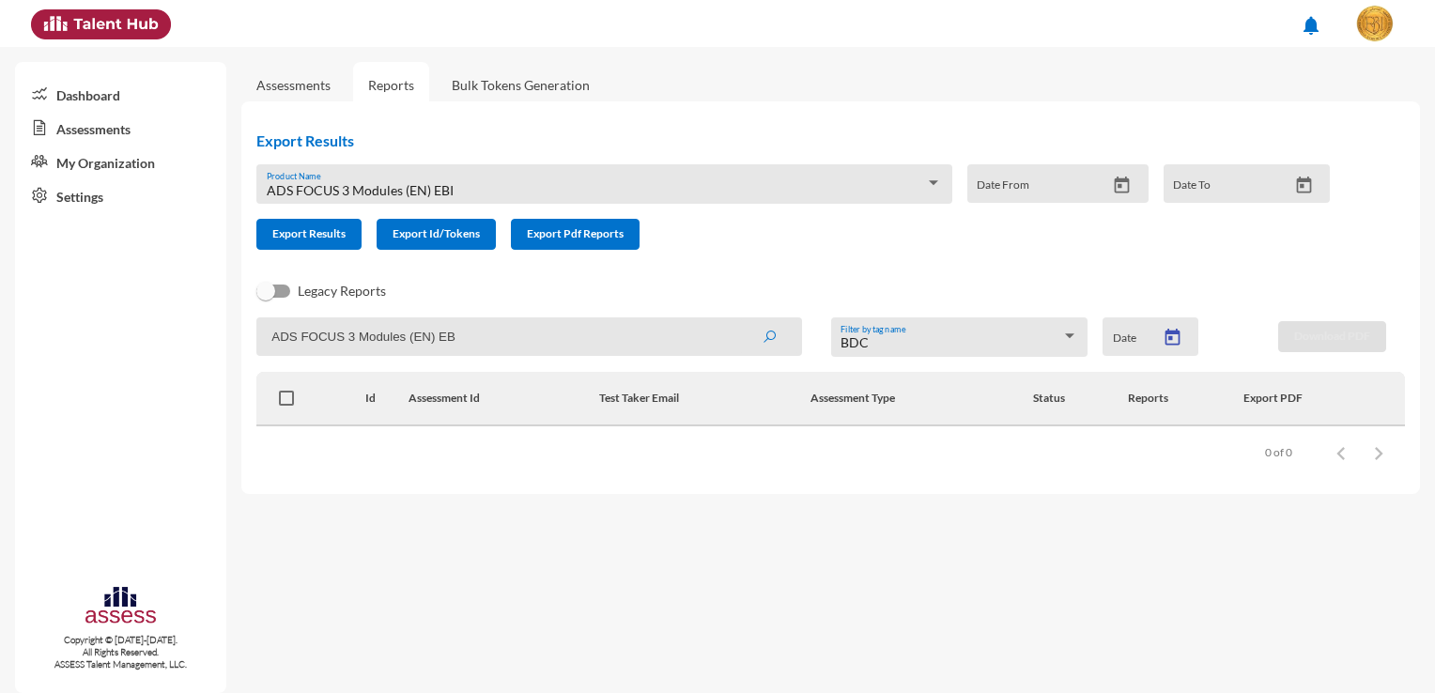
type input "[DATE]"
click at [1018, 182] on div "Date From" at bounding box center [1041, 189] width 129 height 28
click at [1128, 190] on icon "Open calendar" at bounding box center [1122, 184] width 15 height 17
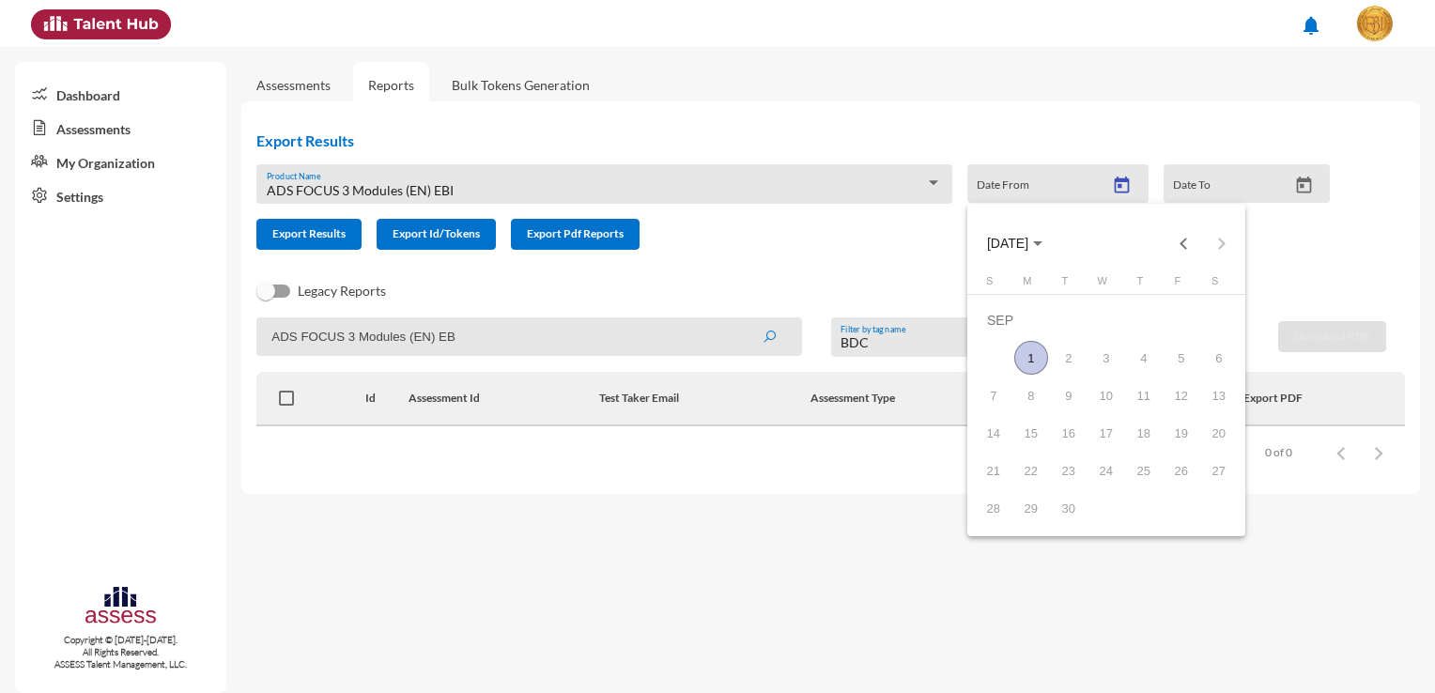
click at [1023, 248] on span "[DATE]" at bounding box center [1007, 244] width 41 height 15
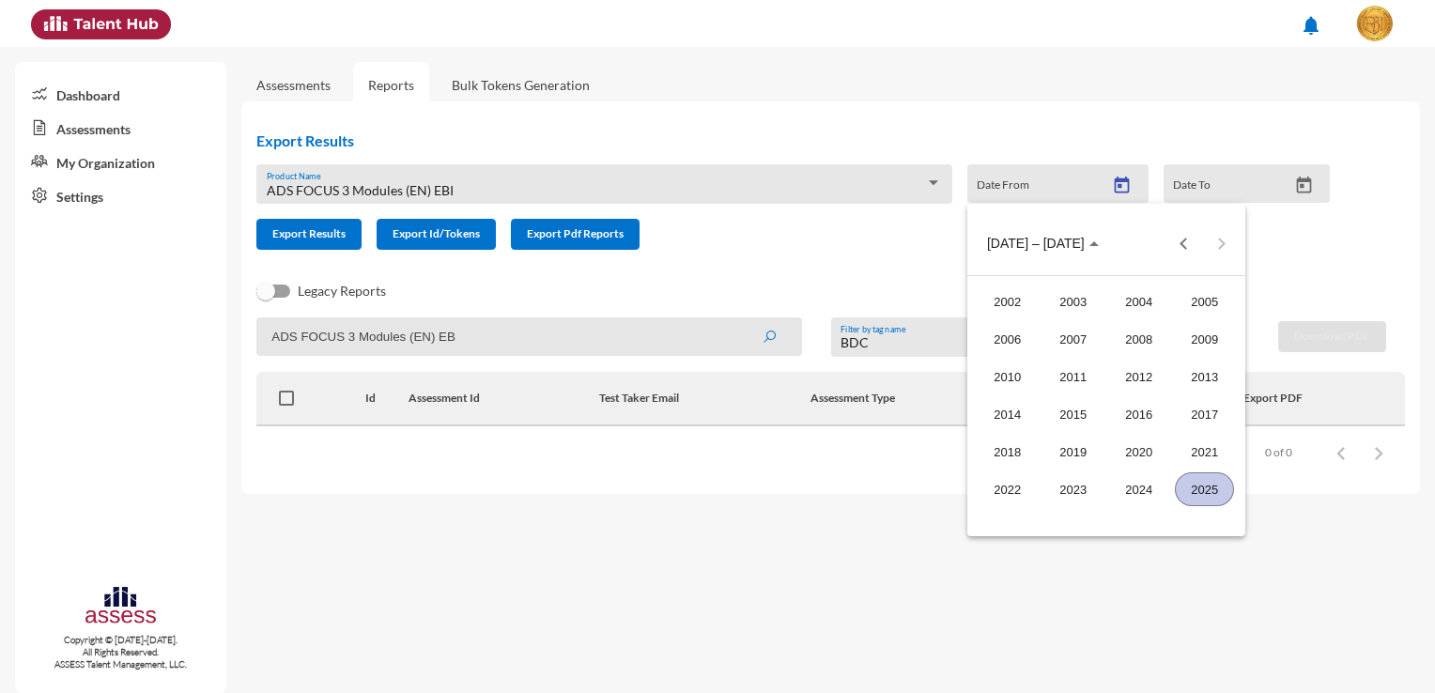
click at [1205, 491] on div "2025" at bounding box center [1204, 489] width 59 height 34
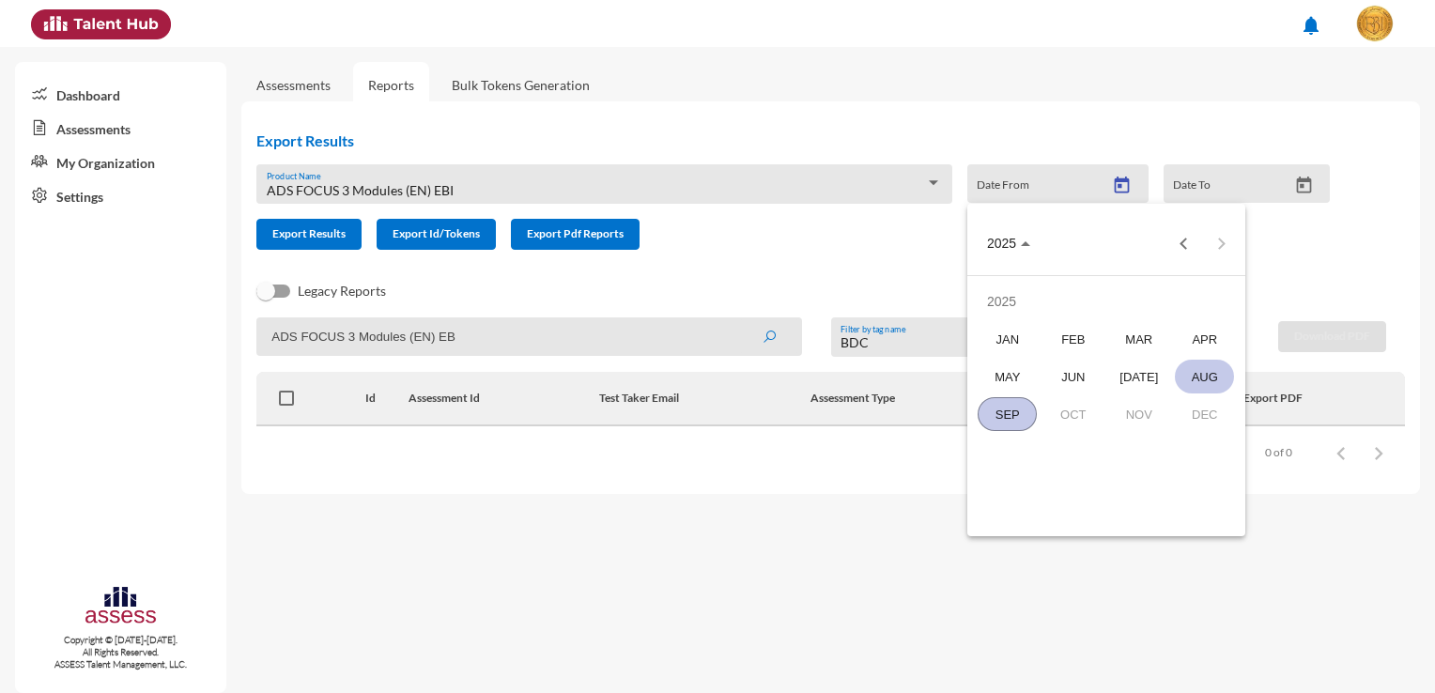
click at [1189, 377] on div "AUG" at bounding box center [1204, 377] width 59 height 34
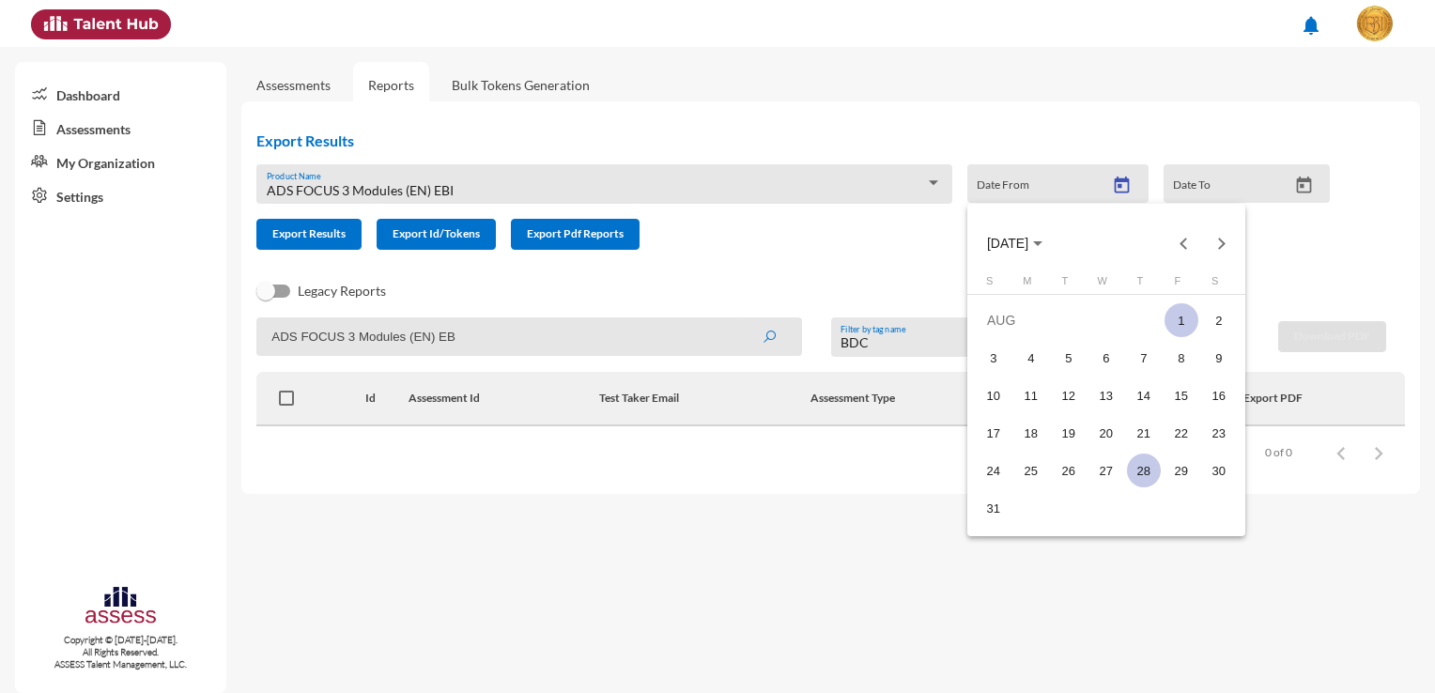
click at [1138, 473] on div "28" at bounding box center [1144, 471] width 34 height 34
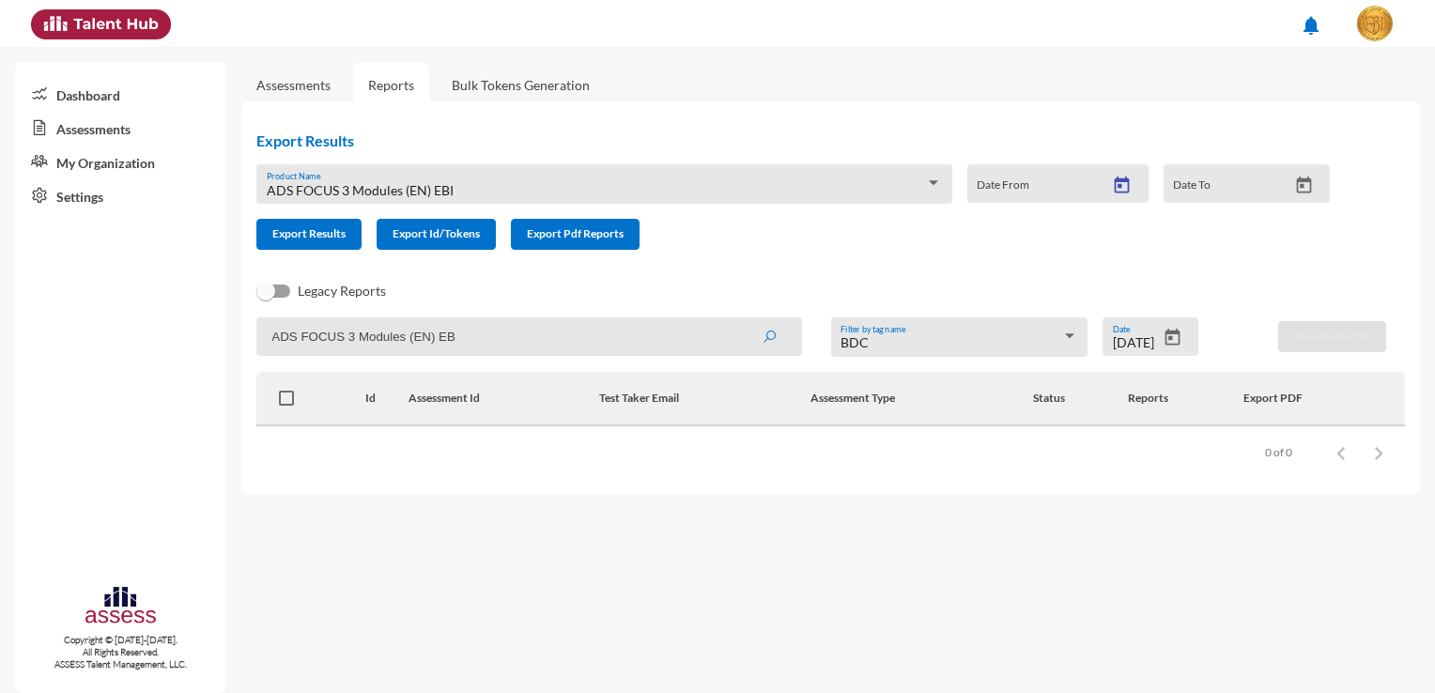
type input "[DATE]"
click at [1202, 187] on input "Date To" at bounding box center [1230, 190] width 114 height 15
click at [1290, 183] on button "Open calendar" at bounding box center [1303, 186] width 33 height 20
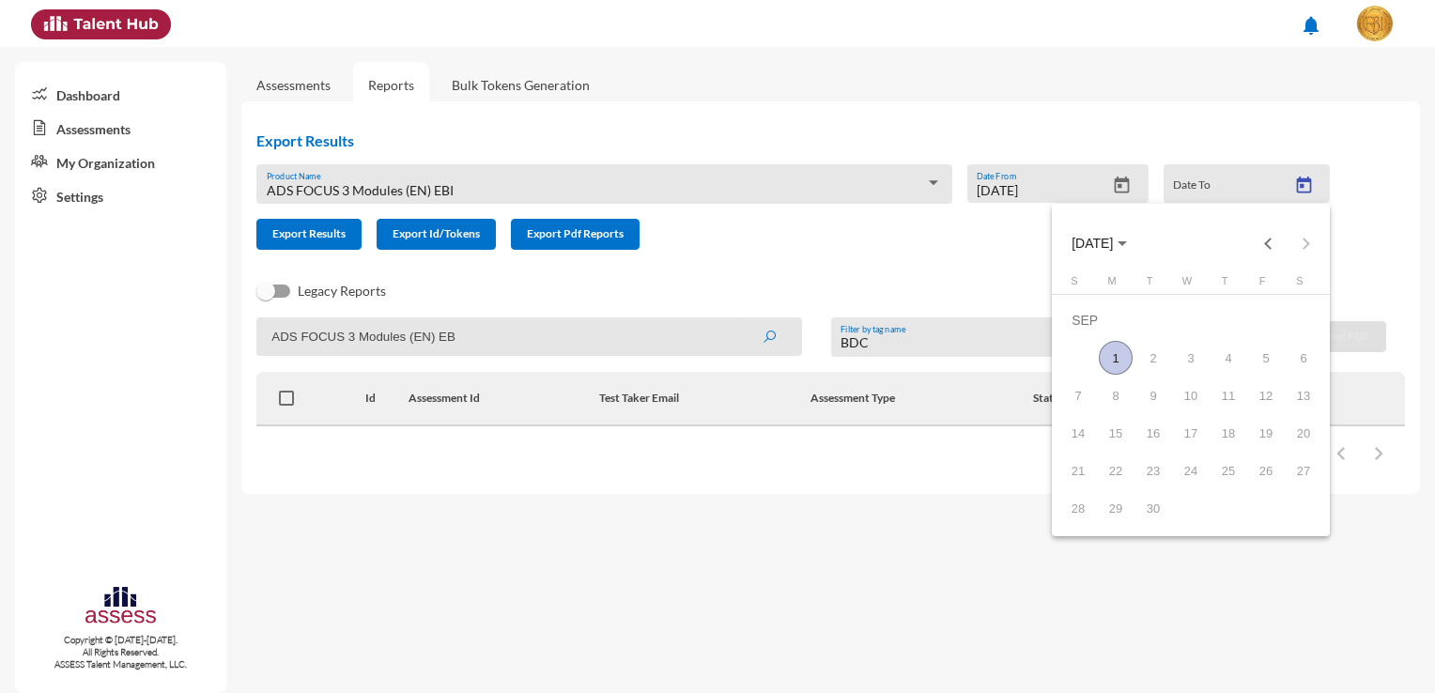
click at [1106, 262] on mat-calendar "SEP 2025 S M T W T F S SEP 1 2 3 4 5 6 7 8 9 10 11 12 13 14 15 16 17 18 19 20 2…" at bounding box center [1191, 370] width 278 height 332
click at [1107, 241] on span "[DATE]" at bounding box center [1091, 244] width 41 height 15
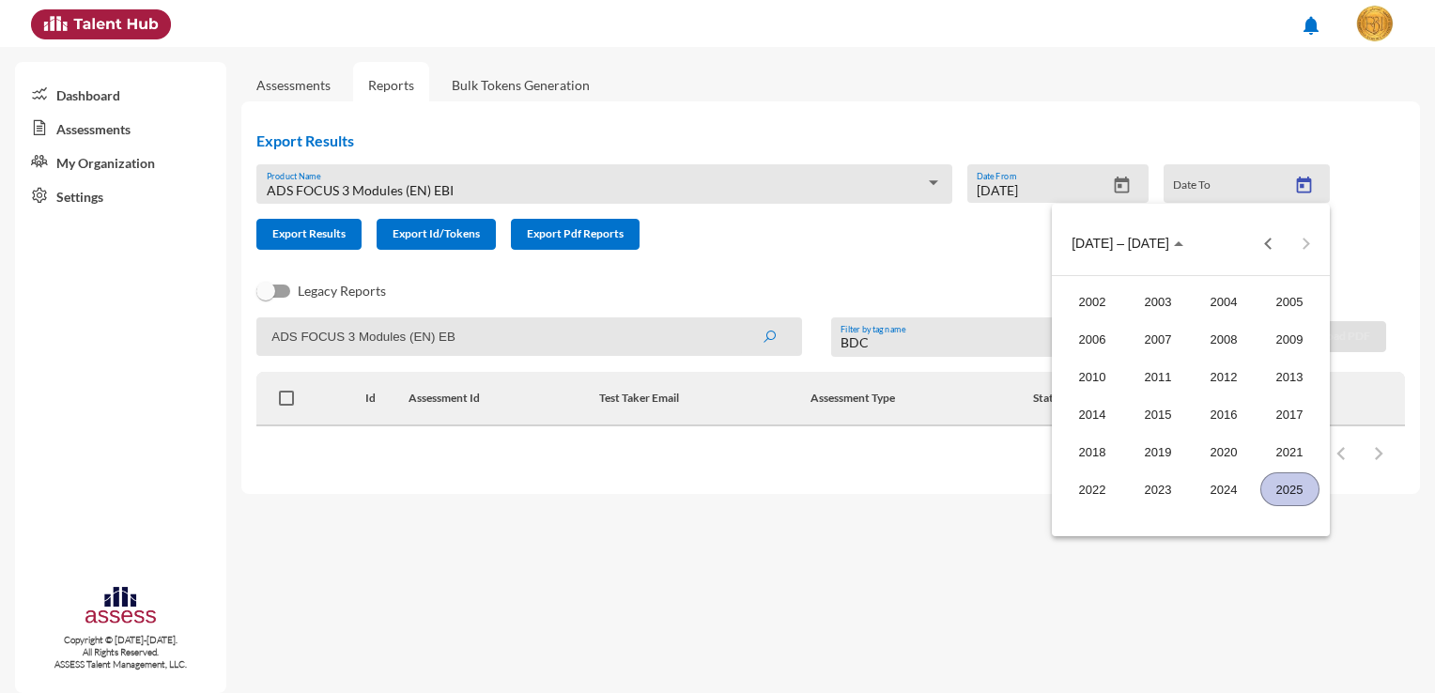
click at [1294, 493] on div "2025" at bounding box center [1289, 489] width 59 height 34
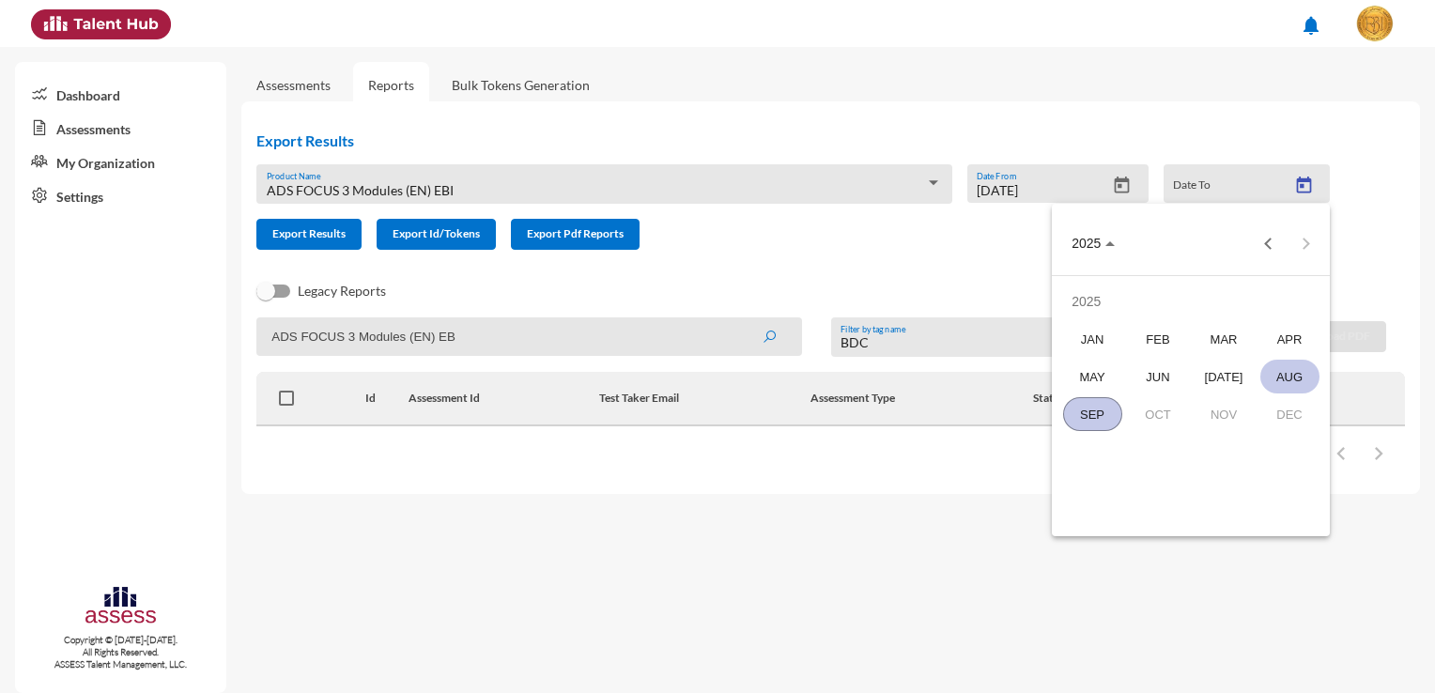
click at [1266, 374] on div "AUG" at bounding box center [1289, 377] width 59 height 34
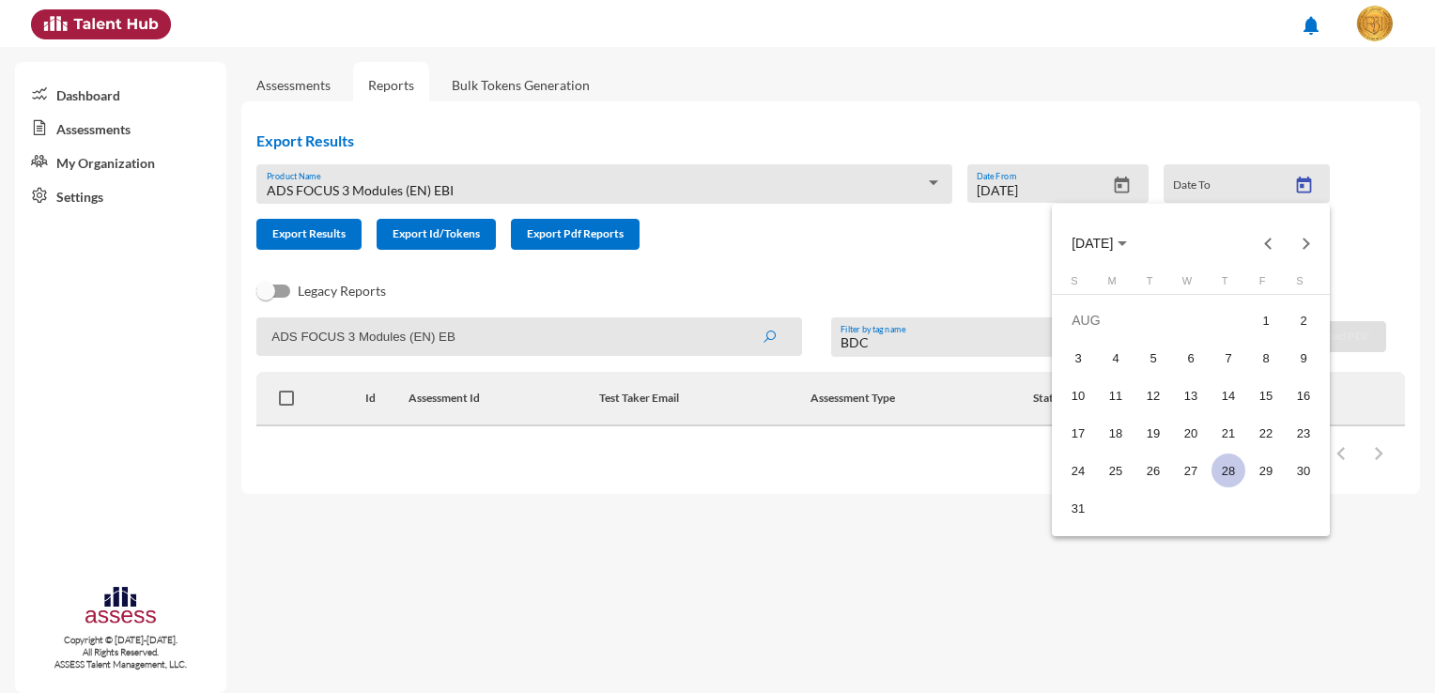
click at [1239, 475] on div "28" at bounding box center [1228, 471] width 34 height 34
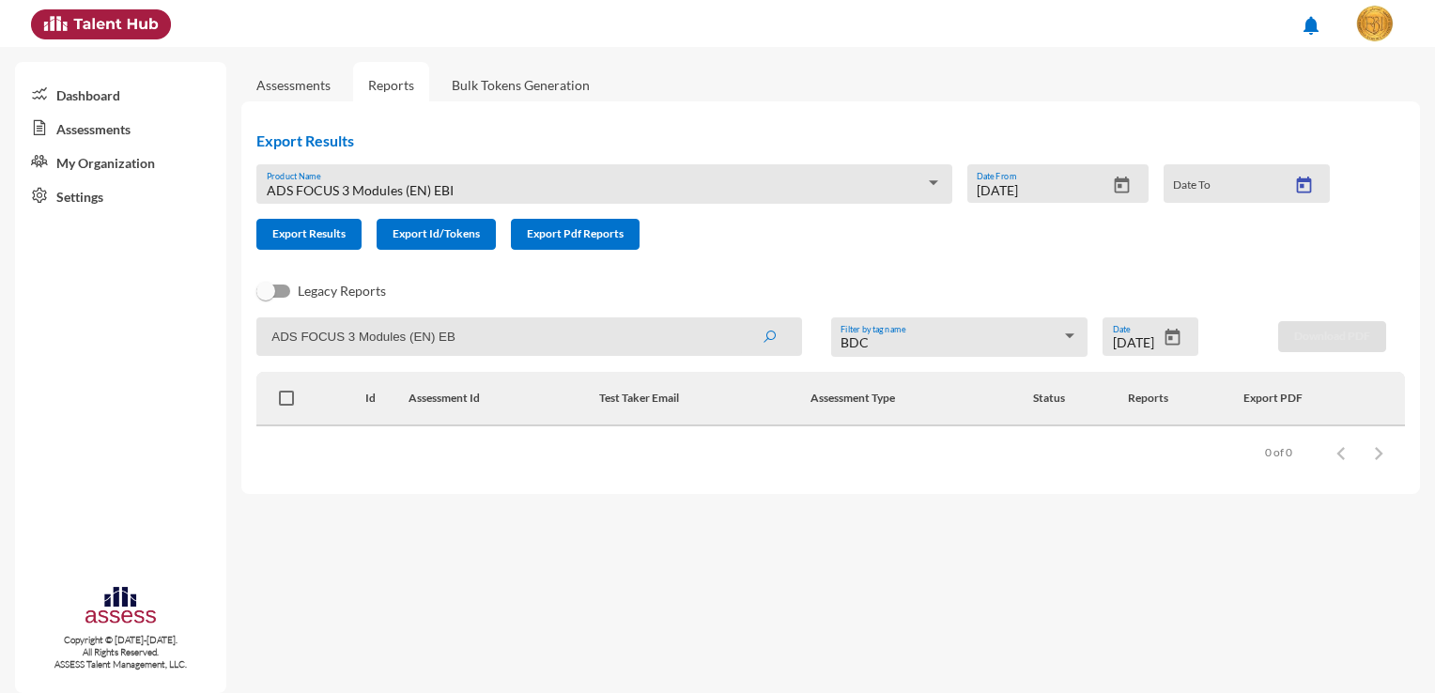
type input "[DATE]"
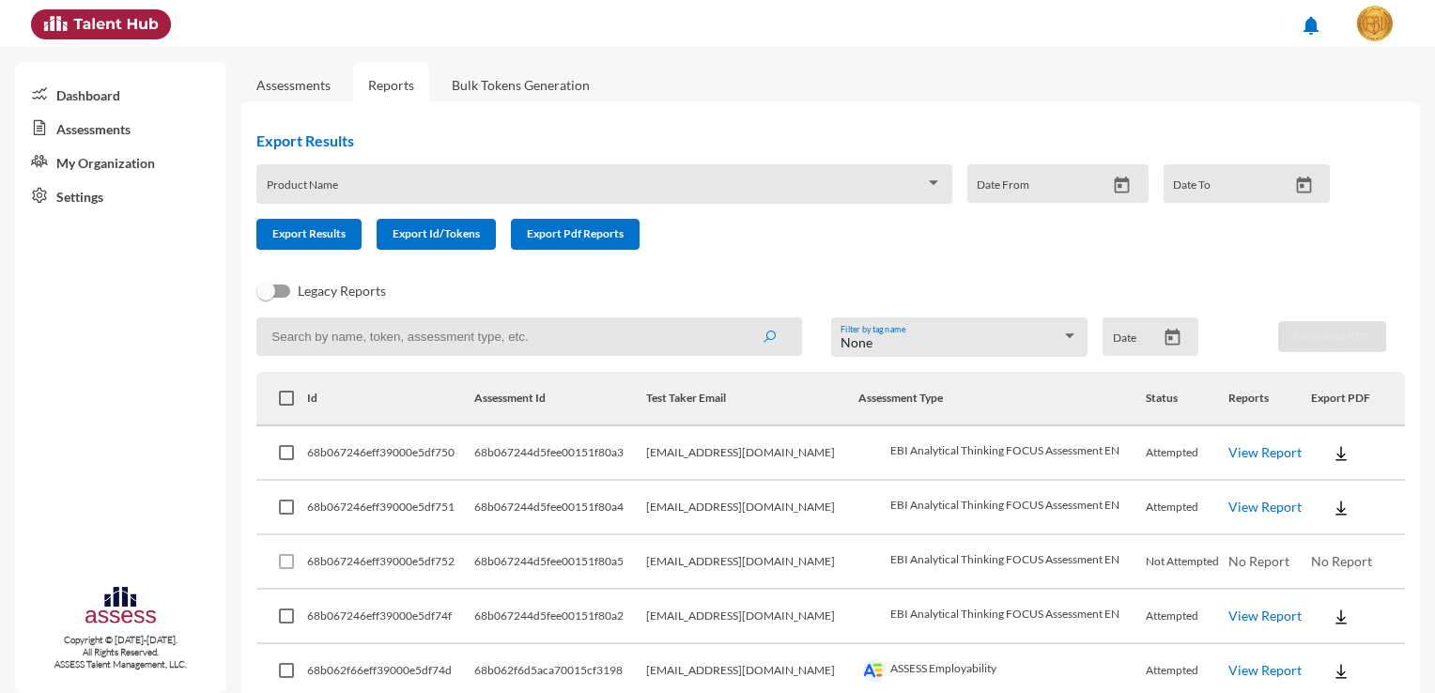
click at [481, 90] on link "Bulk Tokens Generation" at bounding box center [521, 85] width 168 height 46
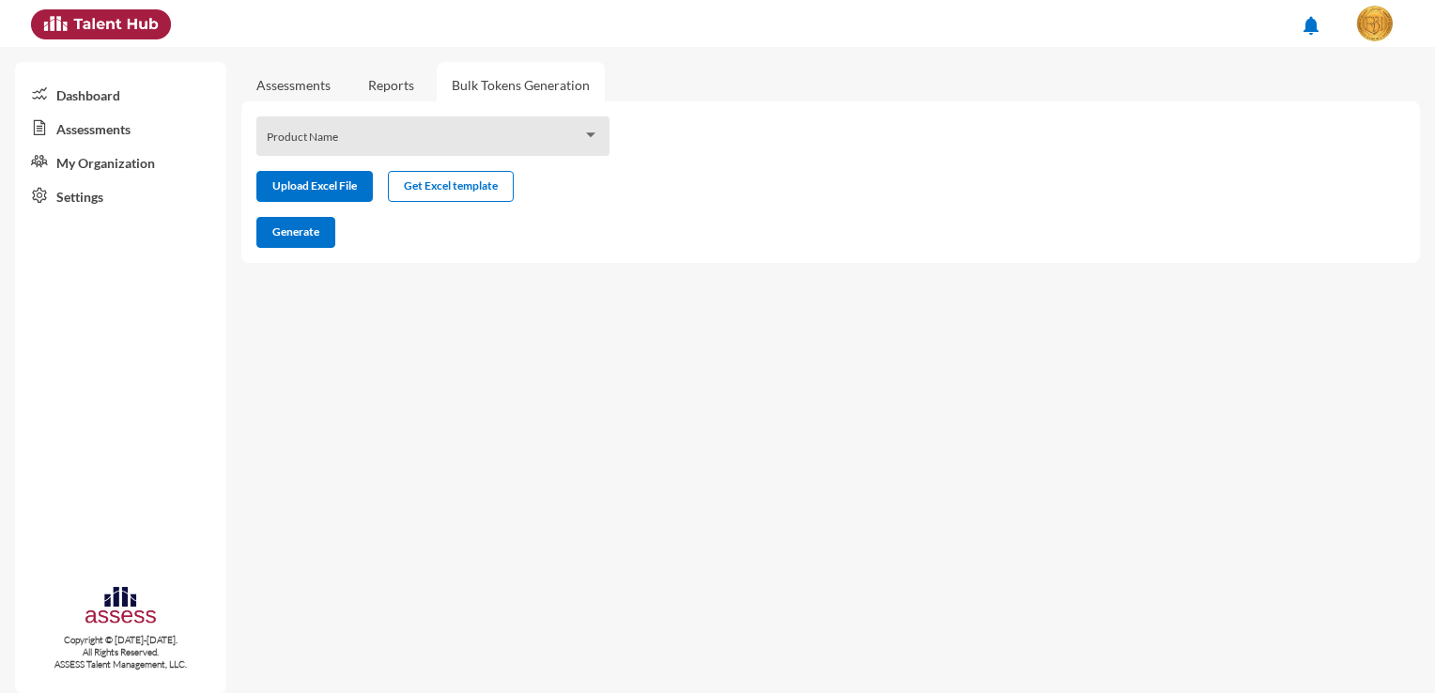
click at [392, 79] on link "Reports" at bounding box center [391, 85] width 76 height 46
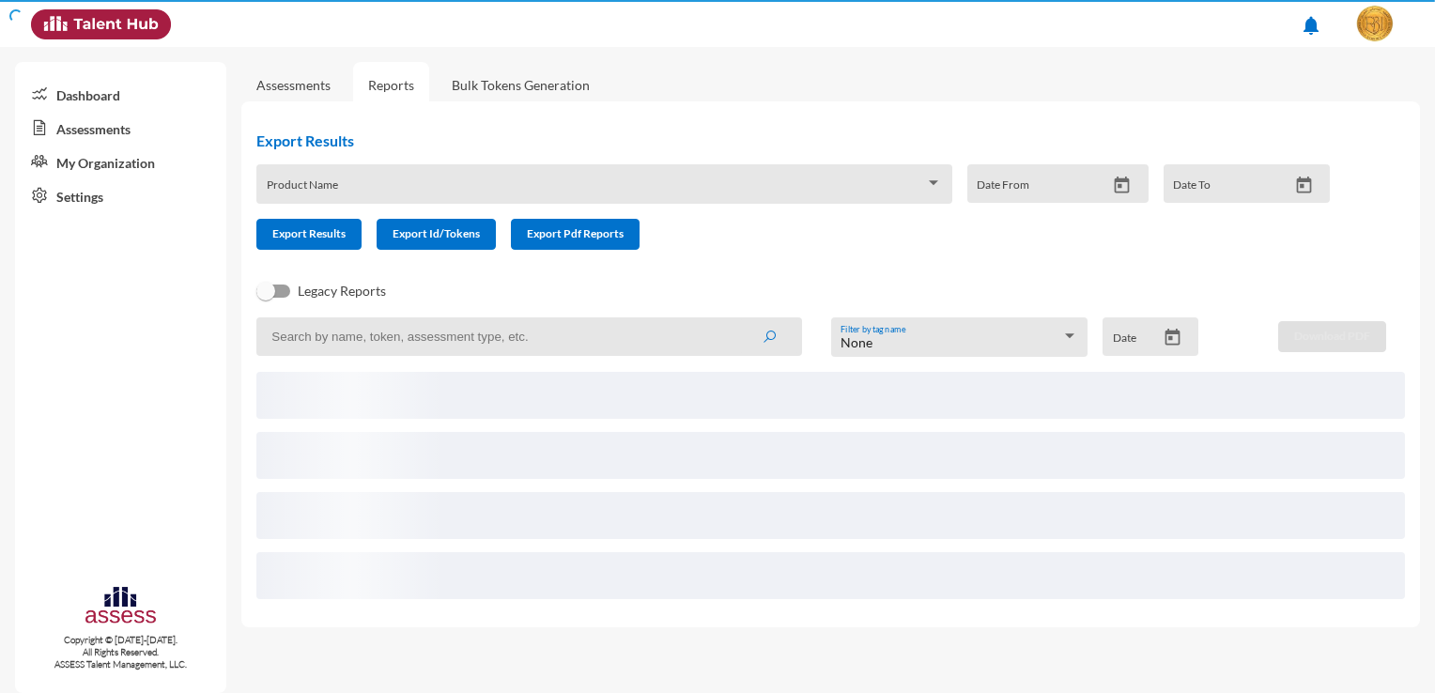
click at [319, 94] on link "Assessments" at bounding box center [293, 85] width 104 height 46
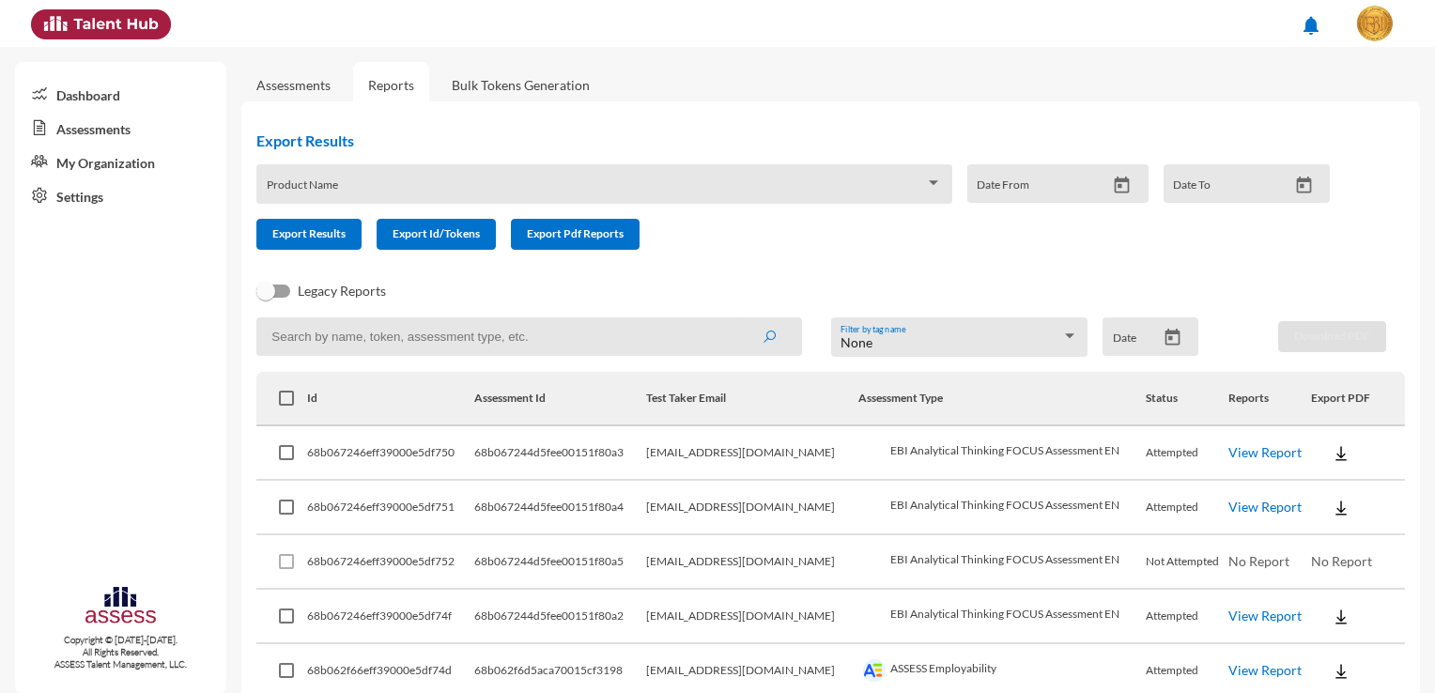
click at [307, 82] on link "Assessments" at bounding box center [293, 85] width 74 height 16
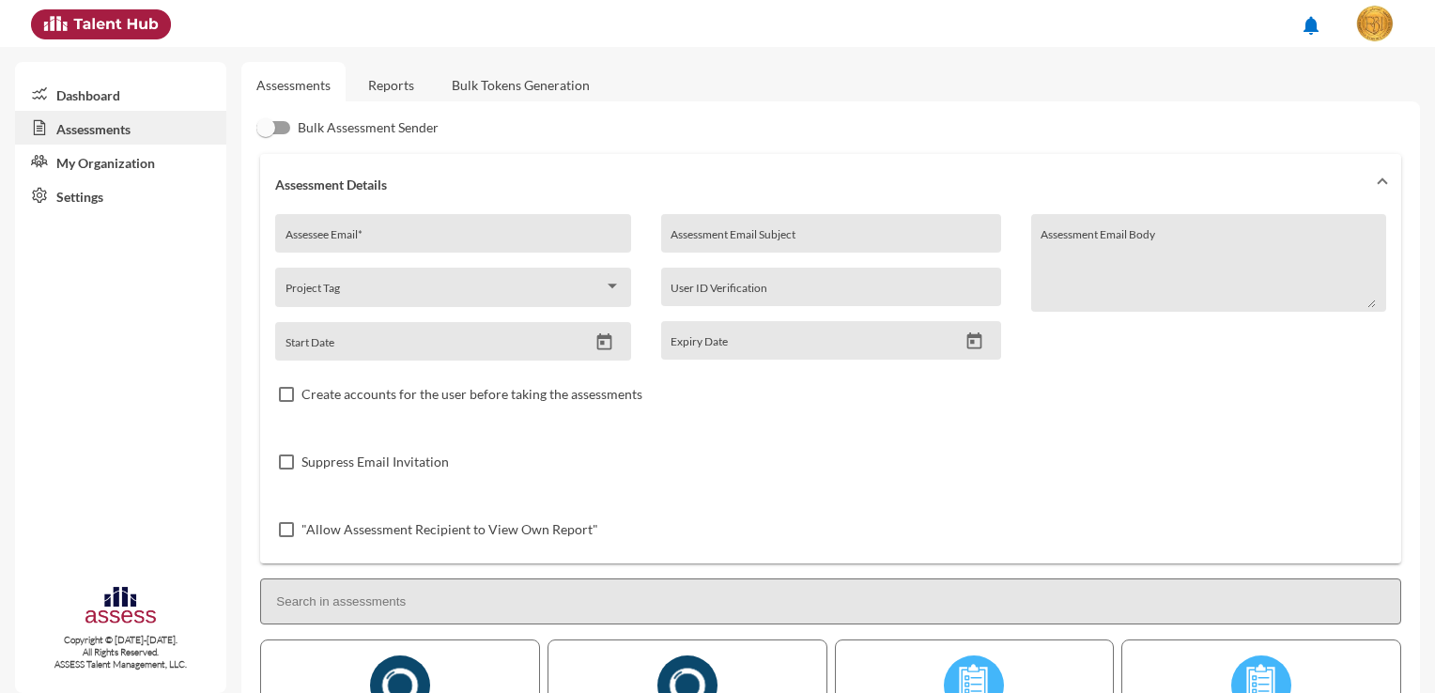
click at [408, 96] on link "Reports" at bounding box center [391, 85] width 76 height 46
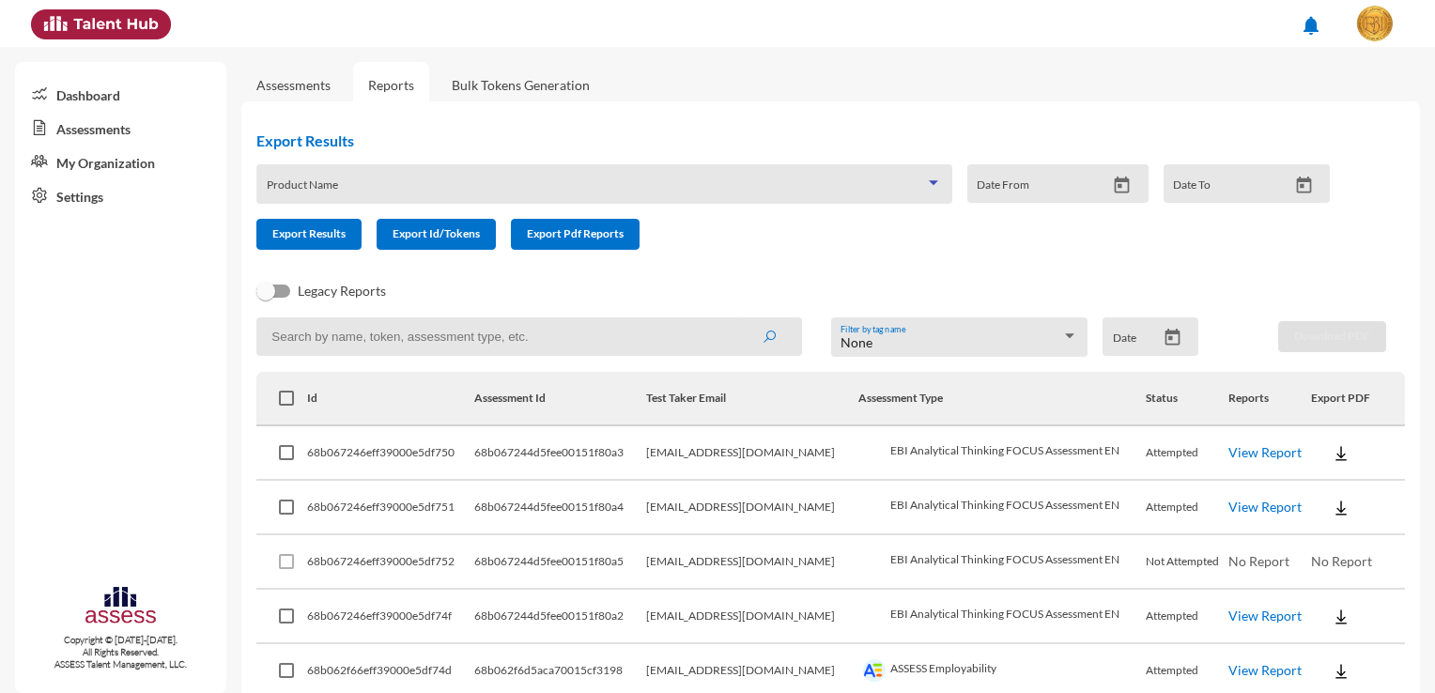
click at [349, 185] on span at bounding box center [596, 190] width 658 height 15
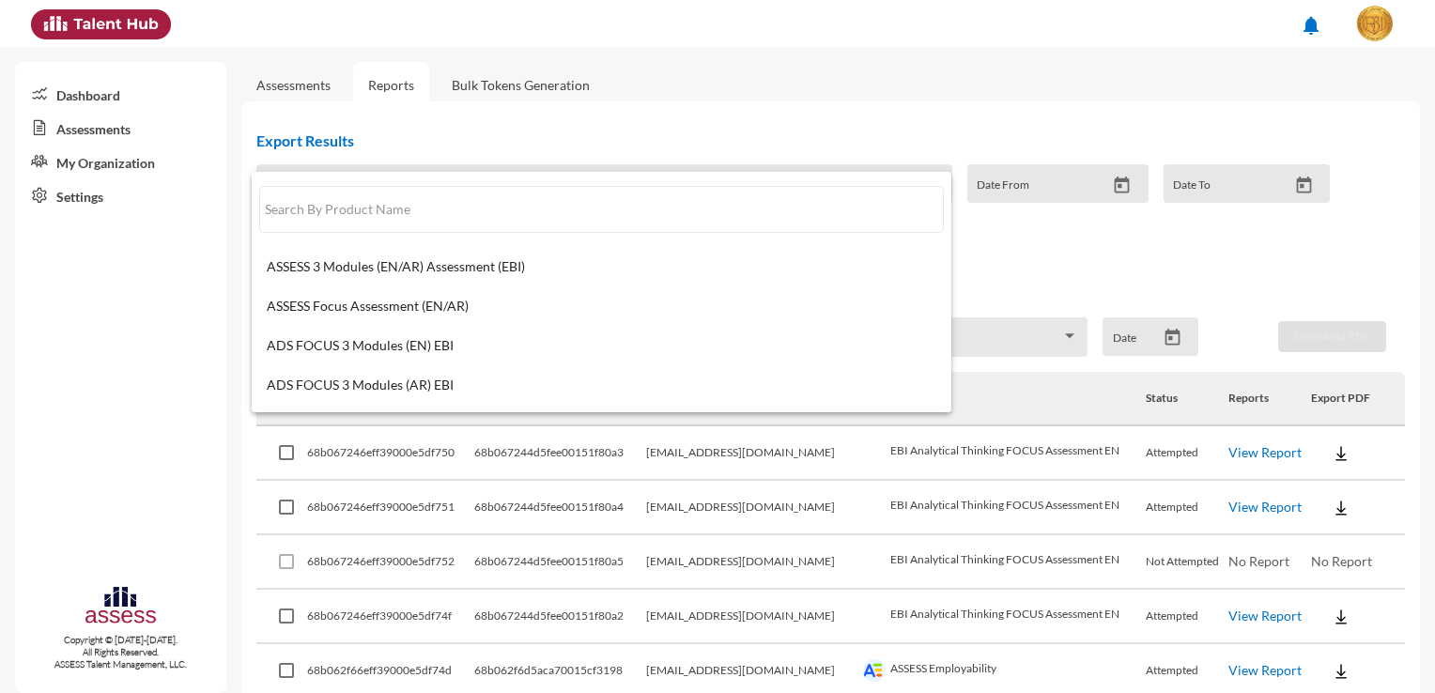
click at [349, 186] on input "text" at bounding box center [601, 209] width 685 height 47
click at [511, 115] on div at bounding box center [717, 346] width 1435 height 693
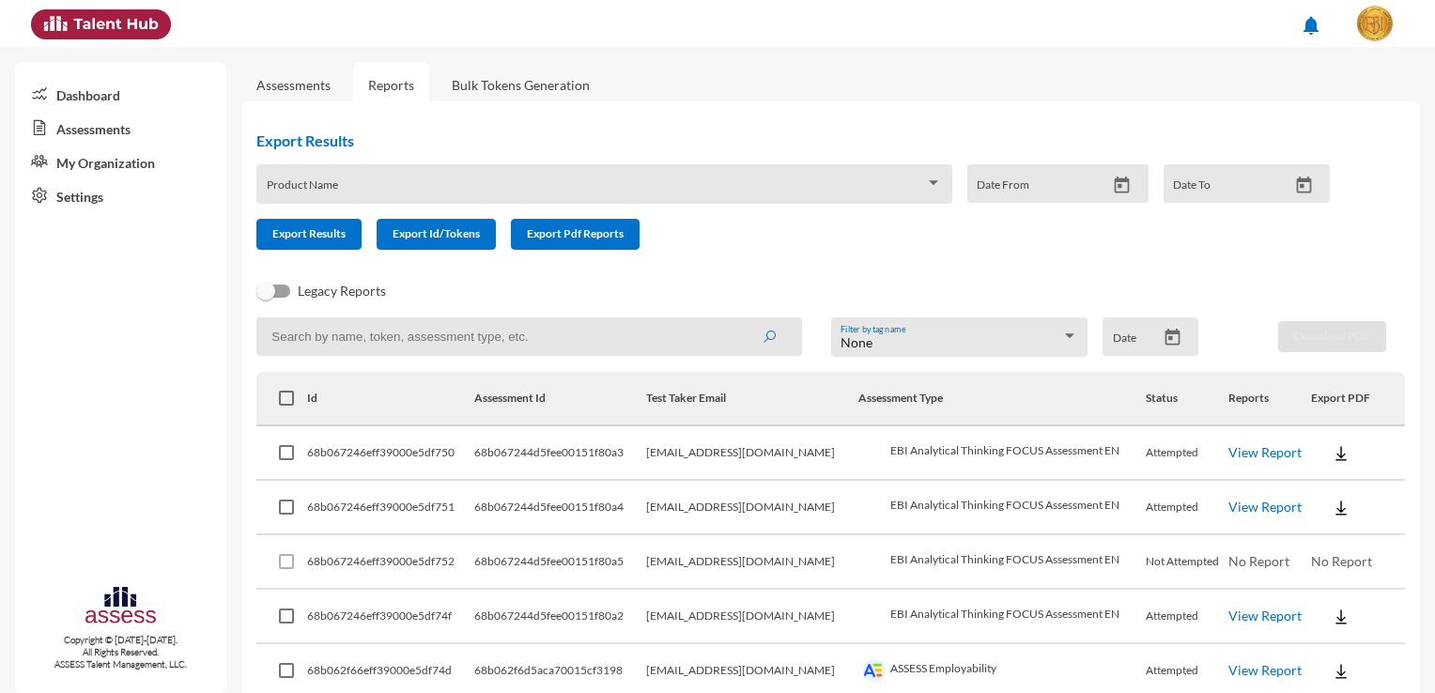
click at [533, 188] on span at bounding box center [596, 190] width 658 height 15
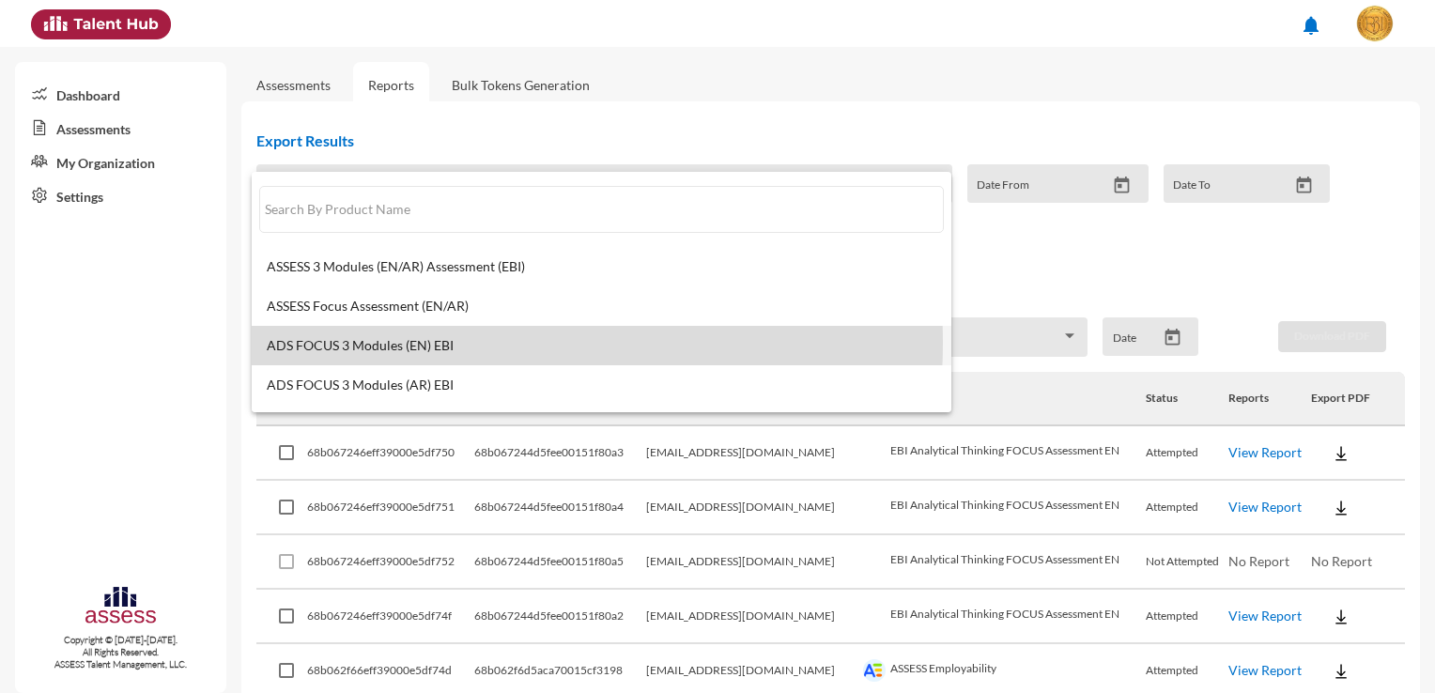
click at [434, 343] on span "ADS FOCUS 3 Modules (EN) EBI" at bounding box center [601, 345] width 669 height 15
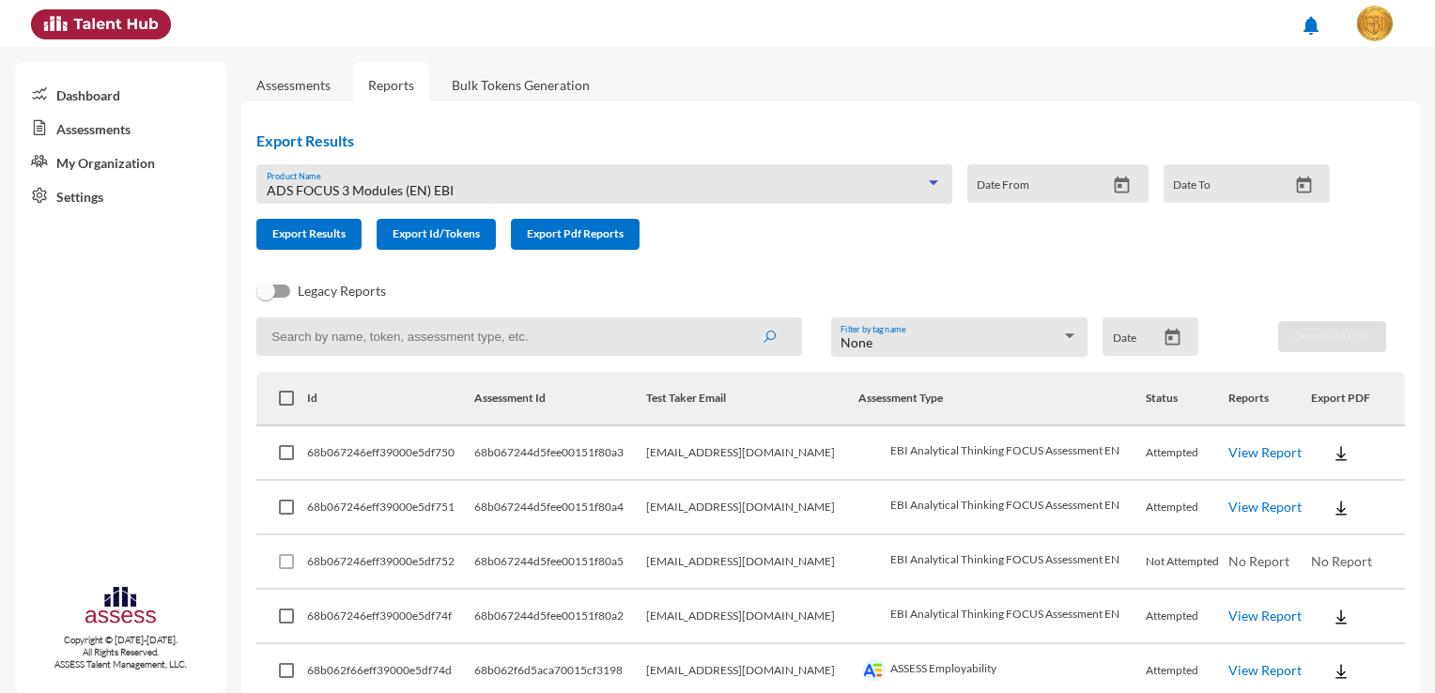
click at [1115, 182] on icon "Open calendar" at bounding box center [1122, 184] width 15 height 17
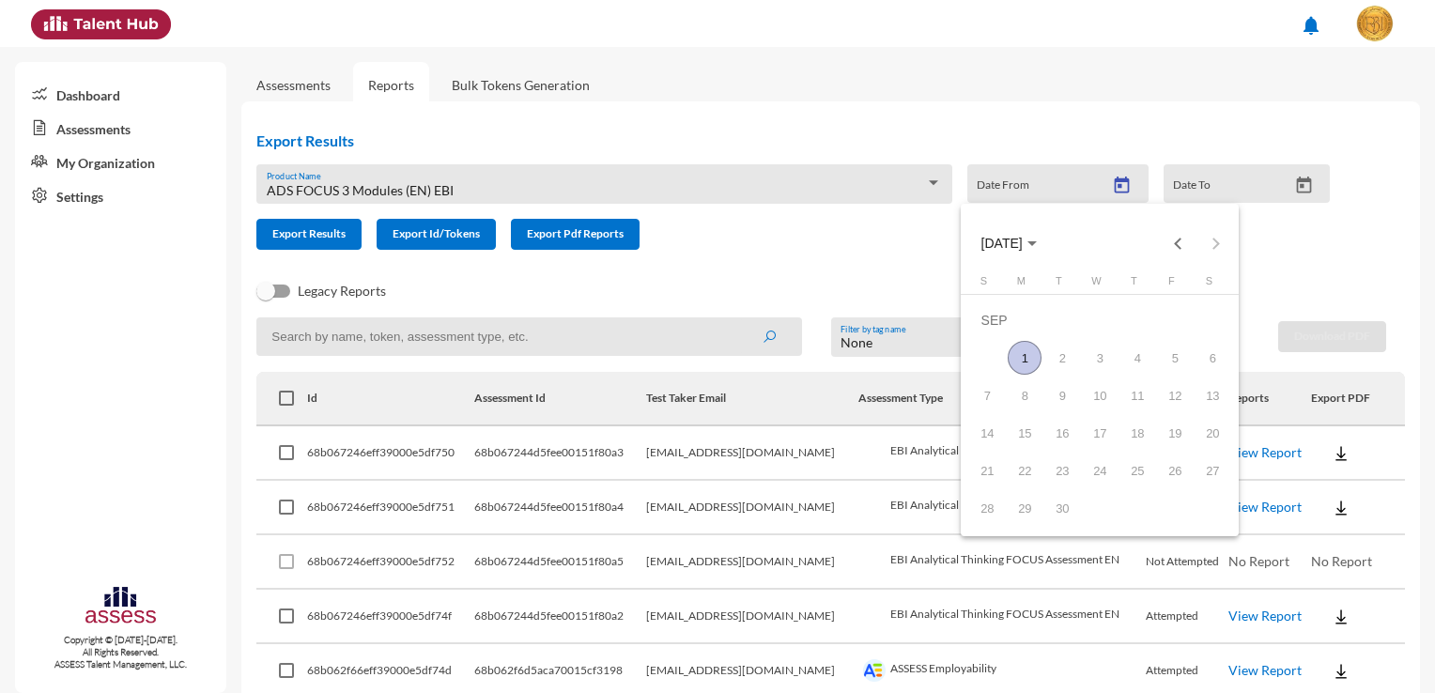
click at [1014, 252] on button "SEP 2025" at bounding box center [1008, 243] width 85 height 38
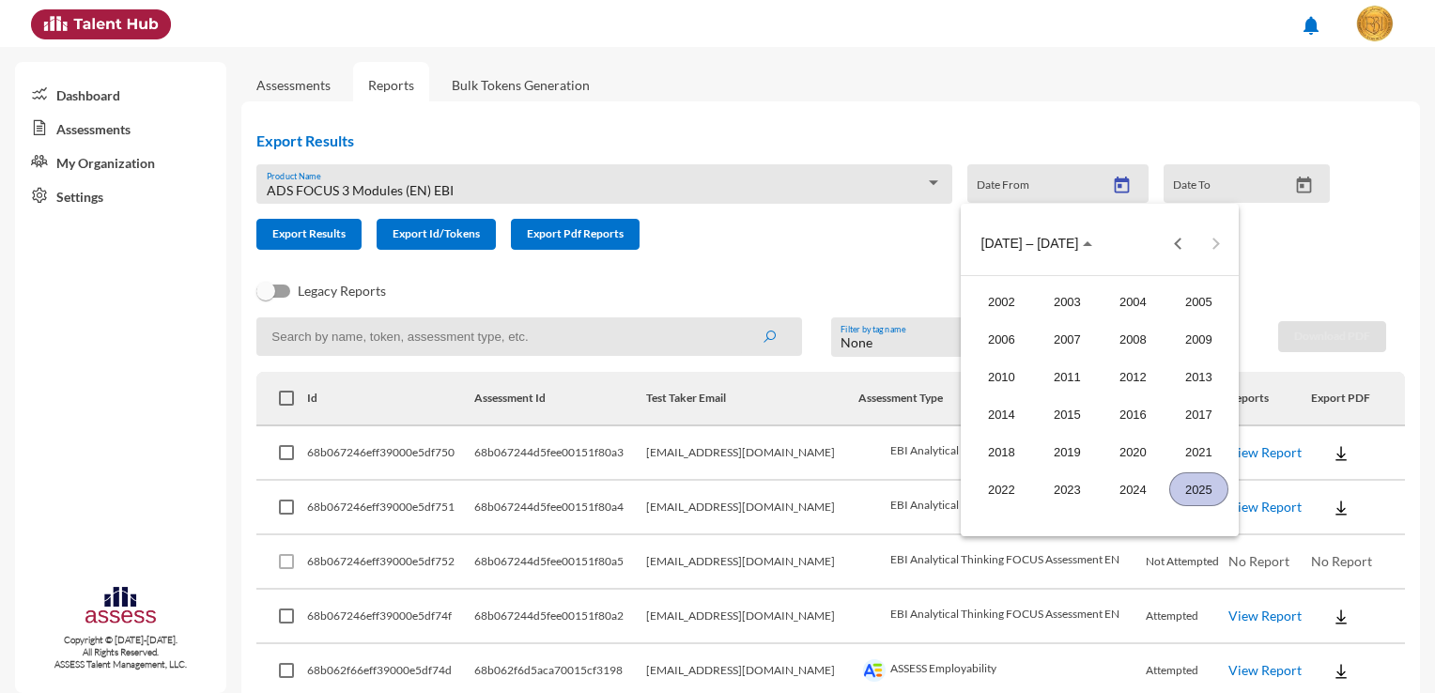
click at [793, 295] on div at bounding box center [717, 346] width 1435 height 693
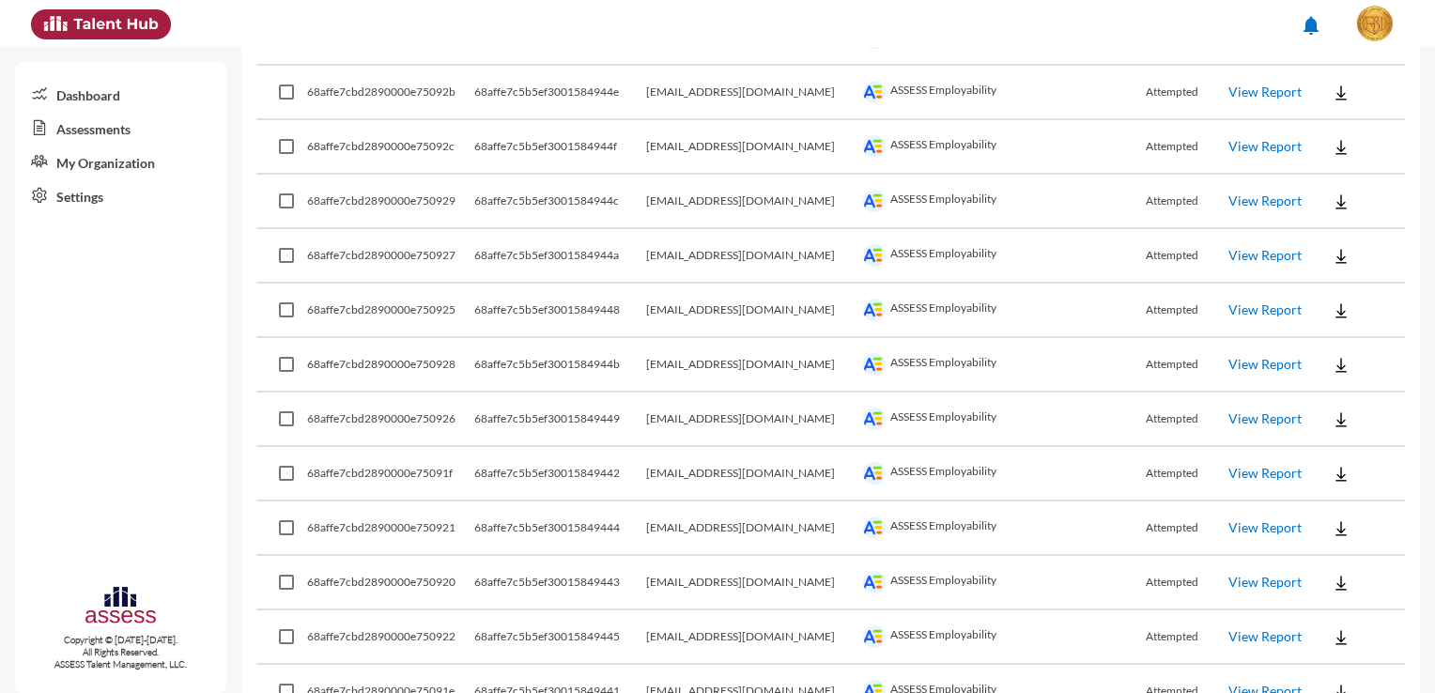
scroll to position [5224, 0]
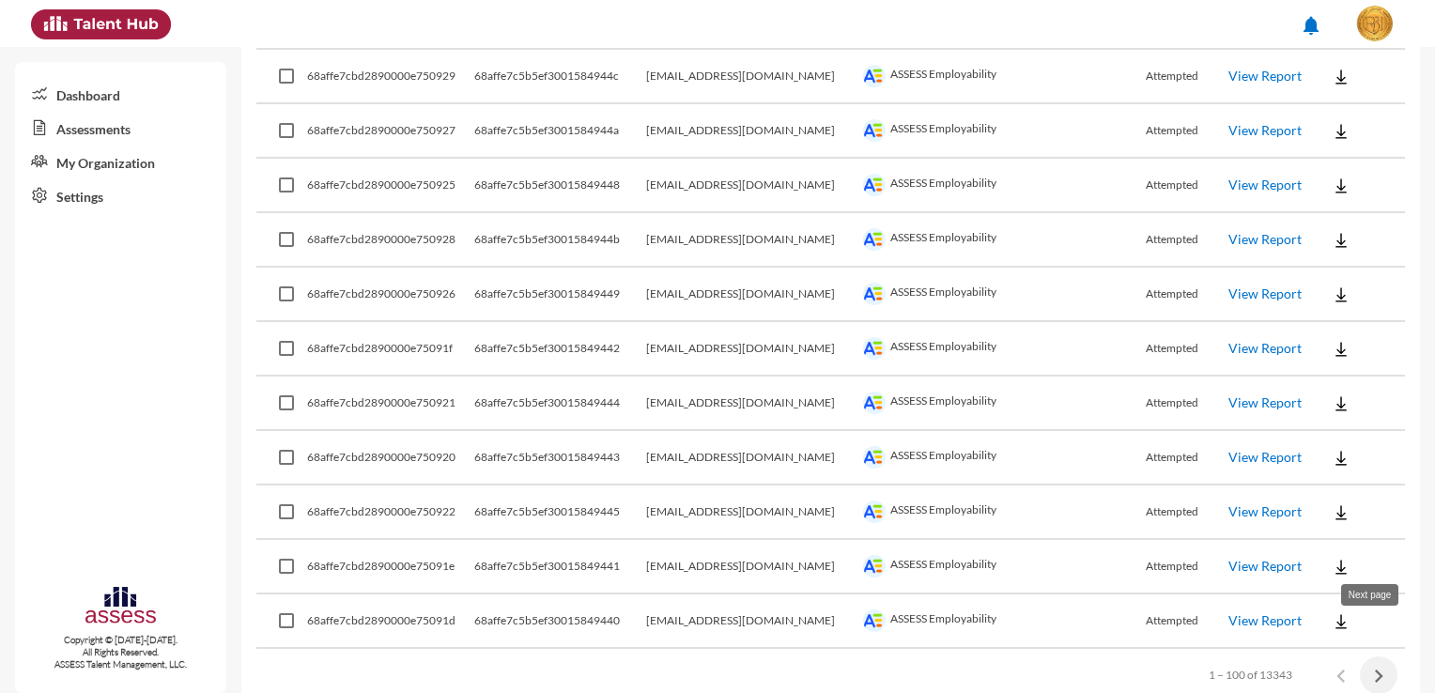
click at [1375, 669] on icon "Next page" at bounding box center [1379, 675] width 8 height 13
click at [1365, 663] on icon "Next page" at bounding box center [1378, 676] width 26 height 26
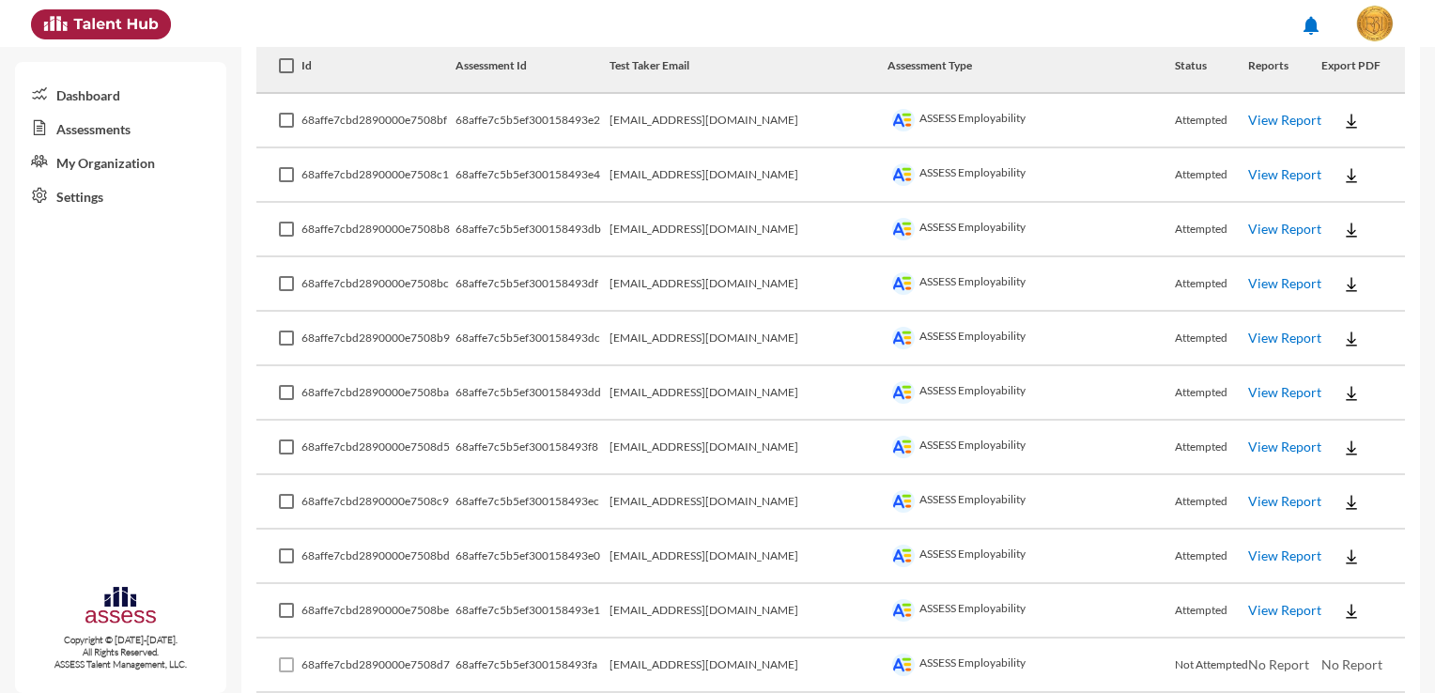
scroll to position [0, 0]
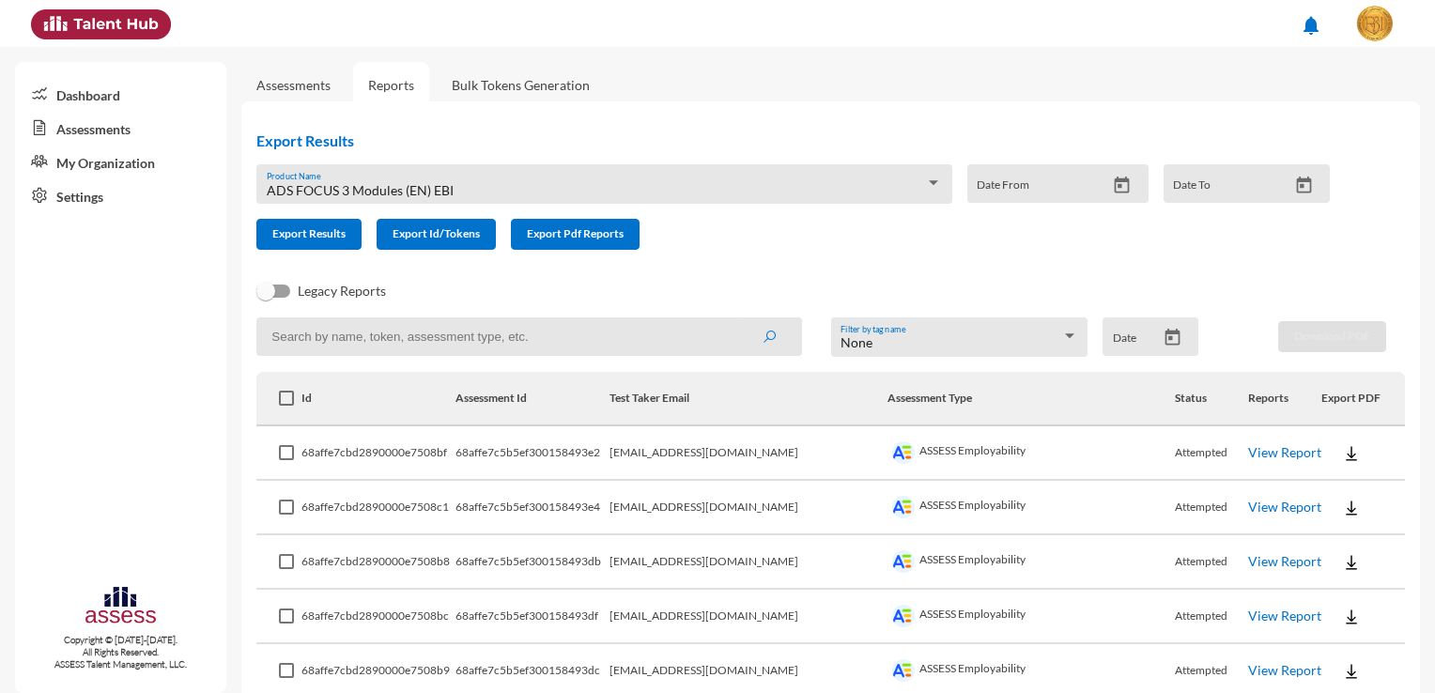
click at [528, 347] on input at bounding box center [529, 336] width 546 height 38
drag, startPoint x: 546, startPoint y: 323, endPoint x: 533, endPoint y: 340, distance: 20.8
click at [533, 340] on input at bounding box center [529, 336] width 546 height 38
paste input "68aecf3d4003af0015a423bc"
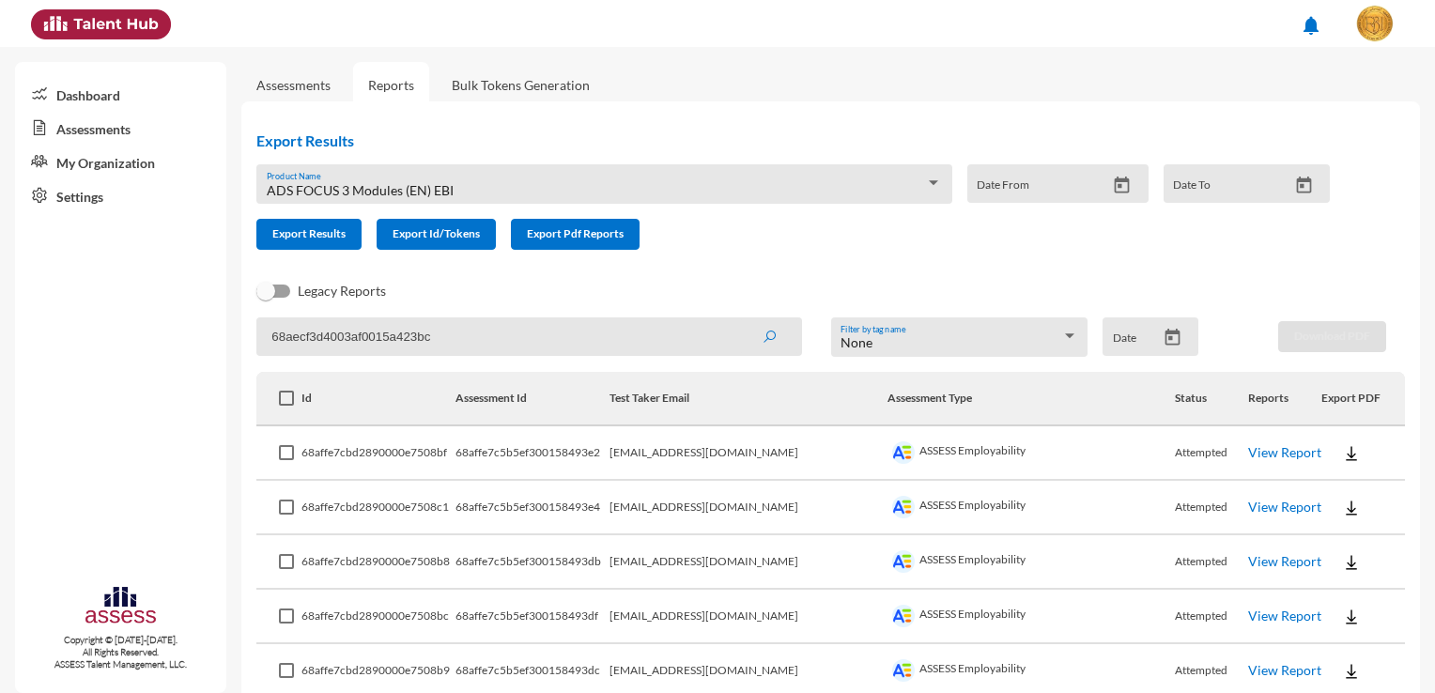
type input "68aecf3d4003af0015a423bc"
click at [768, 339] on icon "submit" at bounding box center [769, 337] width 15 height 15
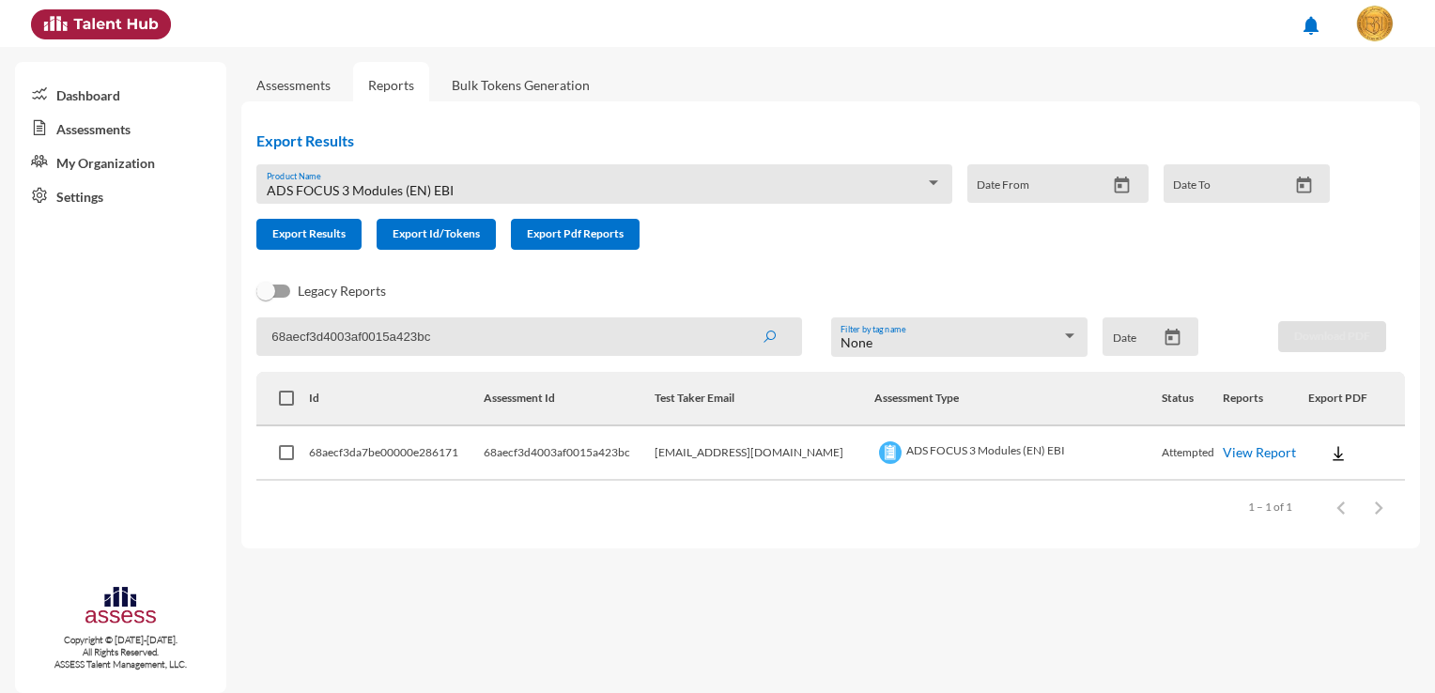
click at [1329, 456] on img at bounding box center [1338, 453] width 19 height 19
click at [1327, 449] on div at bounding box center [717, 346] width 1435 height 693
click at [1332, 454] on img at bounding box center [1338, 453] width 19 height 19
click at [1331, 483] on button "EN" at bounding box center [1348, 487] width 105 height 36
click at [1247, 459] on link "View Report" at bounding box center [1259, 452] width 73 height 16
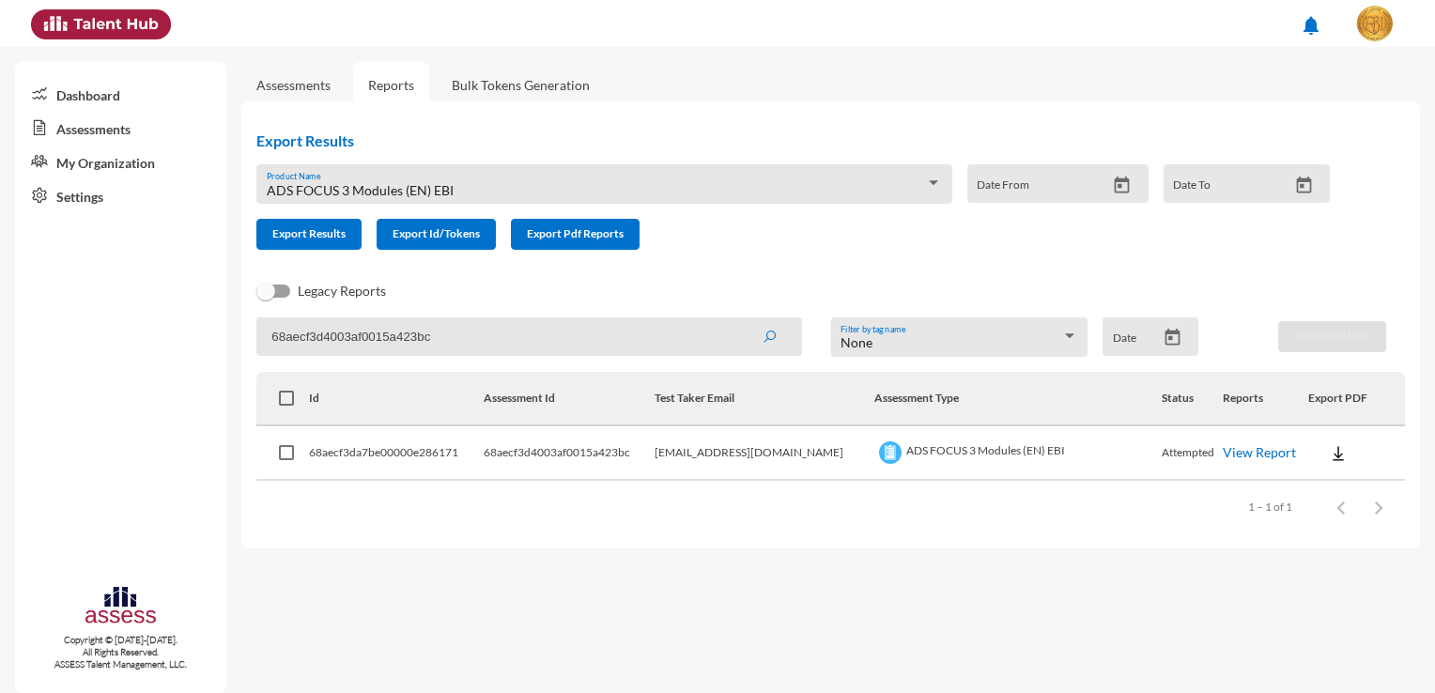
click at [586, 348] on input "68aecf3d4003af0015a423bc" at bounding box center [529, 336] width 546 height 38
paste input "68aecf3d4003af0015a423bd"
type input "68aecf3d4003af0015a423bd"
click at [739, 319] on button "submit" at bounding box center [769, 336] width 60 height 34
click at [1329, 457] on img at bounding box center [1338, 453] width 19 height 19
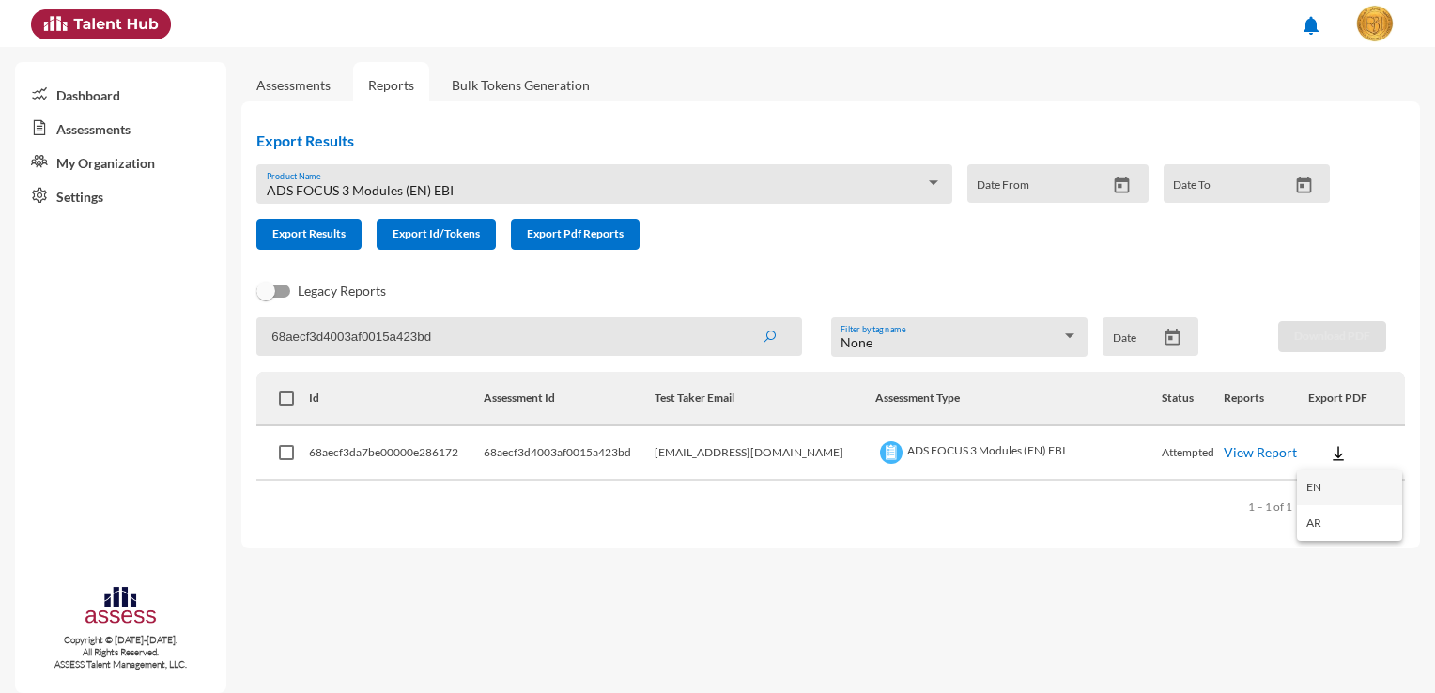
click at [1338, 494] on button "EN" at bounding box center [1349, 487] width 105 height 36
click at [559, 332] on input "68aecf3d4003af0015a423bd" at bounding box center [529, 336] width 546 height 38
paste input "68aecf3d4003af0015a423bf"
type input "68aecf3d4003af0015a423bf"
click at [739, 319] on button "submit" at bounding box center [769, 336] width 60 height 34
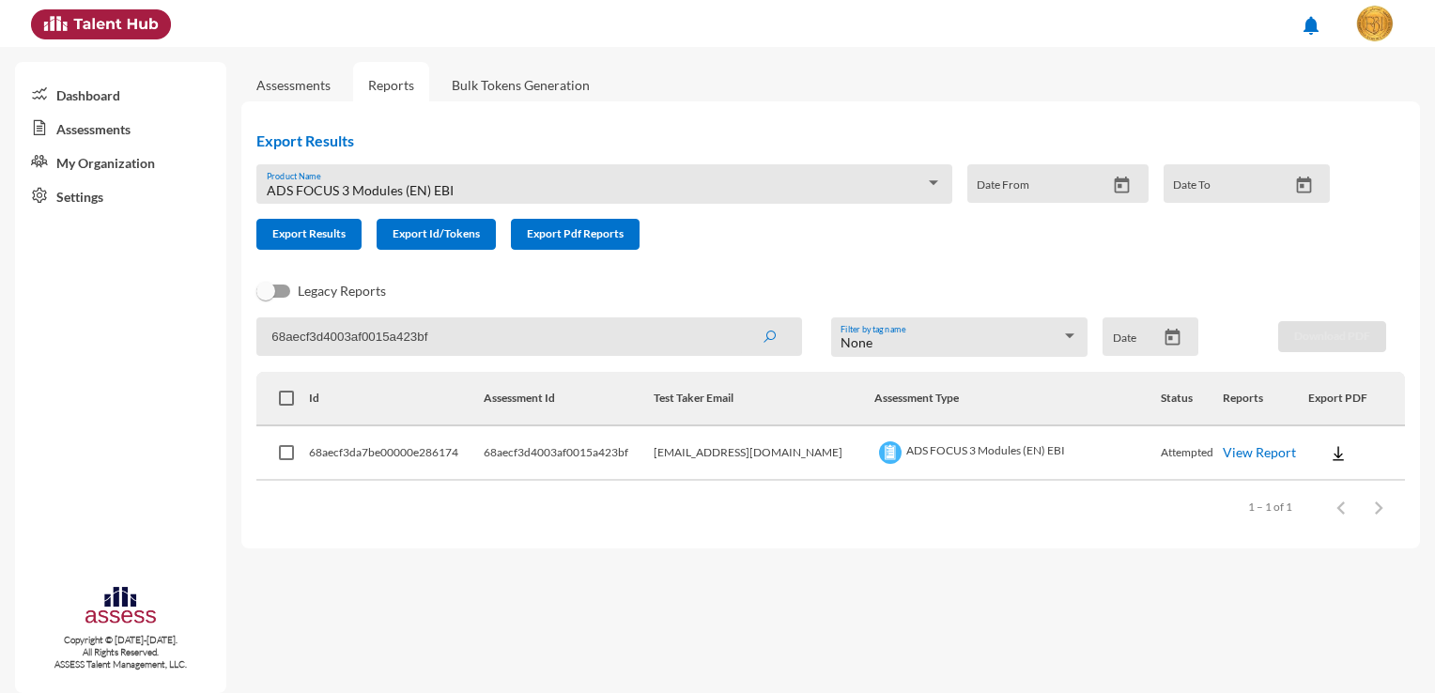
click at [1315, 454] on button at bounding box center [1338, 453] width 60 height 34
click at [1318, 483] on button "EN" at bounding box center [1348, 487] width 105 height 36
click at [434, 344] on input "68aecf3d4003af0015a423bf" at bounding box center [529, 336] width 546 height 38
paste input "68aecf3d4003af0015a423c0"
type input "68aecf3d4003af0015a423c0"
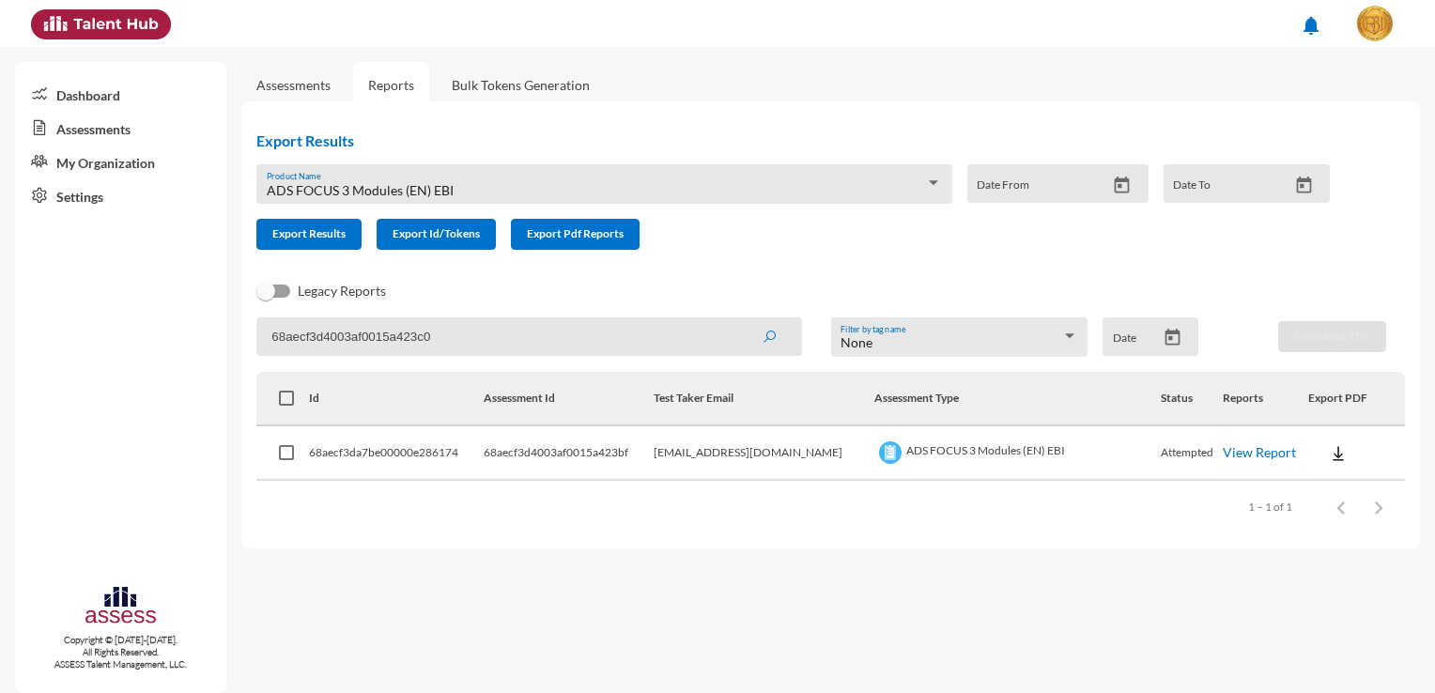
click at [739, 319] on button "submit" at bounding box center [769, 336] width 60 height 34
click at [1329, 458] on img at bounding box center [1338, 453] width 19 height 19
click at [1375, 471] on button "EN" at bounding box center [1348, 487] width 105 height 36
click at [464, 326] on input "68aecf3d4003af0015a423c0" at bounding box center [529, 336] width 546 height 38
paste input "68aecf3d4003af0015a423c1"
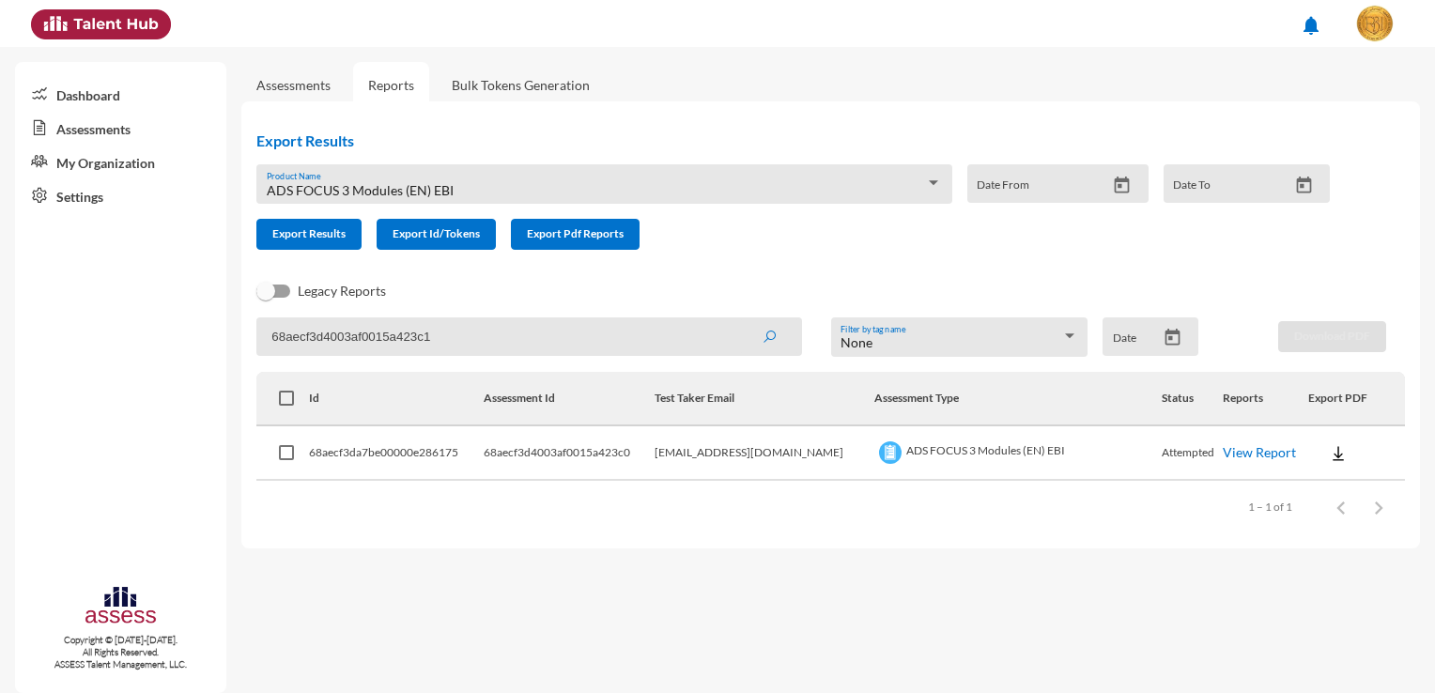
type input "68aecf3d4003af0015a423c1"
click at [739, 319] on button "submit" at bounding box center [769, 336] width 60 height 34
click at [1329, 453] on img at bounding box center [1338, 453] width 19 height 19
click at [1327, 484] on button "EN" at bounding box center [1348, 487] width 105 height 36
click at [451, 332] on input "68aecf3d4003af0015a423c1" at bounding box center [529, 336] width 546 height 38
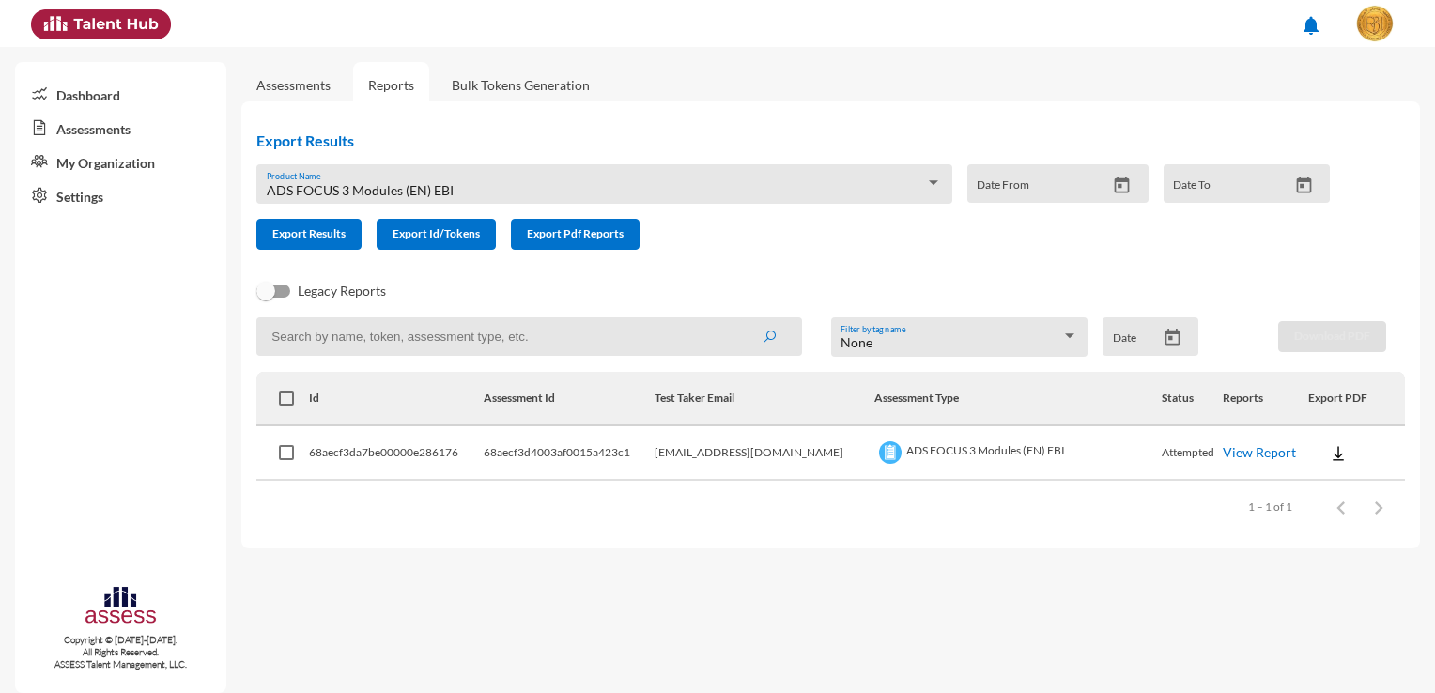
paste input "68aecf3d4003af0015a423c4"
type input "68aecf3d4003af0015a423c4"
click at [739, 319] on button "submit" at bounding box center [769, 336] width 60 height 34
click at [1329, 460] on img at bounding box center [1338, 453] width 19 height 19
click at [1328, 493] on button "EN" at bounding box center [1348, 487] width 105 height 36
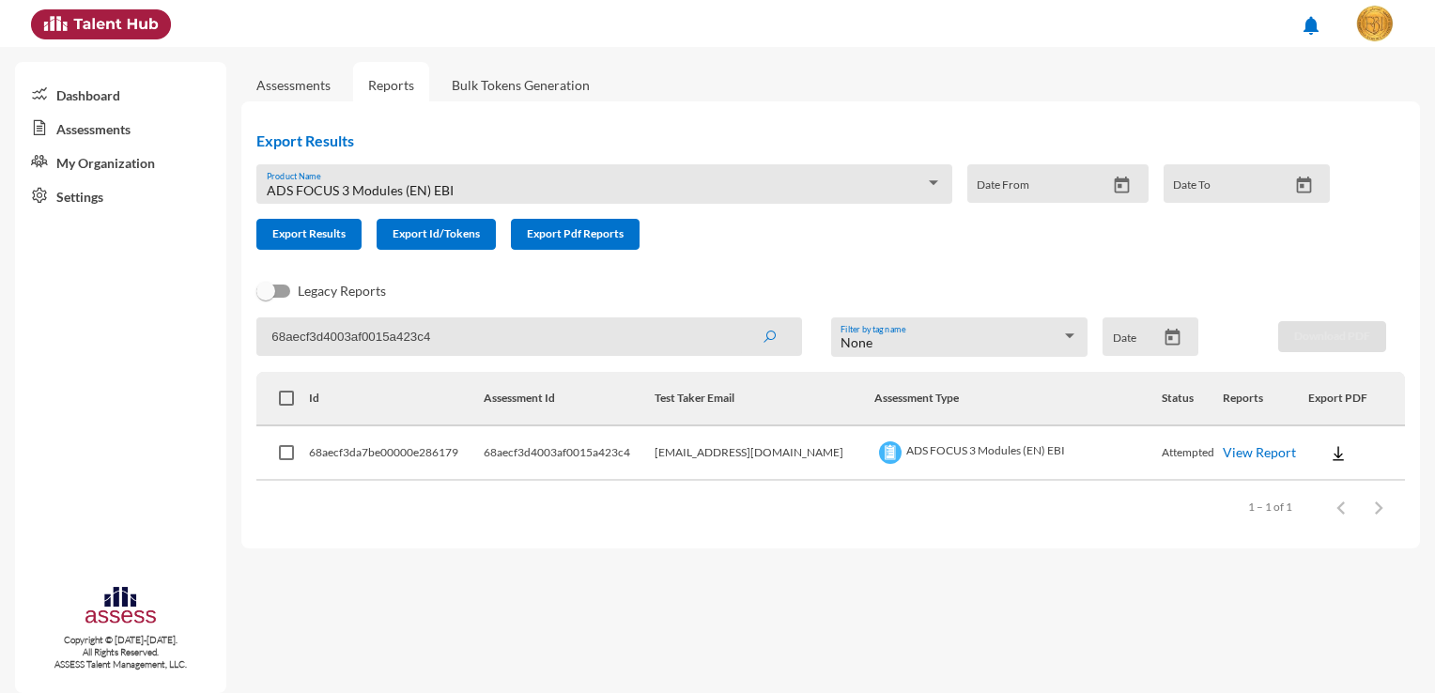
click at [463, 349] on input "68aecf3d4003af0015a423c4" at bounding box center [529, 336] width 546 height 38
paste input "68aecf3d4003af0015a423c6"
type input "68aecf3d4003af0015a423c6"
click at [739, 319] on button "submit" at bounding box center [769, 336] width 60 height 34
click at [1315, 453] on button at bounding box center [1338, 453] width 60 height 34
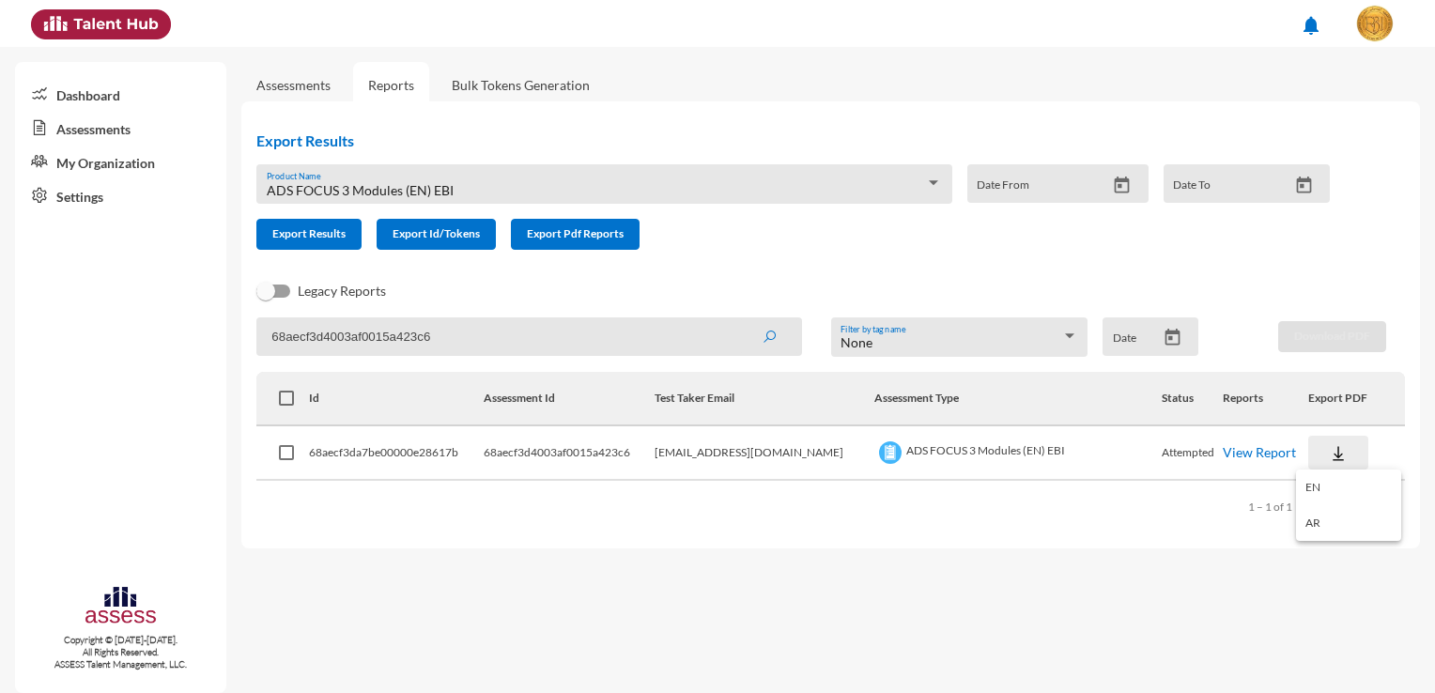
click at [1315, 453] on div at bounding box center [717, 346] width 1435 height 693
click at [1329, 454] on img at bounding box center [1338, 453] width 19 height 19
click at [1325, 483] on button "EN" at bounding box center [1348, 487] width 105 height 36
click at [515, 348] on input "68aecf3d4003af0015a423c6" at bounding box center [529, 336] width 546 height 38
paste input "68aecf3d4003af0015a423c7"
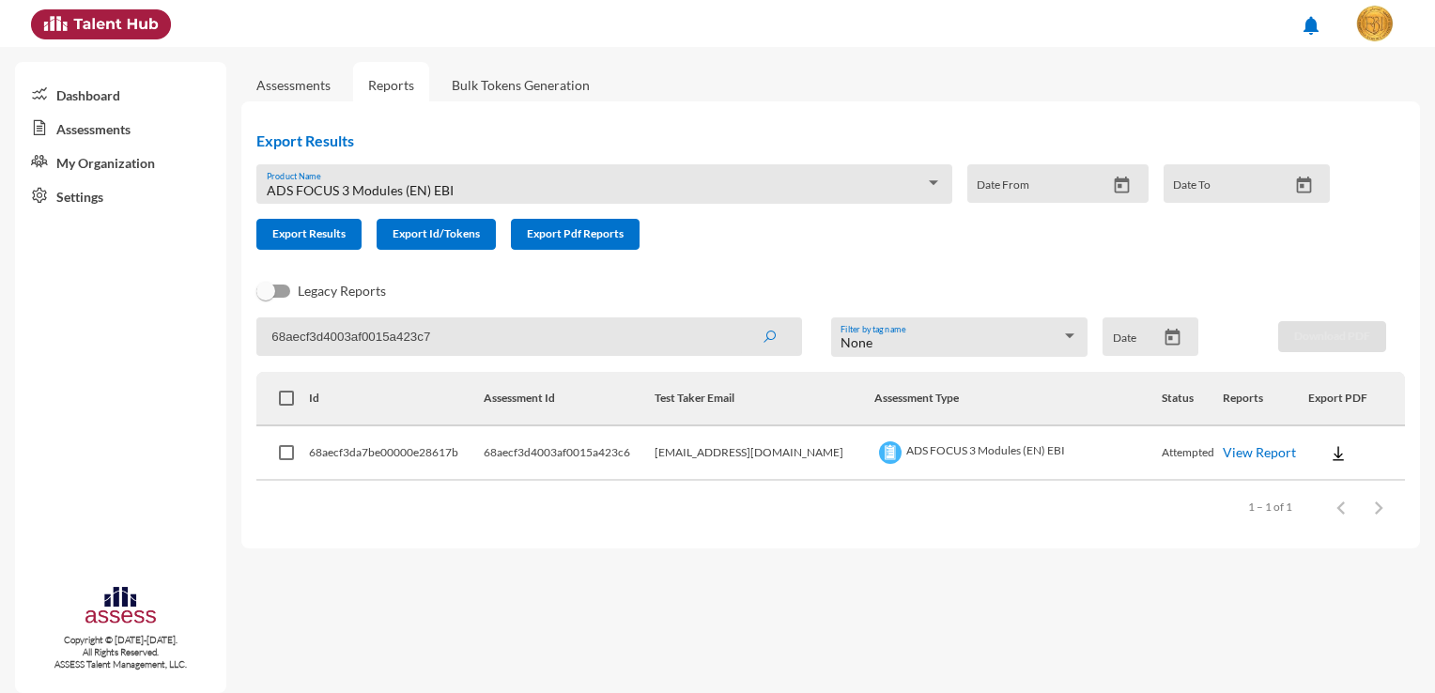
type input "68aecf3d4003af0015a423c7"
click at [739, 319] on button "submit" at bounding box center [769, 336] width 60 height 34
click at [1314, 450] on button at bounding box center [1338, 453] width 60 height 34
click at [1315, 478] on button "EN" at bounding box center [1348, 487] width 105 height 36
click at [458, 324] on input "68aecf3d4003af0015a423c7" at bounding box center [529, 336] width 546 height 38
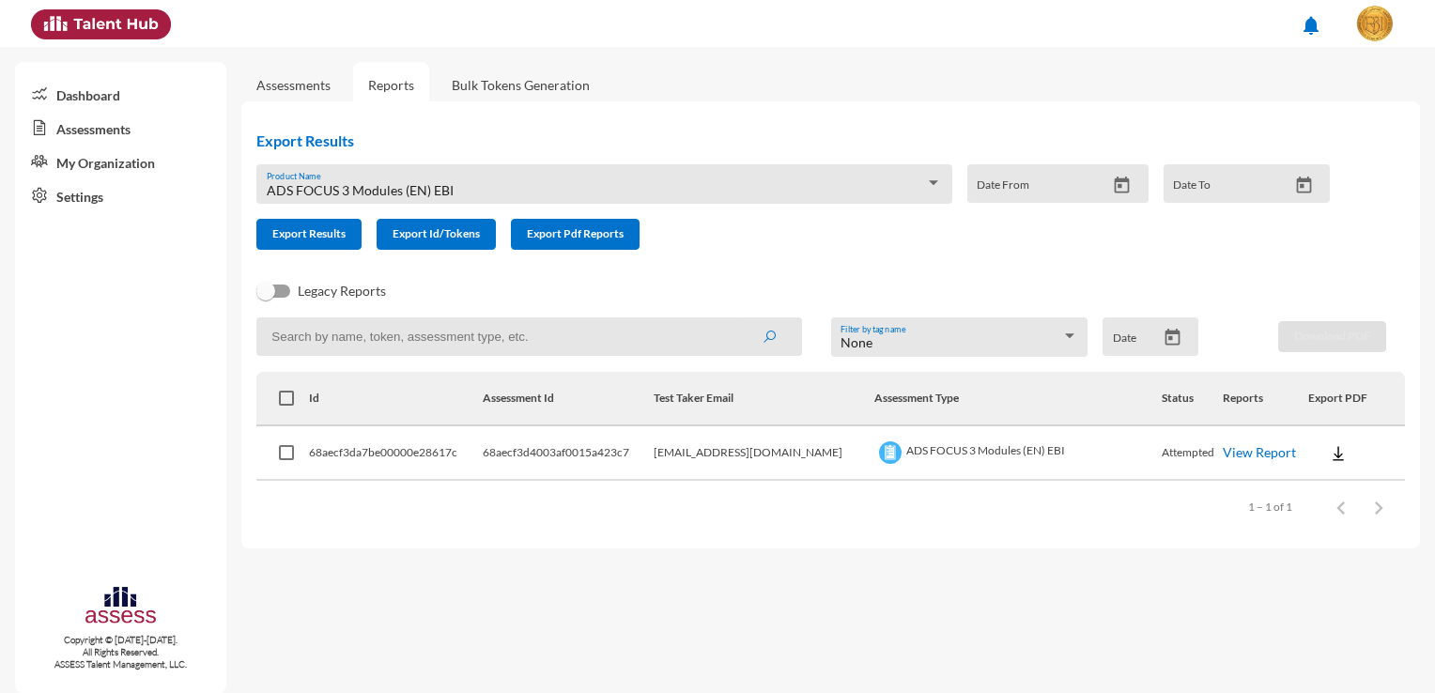
paste input "68aecf3d4003af0015a423c8"
type input "68aecf3d4003af0015a423c8"
click at [1312, 448] on button at bounding box center [1338, 453] width 60 height 34
click at [1316, 471] on button "EN" at bounding box center [1348, 487] width 105 height 36
click at [428, 338] on input "68aecf3d4003af0015a423c8" at bounding box center [529, 336] width 546 height 38
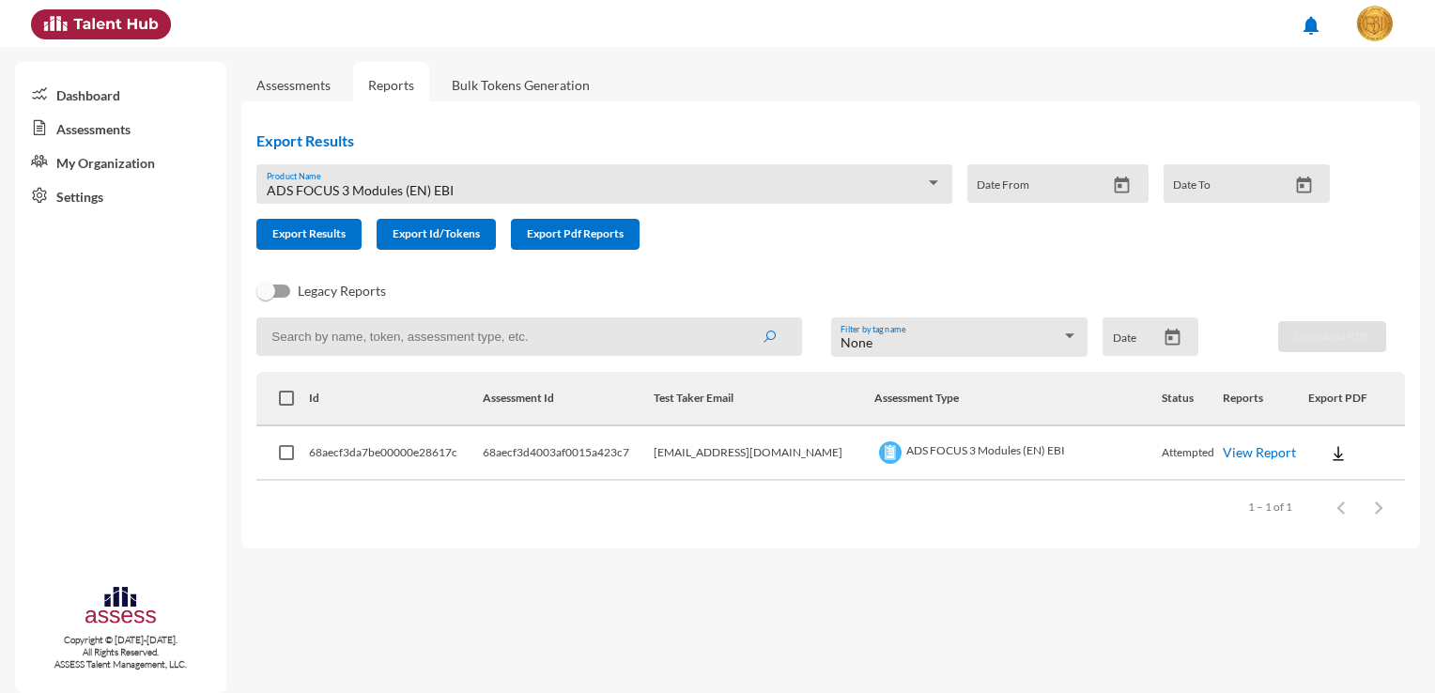
paste input "68aecf3d4003af0015a423c9"
type input "68aecf3d4003af0015a423c9"
click at [739, 319] on button "submit" at bounding box center [769, 336] width 60 height 34
click at [1315, 453] on button at bounding box center [1338, 453] width 60 height 34
click at [1311, 479] on button "EN" at bounding box center [1348, 487] width 105 height 36
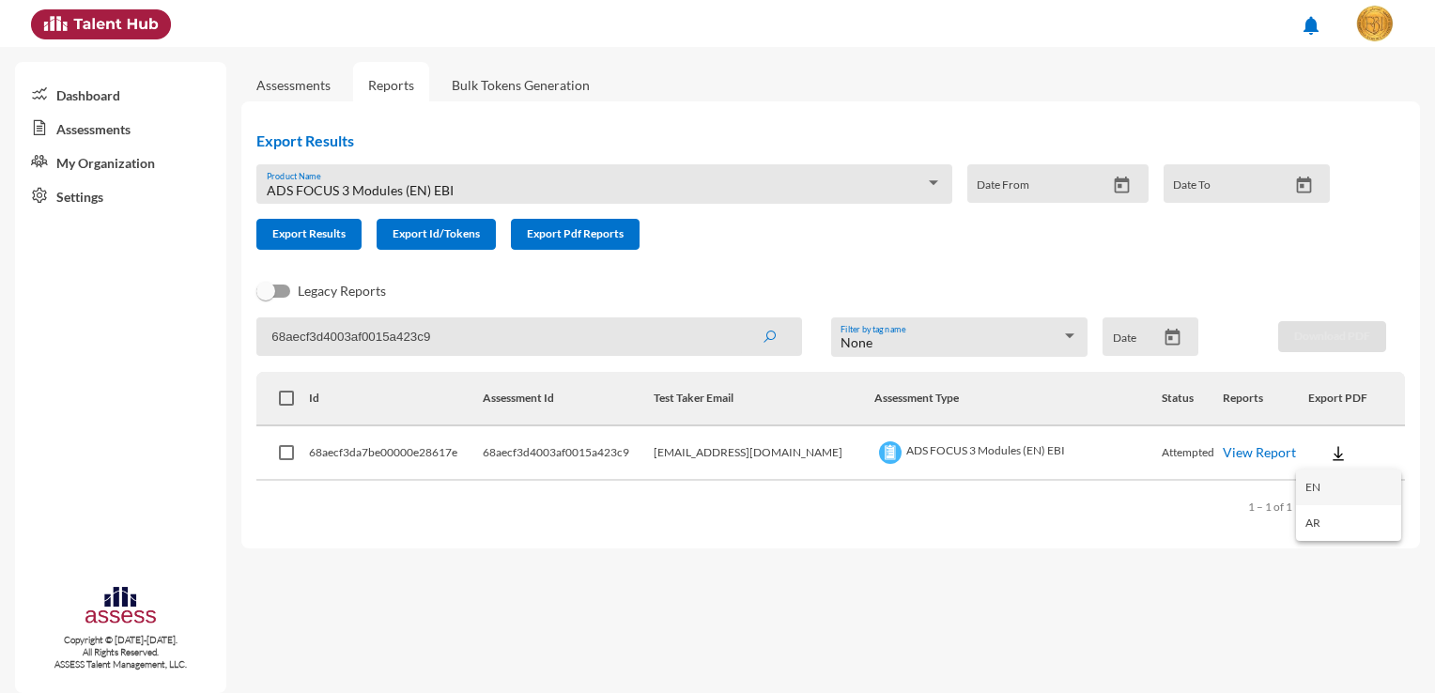
click at [1311, 479] on td at bounding box center [1356, 453] width 97 height 54
click at [1428, 526] on div "Assessments Reports Bulk Tokens Generation Export Results ADS FOCUS 3 Modules (…" at bounding box center [837, 297] width 1193 height 501
click at [1314, 446] on button at bounding box center [1338, 453] width 60 height 34
click at [1310, 475] on button "EN" at bounding box center [1348, 487] width 105 height 36
click at [463, 357] on div "68aecf3d4003af0015a423c9" at bounding box center [528, 336] width 574 height 39
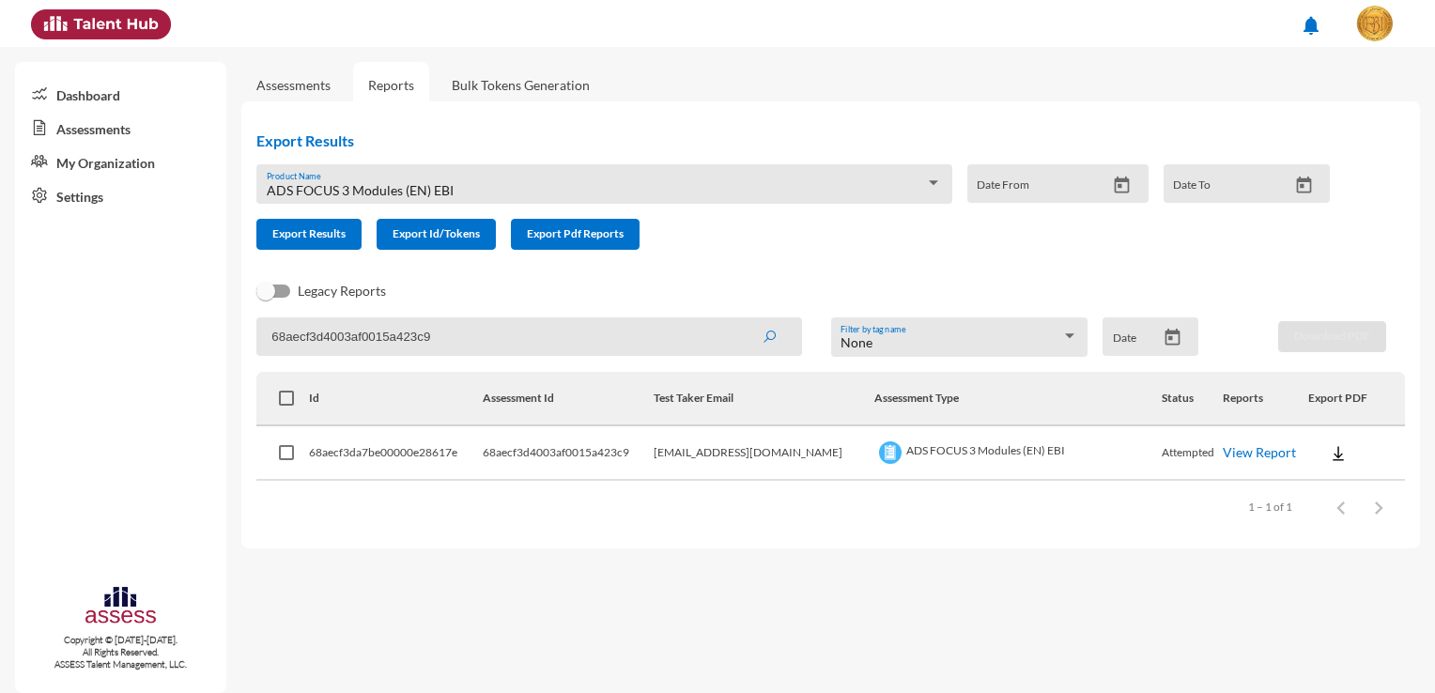
click at [502, 334] on input "68aecf3d4003af0015a423c9" at bounding box center [529, 336] width 546 height 38
paste input "68aecf3d4003af0015a423ca"
type input "68aecf3d4003af0015a423ca"
click at [739, 319] on button "submit" at bounding box center [769, 336] width 60 height 34
click at [1341, 456] on button at bounding box center [1338, 453] width 60 height 34
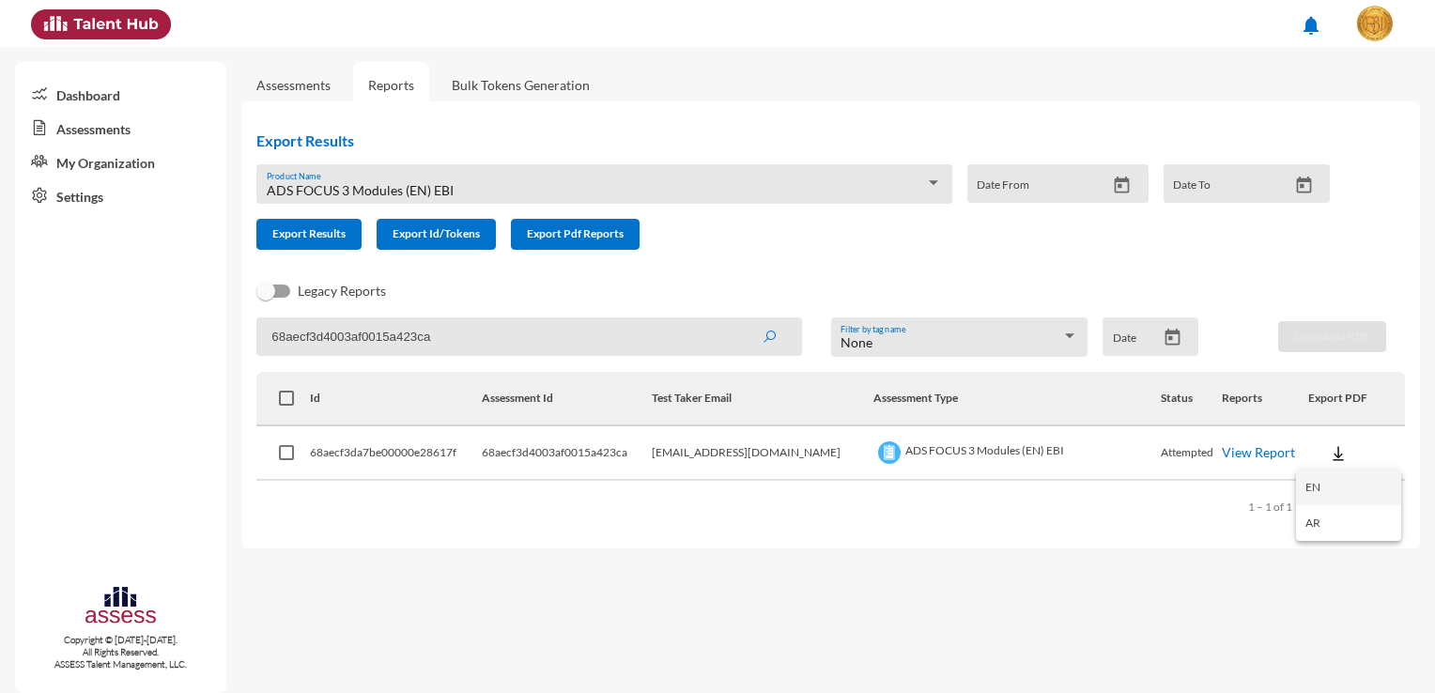
click at [1321, 477] on button "EN" at bounding box center [1348, 487] width 105 height 36
drag, startPoint x: 466, startPoint y: 347, endPoint x: 424, endPoint y: 346, distance: 41.4
click at [424, 346] on input "68aecf3d4003af0015a423ca" at bounding box center [529, 336] width 546 height 38
paste input "68aecf3d4003af0015a423cb"
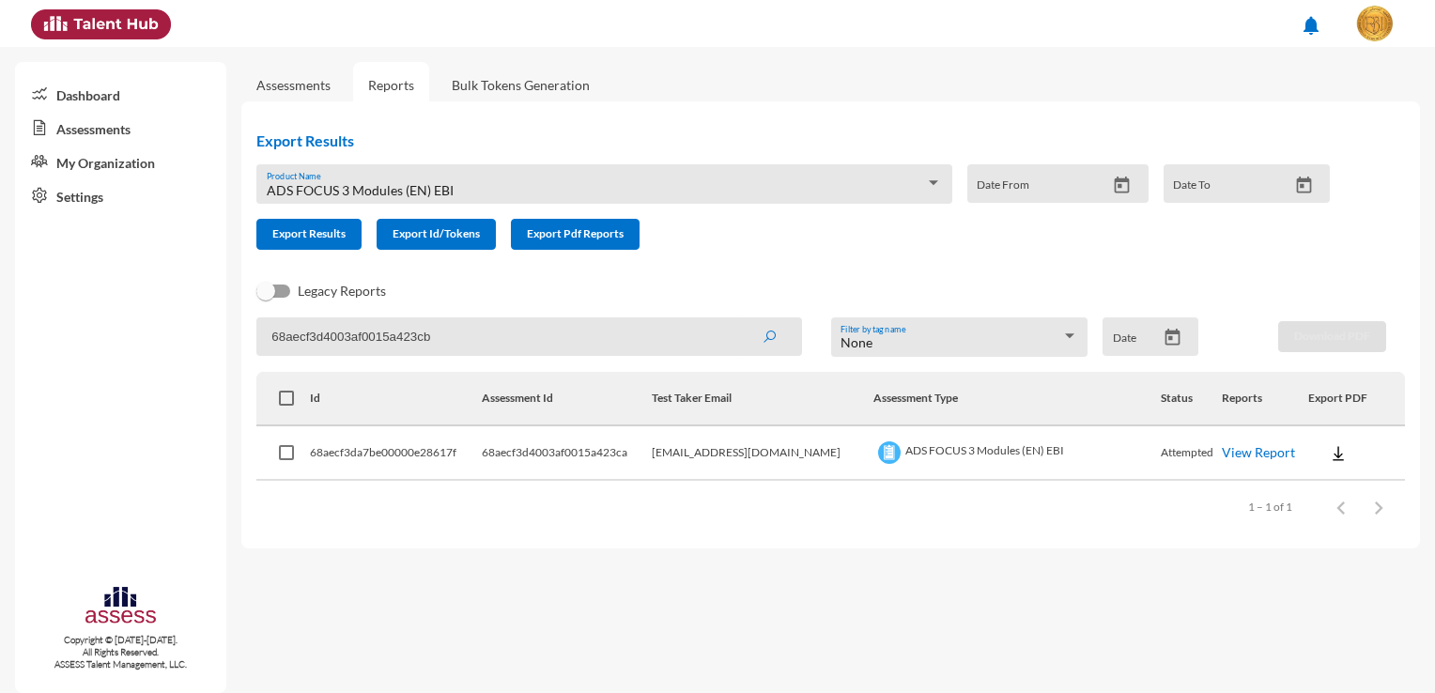
type input "68aecf3d4003af0015a423cb"
click at [739, 319] on button "submit" at bounding box center [769, 336] width 60 height 34
click at [1333, 464] on button at bounding box center [1338, 453] width 60 height 34
click at [1331, 493] on button "EN" at bounding box center [1348, 487] width 105 height 36
click at [522, 341] on input "68aecf3d4003af0015a423cb" at bounding box center [529, 336] width 546 height 38
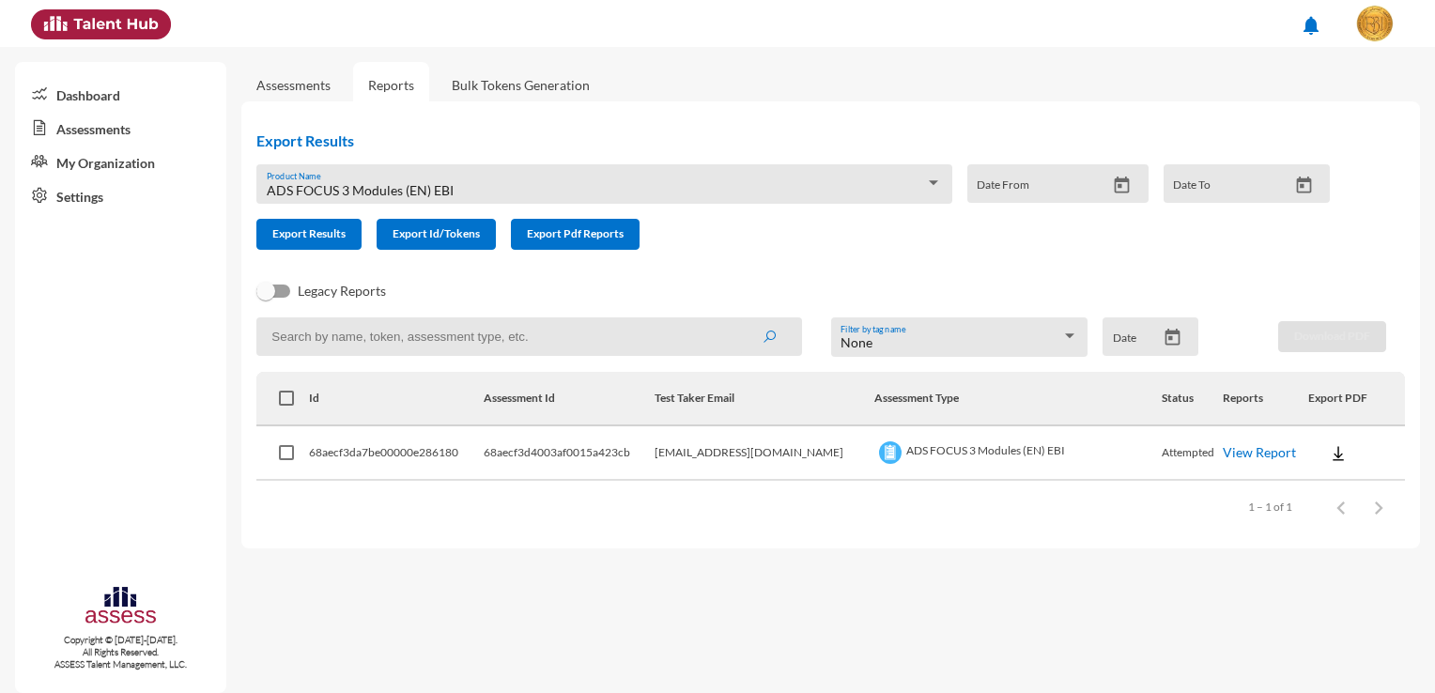
paste input "68aecf3d4003af0015a423cc"
type input "68aecf3d4003af0015a423cc"
click at [739, 319] on button "submit" at bounding box center [769, 336] width 60 height 34
click at [1329, 454] on img at bounding box center [1338, 453] width 19 height 19
click at [1331, 492] on button "EN" at bounding box center [1348, 487] width 105 height 36
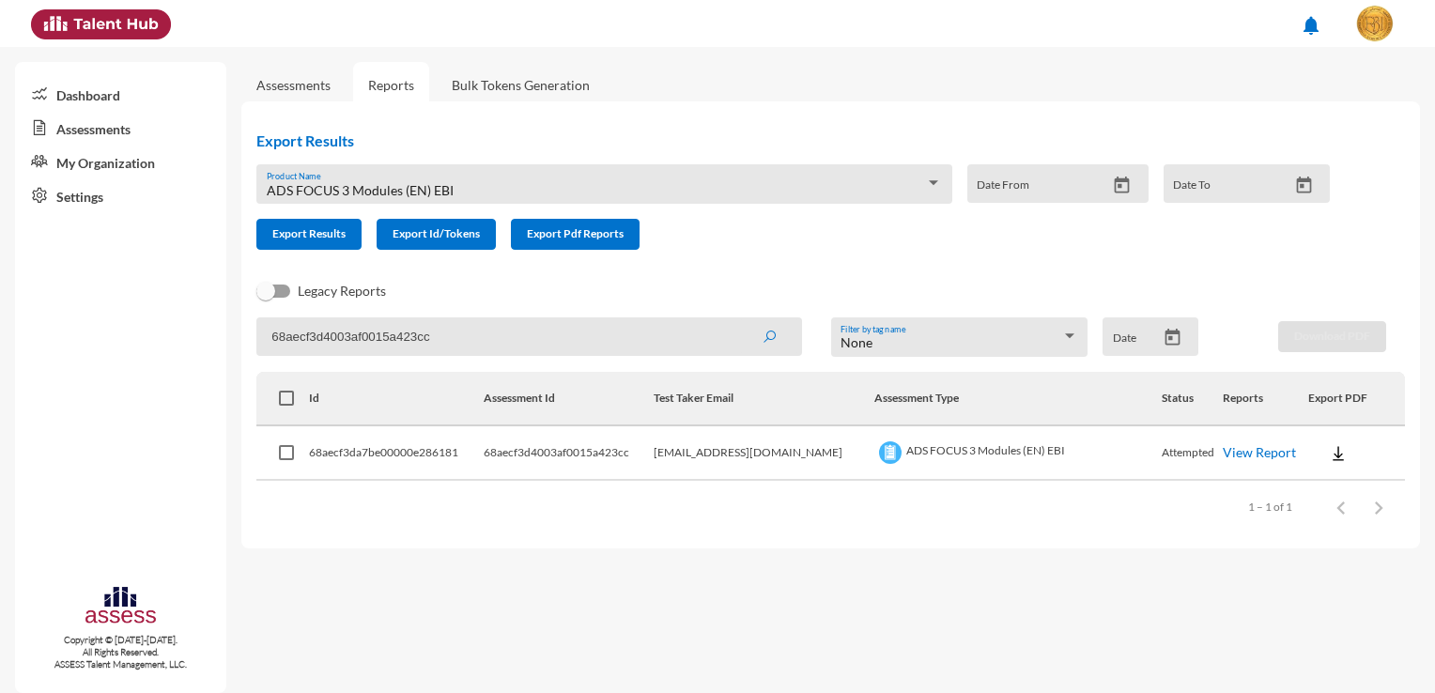
click at [466, 351] on input "68aecf3d4003af0015a423cc" at bounding box center [529, 336] width 546 height 38
paste input "68aecf3d4003af0015a423cd"
type input "68aecf3d4003af0015a423cd"
click at [739, 319] on button "submit" at bounding box center [769, 336] width 60 height 34
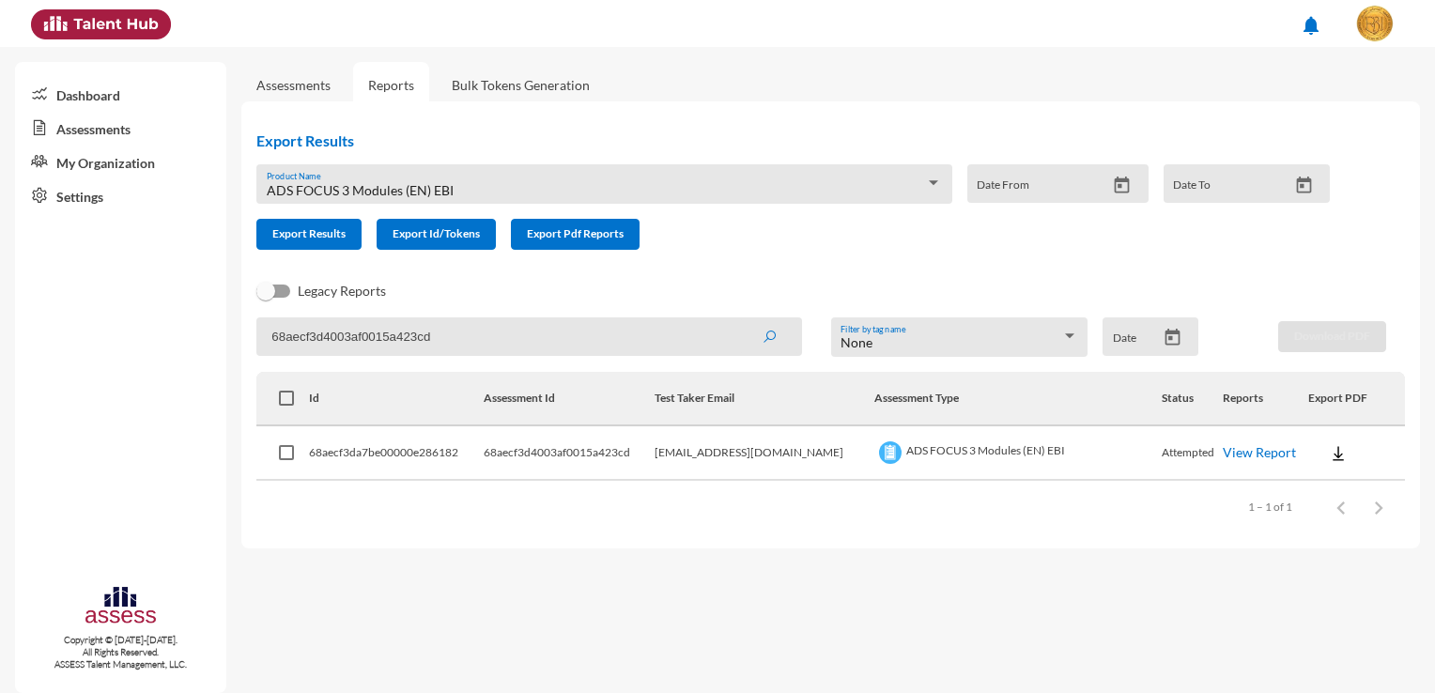
click at [1329, 455] on img at bounding box center [1338, 453] width 19 height 19
click at [1332, 487] on button "EN" at bounding box center [1348, 487] width 105 height 36
drag, startPoint x: 453, startPoint y: 335, endPoint x: 246, endPoint y: 317, distance: 207.3
click at [246, 317] on div "Export Results ADS FOCUS 3 Modules (EN) EBI Product Name Date From Date To Expo…" at bounding box center [830, 324] width 1178 height 447
click at [246, 317] on div "Legacy Reports" at bounding box center [815, 299] width 1148 height 38
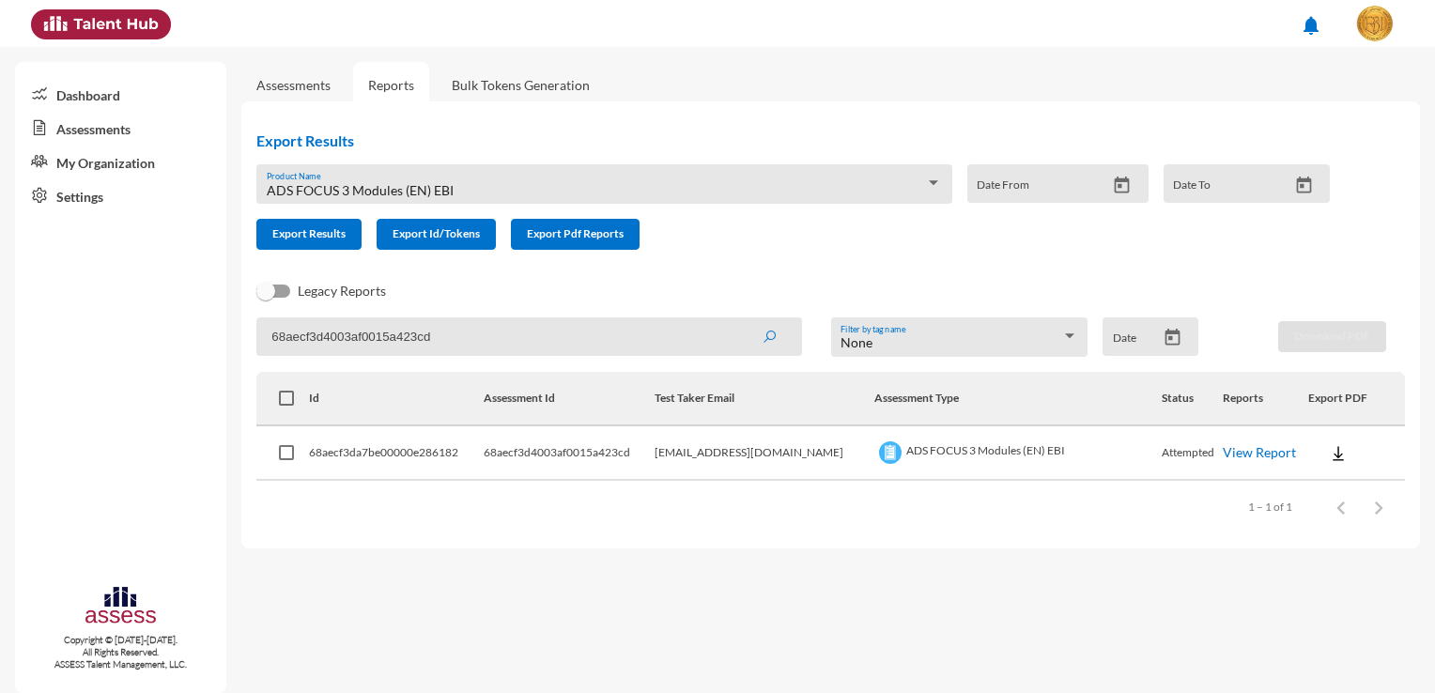
click at [463, 332] on input "68aecf3d4003af0015a423cd" at bounding box center [529, 336] width 546 height 38
paste input "68aecf3d4003af0015a423ce"
type input "68aecf3d4003af0015a423ce"
click at [739, 319] on button "submit" at bounding box center [769, 336] width 60 height 34
click at [1340, 460] on button at bounding box center [1338, 453] width 60 height 34
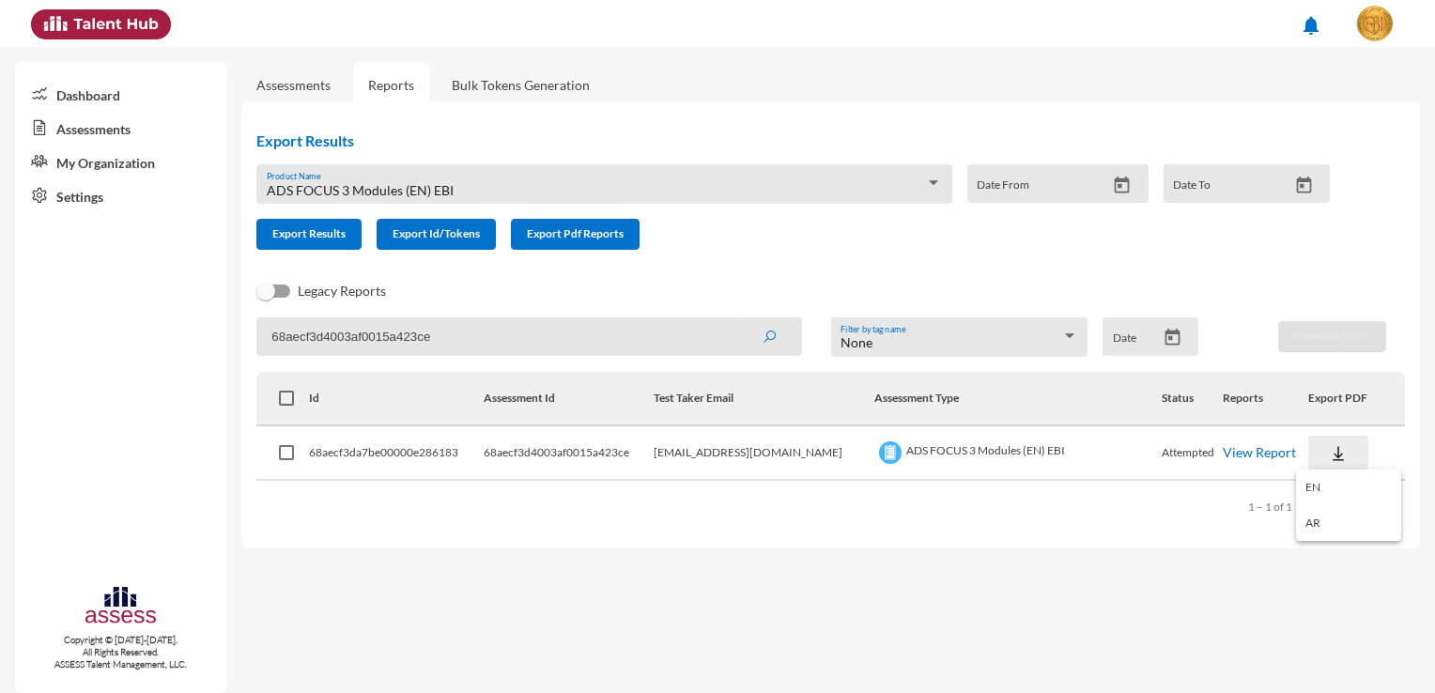
click at [1350, 483] on button "EN" at bounding box center [1348, 487] width 105 height 36
drag, startPoint x: 452, startPoint y: 340, endPoint x: 244, endPoint y: 319, distance: 208.5
click at [244, 319] on div "Export Results ADS FOCUS 3 Modules (EN) EBI Product Name Date From Date To Expo…" at bounding box center [830, 324] width 1178 height 447
paste input "68aecf3d4003af0015a423cf"
type input "68aecf3d4003af0015a423cf"
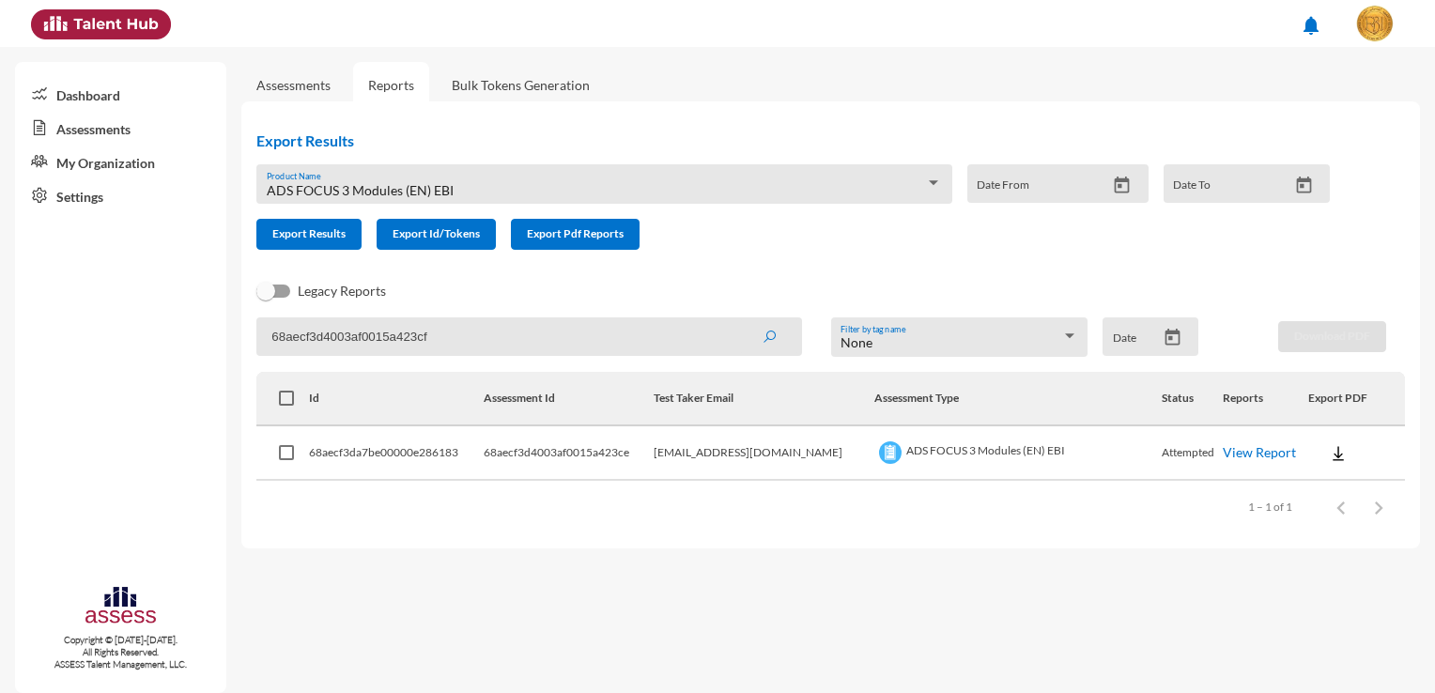
click at [739, 319] on button "submit" at bounding box center [769, 336] width 60 height 34
click at [1329, 454] on img at bounding box center [1338, 453] width 19 height 19
click at [1338, 480] on button "EN" at bounding box center [1348, 487] width 105 height 36
click at [458, 329] on input "68aecf3d4003af0015a423cf" at bounding box center [529, 336] width 546 height 38
paste input "68aecf3d4003af0015a423d1"
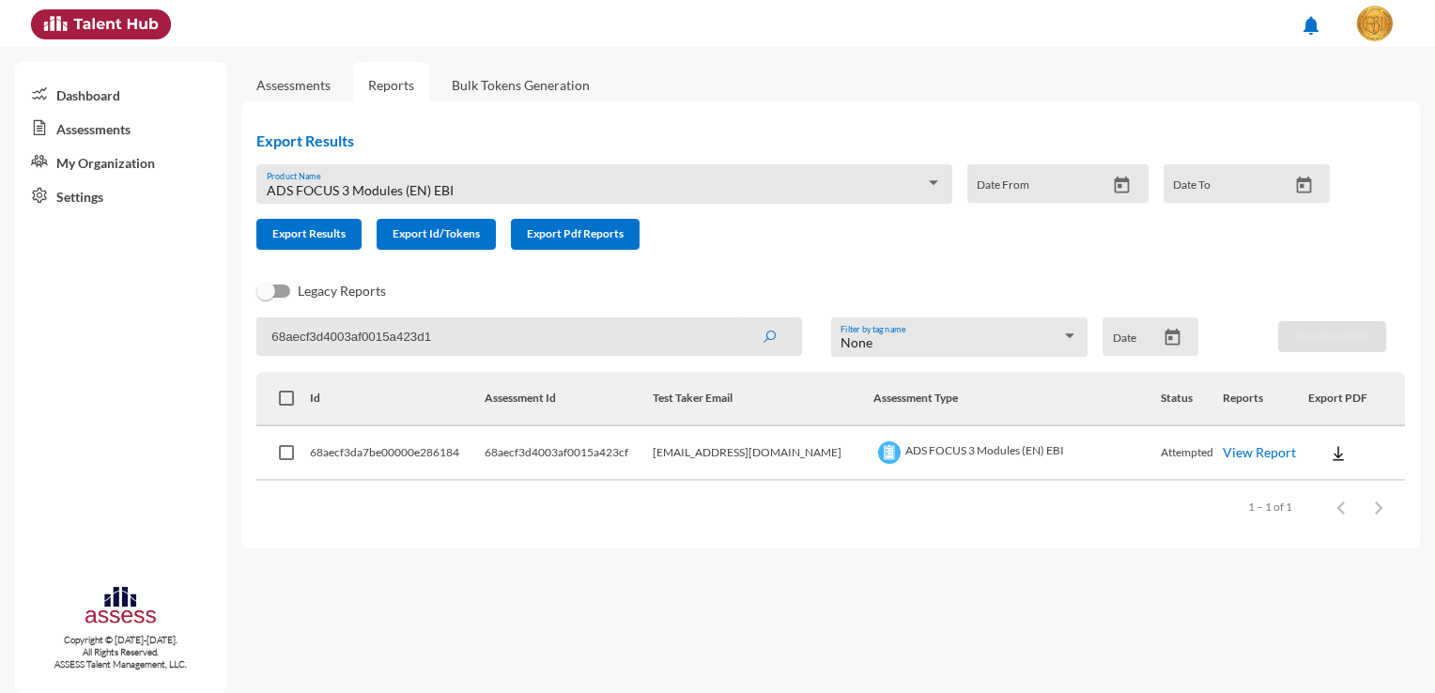
type input "68aecf3d4003af0015a423d1"
click at [739, 319] on button "submit" at bounding box center [769, 336] width 60 height 34
click at [1335, 460] on img at bounding box center [1338, 453] width 19 height 19
click at [1318, 482] on button "EN" at bounding box center [1349, 487] width 105 height 36
drag, startPoint x: 459, startPoint y: 339, endPoint x: 153, endPoint y: 345, distance: 306.2
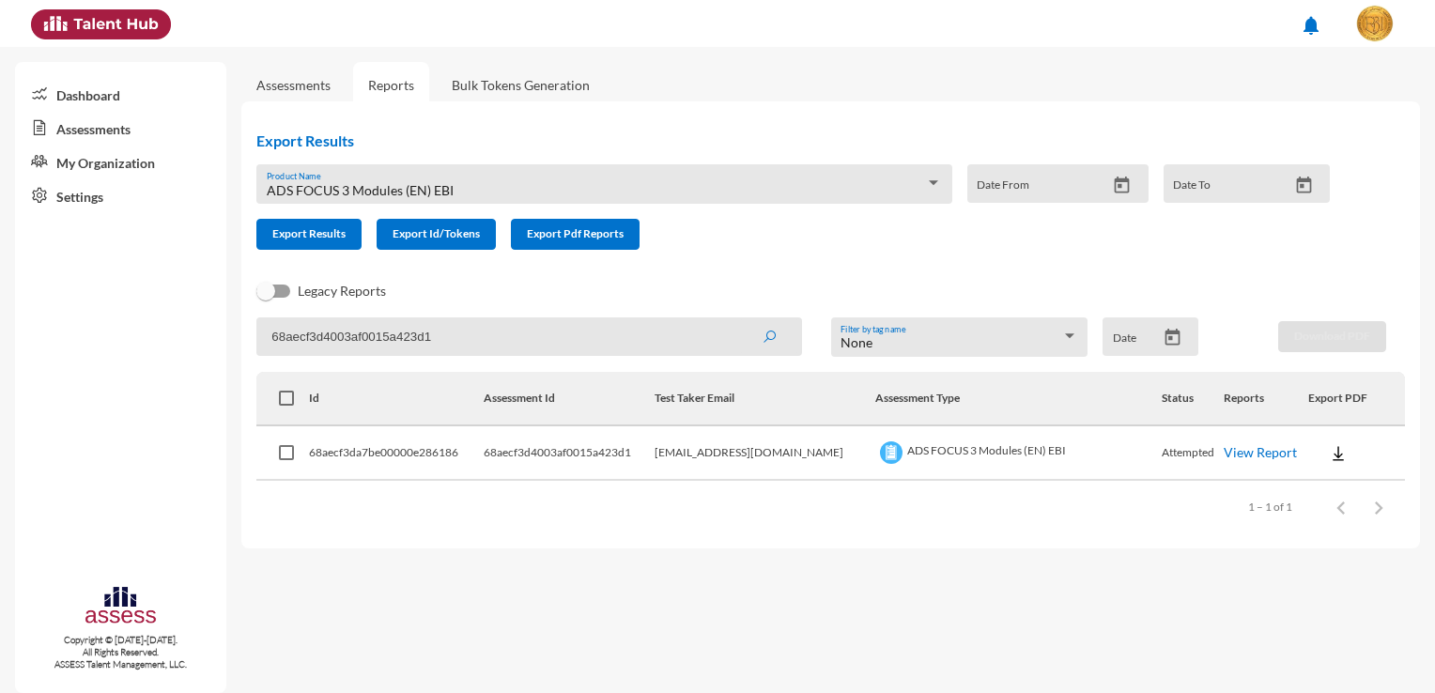
click at [153, 345] on mat-sidenav-container "Dashboard Assessments My Organization Settings Copyright © 2015-2024. All Right…" at bounding box center [717, 370] width 1435 height 646
click at [153, 345] on div "Dashboard Assessments My Organization Settings Copyright © 2015-2024. All Right…" at bounding box center [120, 377] width 211 height 631
click at [439, 352] on input "68aecf3d4003af0015a423d1" at bounding box center [529, 336] width 546 height 38
paste input "68aecf3d4003af0015a423c8"
type input "68aecf3d4003af0015a423c8"
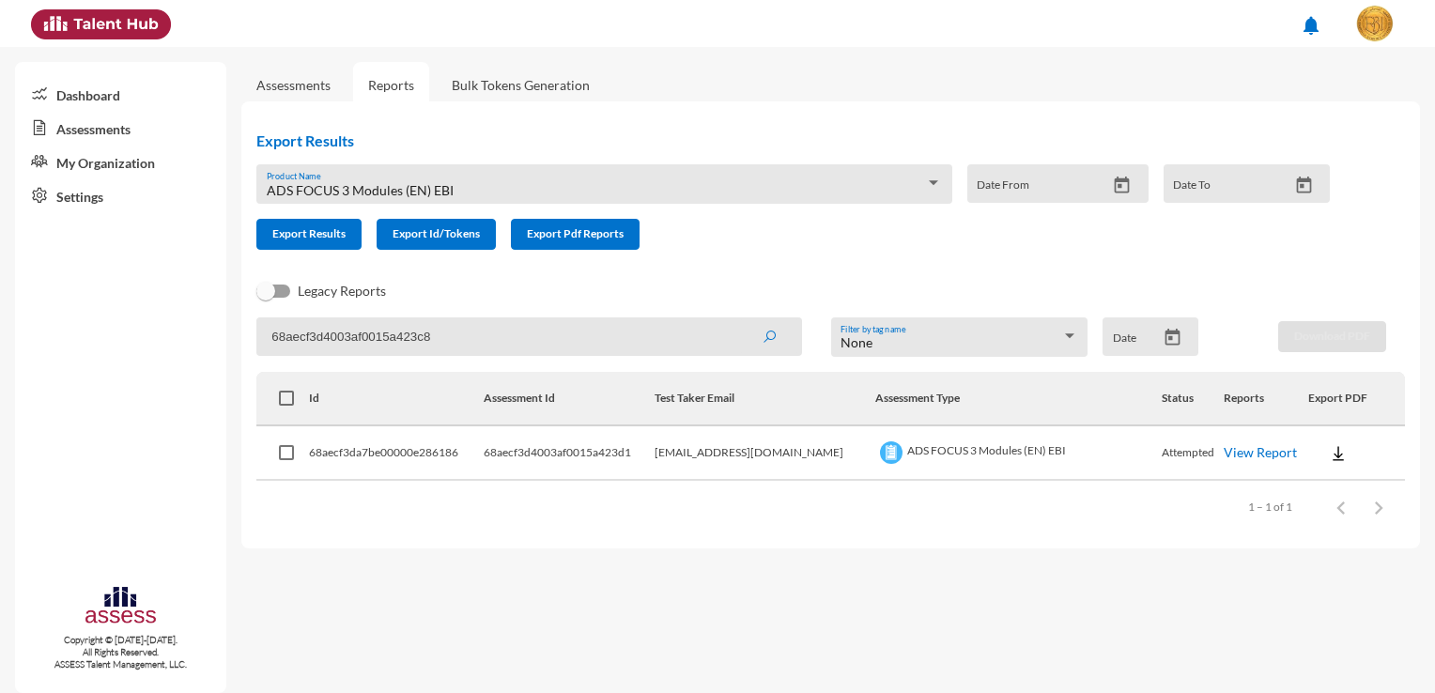
click at [739, 319] on button "submit" at bounding box center [769, 336] width 60 height 34
click at [1329, 453] on img at bounding box center [1338, 453] width 19 height 19
click at [1322, 476] on button "EN" at bounding box center [1348, 487] width 105 height 36
drag, startPoint x: 1322, startPoint y: 476, endPoint x: 1322, endPoint y: 448, distance: 28.2
click at [1322, 476] on td at bounding box center [1356, 453] width 97 height 54
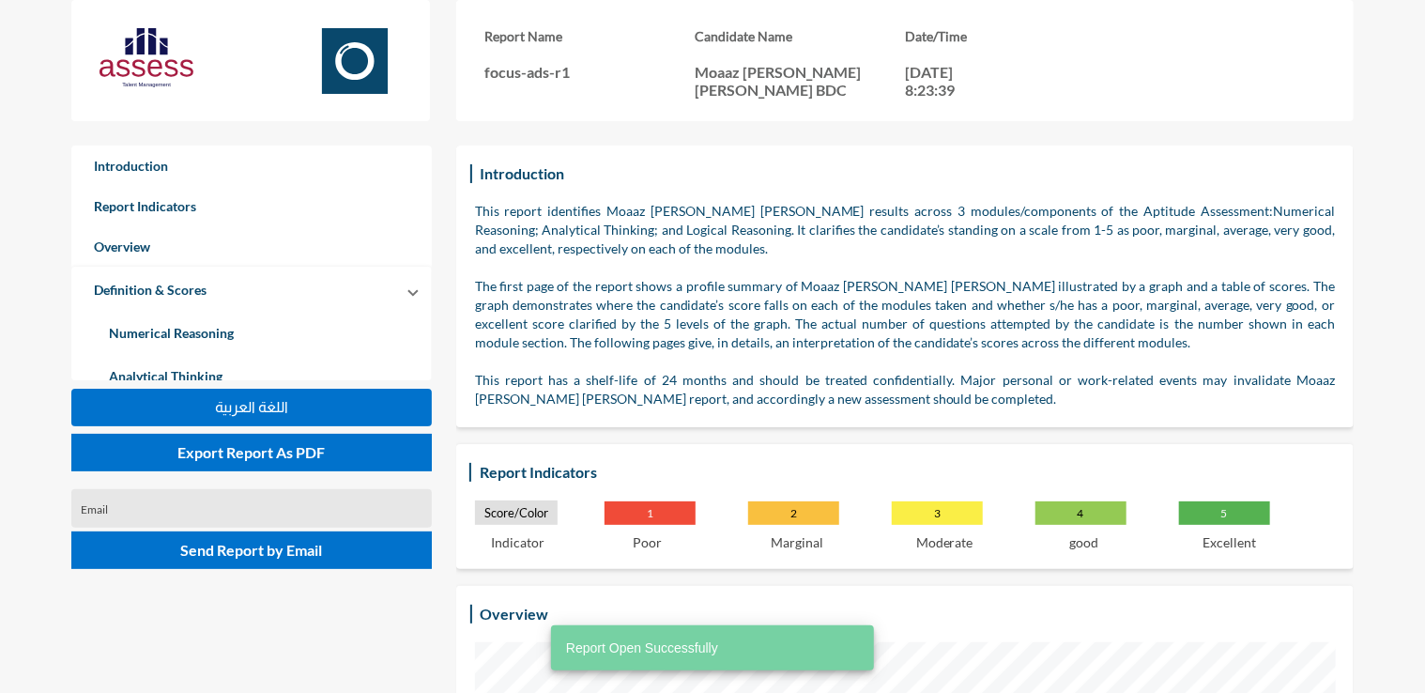
scroll to position [693, 1425]
